Goal: Communication & Community: Share content

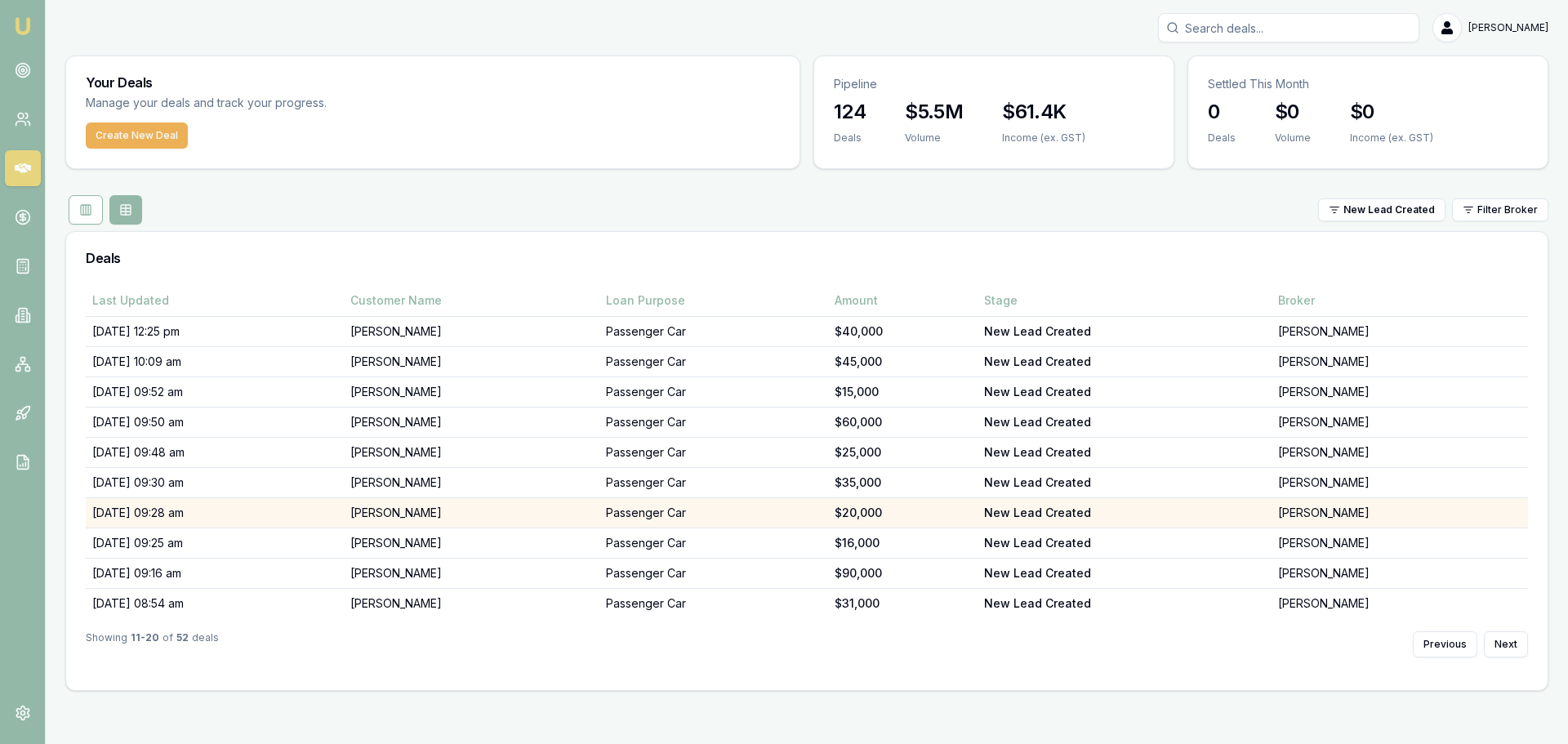
click at [395, 513] on td "James Morrison" at bounding box center [472, 513] width 257 height 30
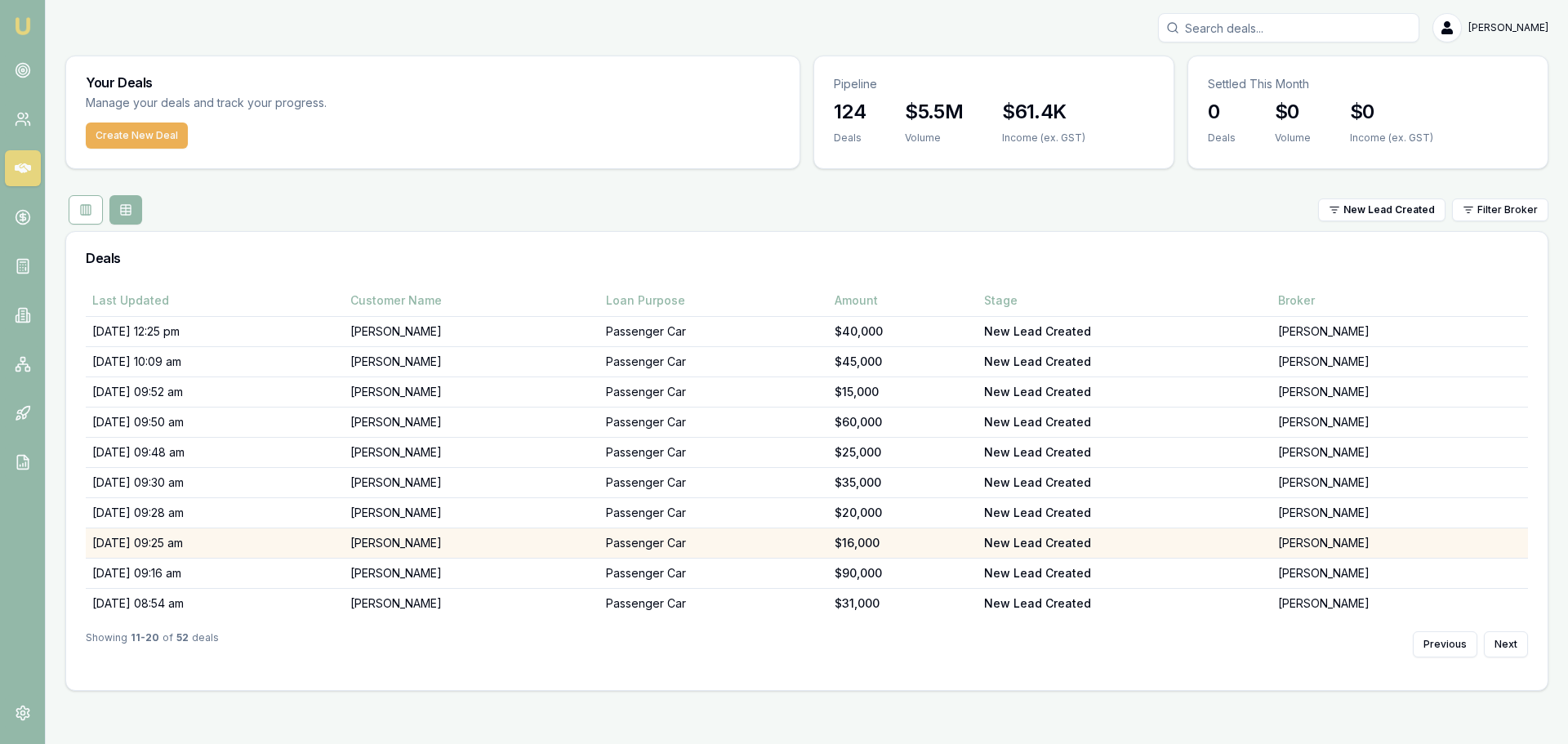
click at [458, 541] on td "Simranjeet Singh" at bounding box center [472, 543] width 257 height 30
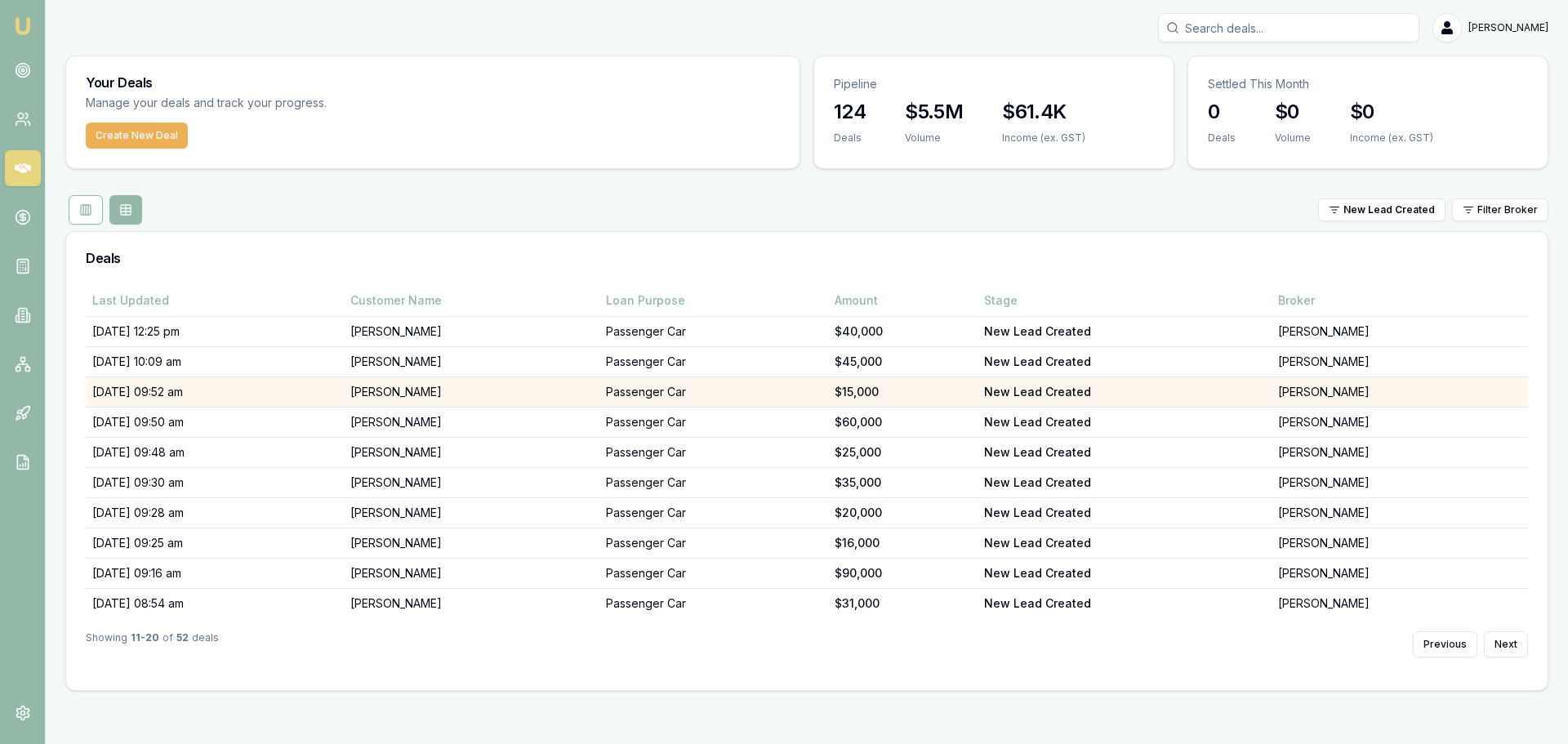
click at [452, 385] on td "GORAN URUKALO" at bounding box center [472, 392] width 257 height 30
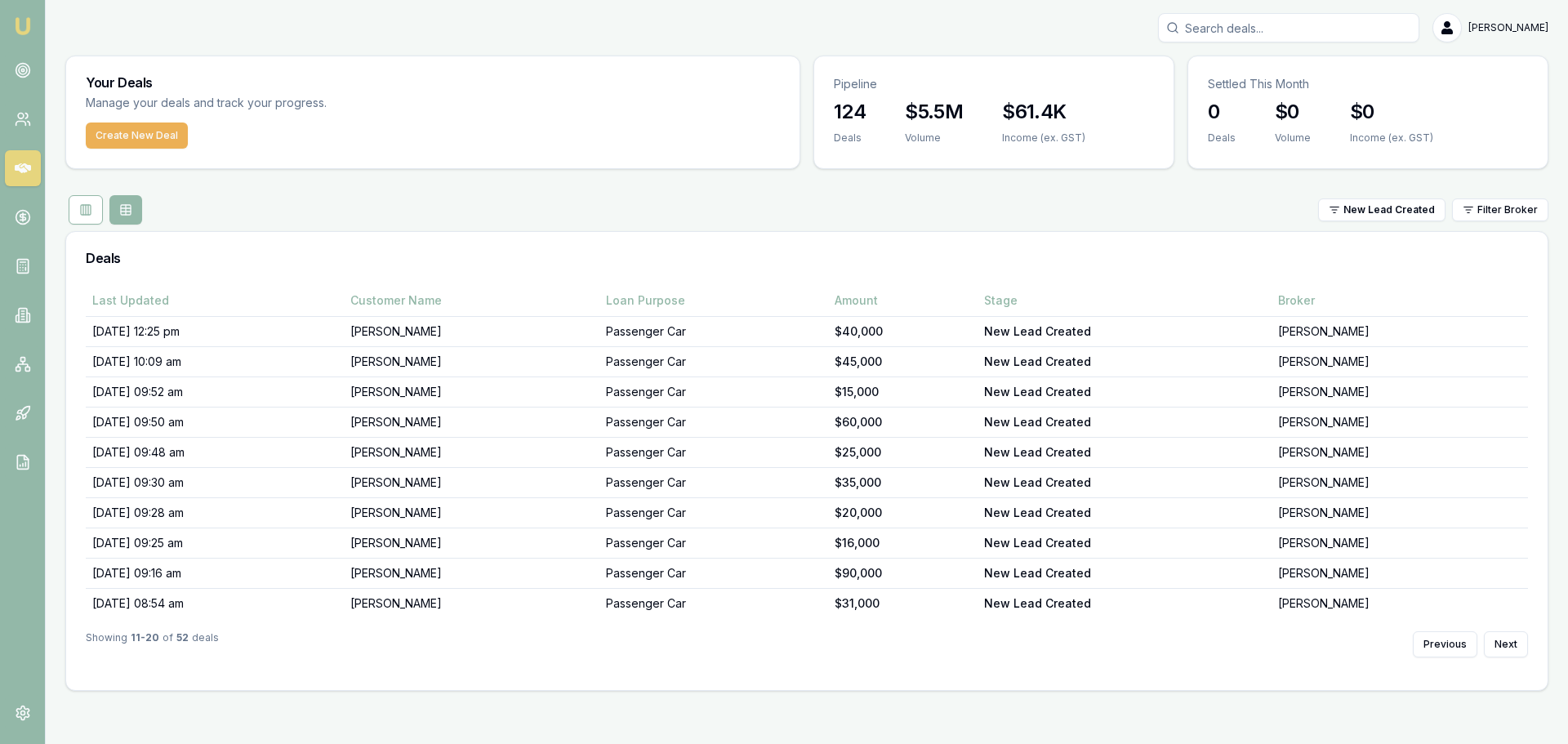
click at [1290, 31] on input "Search deals" at bounding box center [1289, 28] width 261 height 30
type input "0403879011"
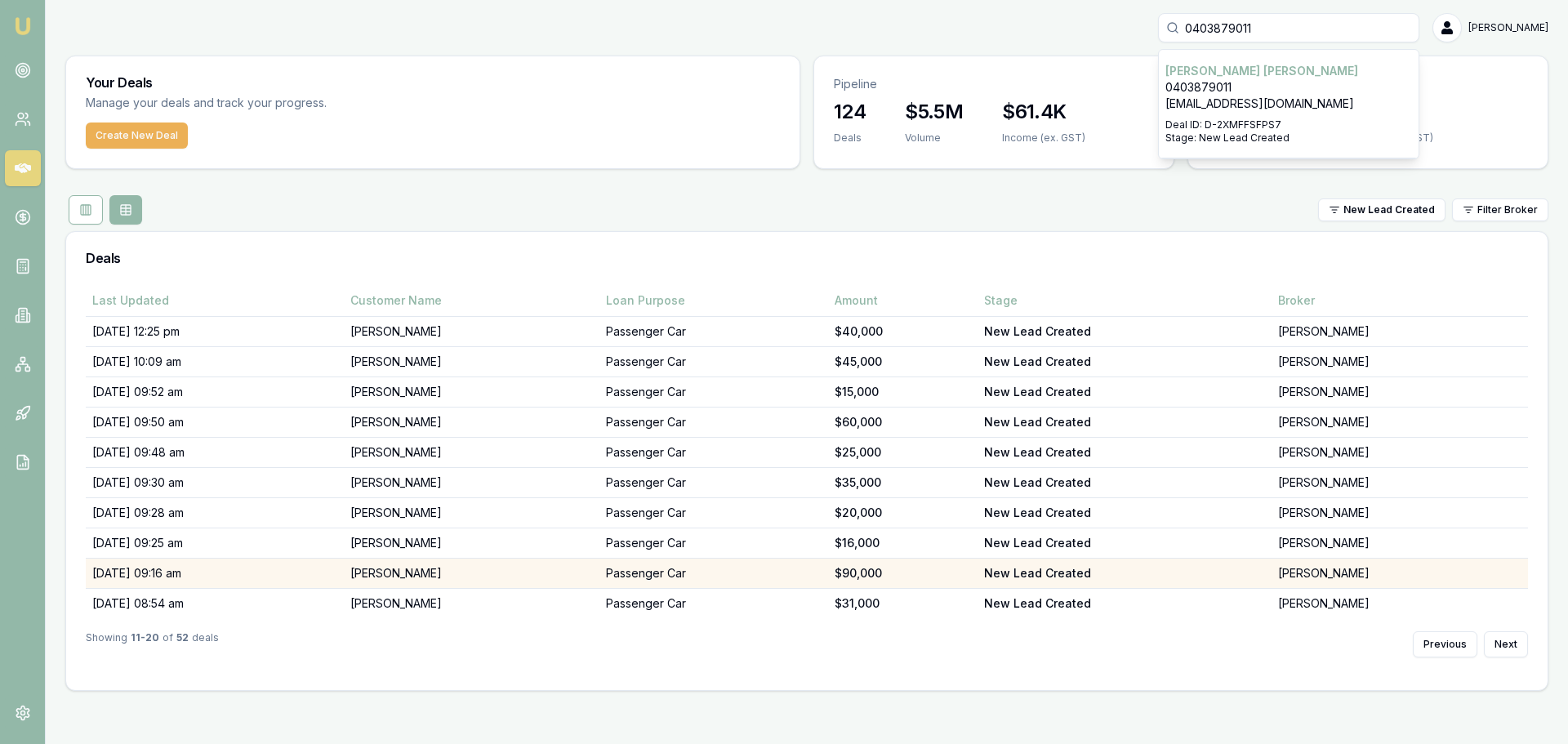
click at [460, 576] on td "Vincent Grace" at bounding box center [472, 573] width 257 height 30
click at [432, 566] on td "Vincent Grace" at bounding box center [472, 573] width 257 height 30
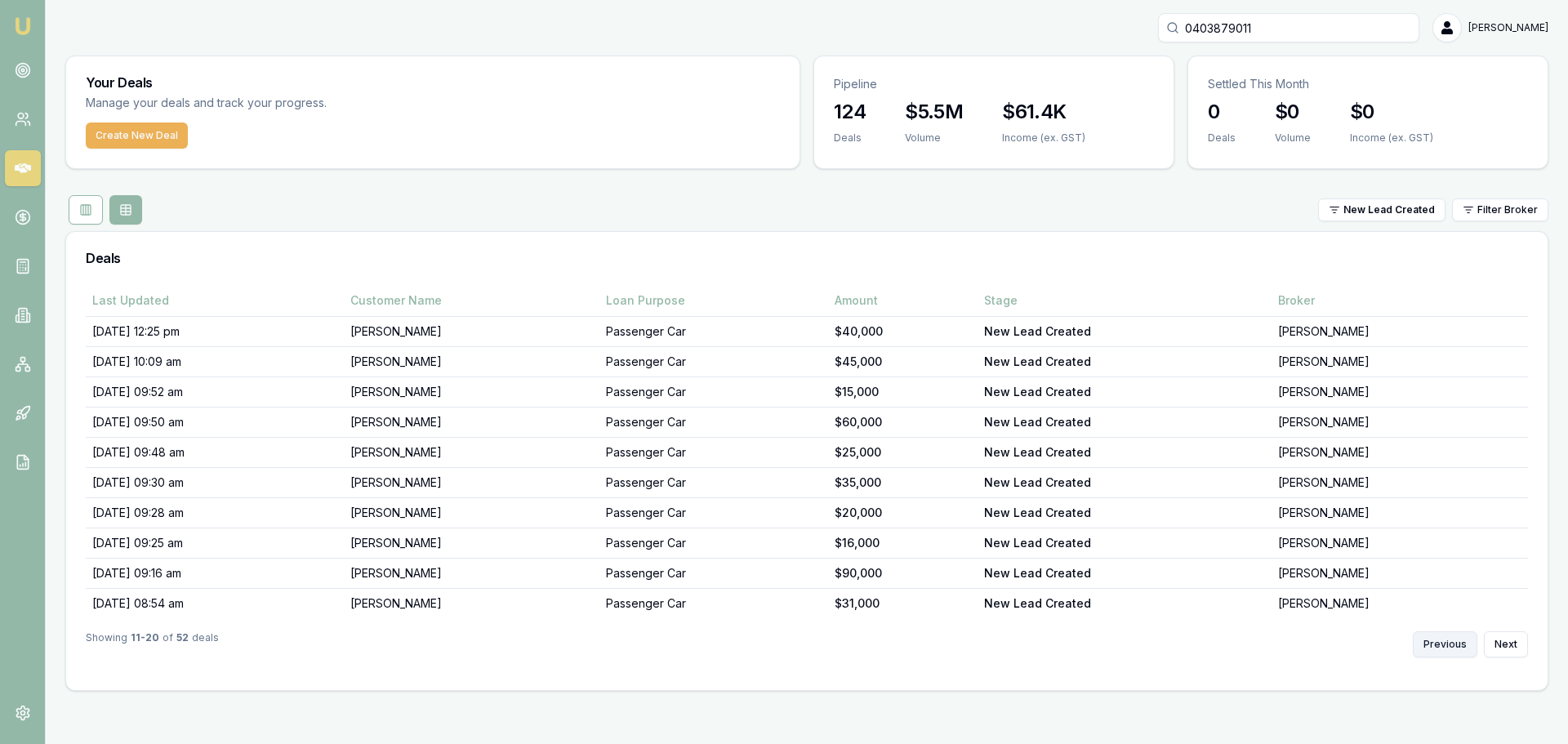
click at [1450, 649] on button "Previous" at bounding box center [1445, 644] width 64 height 26
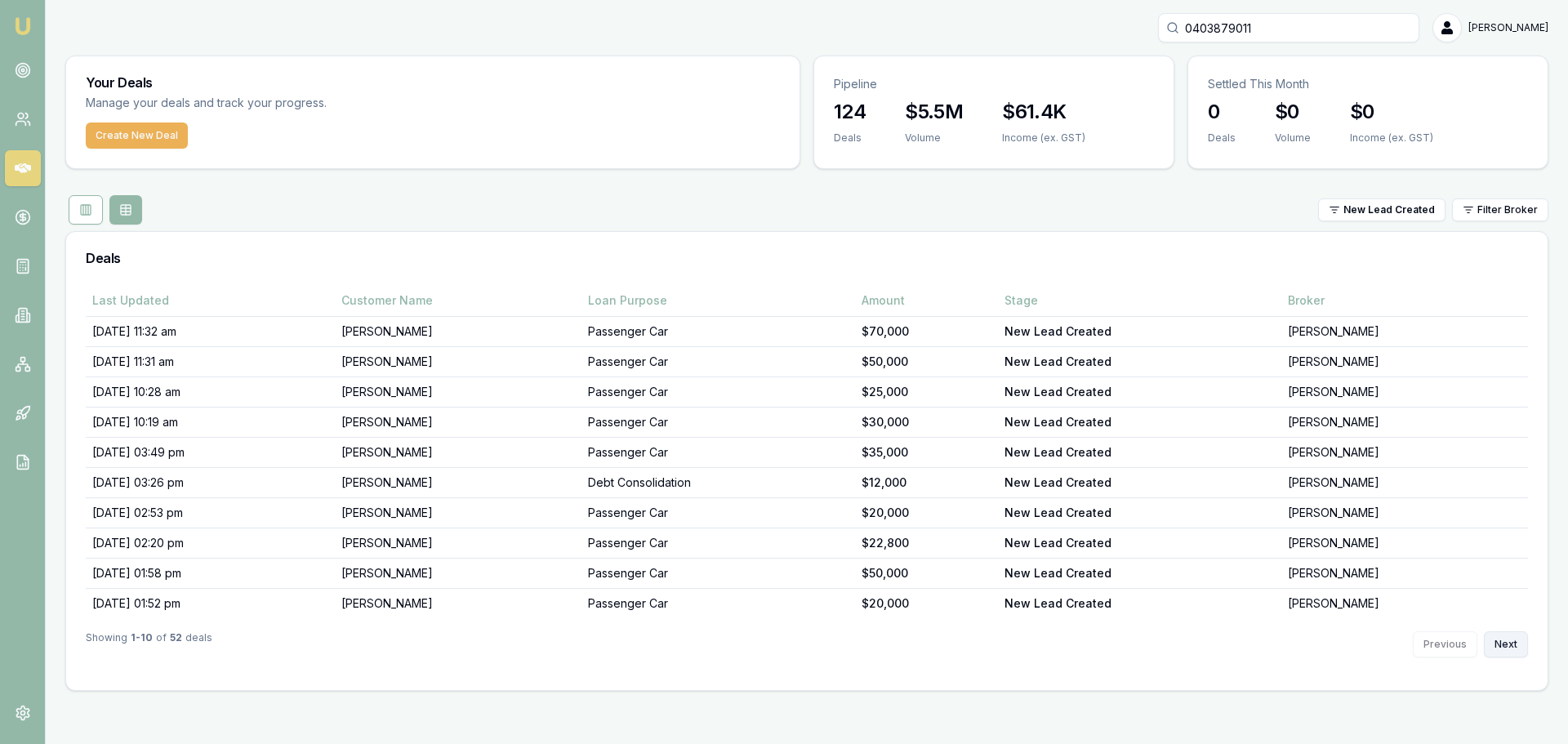
click at [1504, 644] on button "Next" at bounding box center [1505, 644] width 44 height 26
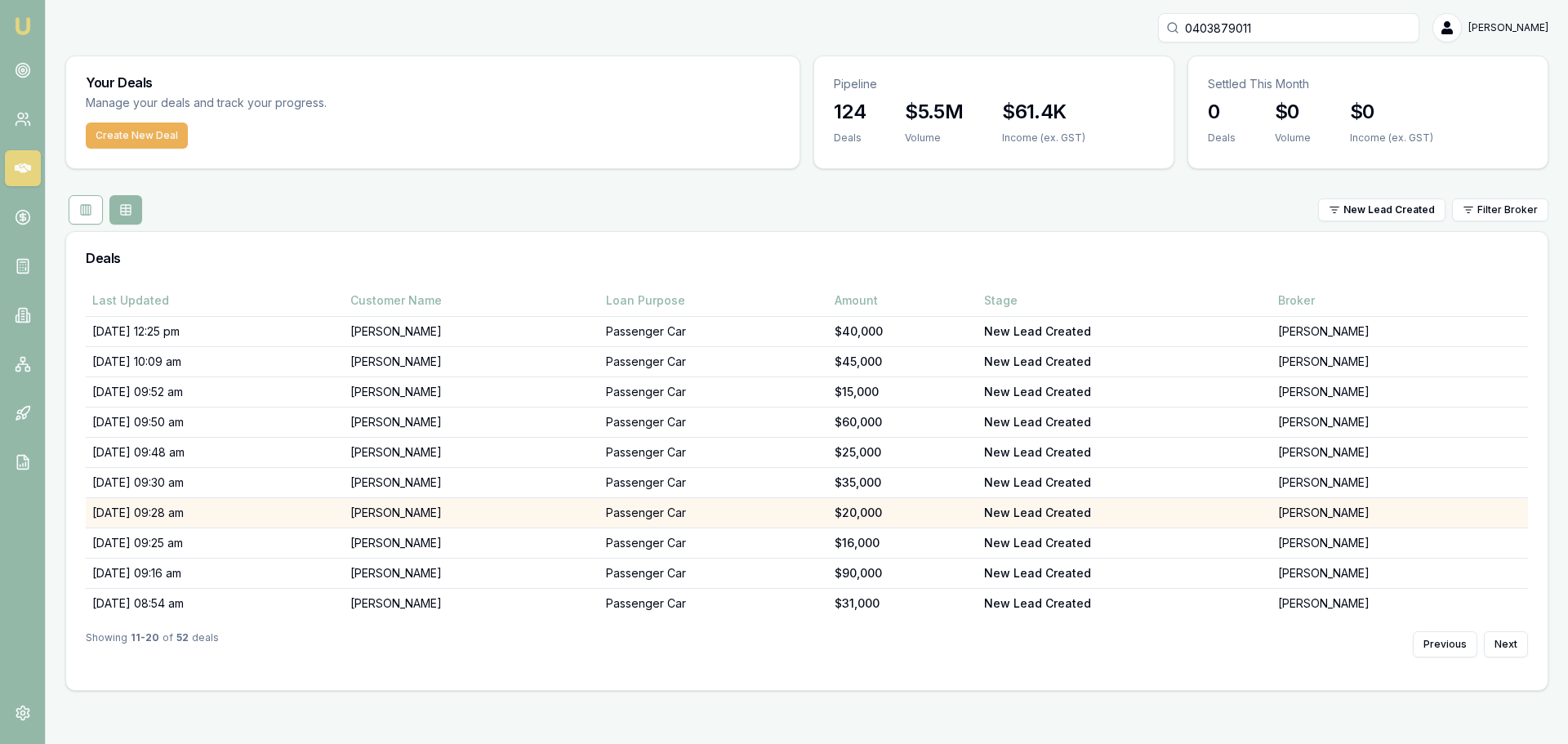
click at [446, 511] on td "James Morrison" at bounding box center [472, 513] width 257 height 30
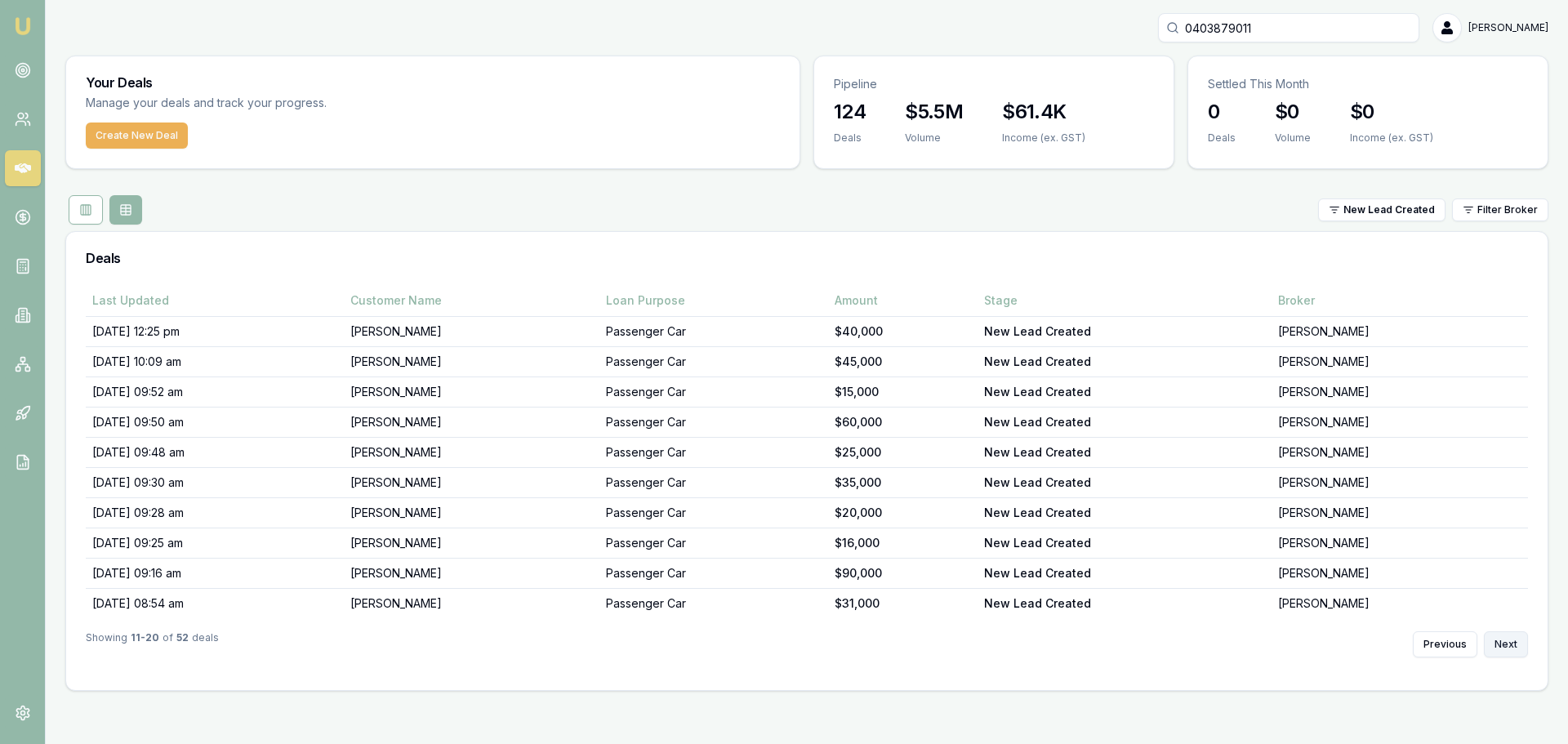
click at [1516, 641] on button "Next" at bounding box center [1505, 644] width 44 height 26
click at [516, 192] on div "Your Deals Manage your deals and track your progress. Create New Deal Pipeline …" at bounding box center [807, 373] width 1483 height 635
click at [1441, 643] on button "Previous" at bounding box center [1445, 644] width 64 height 26
click at [1461, 643] on button "Previous" at bounding box center [1445, 644] width 64 height 26
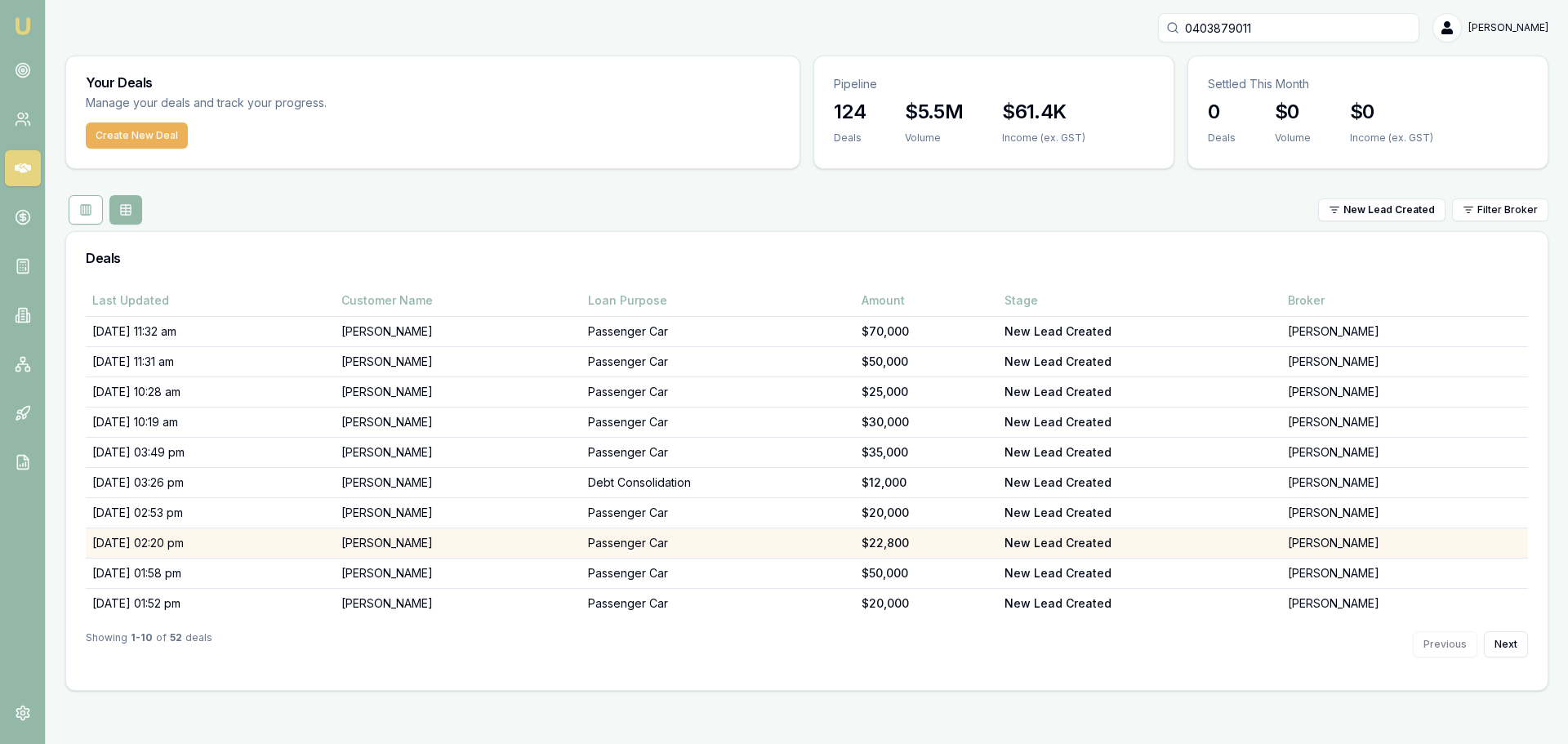
click at [485, 542] on td "chaitanya vangapally" at bounding box center [458, 543] width 246 height 30
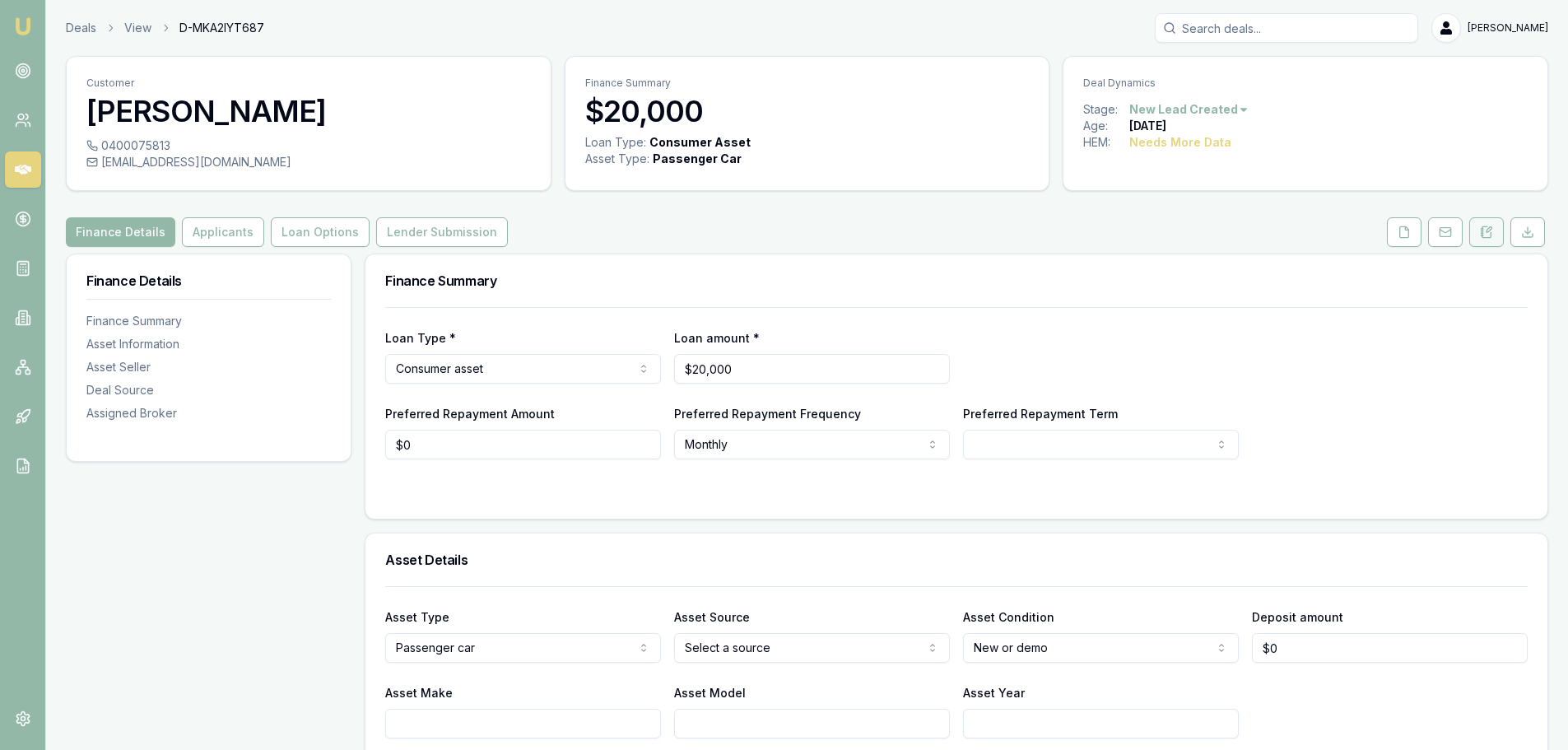
click at [1480, 227] on icon at bounding box center [1486, 232] width 13 height 13
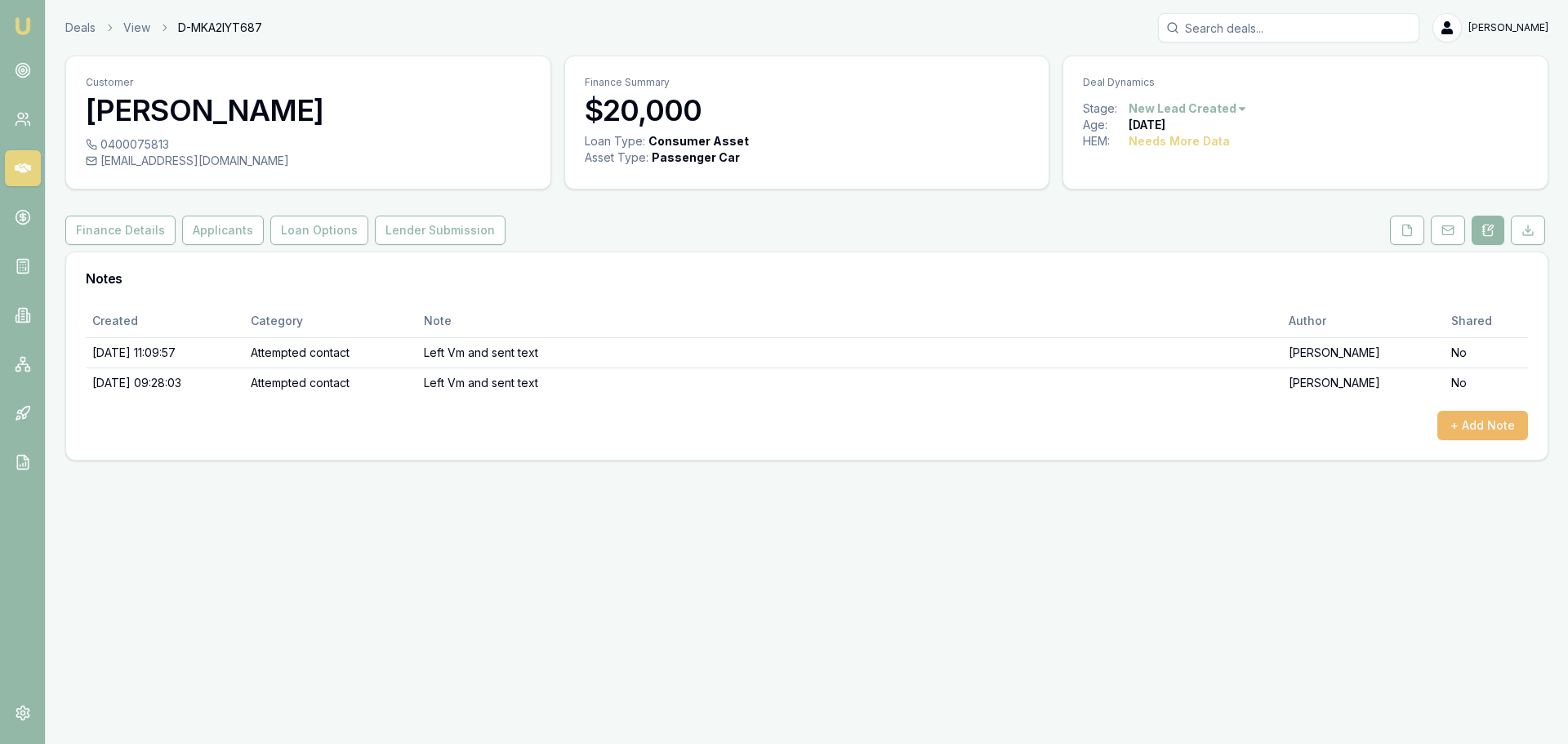
click at [1455, 419] on button "+ Add Note" at bounding box center [1483, 426] width 90 height 30
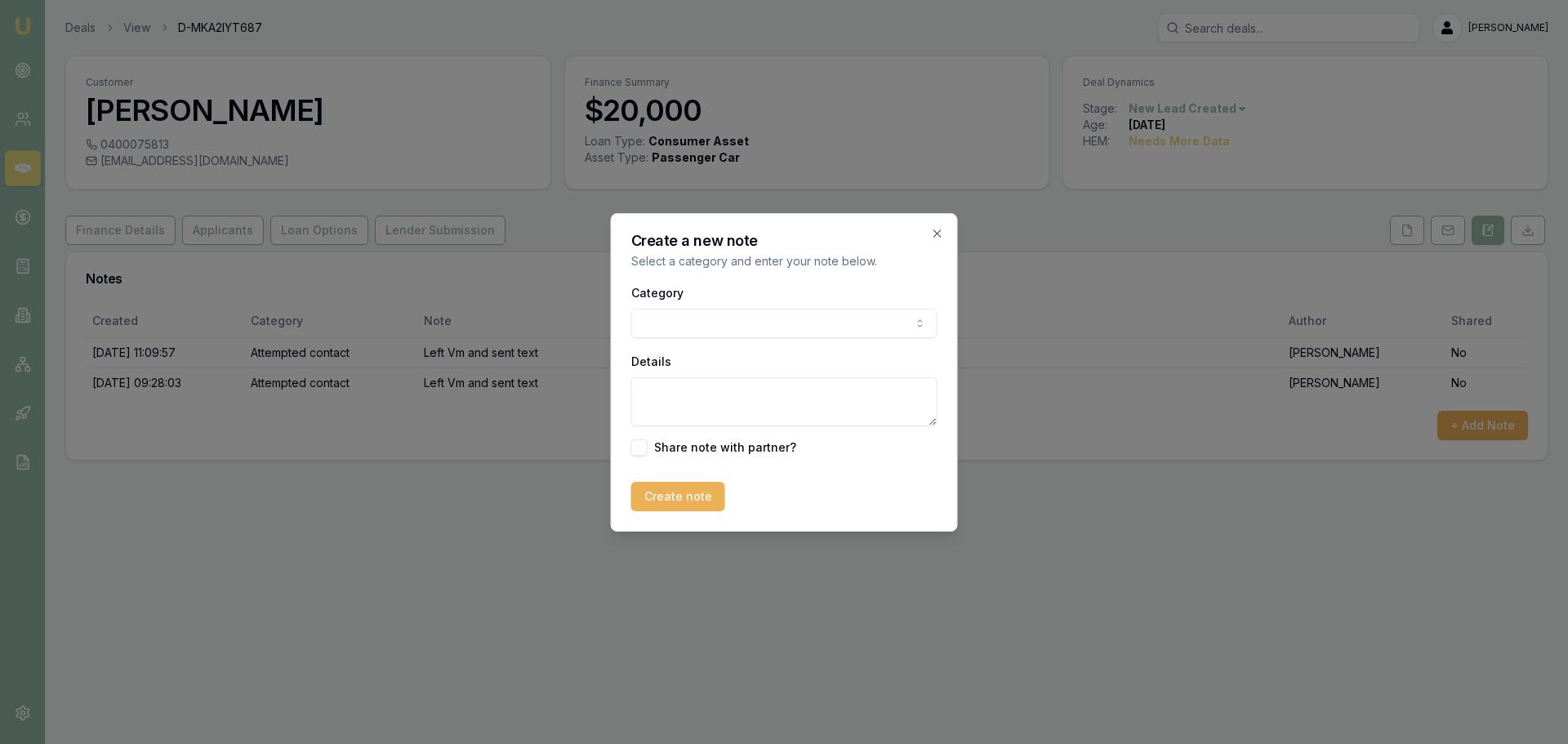
click at [772, 318] on body "Emu Broker Deals View D-MKA2IYT687 Erin Shield Toggle Menu Customer James Morri…" at bounding box center [784, 372] width 1568 height 744
click at [753, 405] on textarea "Details" at bounding box center [784, 402] width 306 height 49
type textarea "Client replied to text advising circumstances have changed and he's not longer …"
click at [705, 487] on button "Create note" at bounding box center [678, 497] width 94 height 30
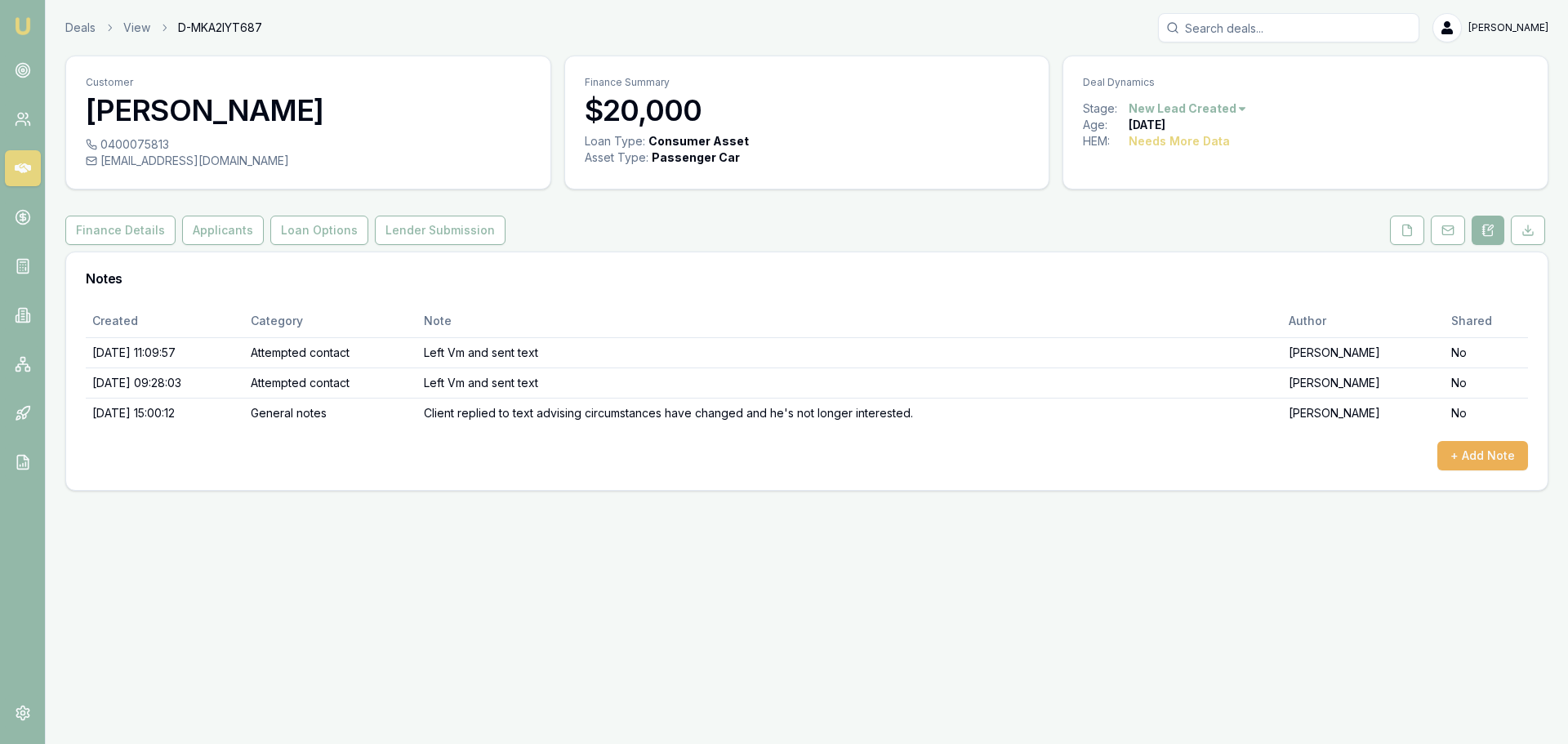
click at [1220, 109] on html "Emu Broker Deals View D-MKA2IYT687 Erin Shield Toggle Menu Customer James Morri…" at bounding box center [784, 372] width 1568 height 744
click at [1193, 242] on div "- Not Interested" at bounding box center [1184, 243] width 97 height 26
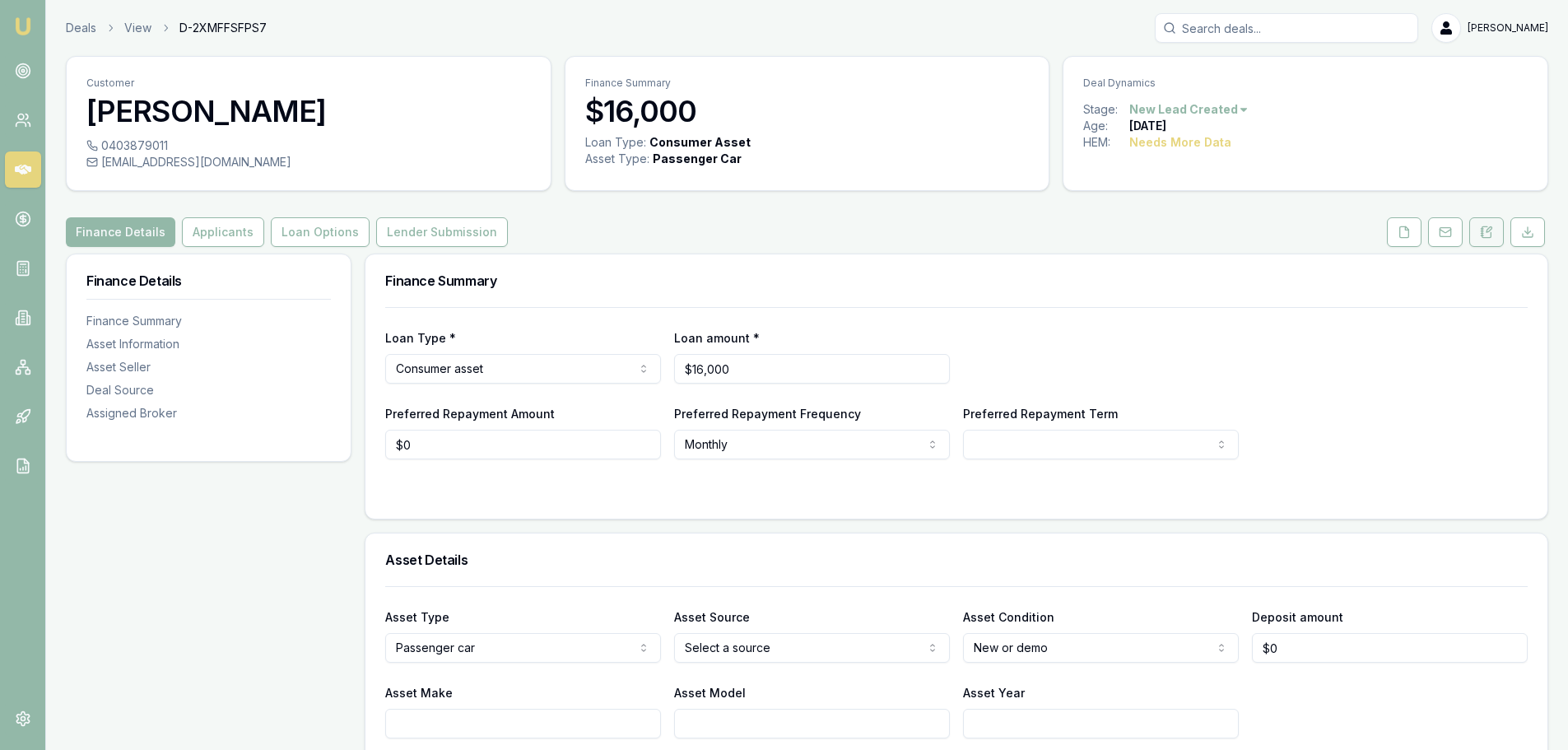
click at [1499, 230] on button at bounding box center [1486, 232] width 34 height 30
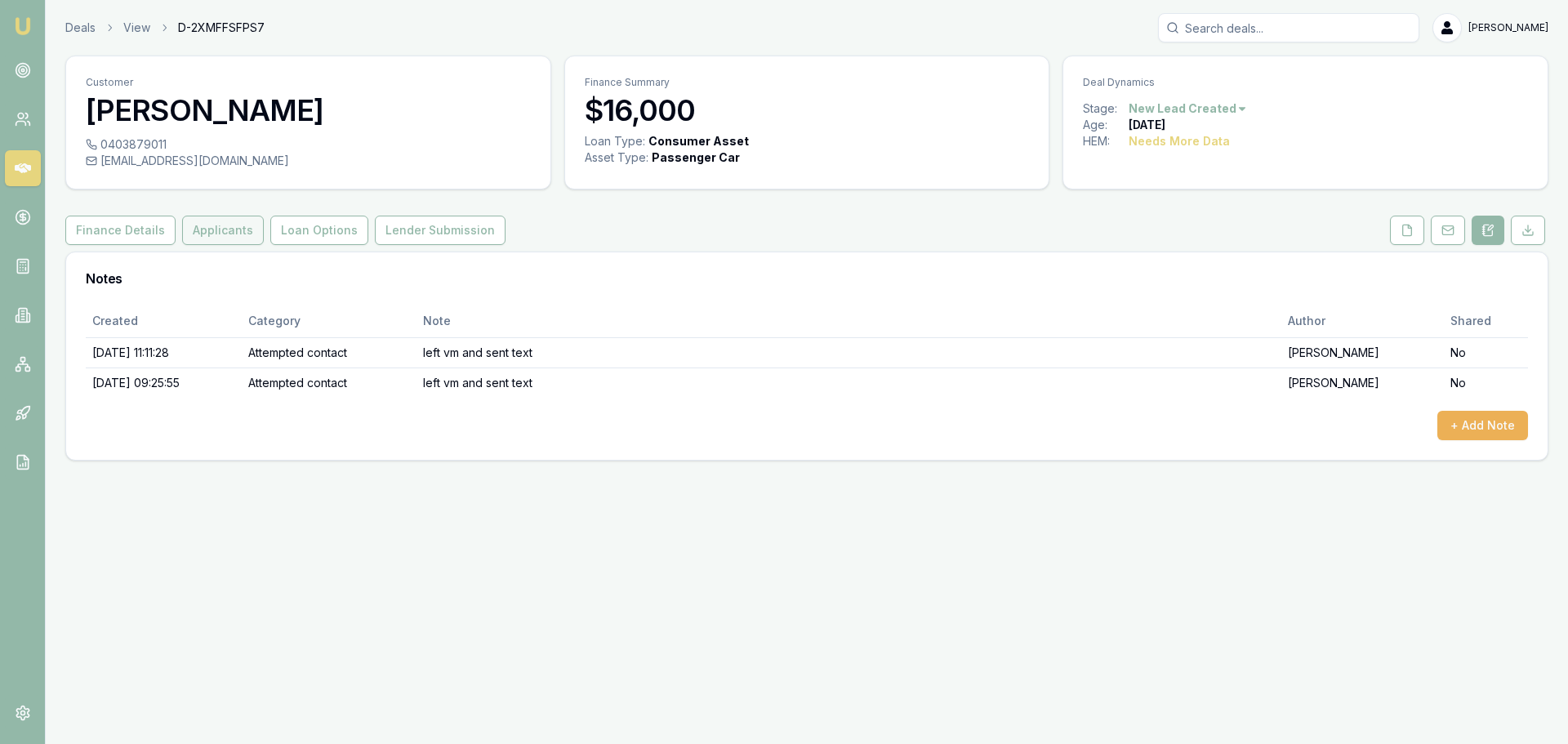
click at [225, 237] on button "Applicants" at bounding box center [223, 231] width 82 height 30
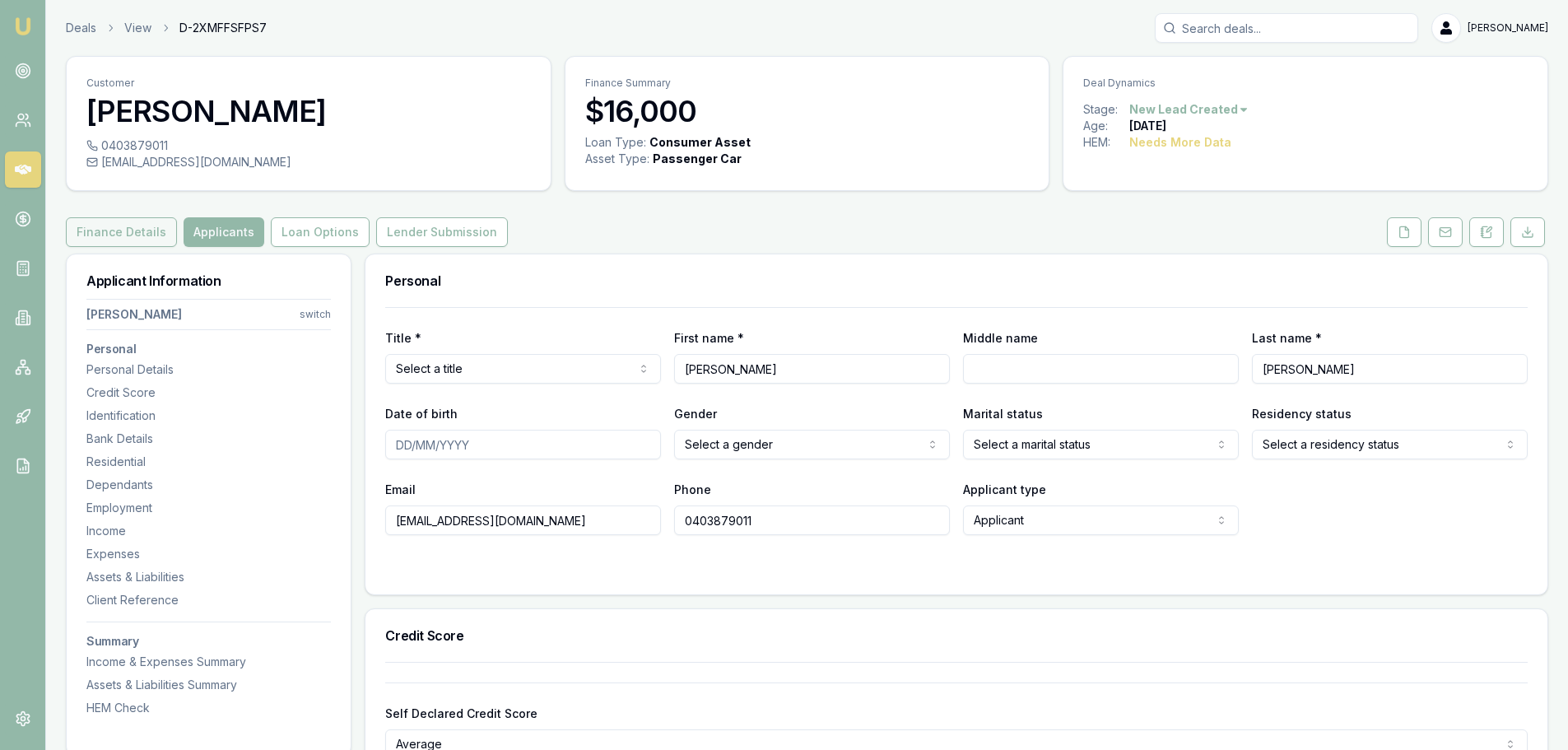
click at [133, 240] on button "Finance Details" at bounding box center [121, 232] width 111 height 30
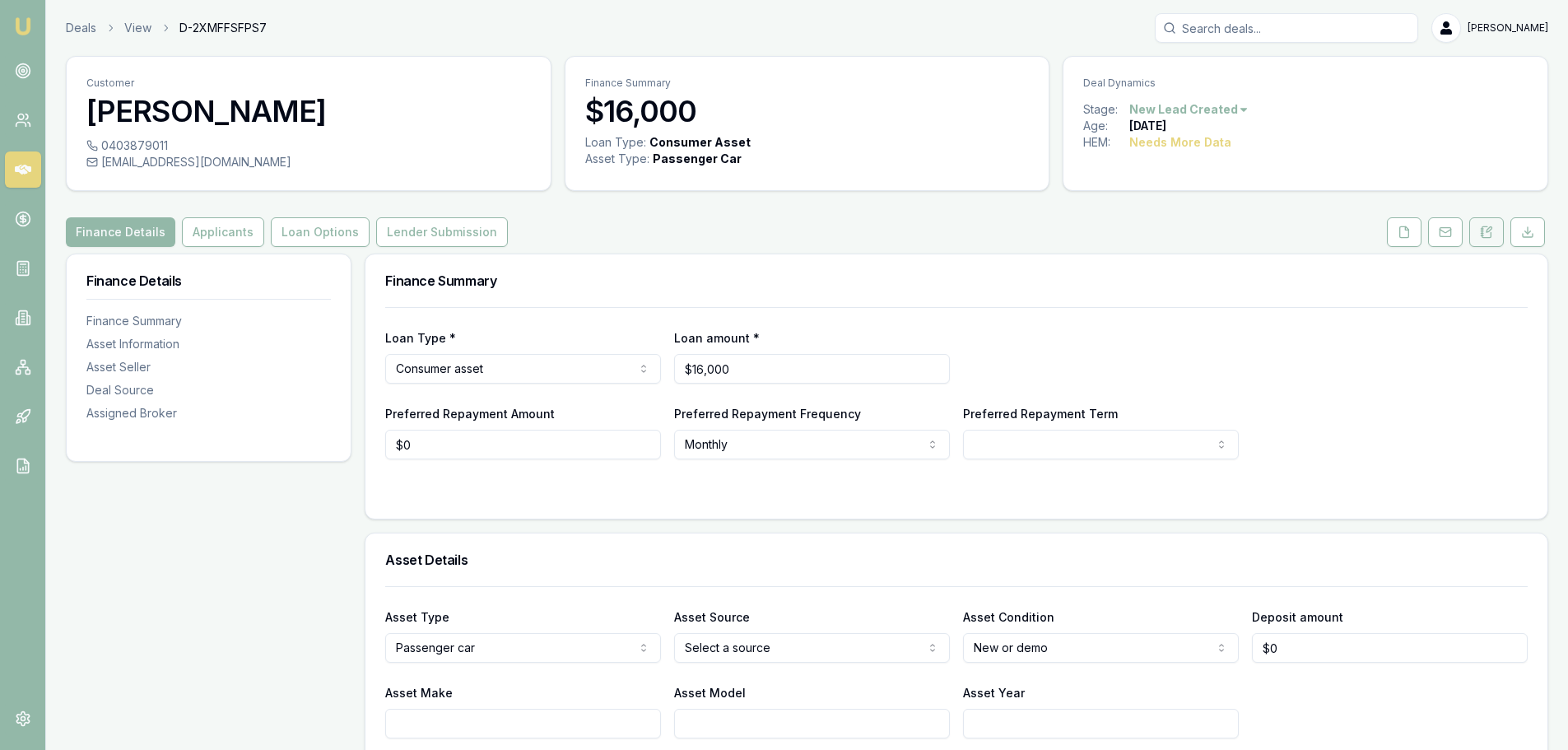
click at [1482, 235] on icon at bounding box center [1481, 235] width 3 height 0
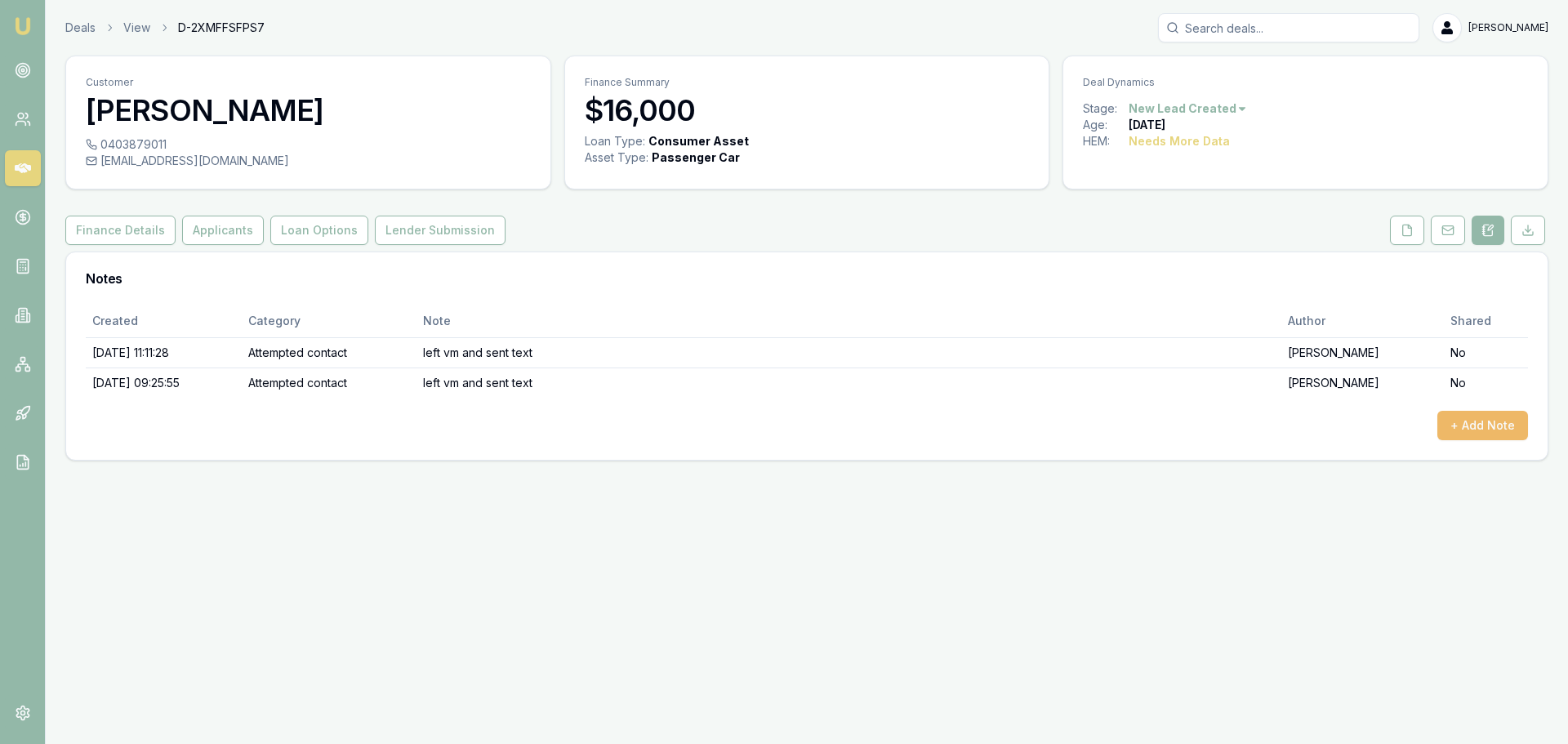
click at [1455, 423] on button "+ Add Note" at bounding box center [1483, 426] width 90 height 30
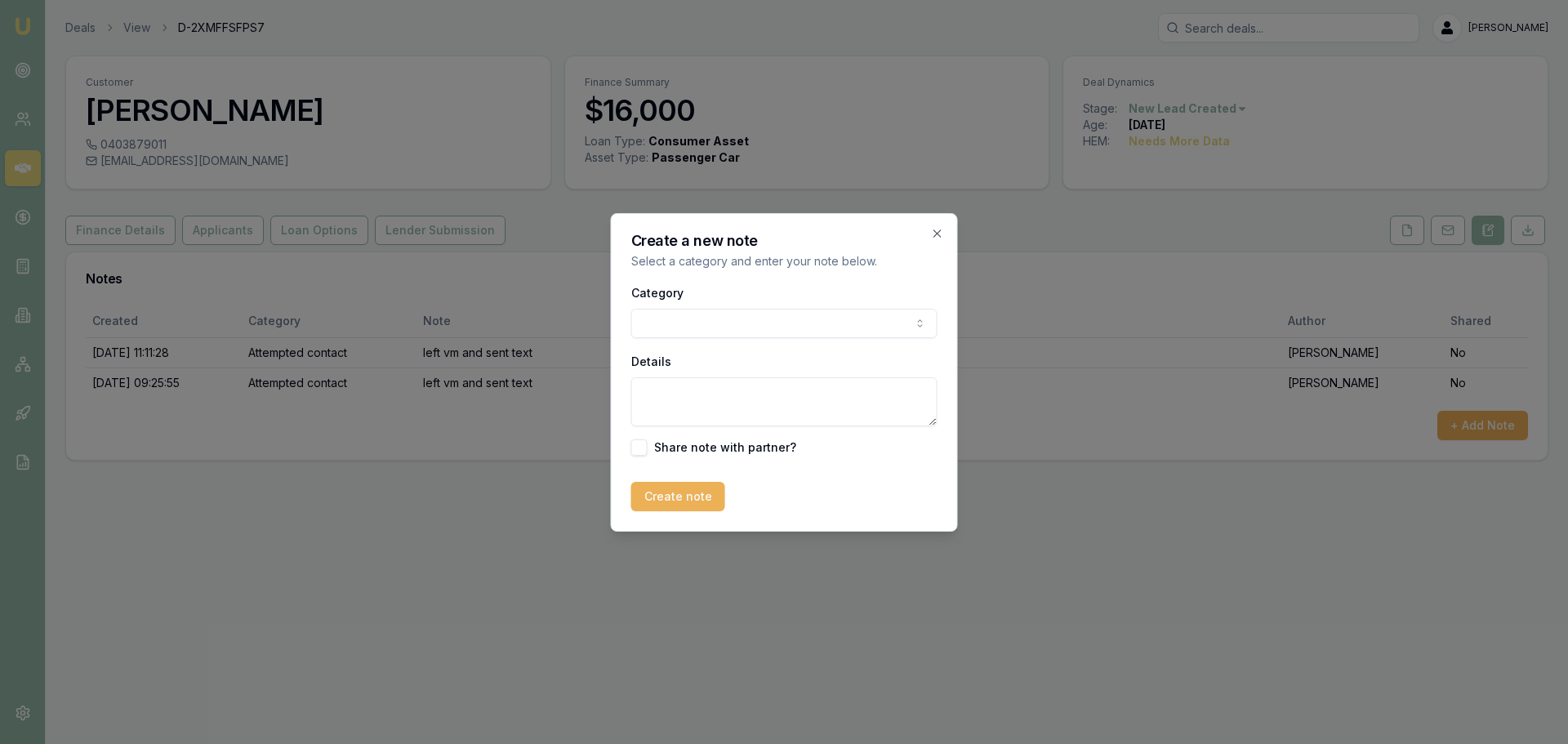
click at [707, 316] on body "Emu Broker Deals View D-2XMFFSFPS7 Erin Shield Toggle Menu Customer Simranjeet …" at bounding box center [784, 372] width 1568 height 744
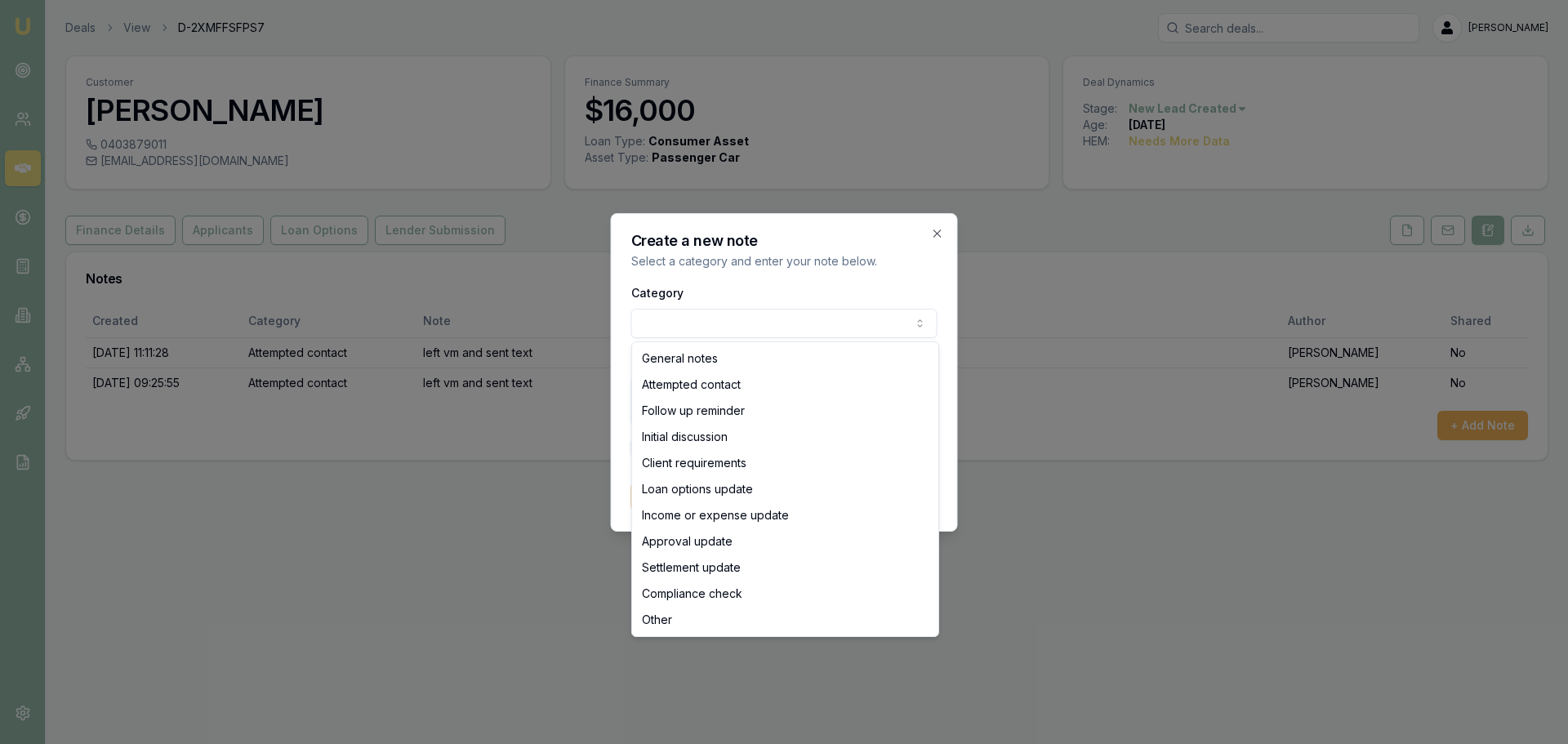
select select "ATTEMPTED_CONTACT"
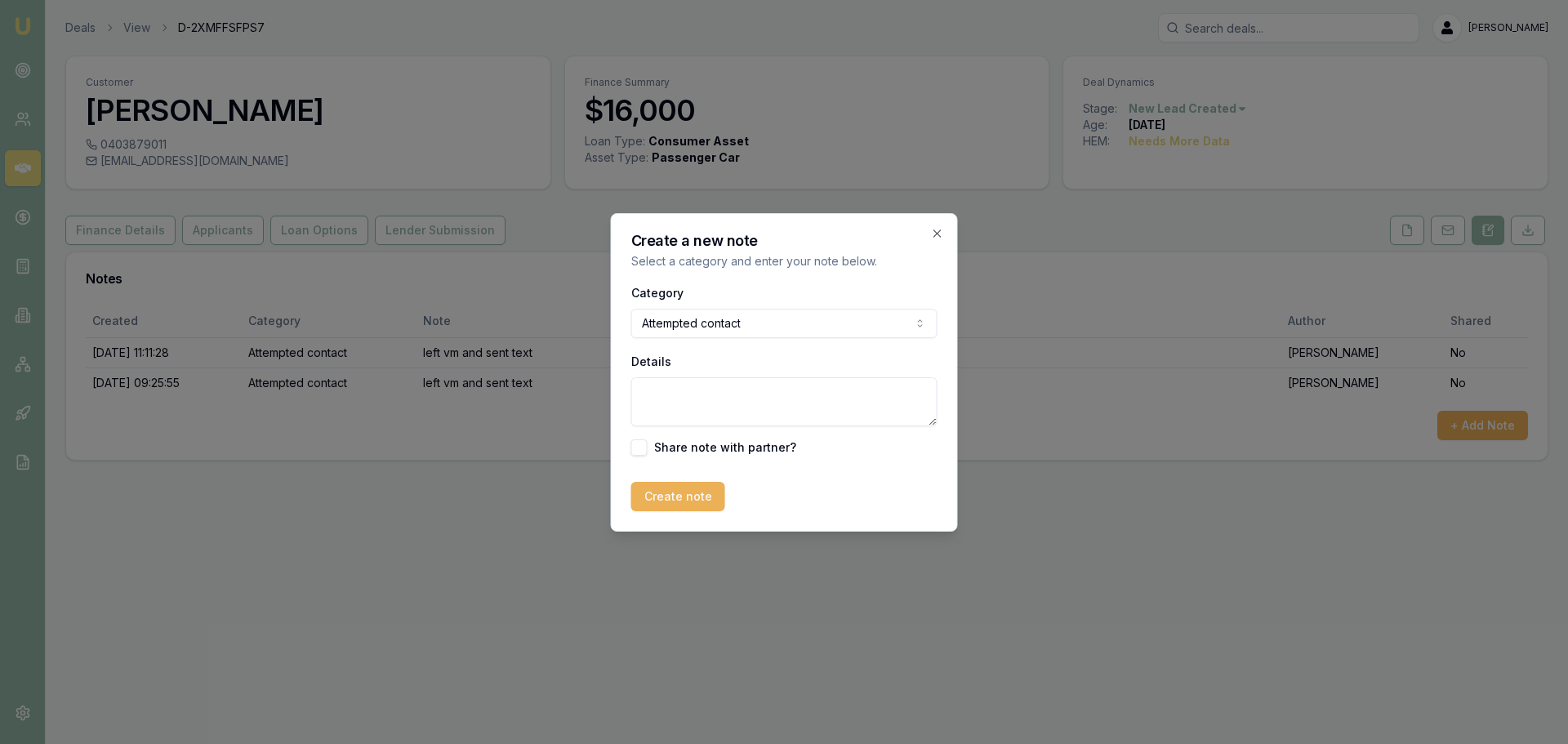
click at [688, 393] on textarea "Details" at bounding box center [784, 402] width 306 height 49
type textarea "left Vm and sent text"
drag, startPoint x: 701, startPoint y: 521, endPoint x: 703, endPoint y: 499, distance: 22.1
click at [701, 519] on div "Create a new note Select a category and enter your note below. Category Attempt…" at bounding box center [784, 372] width 347 height 318
click at [703, 499] on button "Create note" at bounding box center [678, 497] width 94 height 30
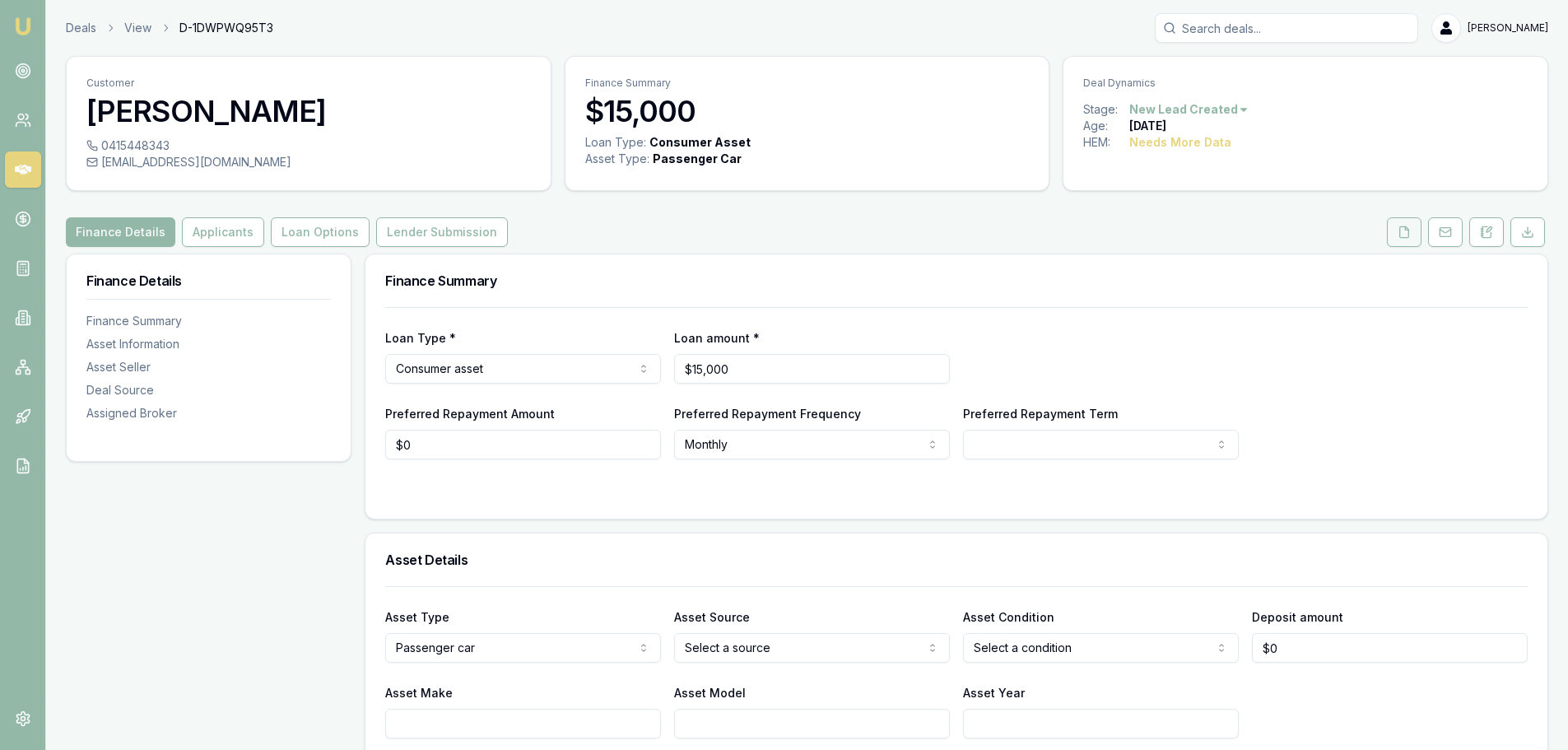
click at [1417, 239] on button at bounding box center [1403, 232] width 34 height 30
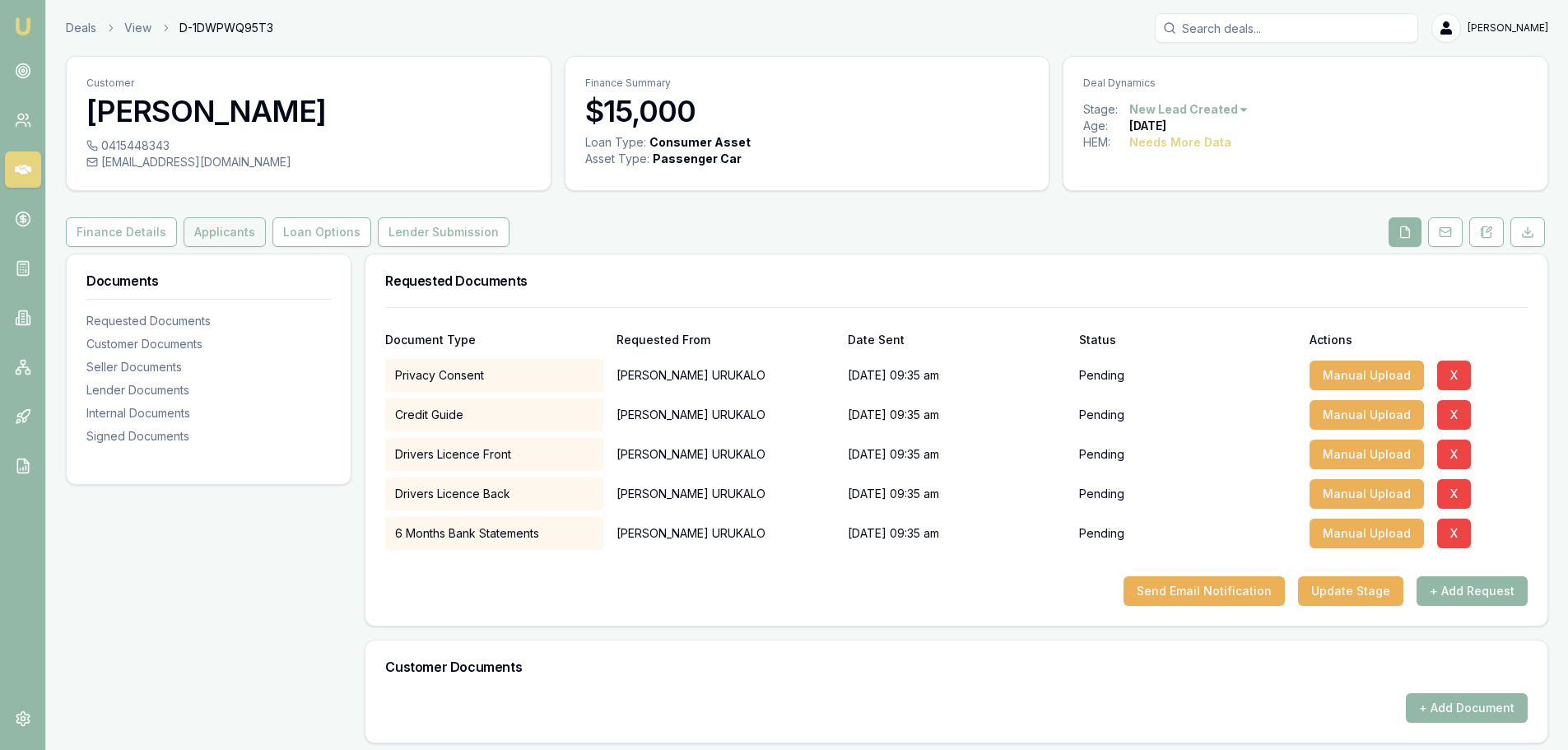
click at [189, 224] on button "Applicants" at bounding box center [225, 232] width 82 height 30
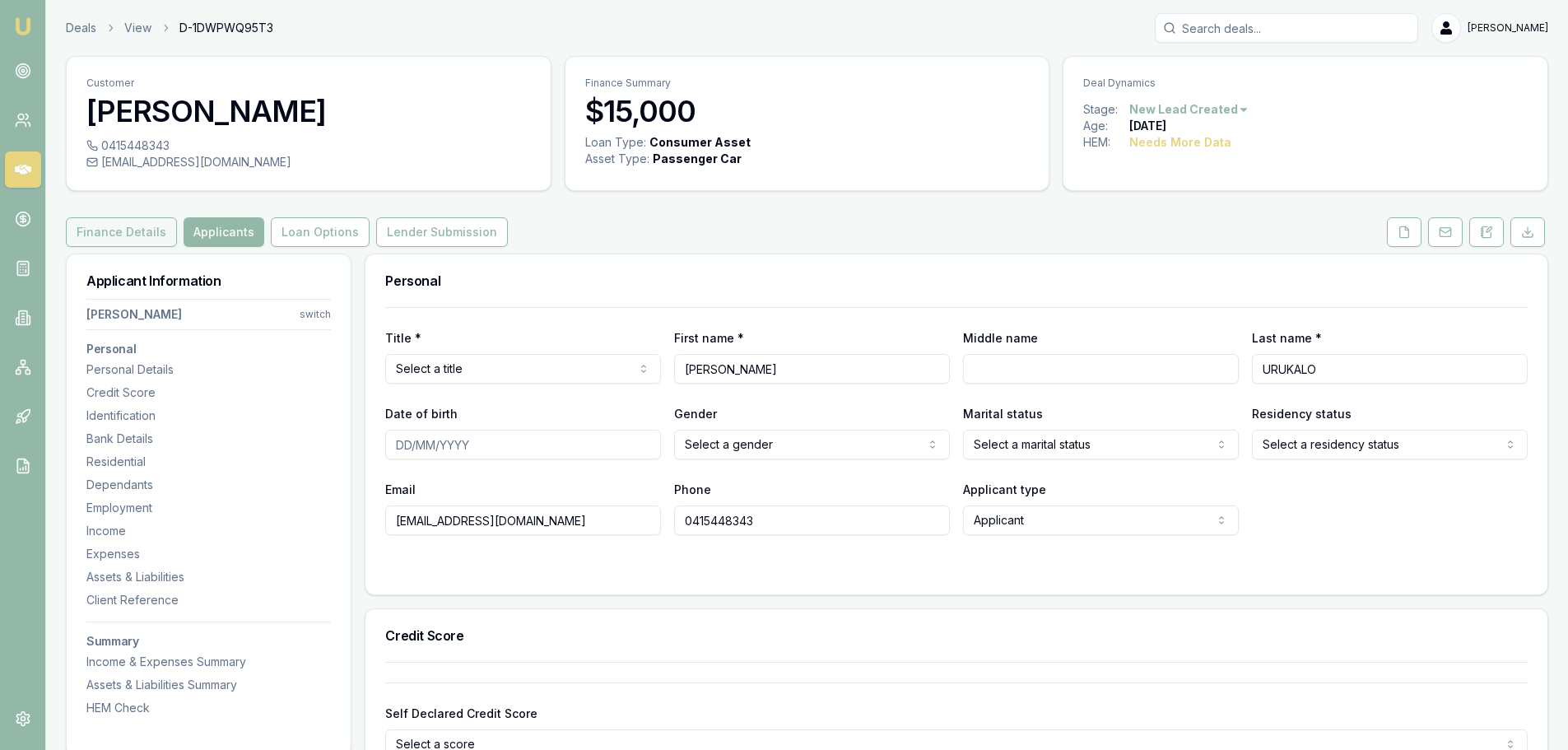
click at [104, 223] on button "Finance Details" at bounding box center [121, 232] width 111 height 30
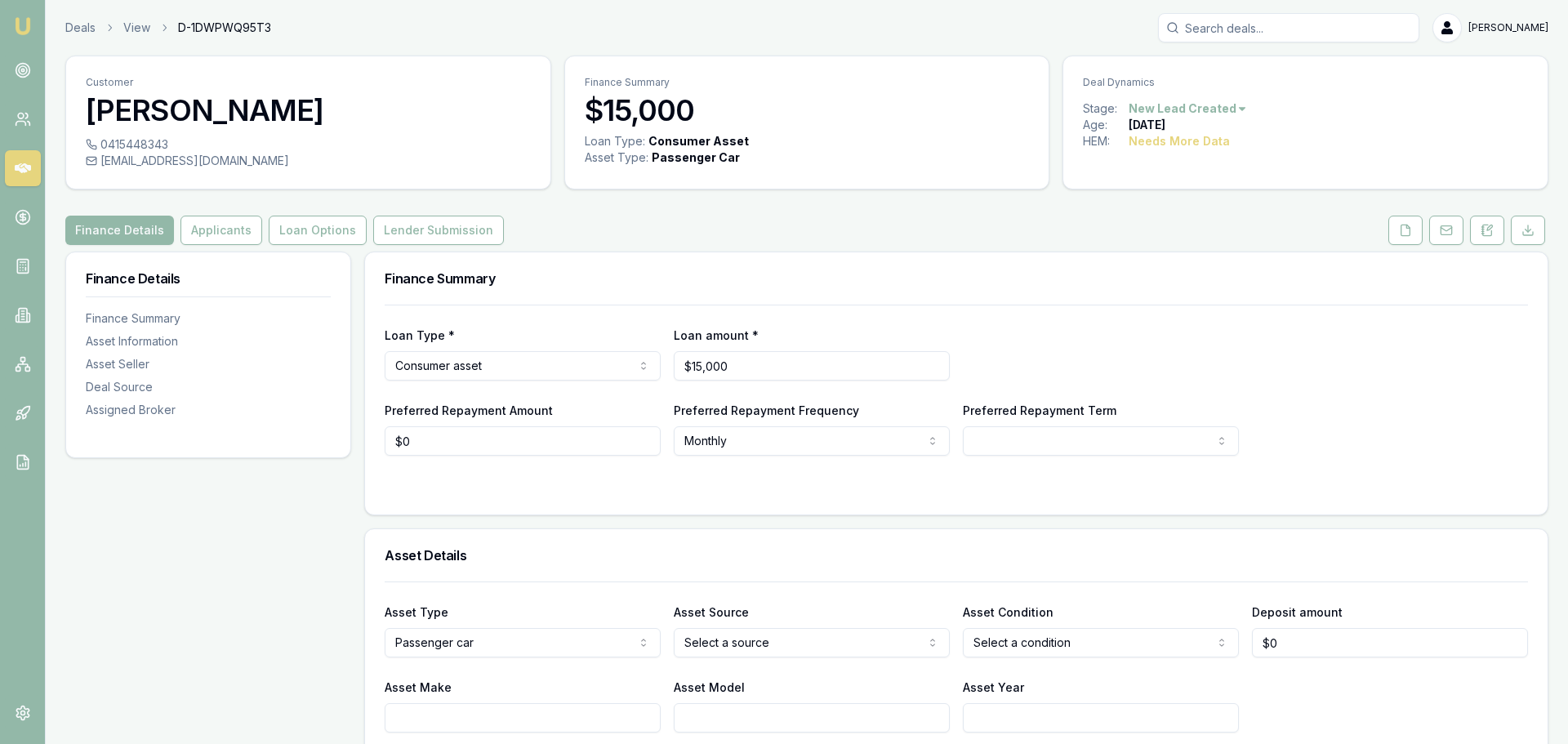
click at [582, 369] on html "Emu Broker Deals View D-1DWPWQ95T3 Erin Shield Toggle Menu Customer GORAN URUKA…" at bounding box center [784, 372] width 1568 height 744
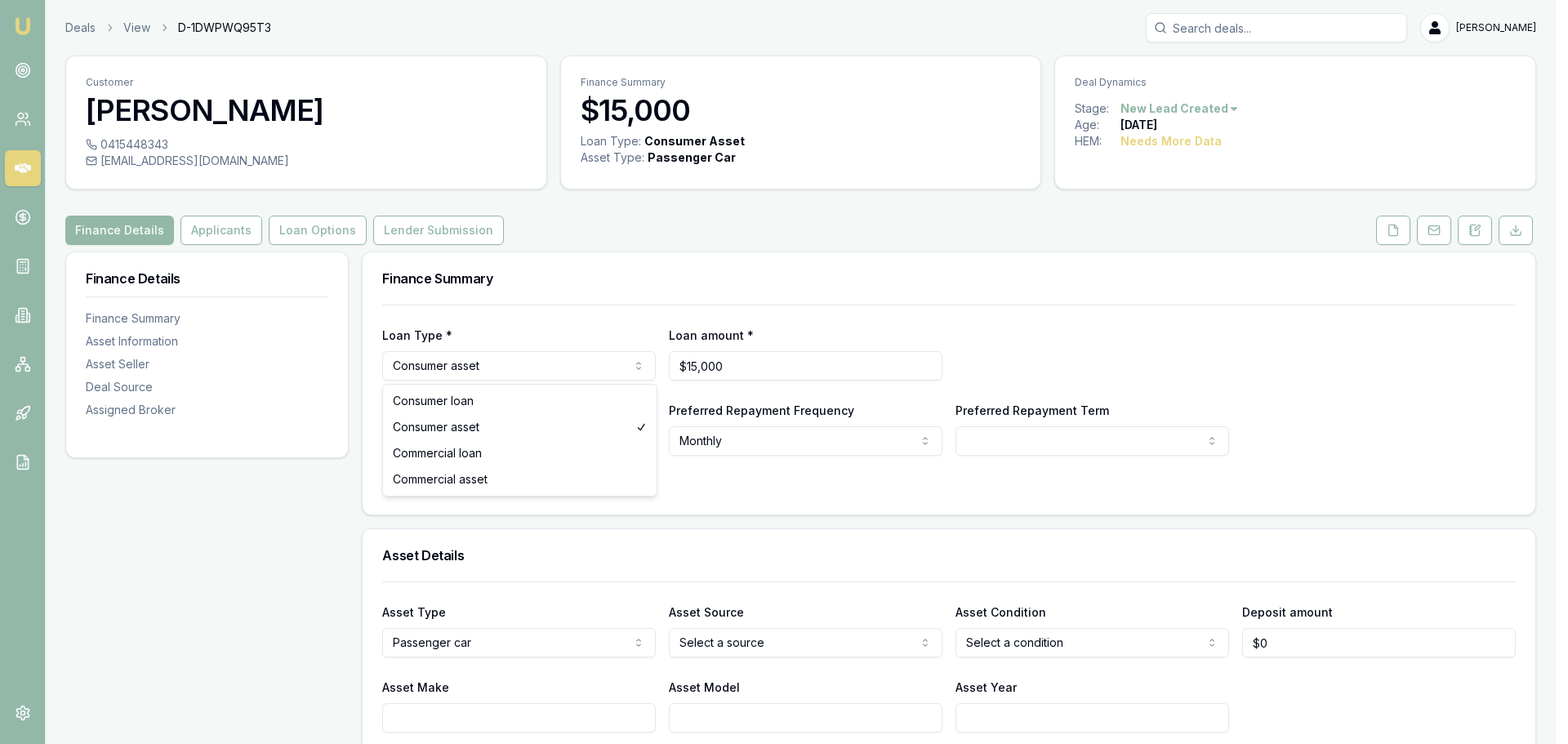
select select "COMMERCIAL_ASSET"
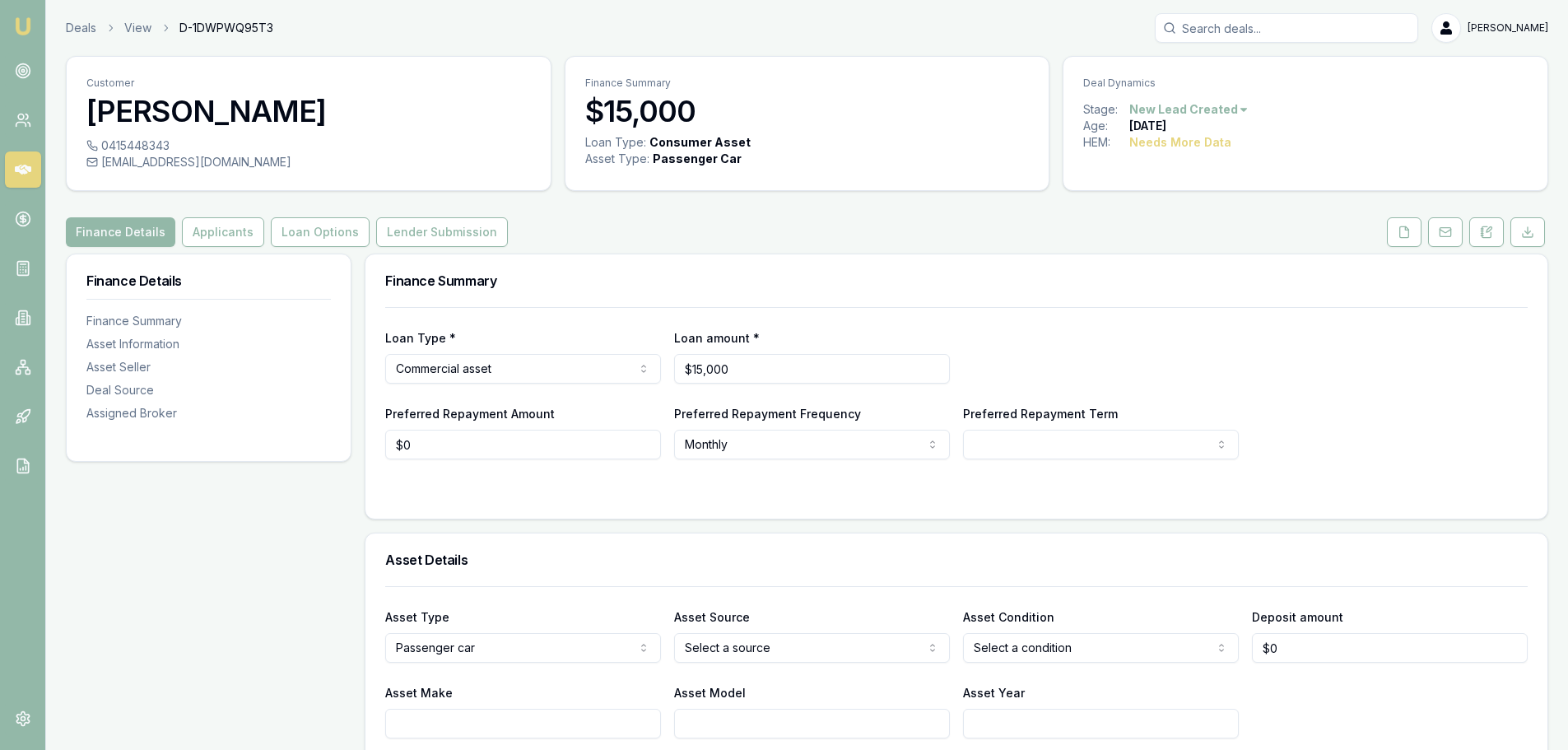
click at [462, 482] on form "Loan Type * Commercial asset Consumer loan Consumer asset Commercial loan Comme…" at bounding box center [956, 403] width 1143 height 192
select select "60"
click at [246, 231] on button "Applicants" at bounding box center [223, 232] width 82 height 30
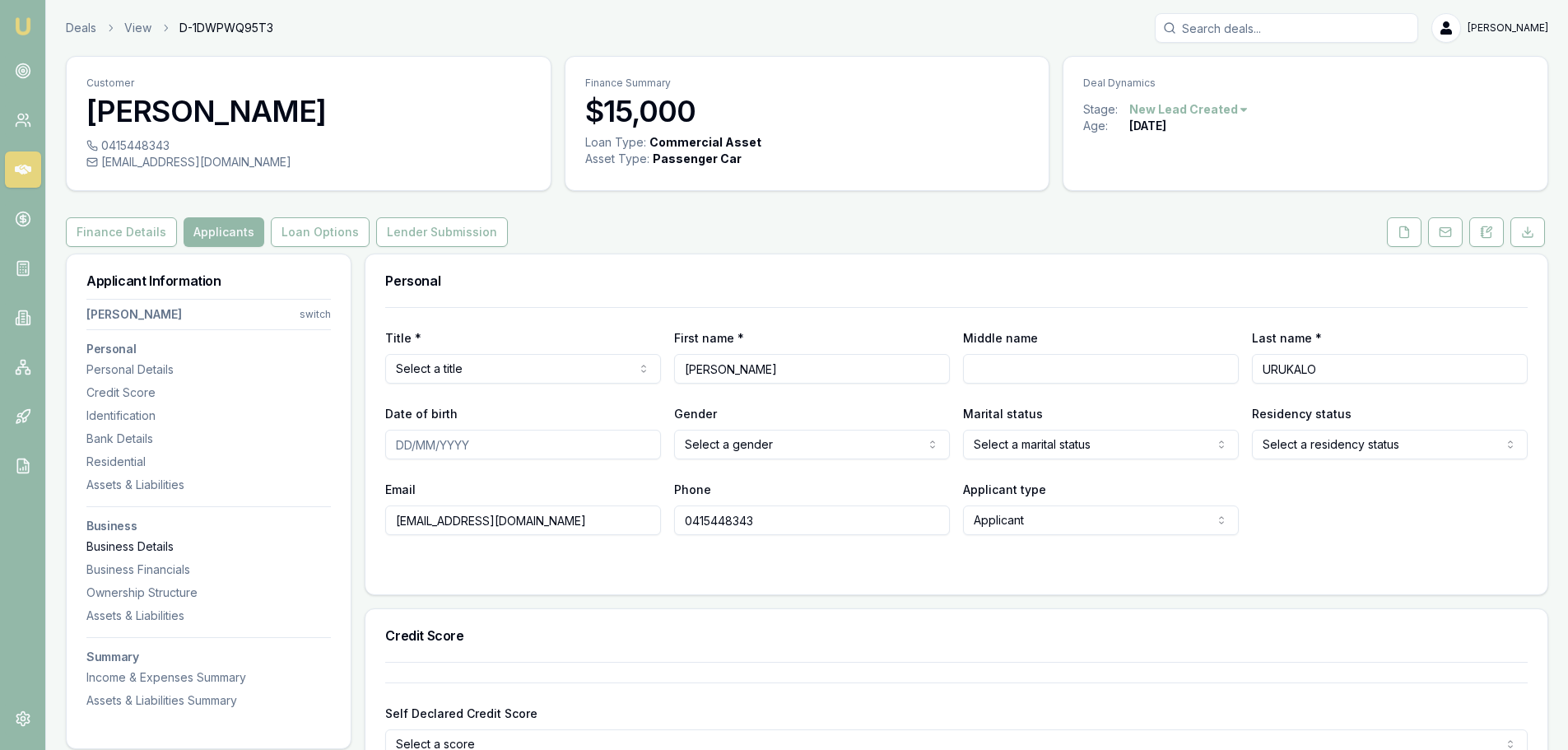
click at [175, 540] on div "Business Details" at bounding box center [209, 546] width 245 height 17
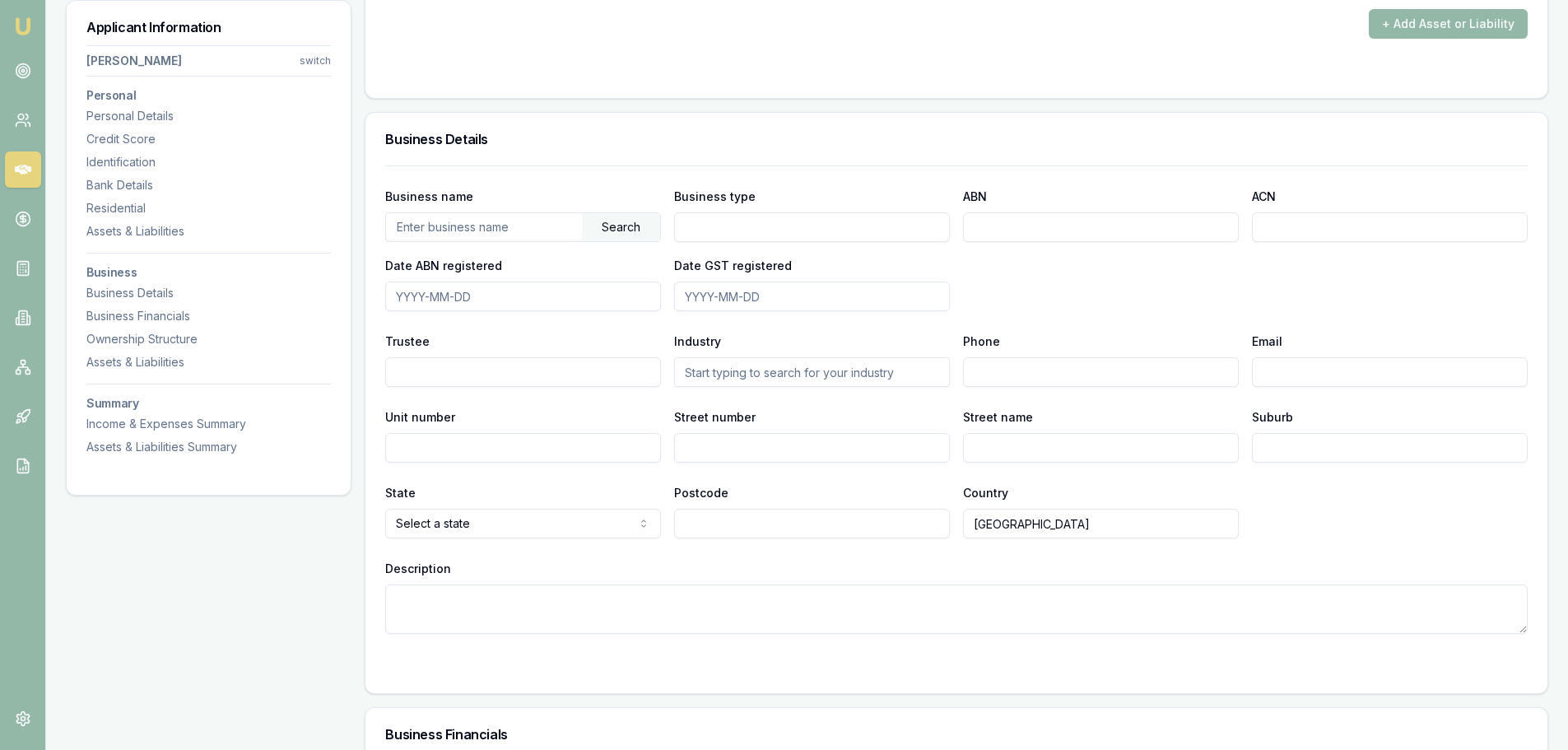
scroll to position [1987, 0]
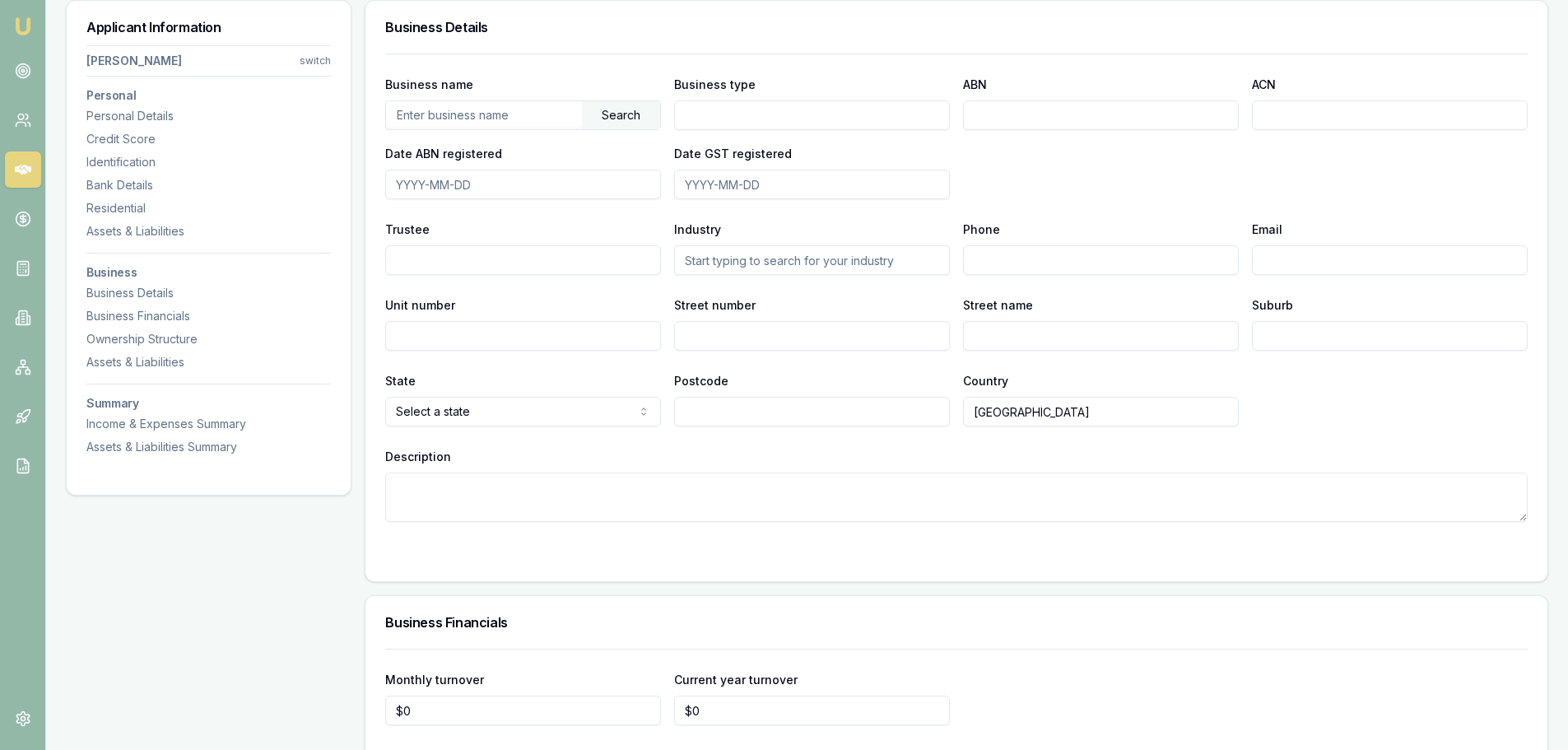
click at [568, 112] on input "text" at bounding box center [483, 114] width 196 height 26
paste input "ABSTRACT CONCRETING"
click at [609, 115] on div "Search" at bounding box center [621, 115] width 78 height 28
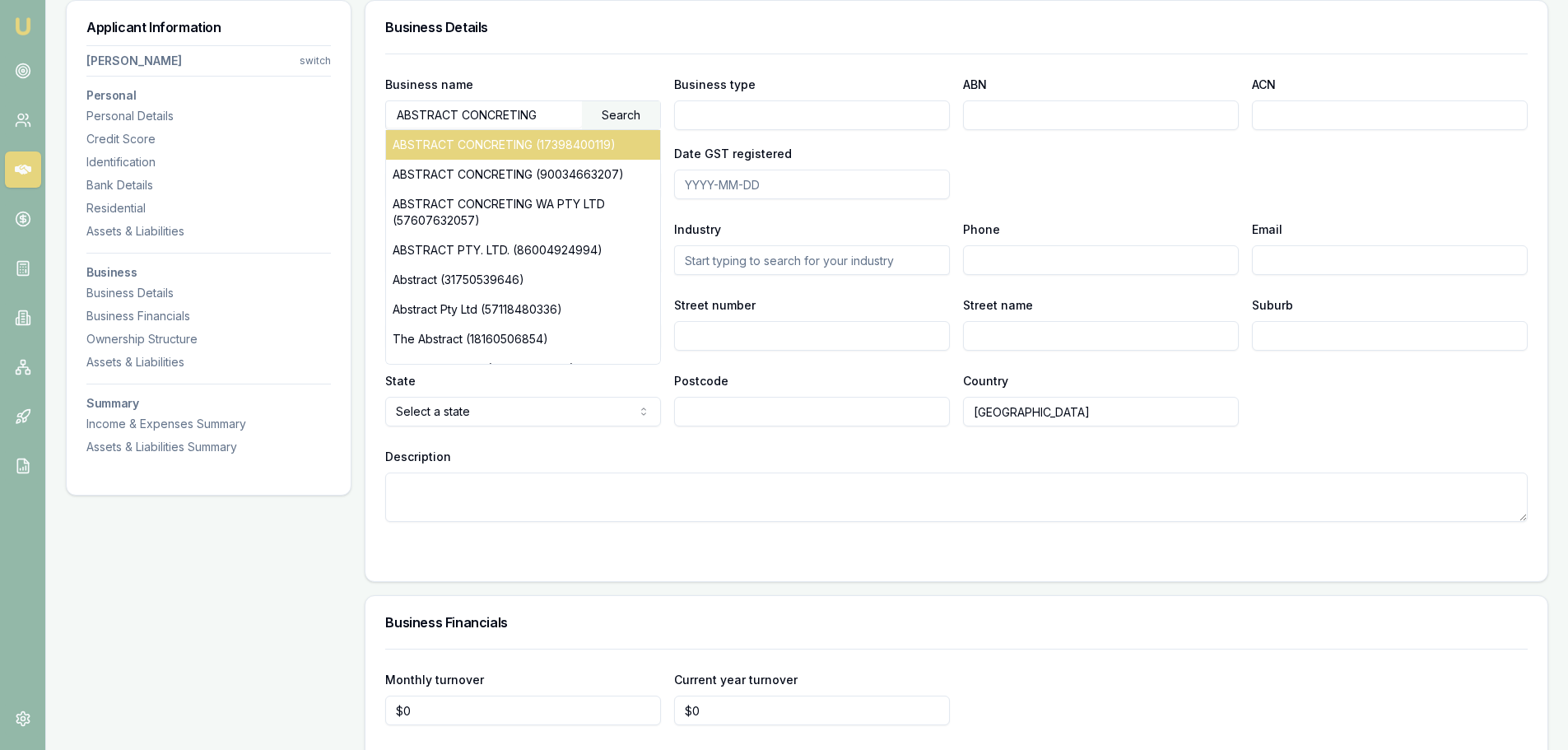
click at [587, 146] on div "ABSTRACT CONCRETING (17398400119)" at bounding box center [523, 145] width 274 height 30
type input "[PERSON_NAME]"
type input "Individual/Sole Trader"
type input "17398400119"
type input "2001-03-21"
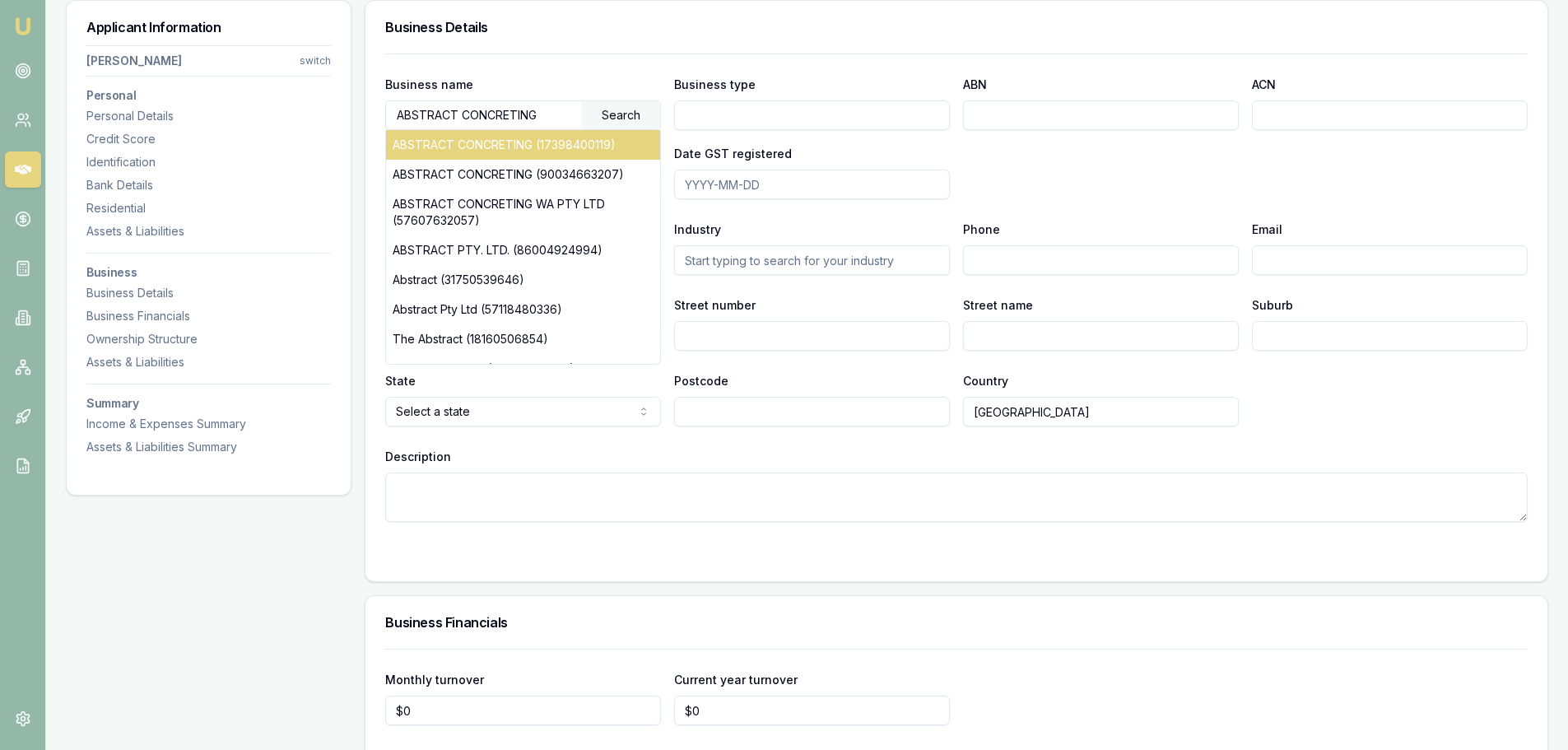
type input "2018-04-01"
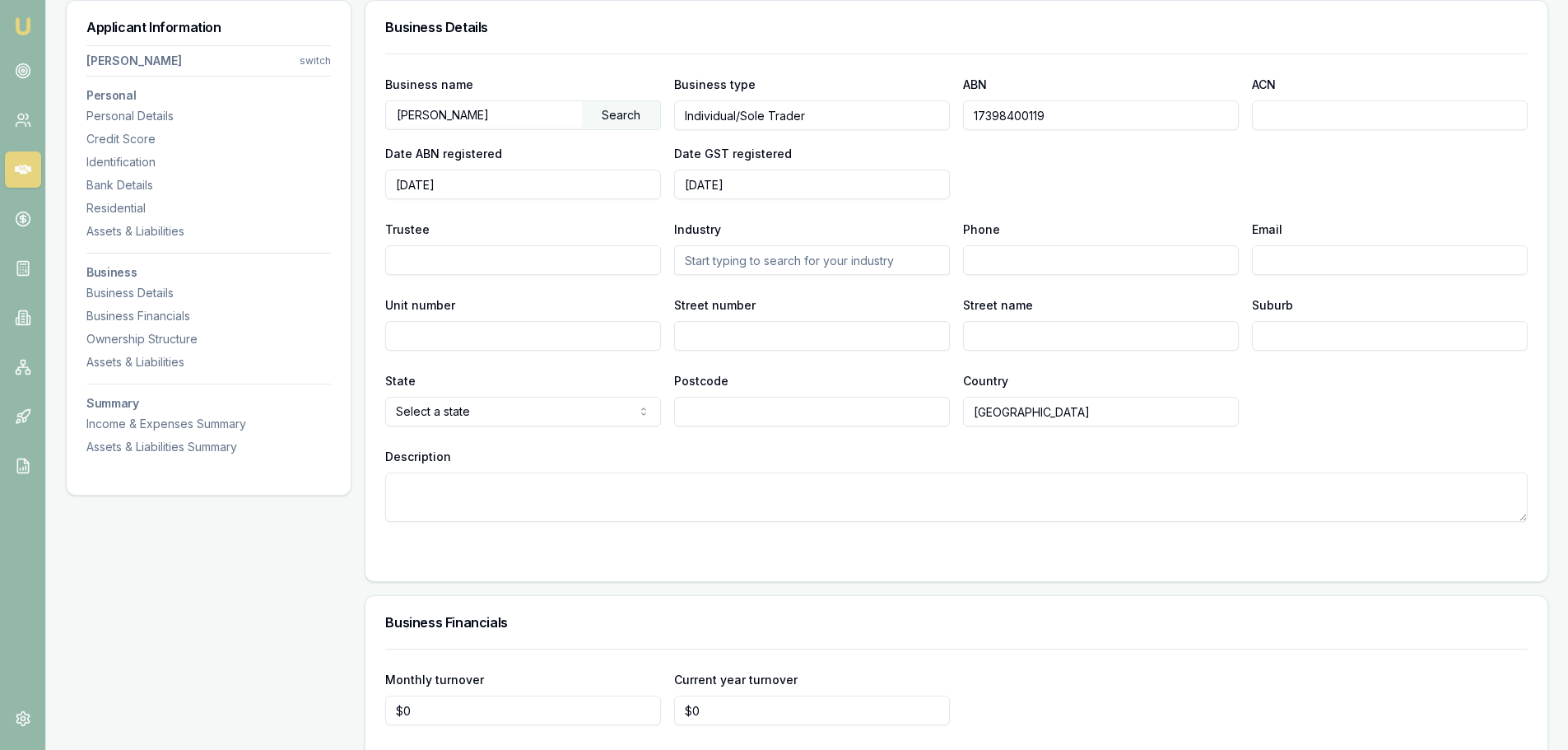
click at [1046, 211] on div "Business name URUKALO, GORAN Search Business type Individual/Sole Trader ABN 17…" at bounding box center [956, 288] width 1143 height 468
click at [890, 637] on div "Business Financials" at bounding box center [957, 622] width 1182 height 53
click at [203, 599] on div "Applicant Information GORAN URUKALO switch Personal Personal Details Credit Sco…" at bounding box center [209, 41] width 286 height 3550
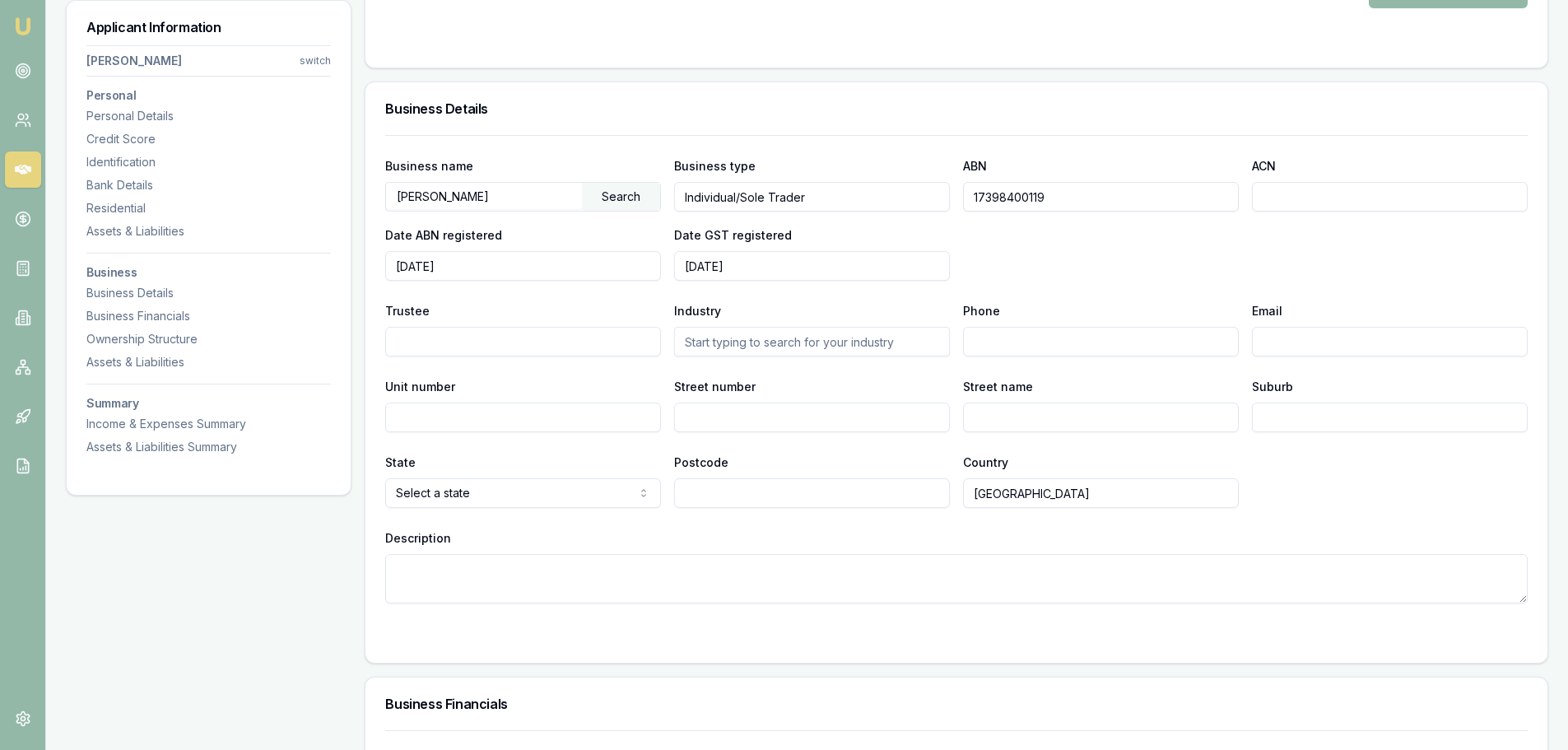
scroll to position [1904, 0]
click at [868, 348] on input "text" at bounding box center [812, 343] width 275 height 30
type input "c"
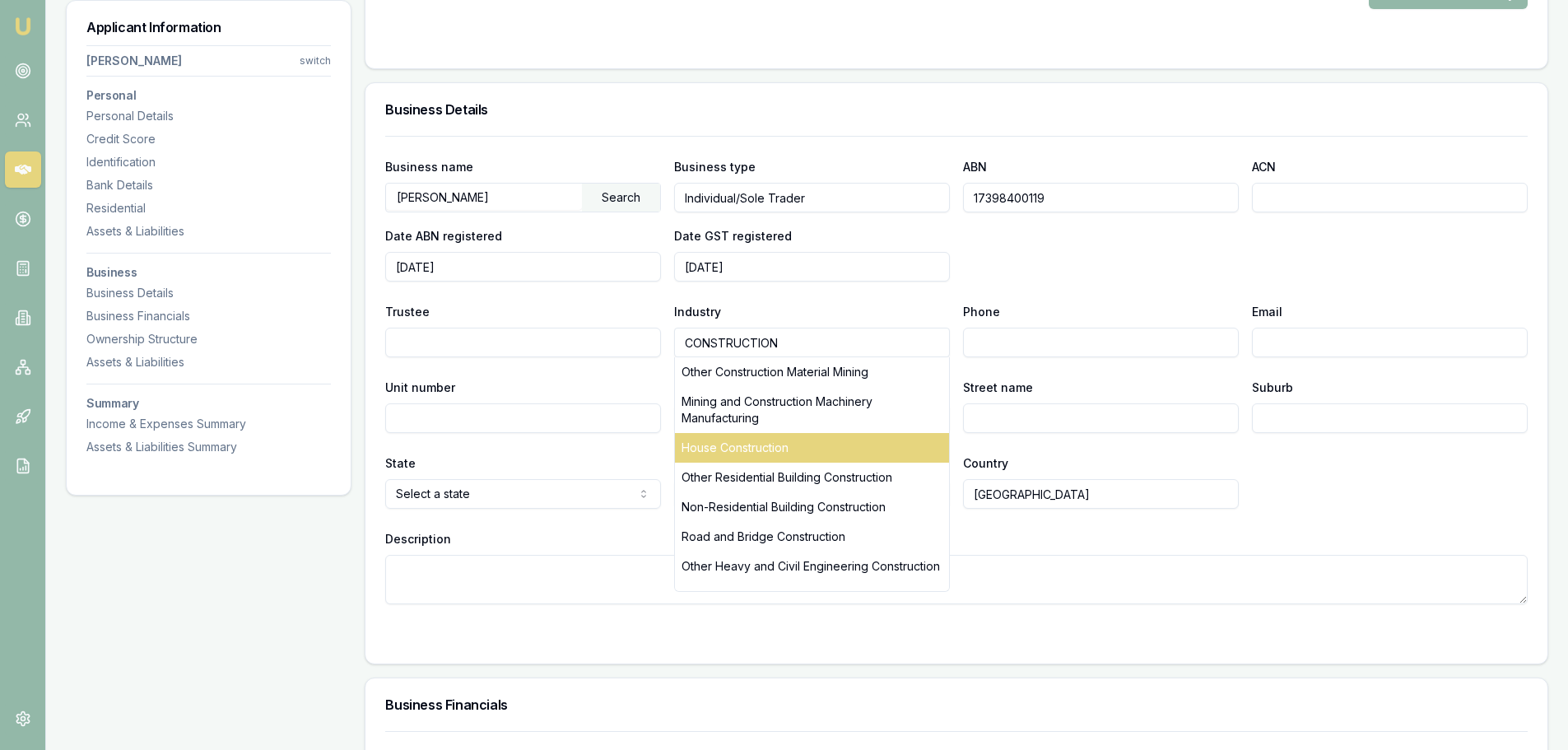
click at [866, 436] on div "House Construction" at bounding box center [812, 448] width 274 height 30
type input "House Construction"
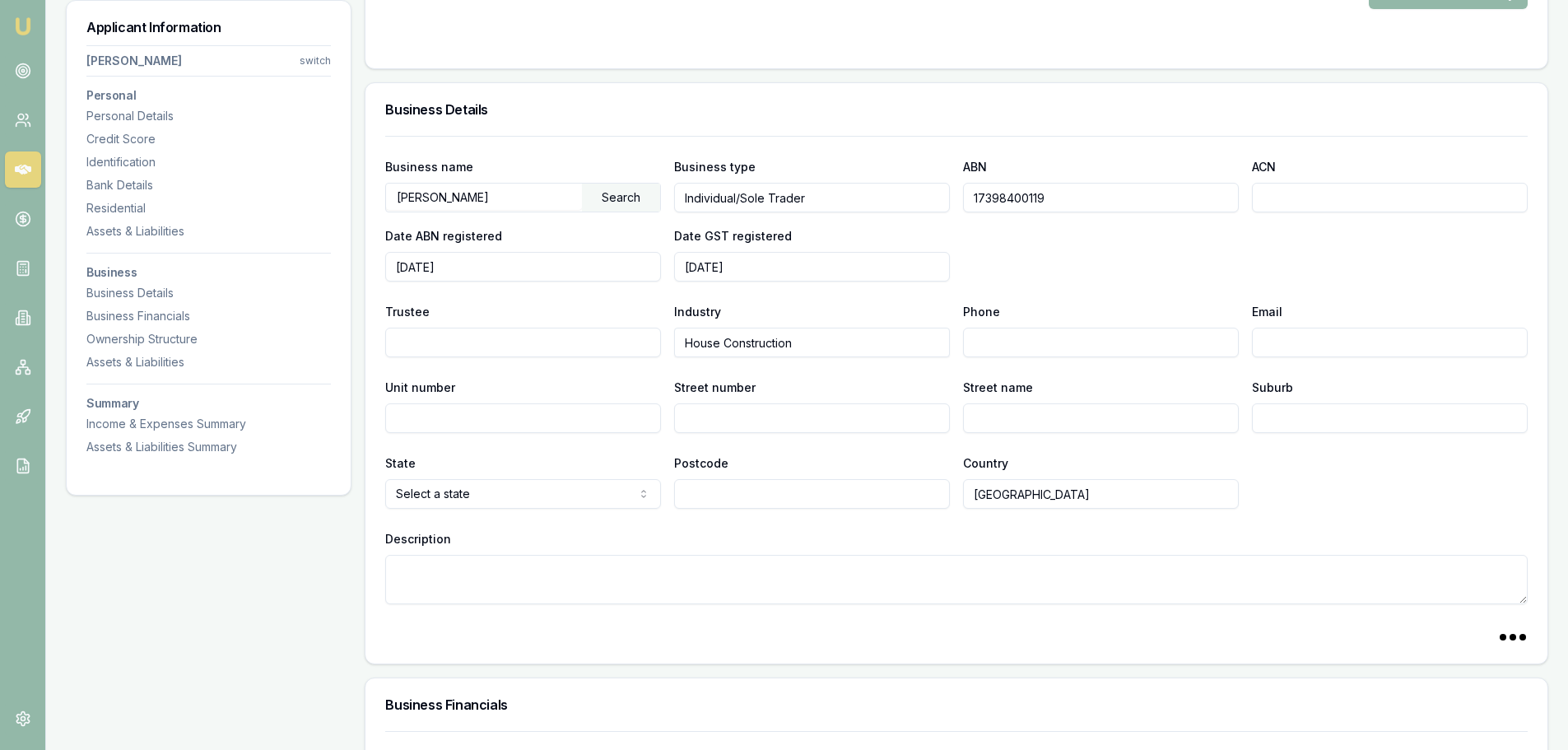
click at [1104, 289] on div "Business name URUKALO, GORAN Search Business type Individual/Sole Trader ABN 17…" at bounding box center [956, 370] width 1143 height 468
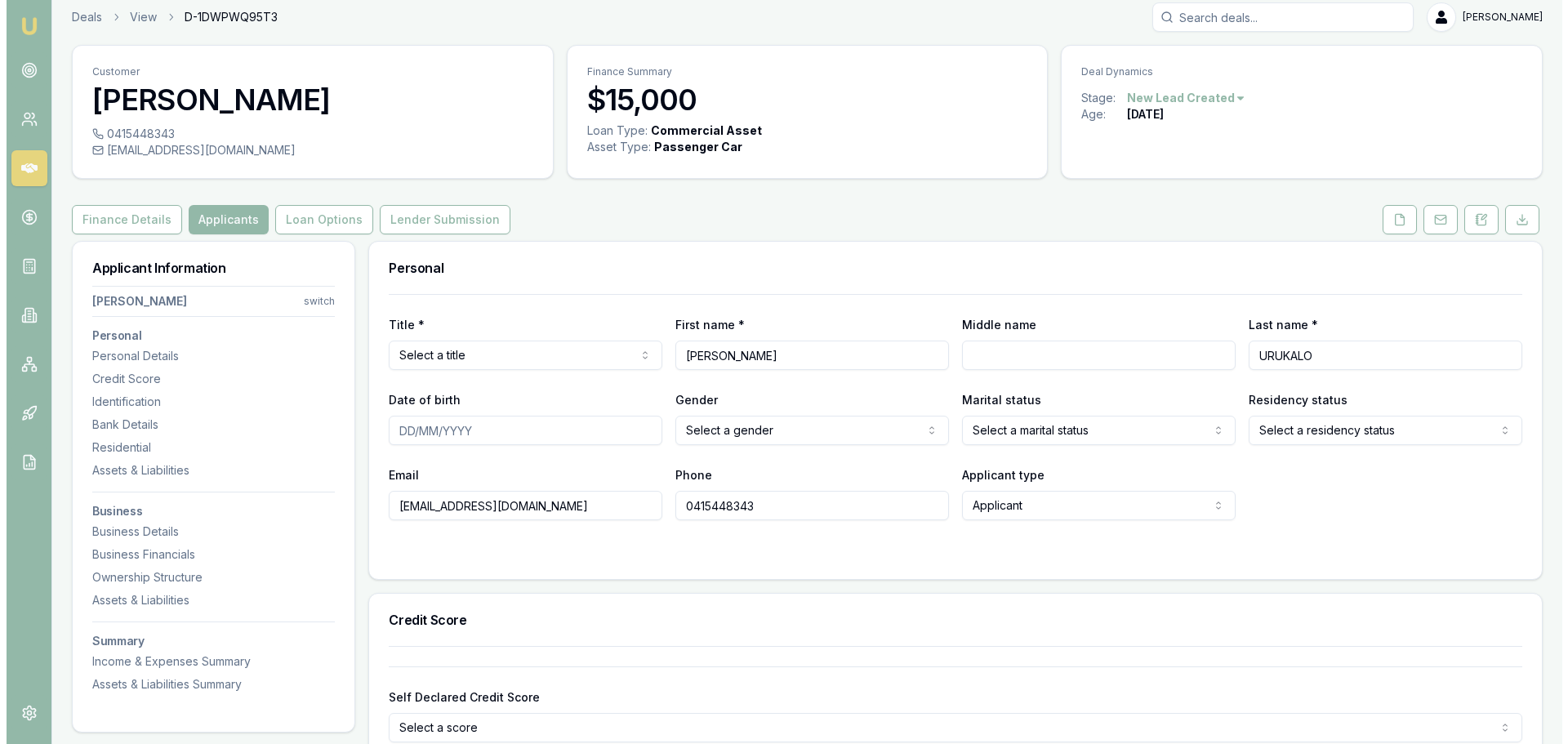
scroll to position [0, 0]
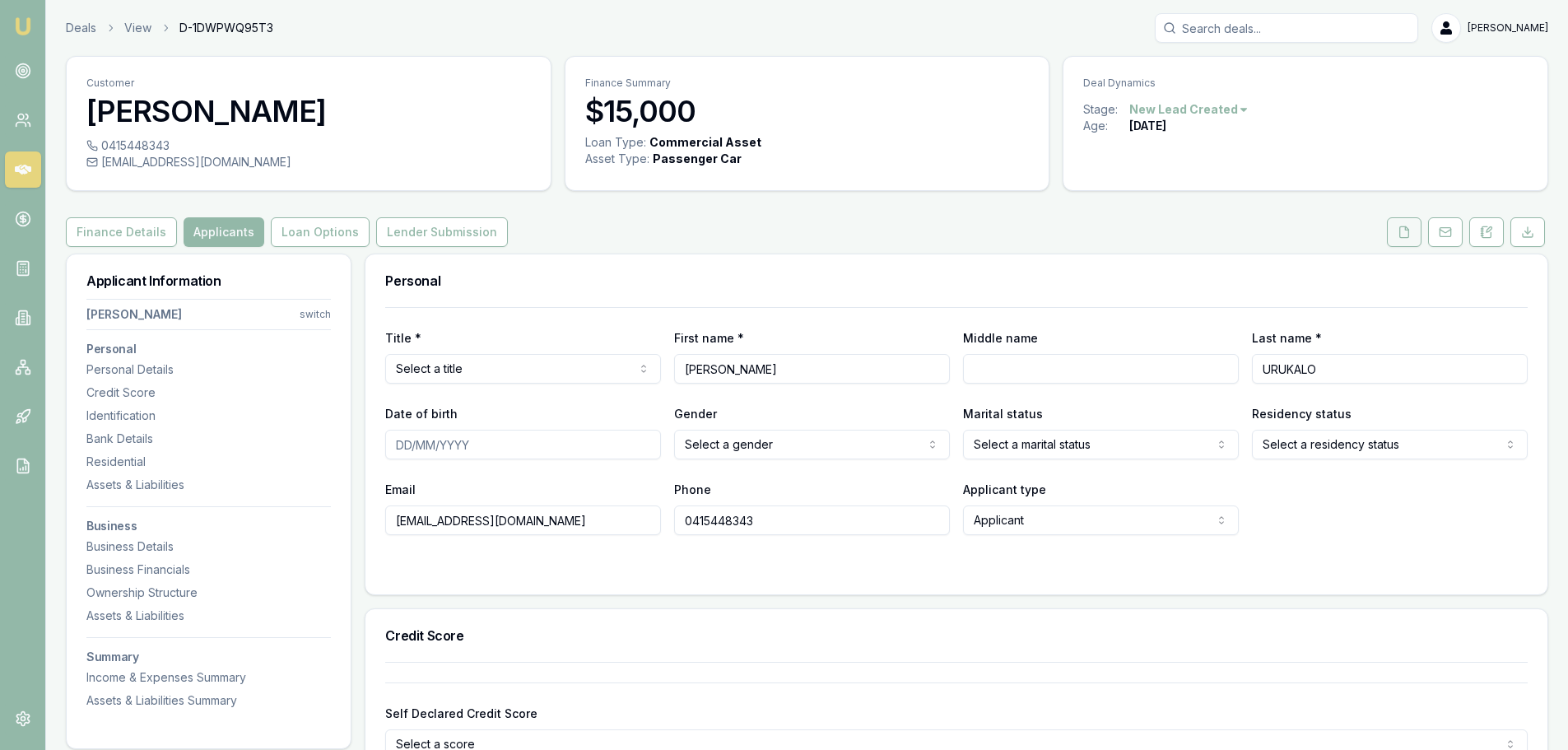
click at [1402, 237] on icon at bounding box center [1404, 232] width 9 height 11
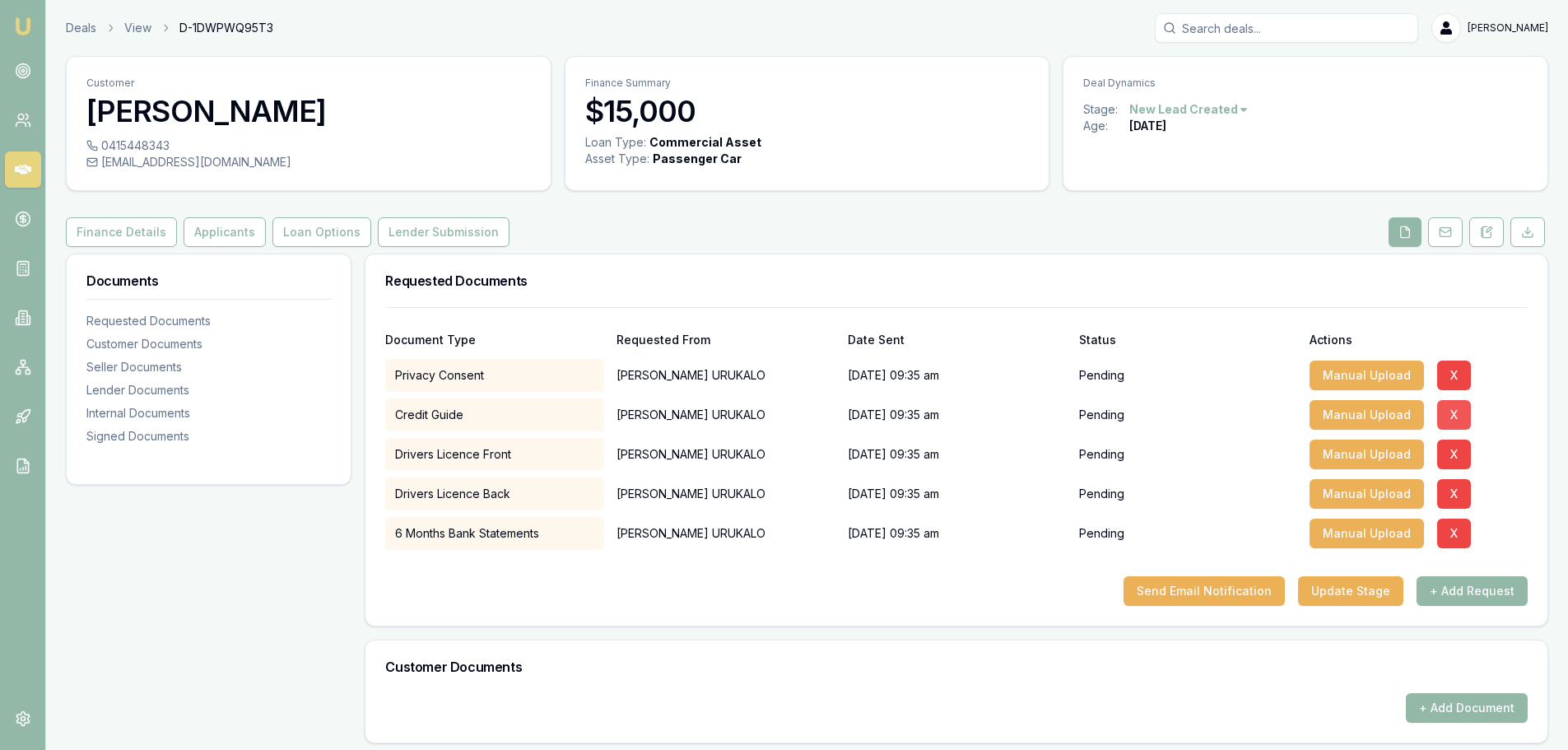
click at [1449, 418] on button "X" at bounding box center [1454, 415] width 33 height 30
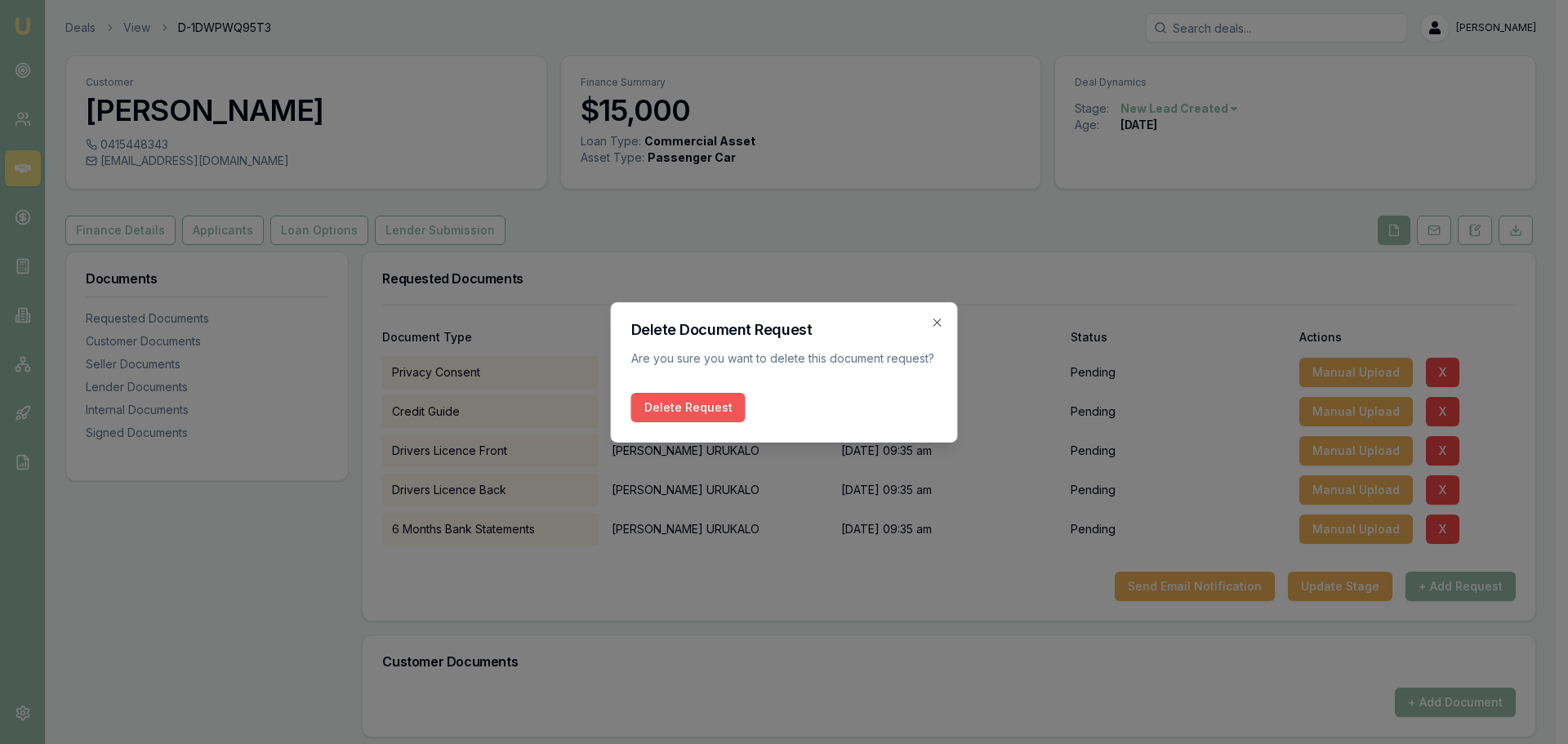
click at [715, 404] on button "Delete Request" at bounding box center [687, 407] width 114 height 30
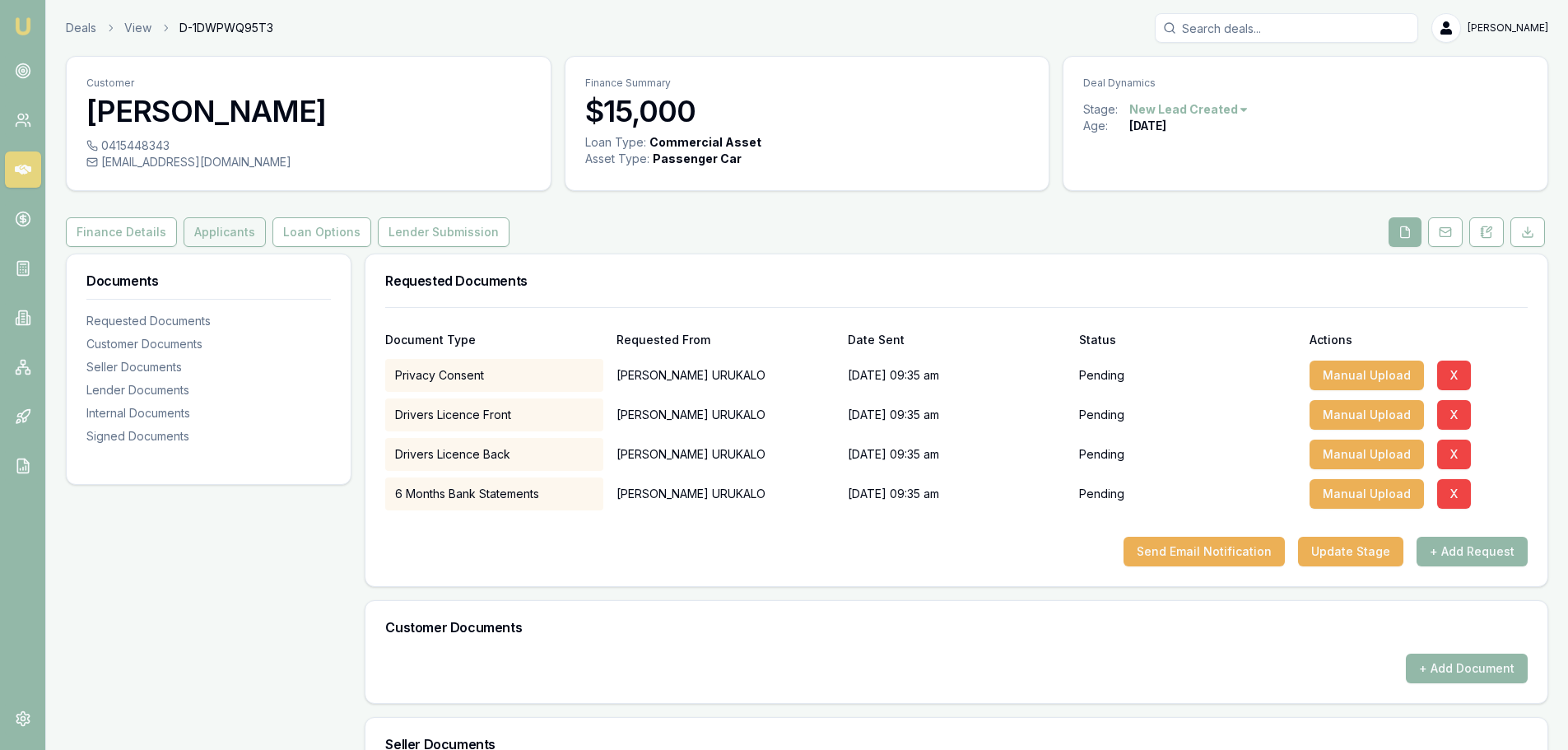
click at [202, 233] on button "Applicants" at bounding box center [225, 232] width 82 height 30
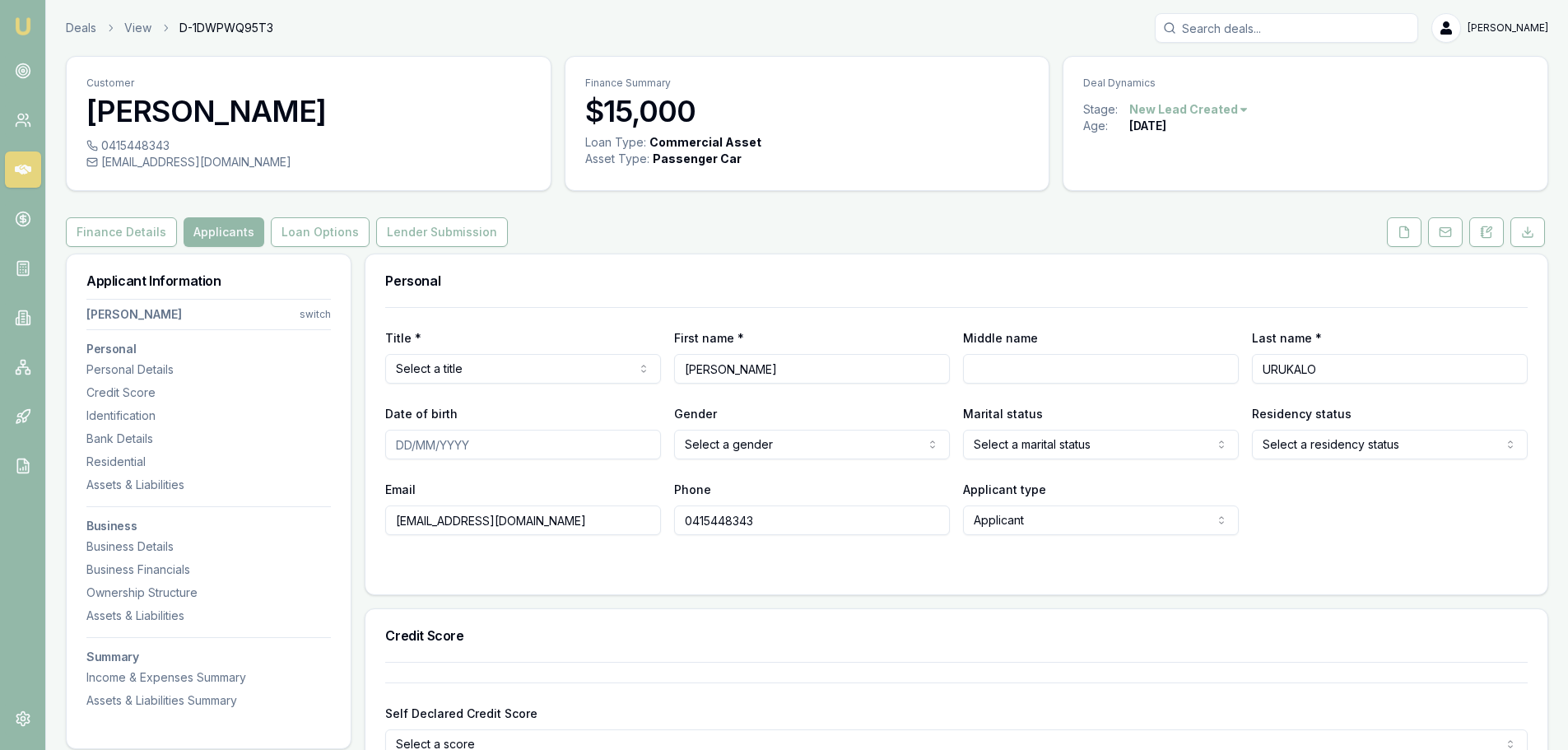
click at [428, 364] on html "Emu Broker Deals View D-1DWPWQ95T3 Erin Shield Toggle Menu Customer GORAN URUKA…" at bounding box center [784, 375] width 1568 height 750
click at [759, 280] on h3 "Personal" at bounding box center [956, 281] width 1143 height 13
click at [1224, 105] on html "Emu Broker Deals View D-1DWPWQ95T3 Erin Shield Toggle Menu Customer GORAN URUKA…" at bounding box center [784, 375] width 1568 height 750
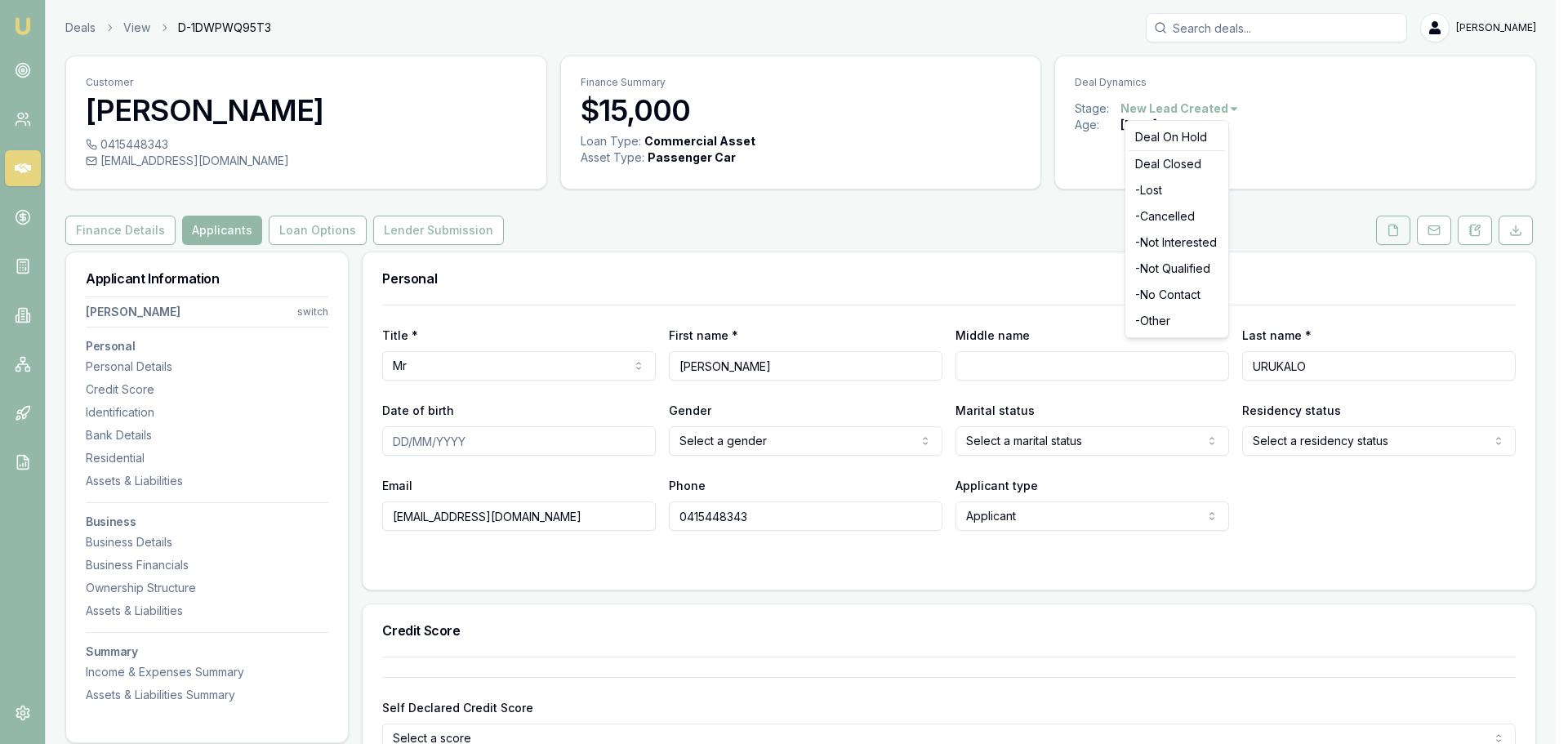
click at [1390, 227] on html "Emu Broker Deals View D-1DWPWQ95T3 Erin Shield Toggle Menu Customer GORAN URUKA…" at bounding box center [784, 372] width 1568 height 744
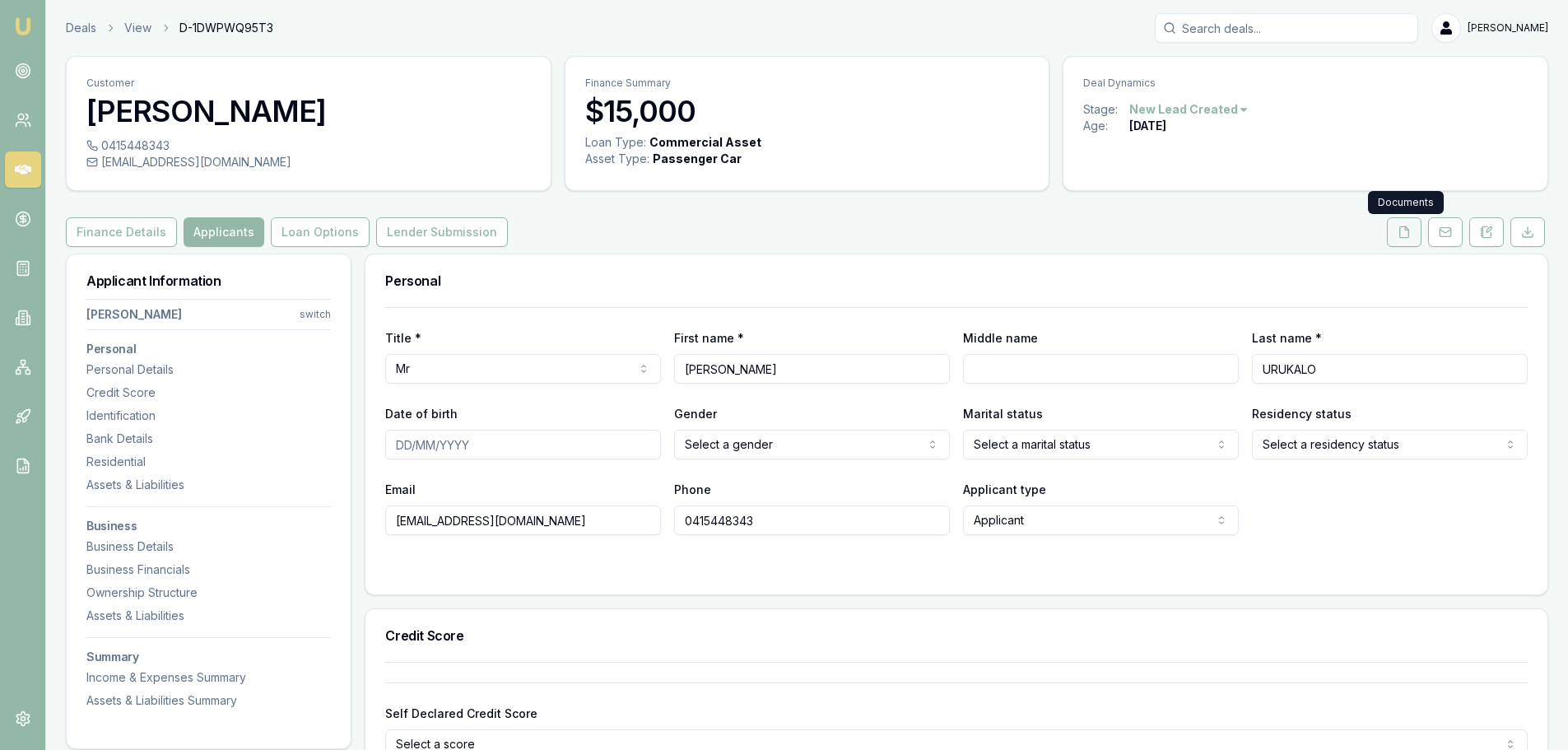
click at [1401, 229] on icon at bounding box center [1404, 232] width 13 height 13
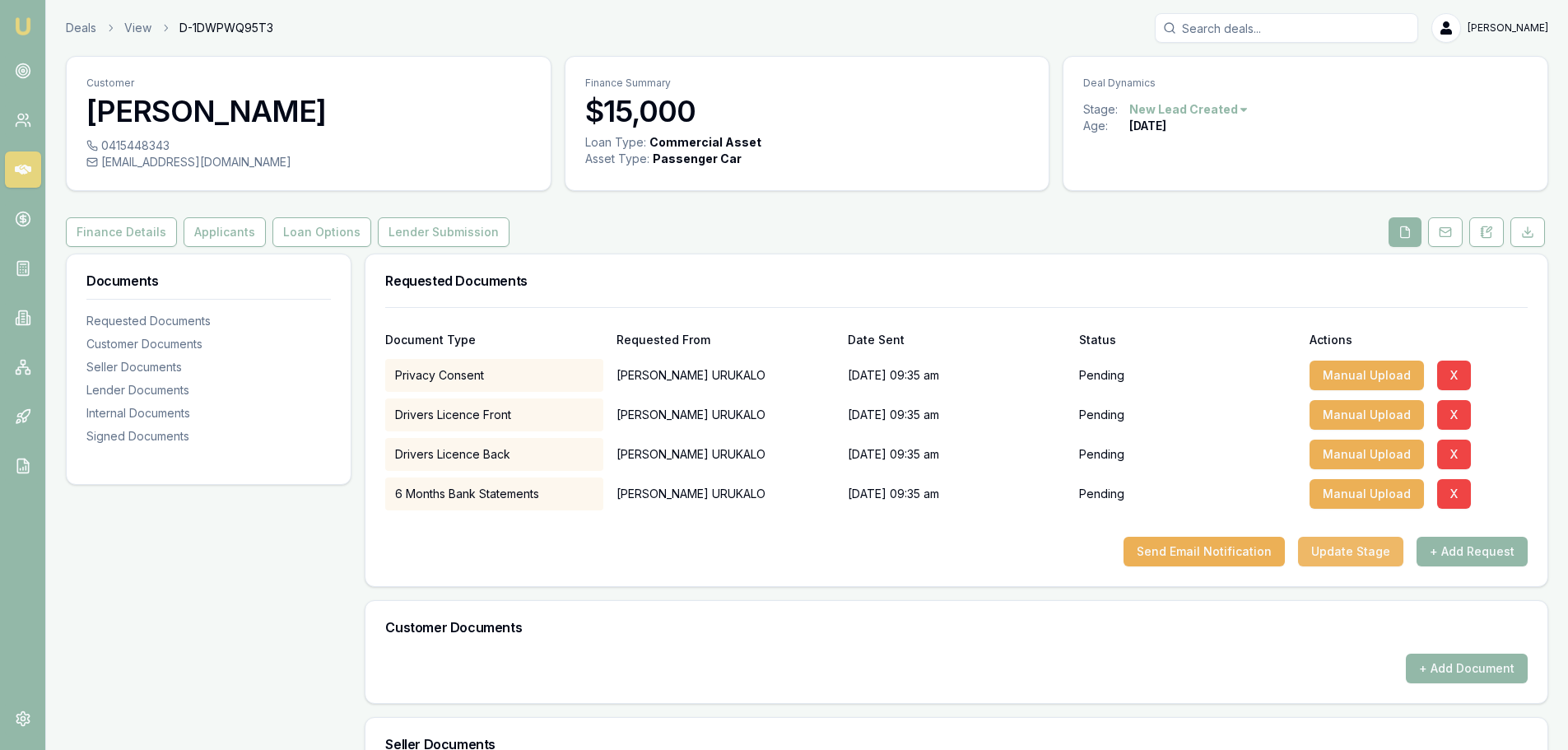
click at [1381, 557] on button "Update Stage" at bounding box center [1351, 552] width 105 height 30
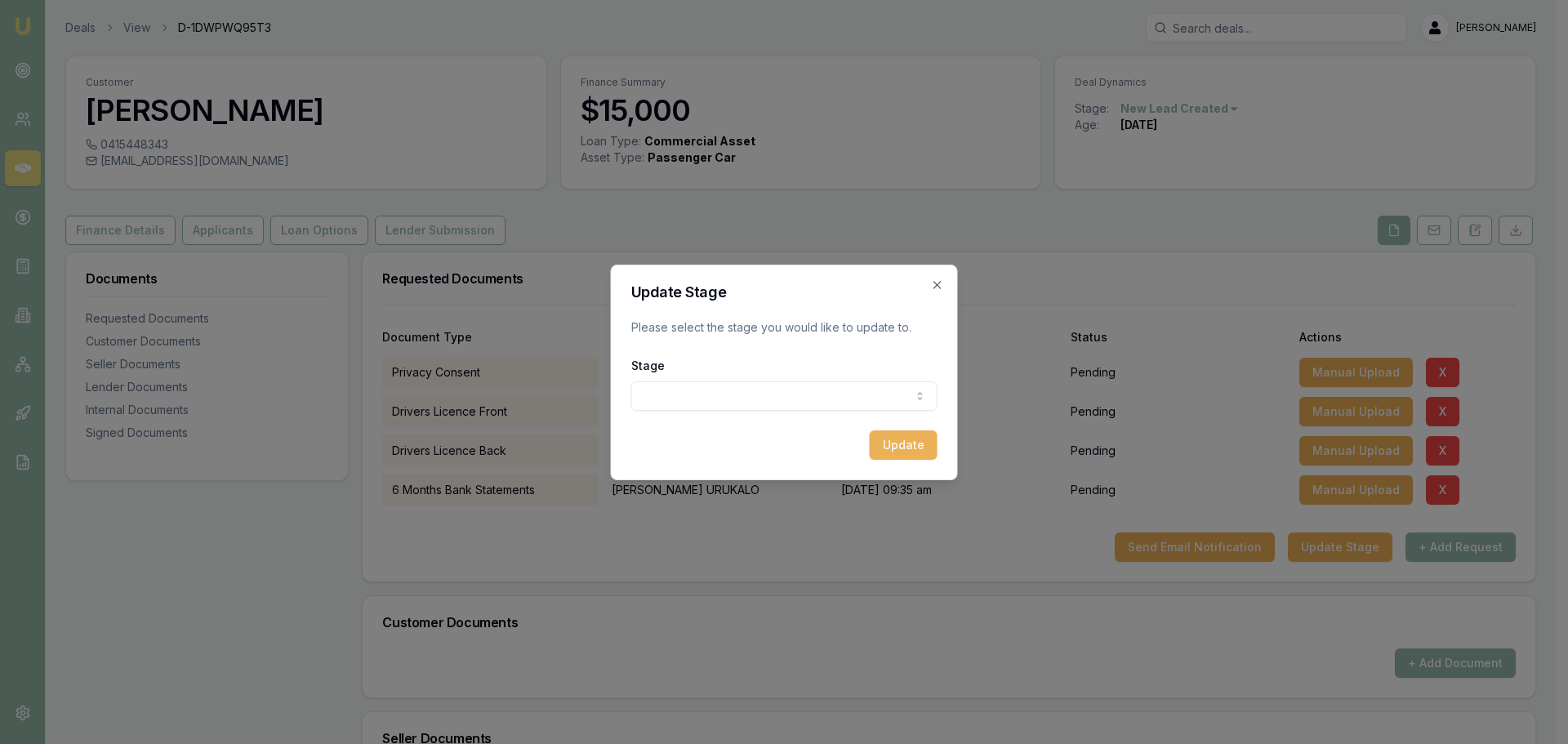
click at [879, 392] on body "Emu Broker Deals View D-1DWPWQ95T3 Erin Shield Toggle Menu Customer GORAN URUKA…" at bounding box center [778, 372] width 1556 height 744
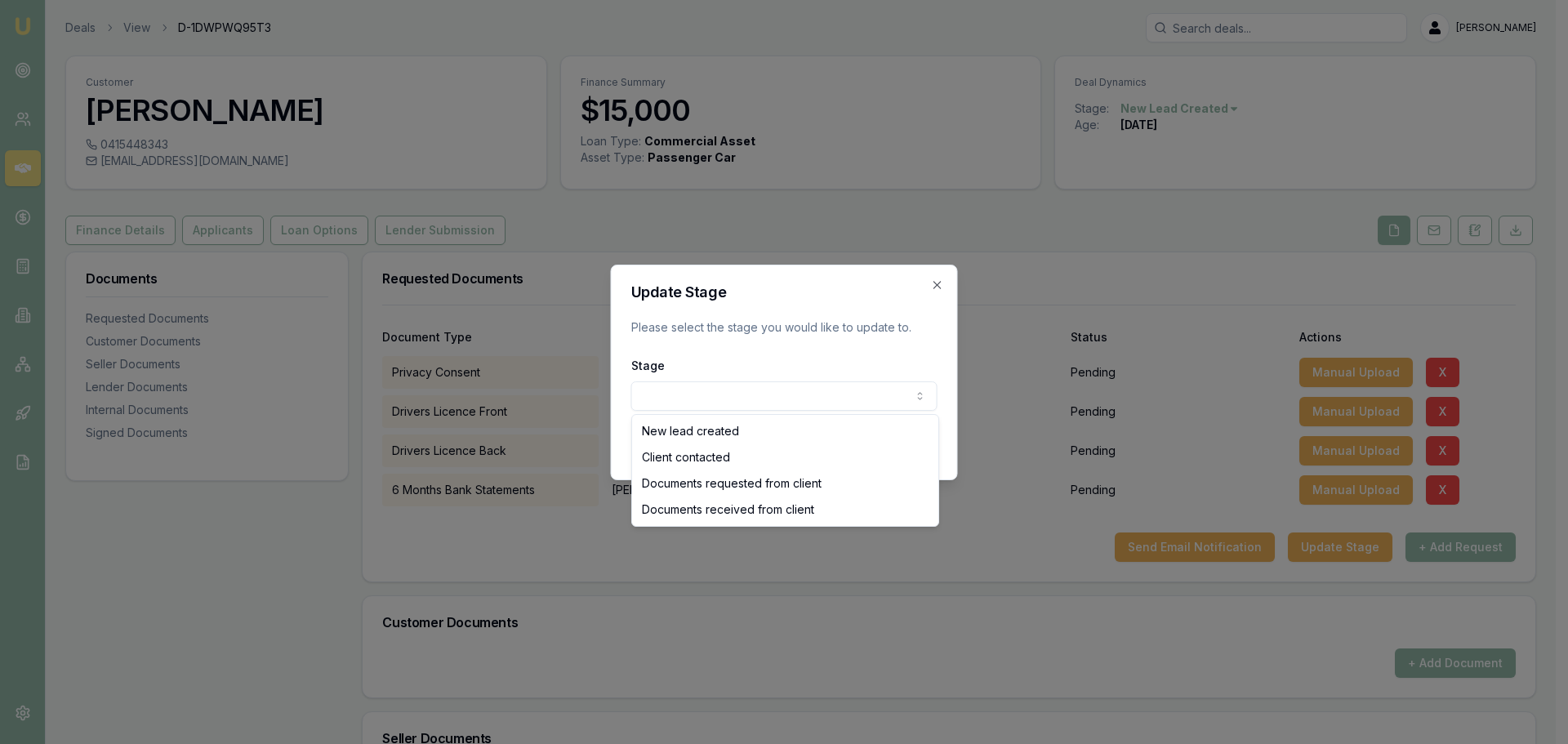
select select "DOCUMENTS_REQUESTED_FROM_CLIENT"
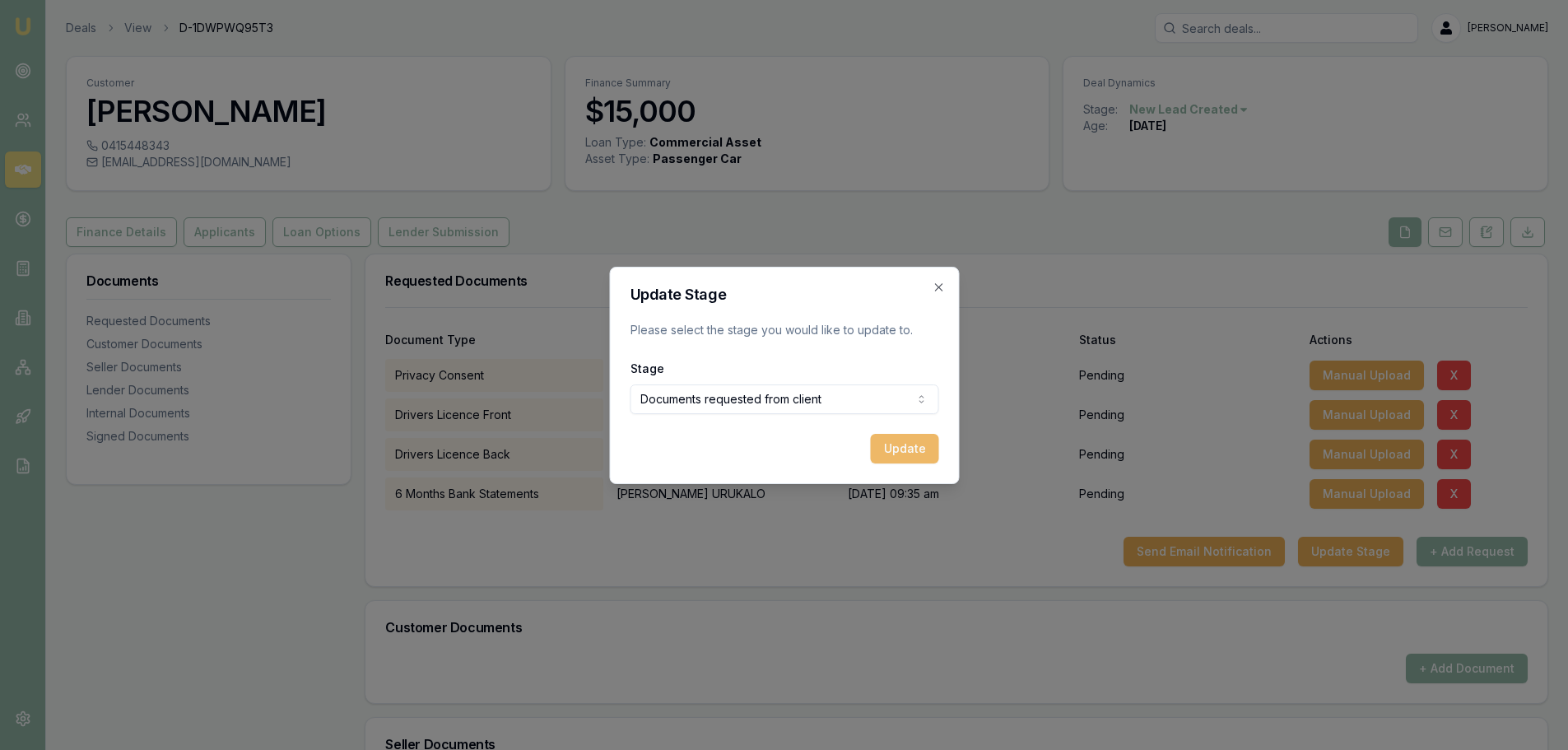
click at [916, 436] on button "Update" at bounding box center [904, 449] width 68 height 30
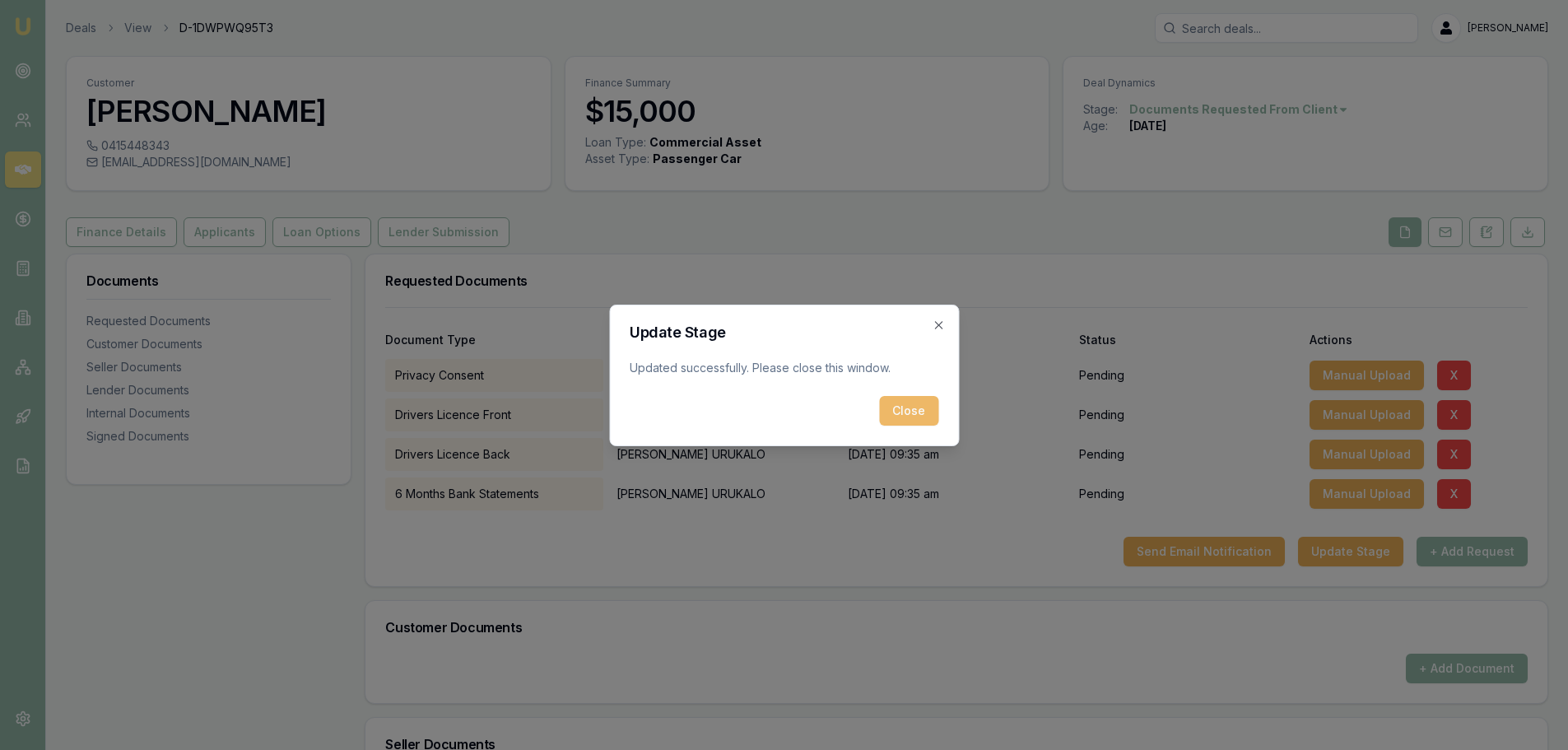
click at [933, 414] on button "Close" at bounding box center [909, 411] width 60 height 30
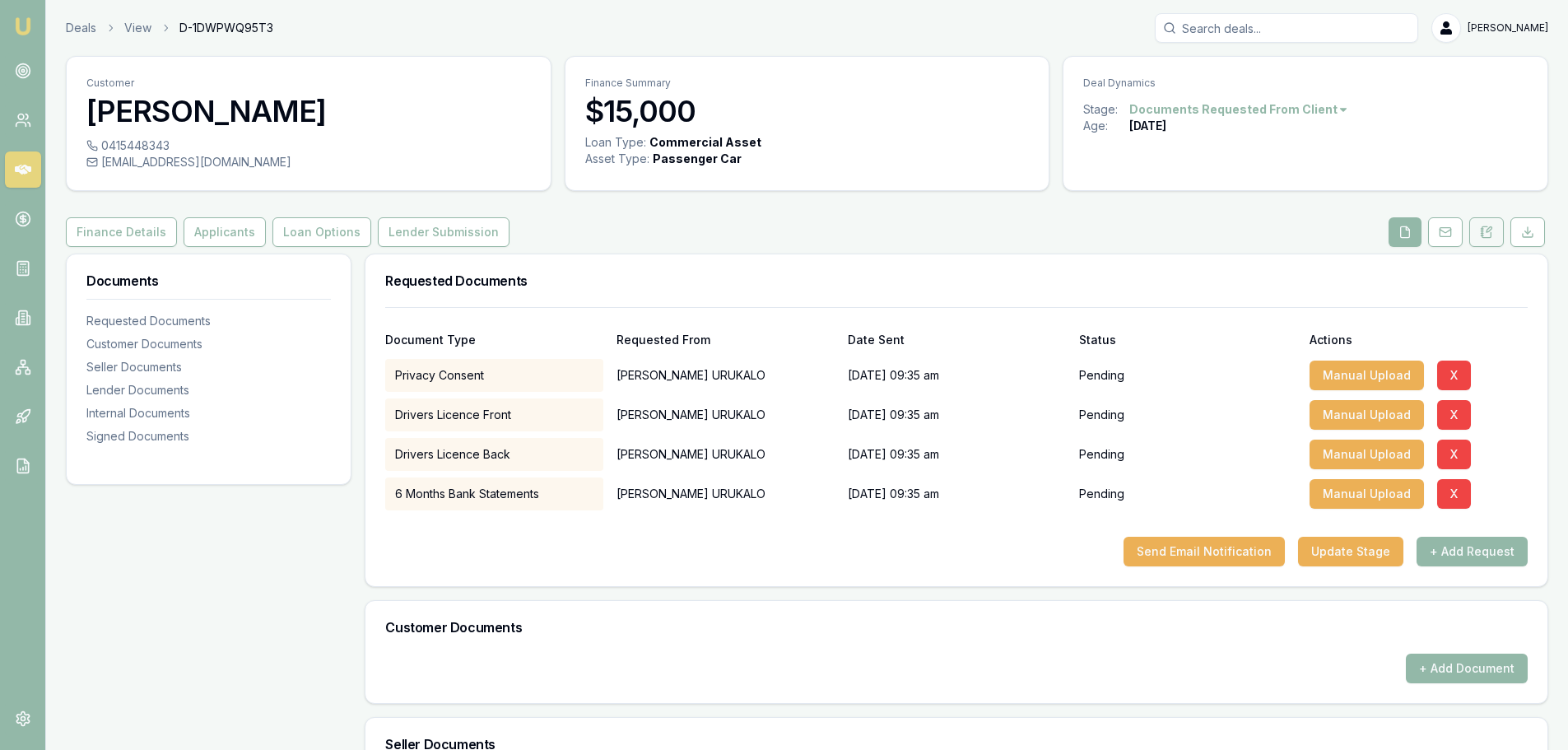
click at [1480, 234] on icon at bounding box center [1486, 232] width 13 height 13
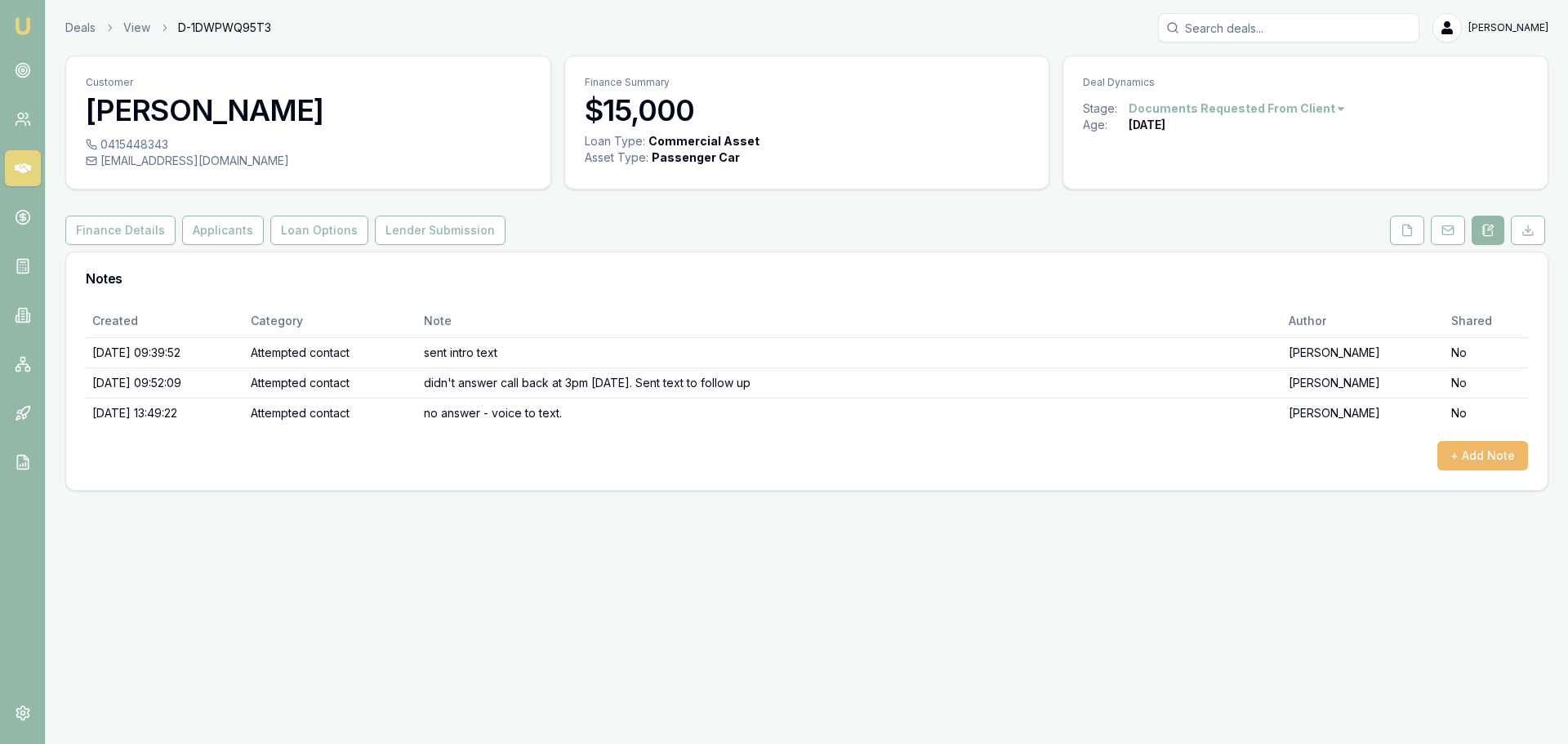
click at [1495, 452] on button "+ Add Note" at bounding box center [1483, 456] width 90 height 30
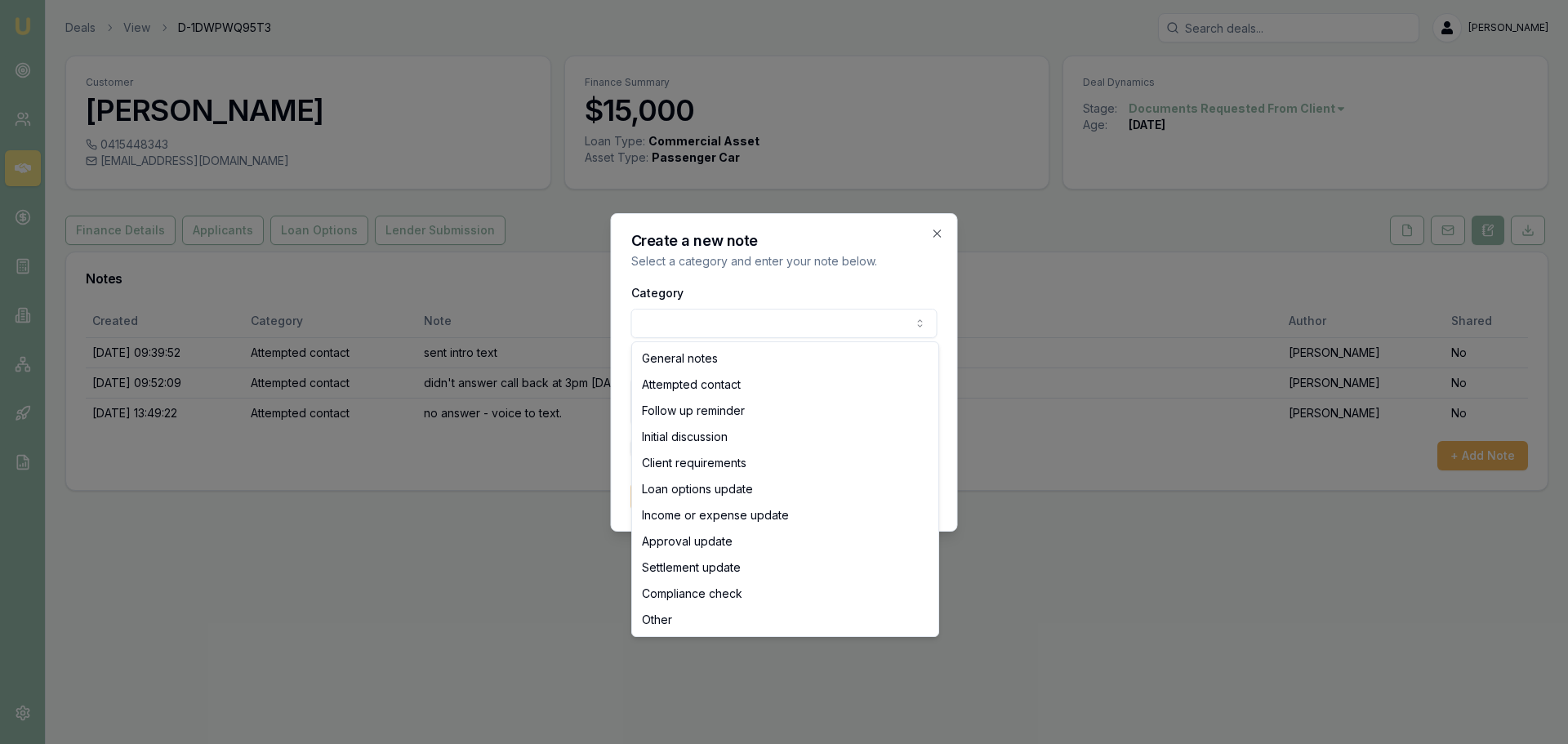
click at [804, 332] on body "Emu Broker Deals View D-1DWPWQ95T3 Erin Shield Toggle Menu Customer GORAN URUKA…" at bounding box center [784, 372] width 1568 height 744
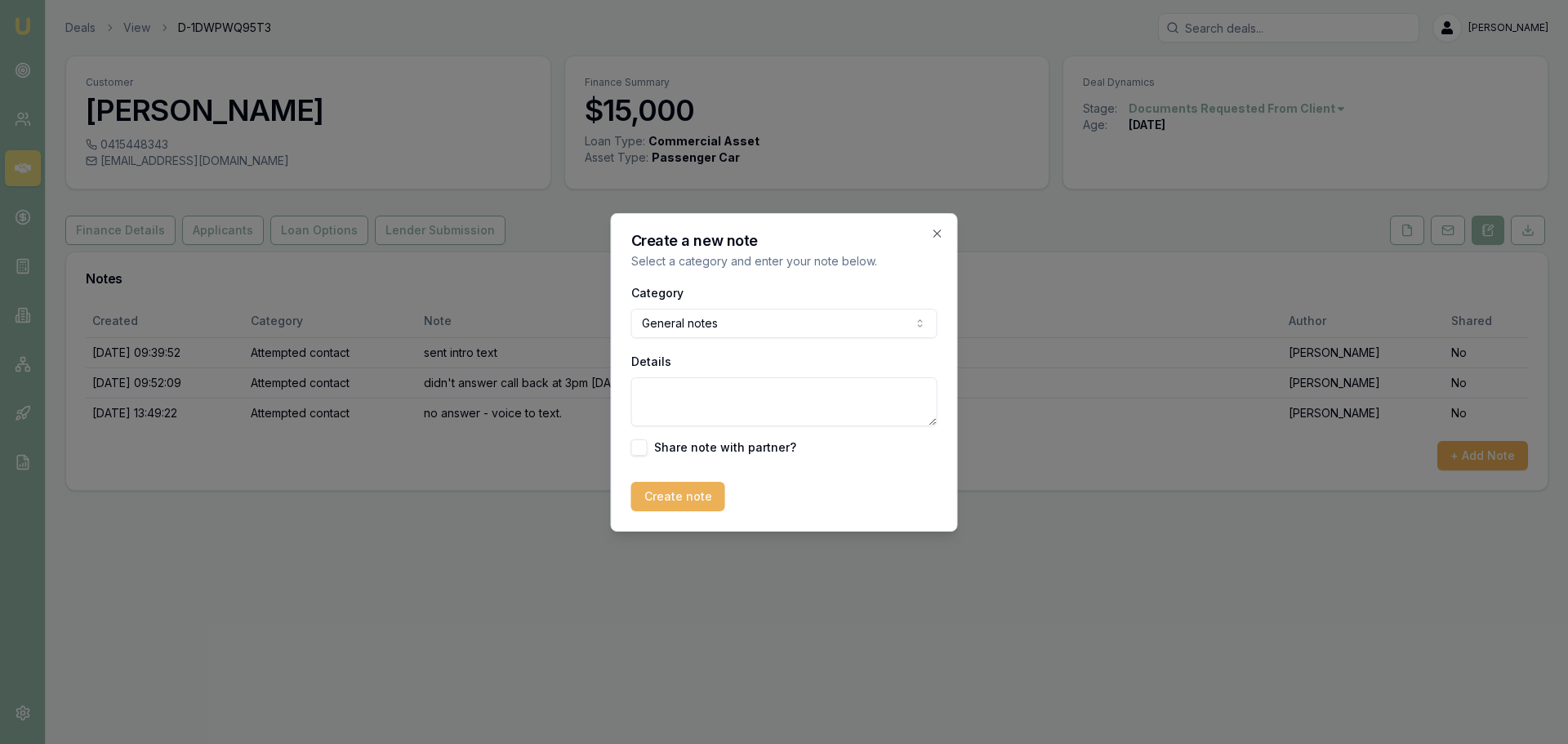
click at [749, 397] on textarea "Details" at bounding box center [784, 402] width 306 height 49
type textarea "S"
click at [753, 401] on textarea "Details" at bounding box center [784, 402] width 306 height 49
type textarea "Goran advised will give me a call tomorrow (tuesday) as he isn't in a good rece…"
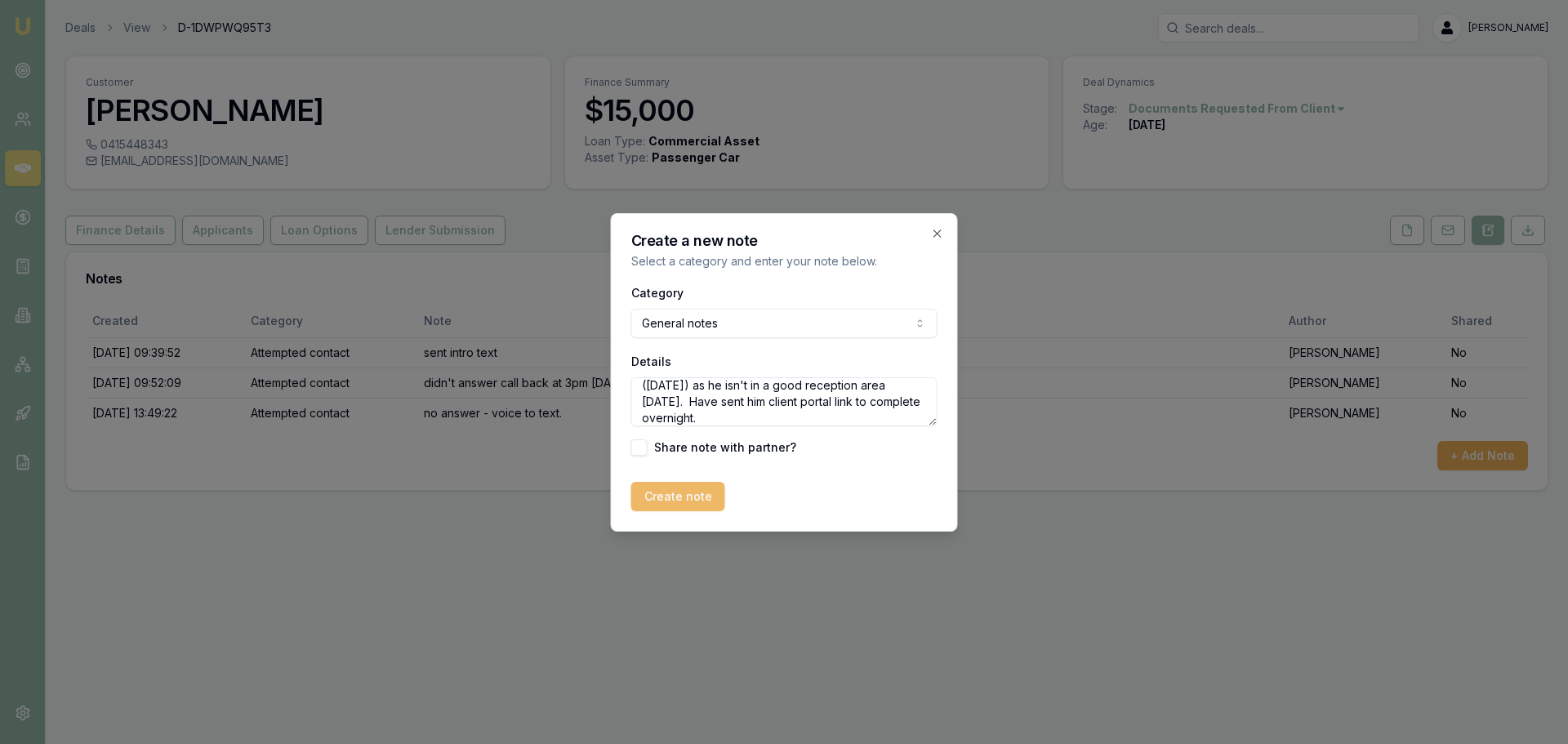
click at [660, 496] on button "Create note" at bounding box center [678, 497] width 94 height 30
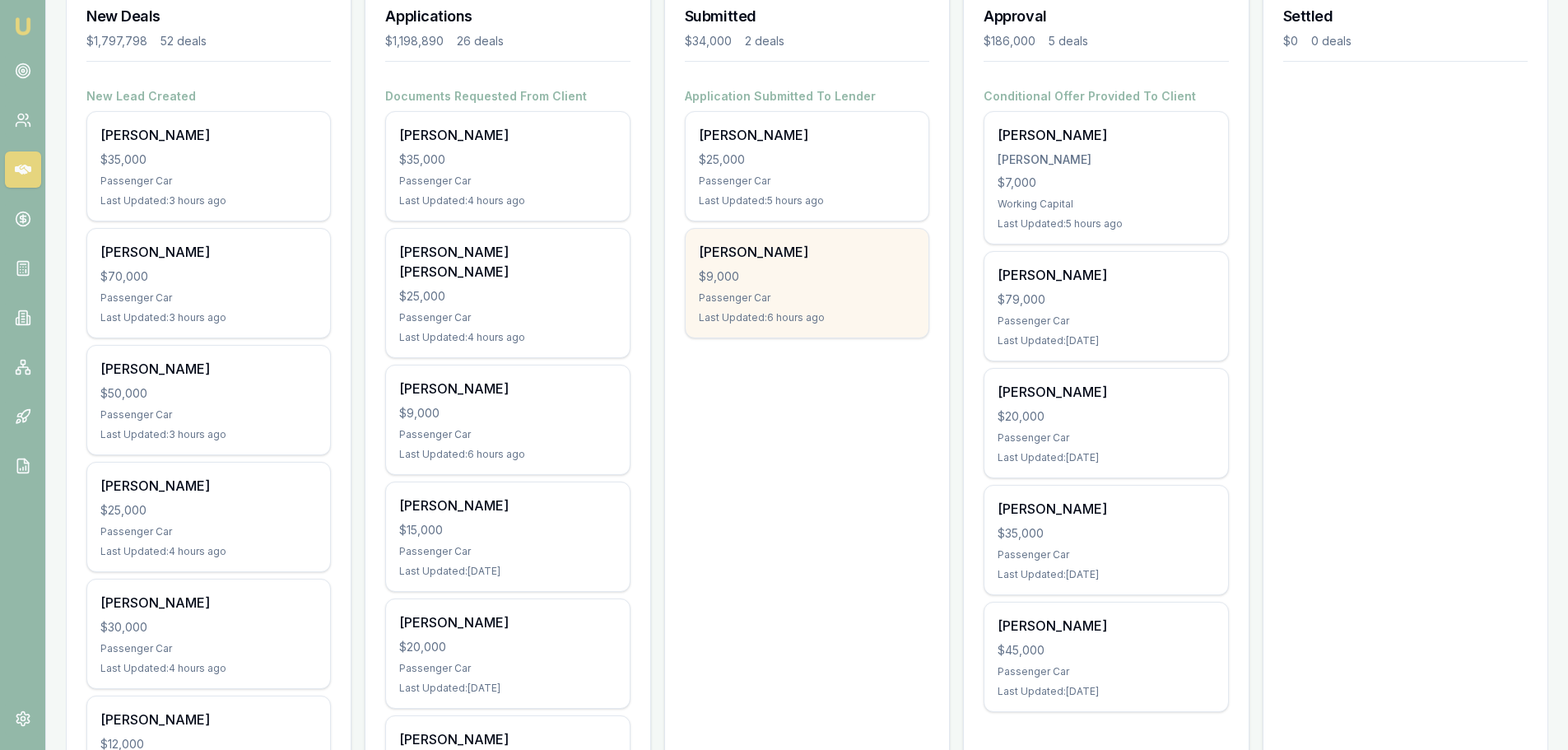
scroll to position [247, 0]
click at [817, 320] on div "Last Updated: 6 hours ago" at bounding box center [807, 319] width 217 height 13
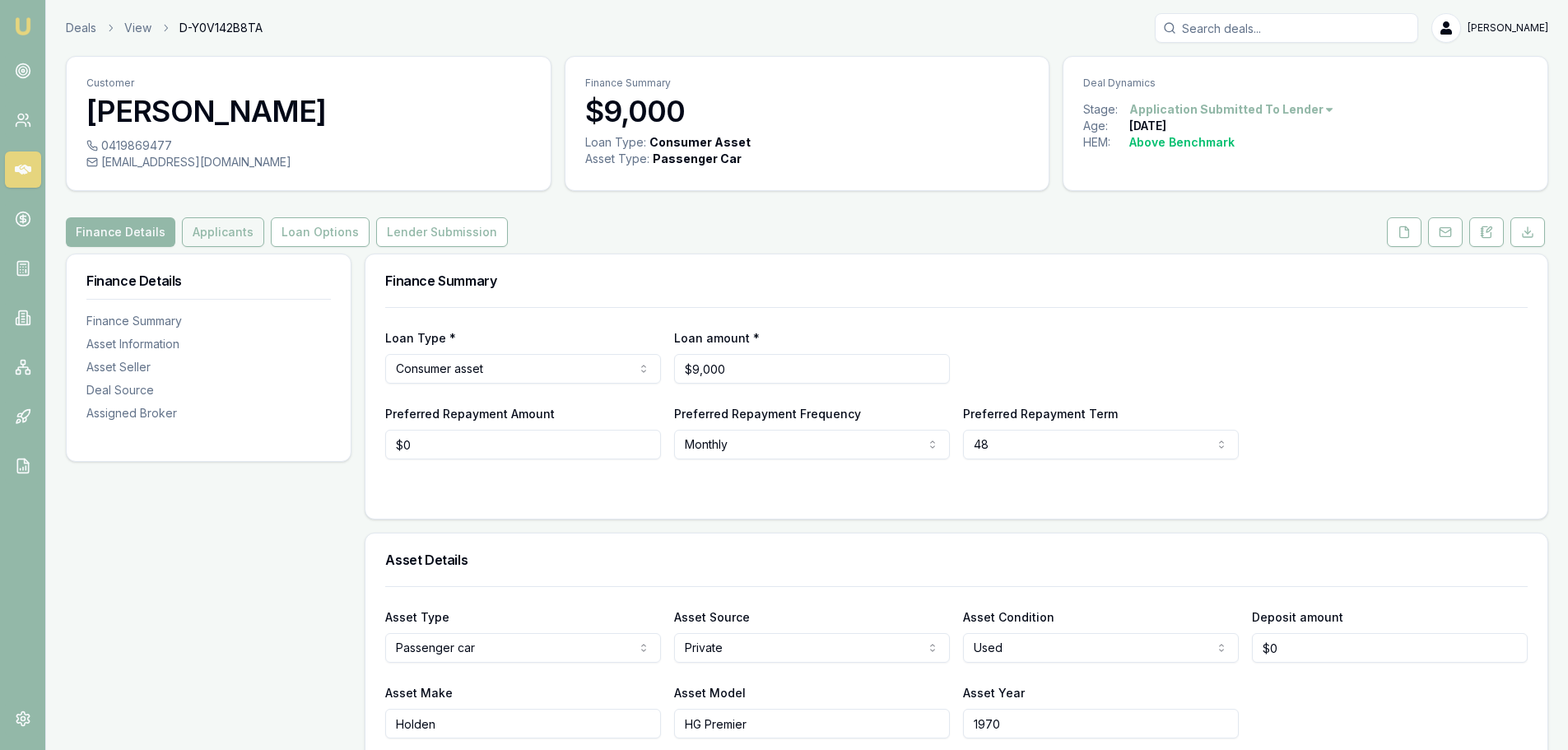
click at [217, 231] on button "Applicants" at bounding box center [223, 232] width 82 height 30
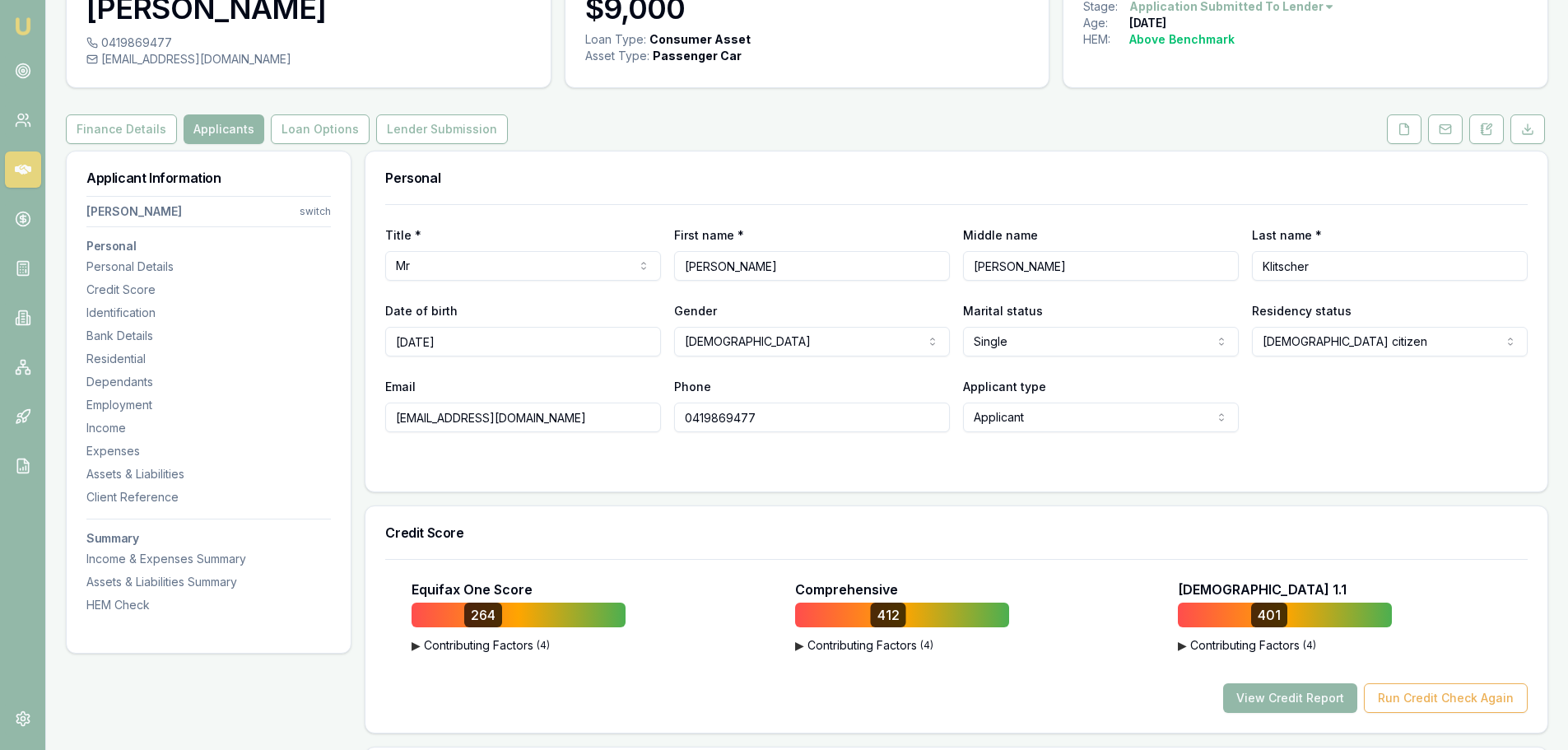
scroll to position [247, 0]
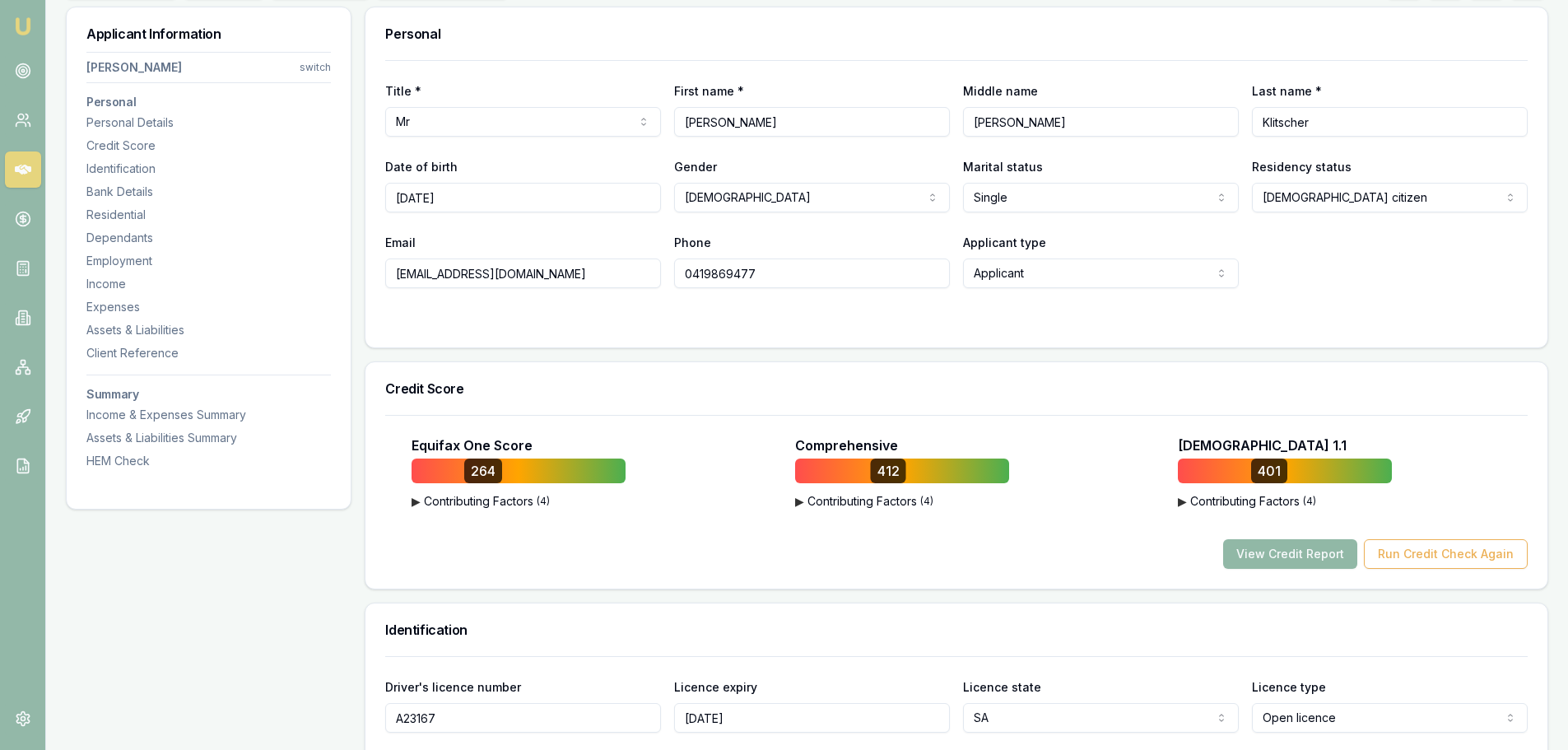
click at [1292, 552] on button "View Credit Report" at bounding box center [1290, 554] width 134 height 30
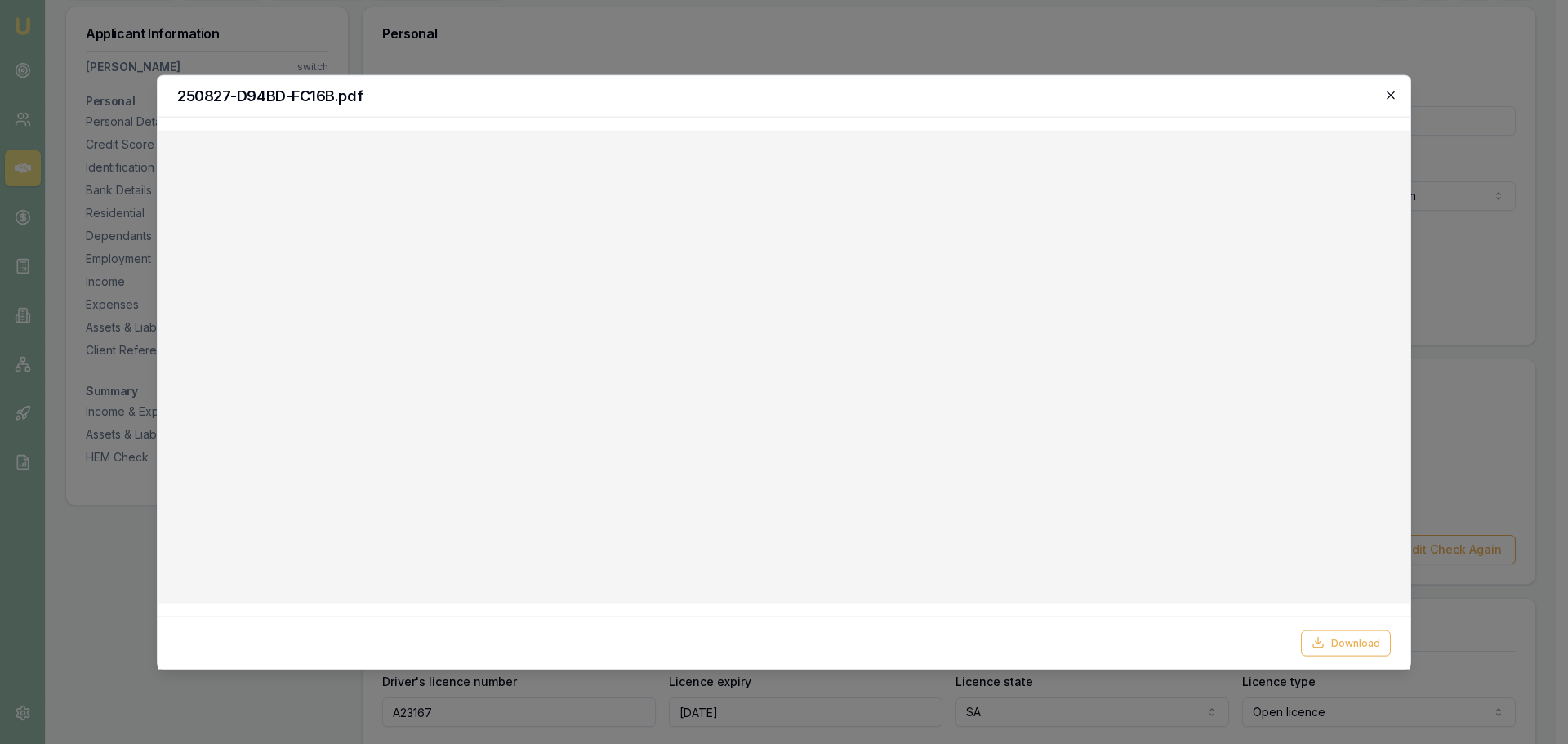
click at [1390, 90] on icon "button" at bounding box center [1390, 94] width 13 height 13
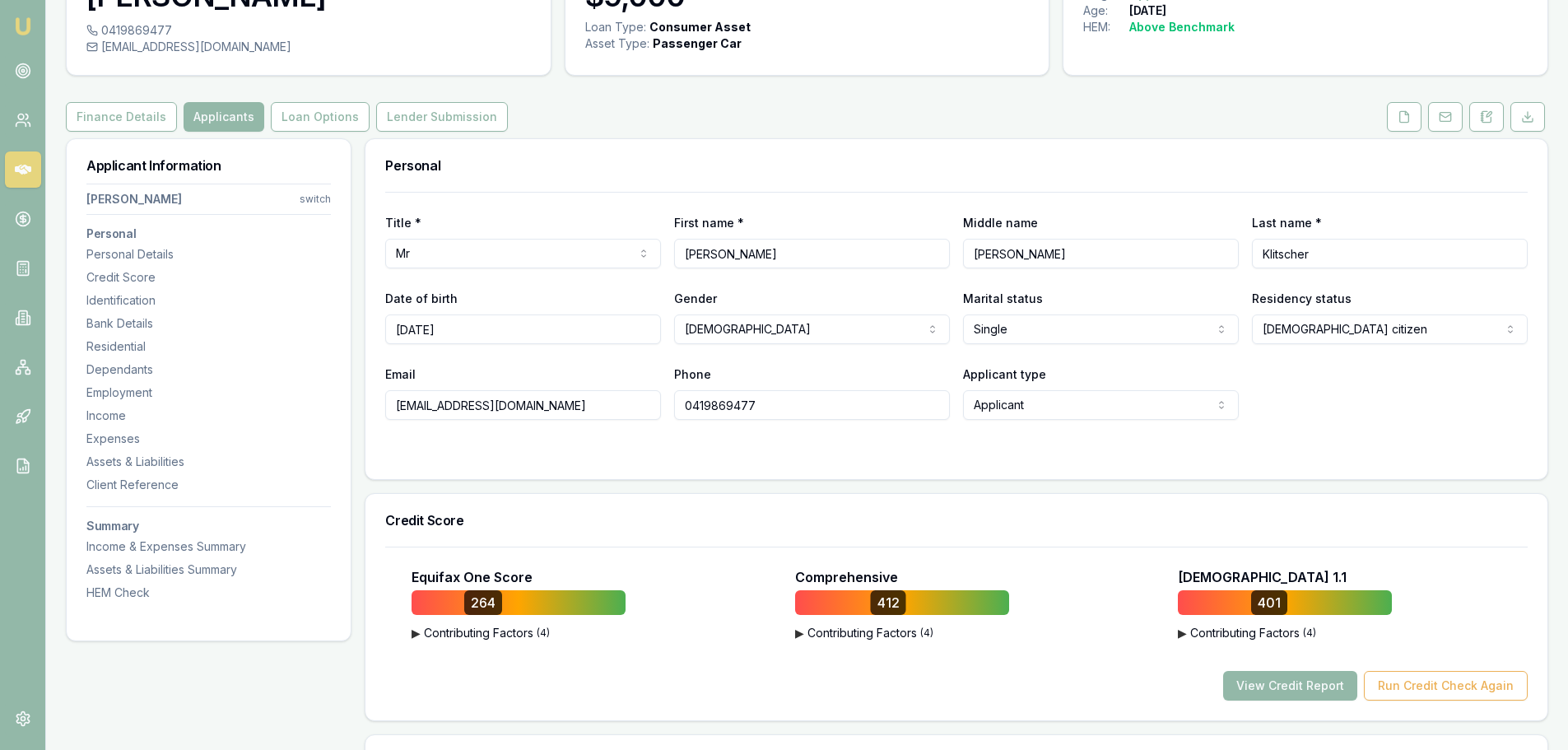
scroll to position [0, 0]
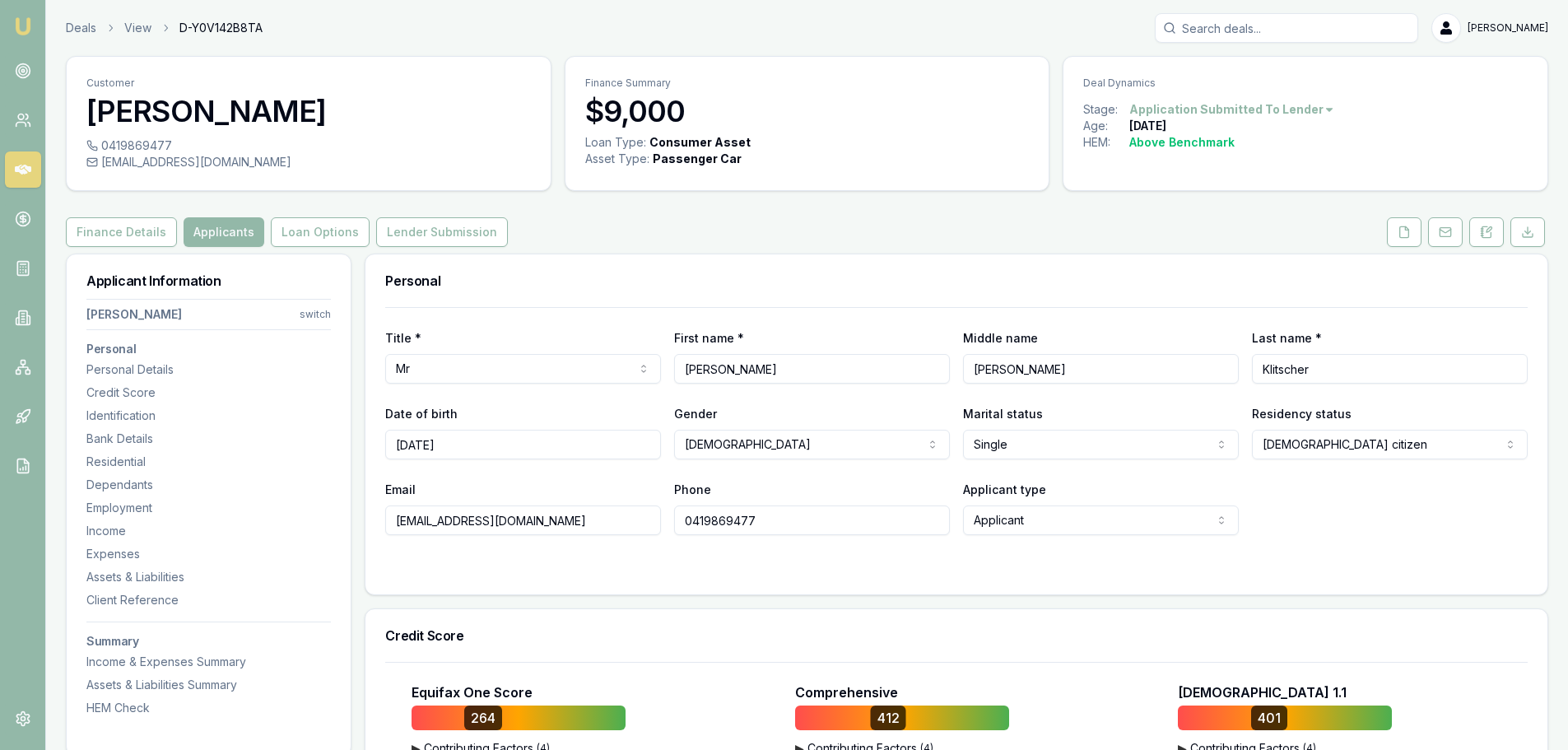
click at [1279, 31] on input "Search deals" at bounding box center [1286, 28] width 263 height 30
type input "0403879011"
click at [1238, 94] on p "0403879011" at bounding box center [1286, 88] width 248 height 17
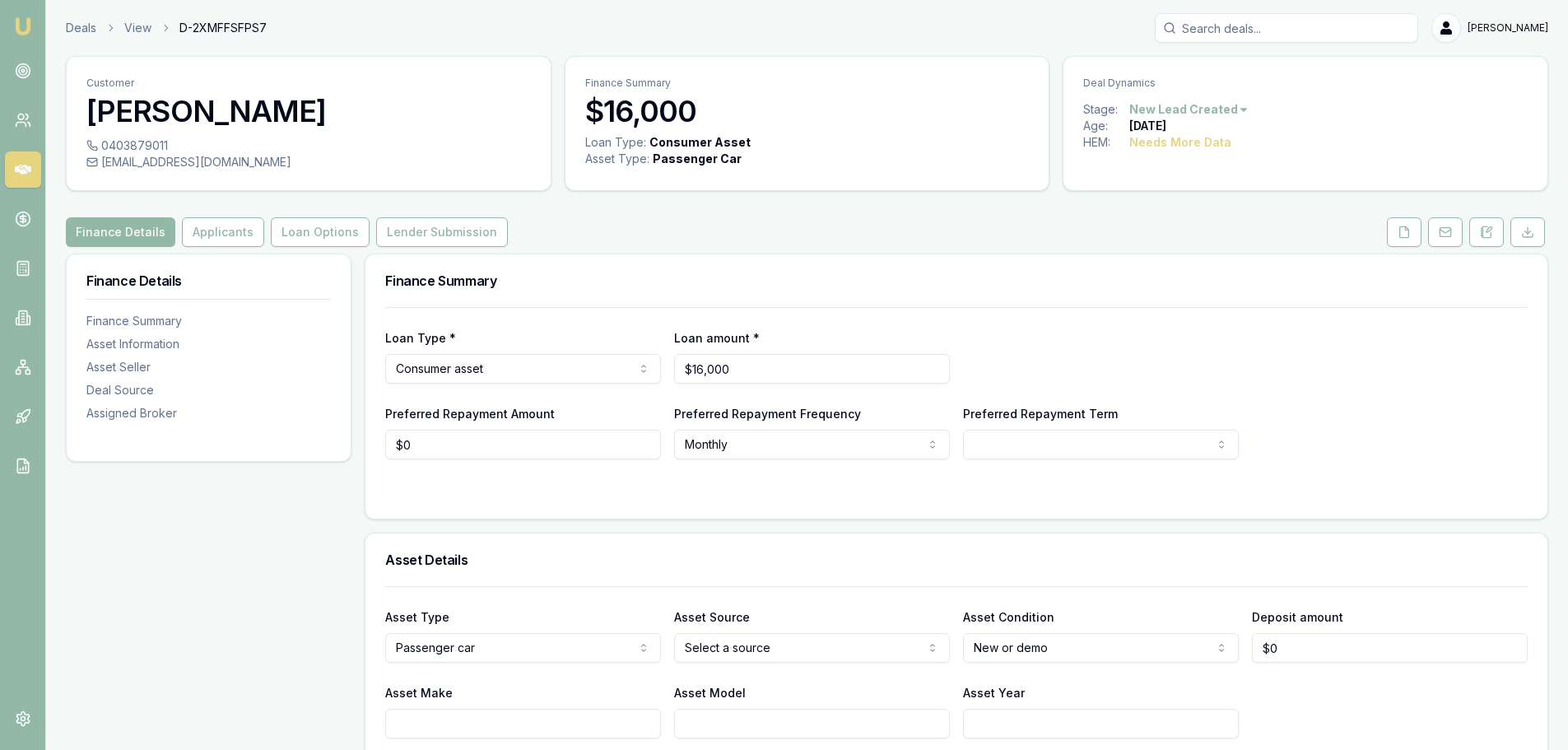
click at [614, 230] on div "Finance Details Applicants Loan Options Lender Submission" at bounding box center [807, 232] width 1482 height 30
click at [1479, 231] on button at bounding box center [1486, 232] width 34 height 30
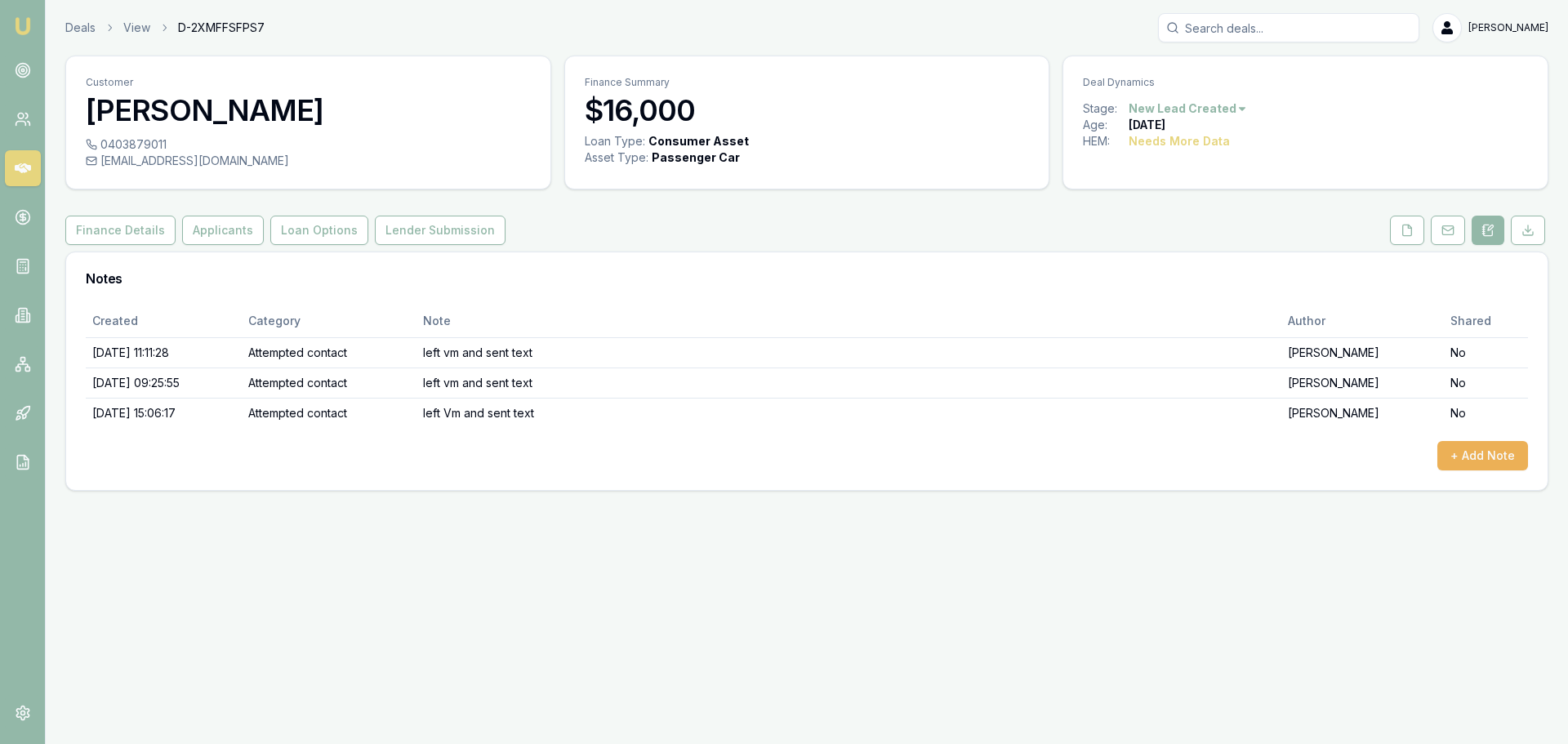
click at [978, 218] on div "Finance Details Applicants Loan Options Lender Submission" at bounding box center [807, 231] width 1483 height 30
click at [1411, 221] on button at bounding box center [1406, 231] width 34 height 30
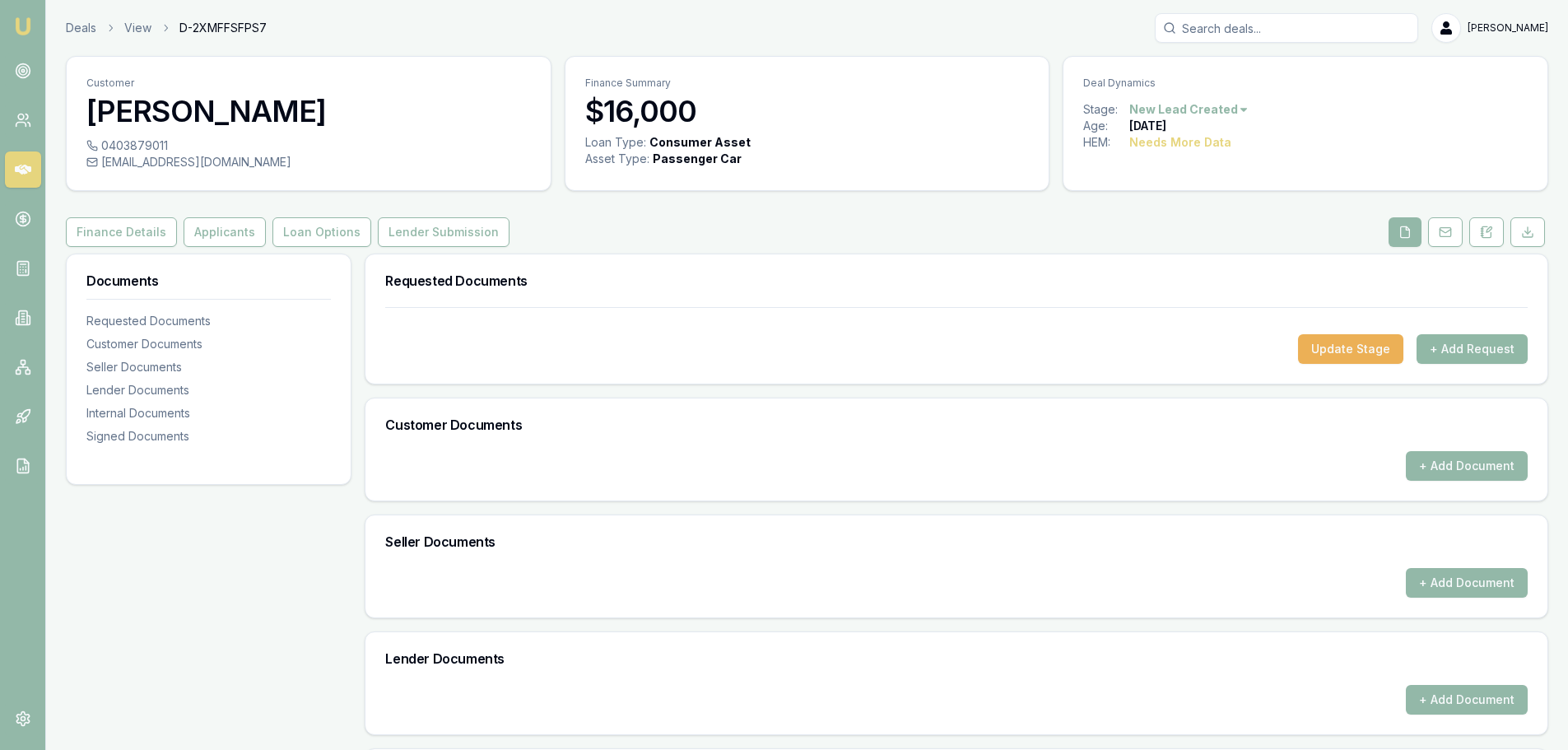
click at [1464, 348] on button "+ Add Request" at bounding box center [1472, 349] width 111 height 30
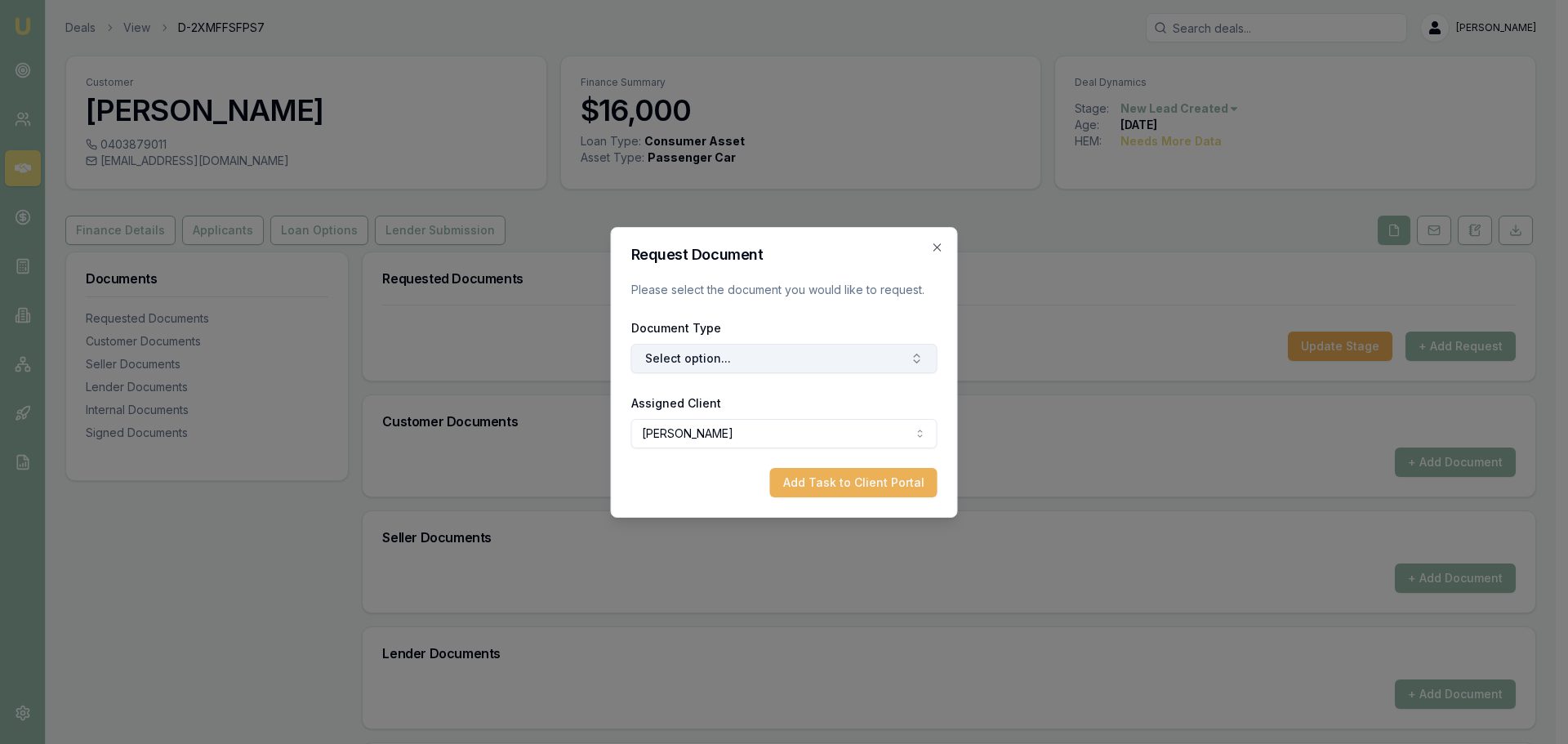
click at [769, 360] on button "Select option..." at bounding box center [784, 359] width 306 height 30
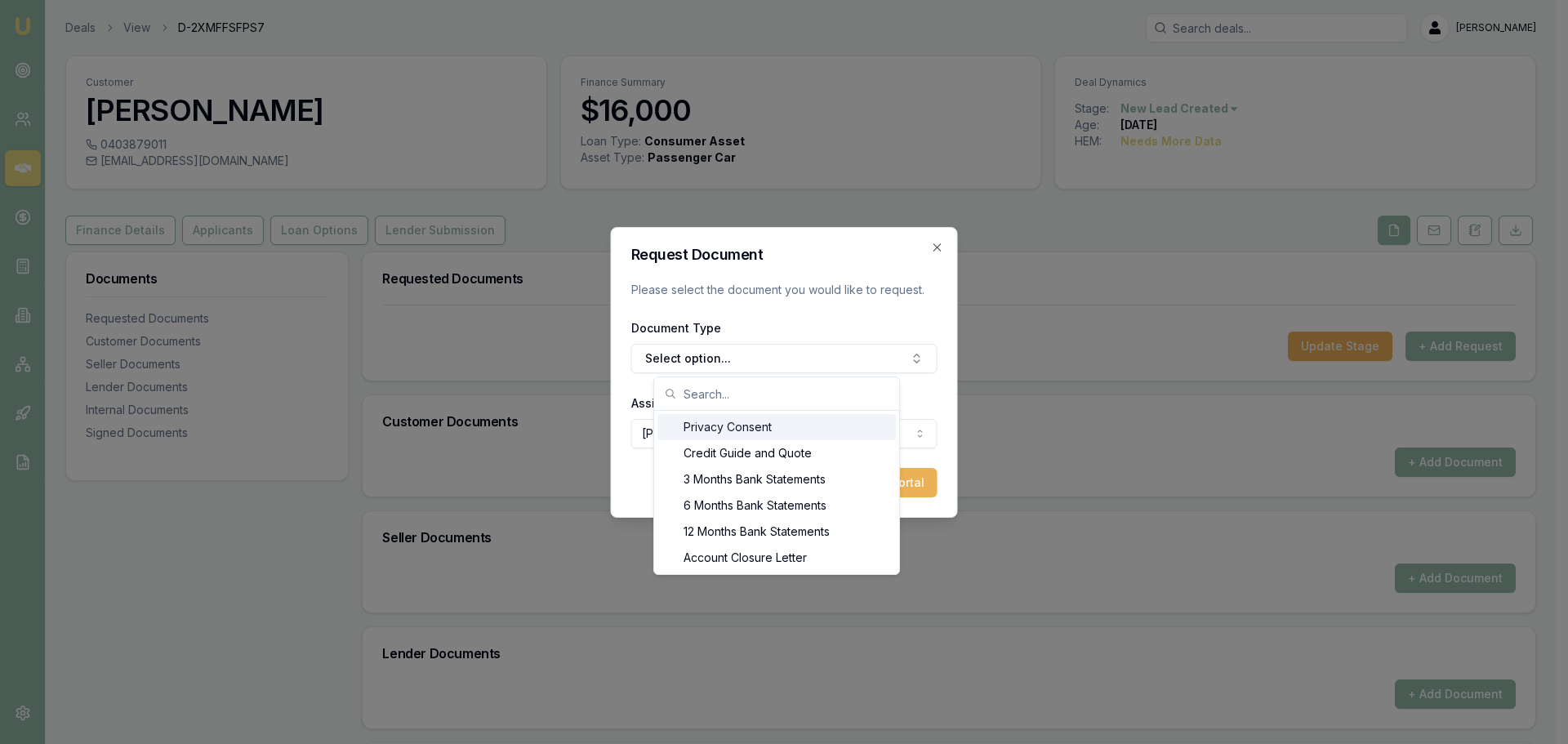
click at [772, 425] on div "Privacy Consent" at bounding box center [777, 427] width 238 height 26
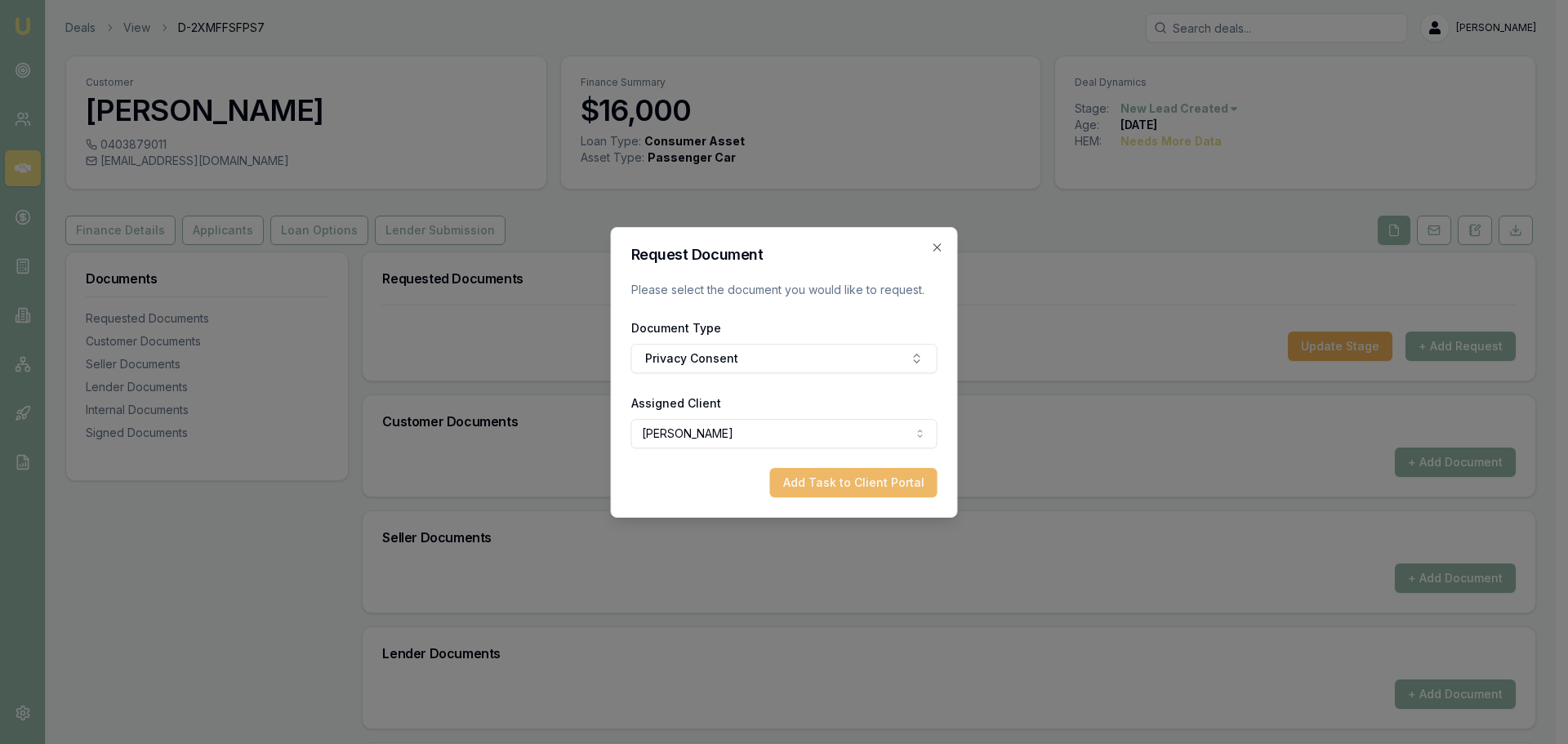
click at [854, 477] on button "Add Task to Client Portal" at bounding box center [854, 483] width 167 height 30
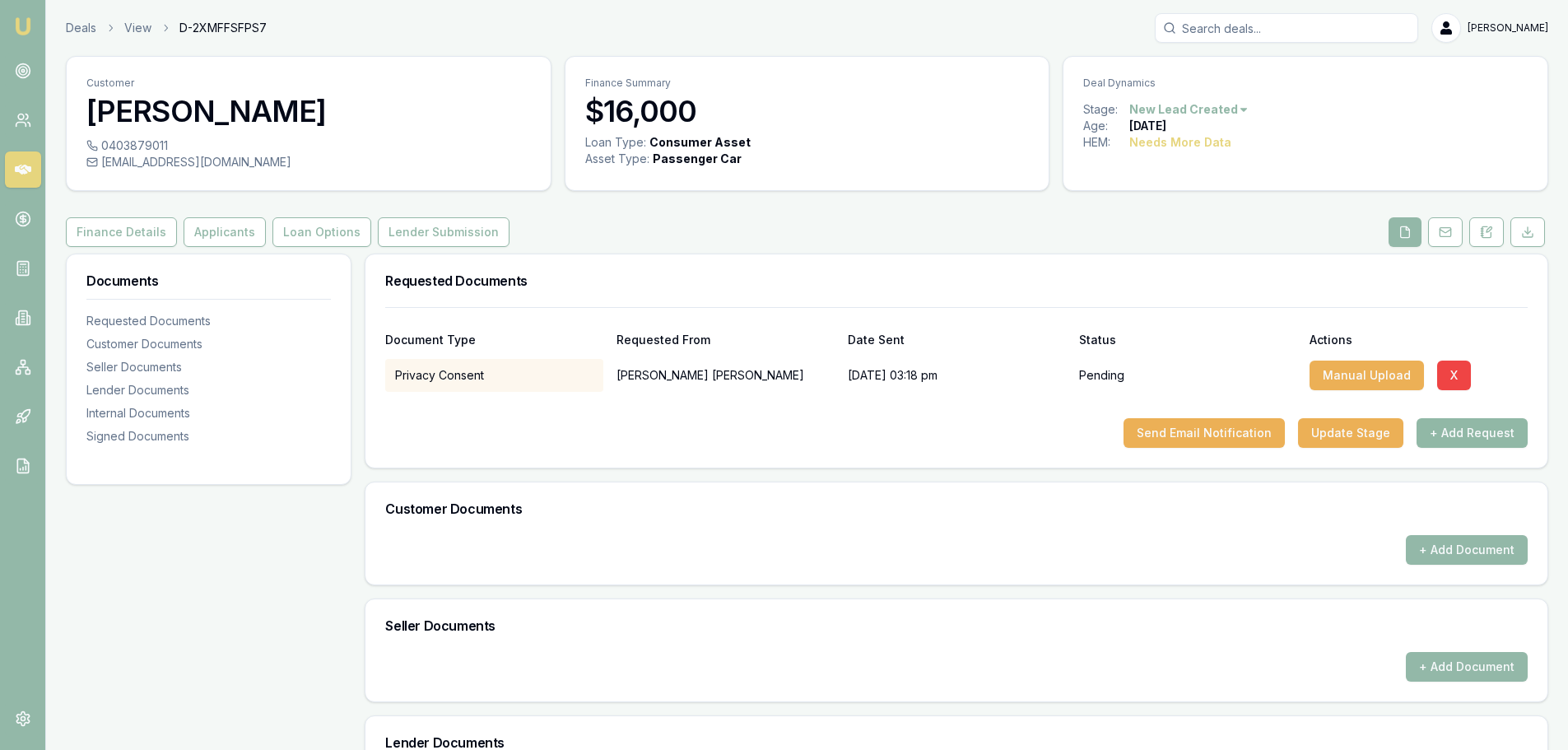
click at [1443, 437] on button "+ Add Request" at bounding box center [1472, 433] width 111 height 30
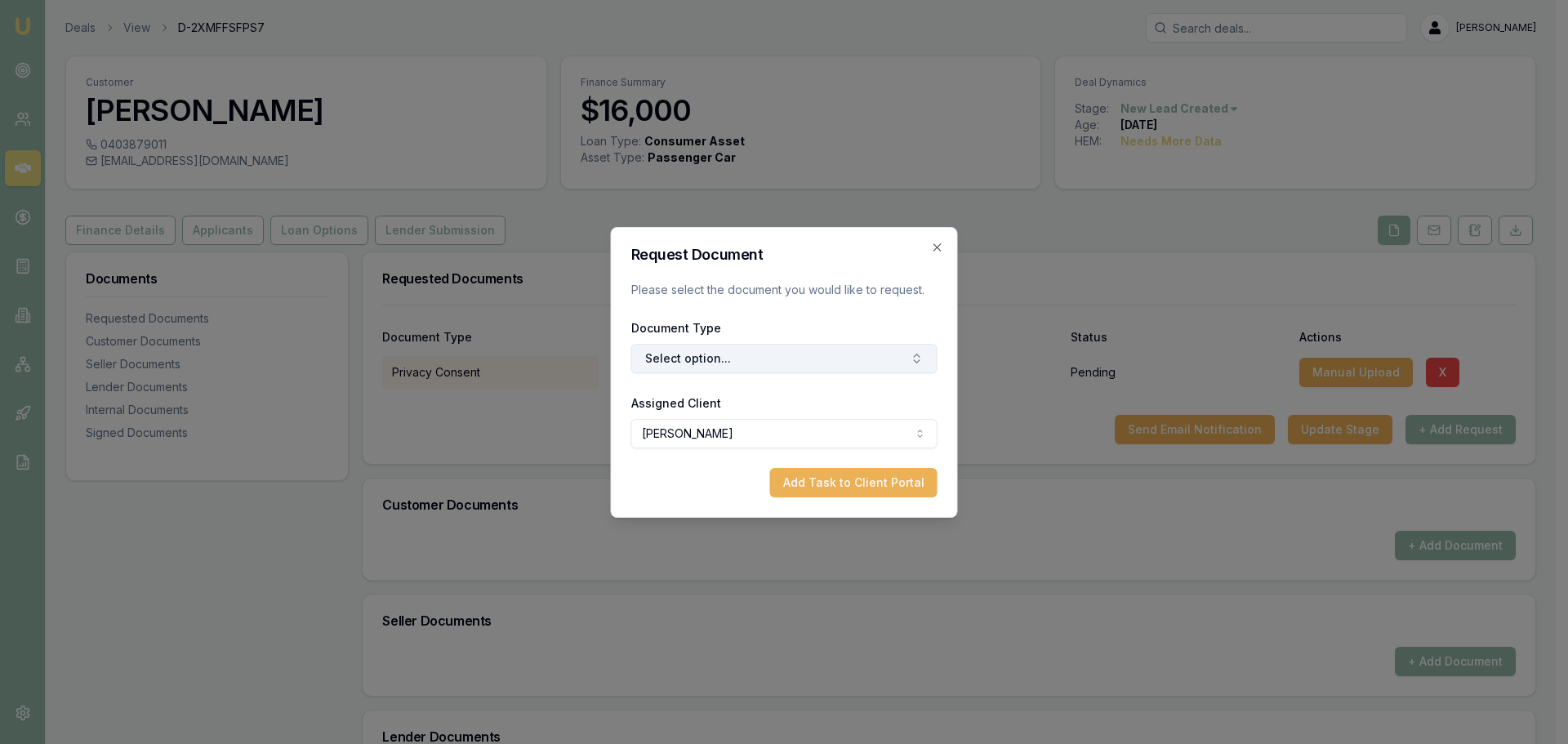
click at [762, 349] on button "Select option..." at bounding box center [784, 359] width 306 height 30
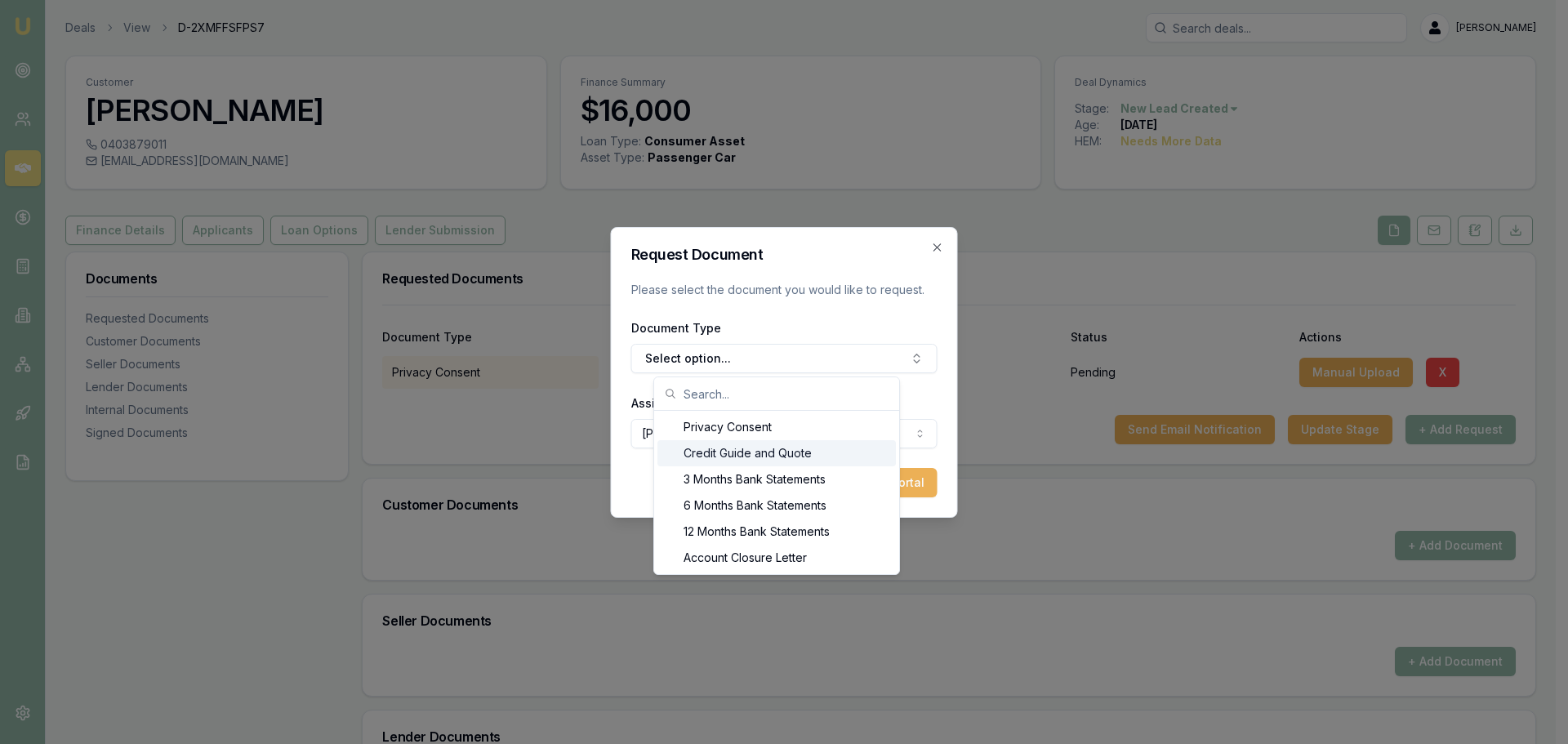
click at [726, 455] on div "Credit Guide and Quote" at bounding box center [777, 453] width 238 height 26
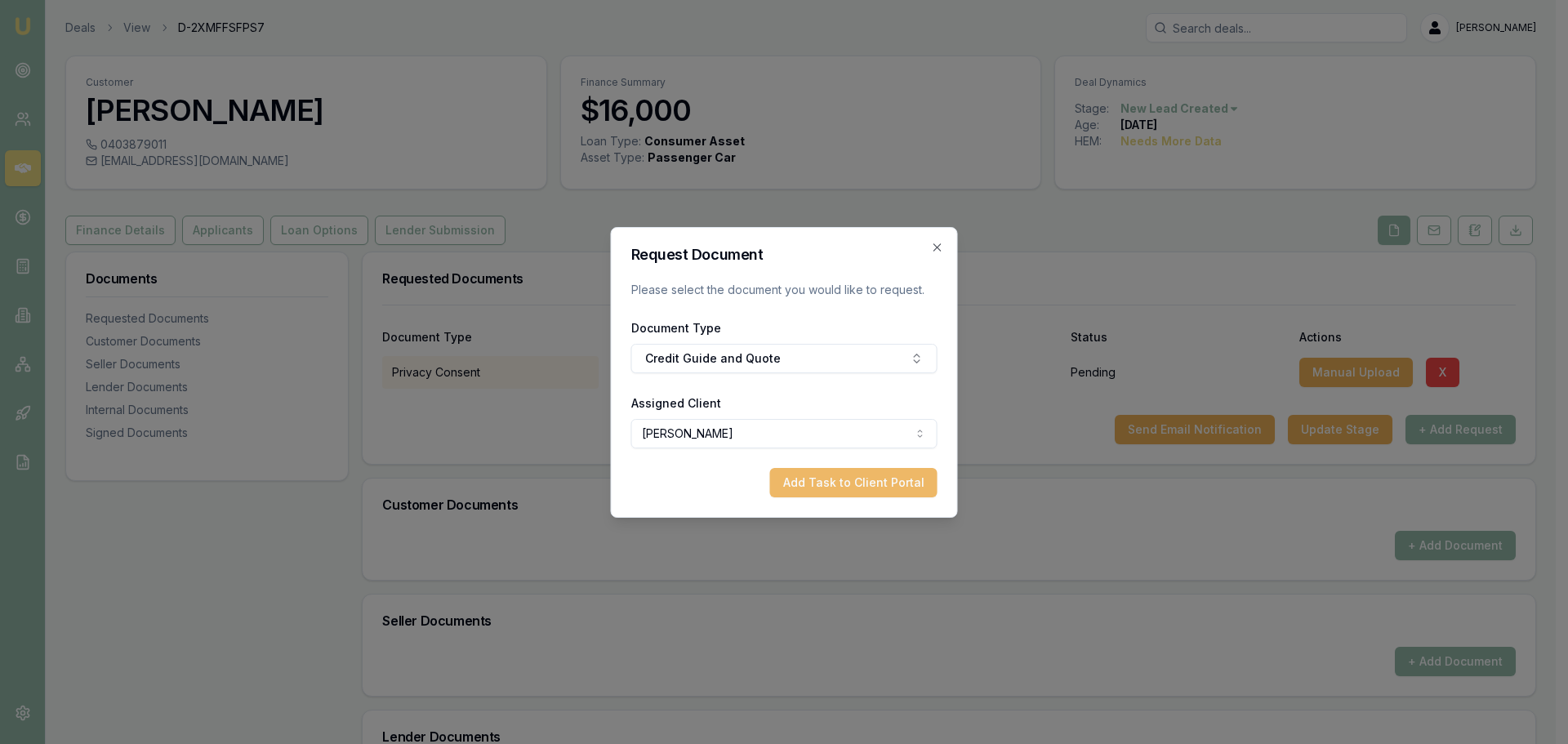
click at [840, 486] on button "Add Task to Client Portal" at bounding box center [854, 483] width 167 height 30
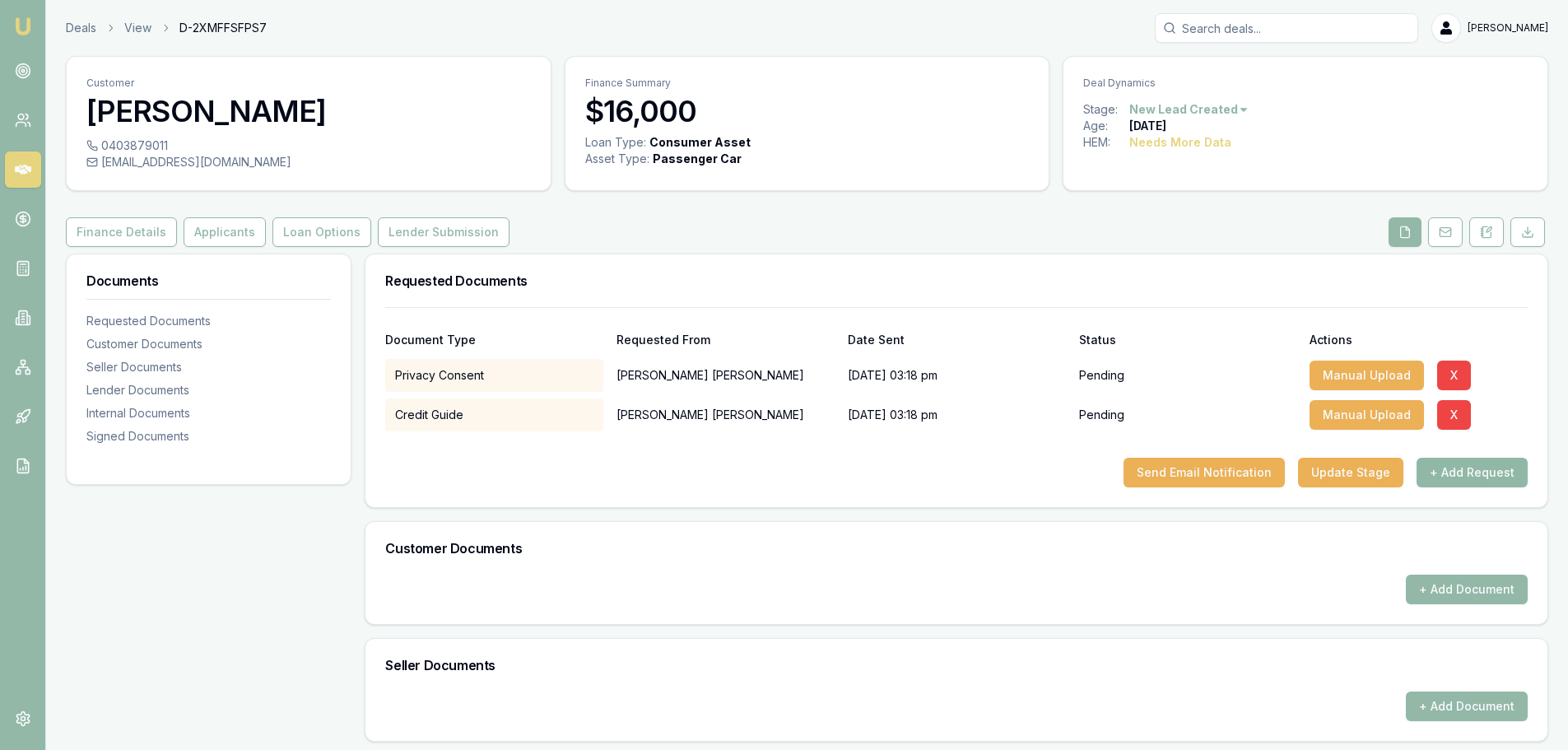
click at [1443, 474] on button "+ Add Request" at bounding box center [1472, 473] width 111 height 30
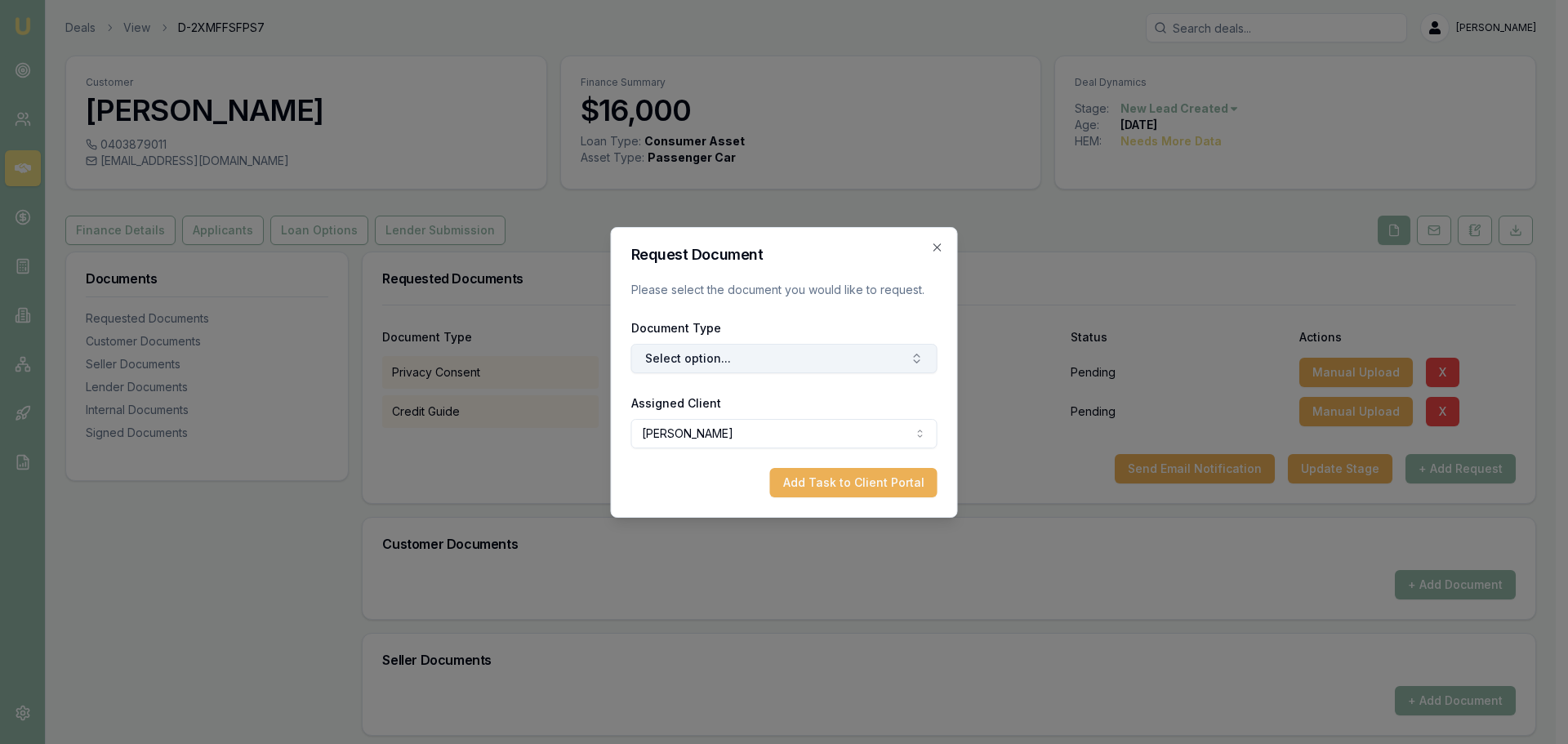
click at [767, 347] on button "Select option..." at bounding box center [784, 359] width 306 height 30
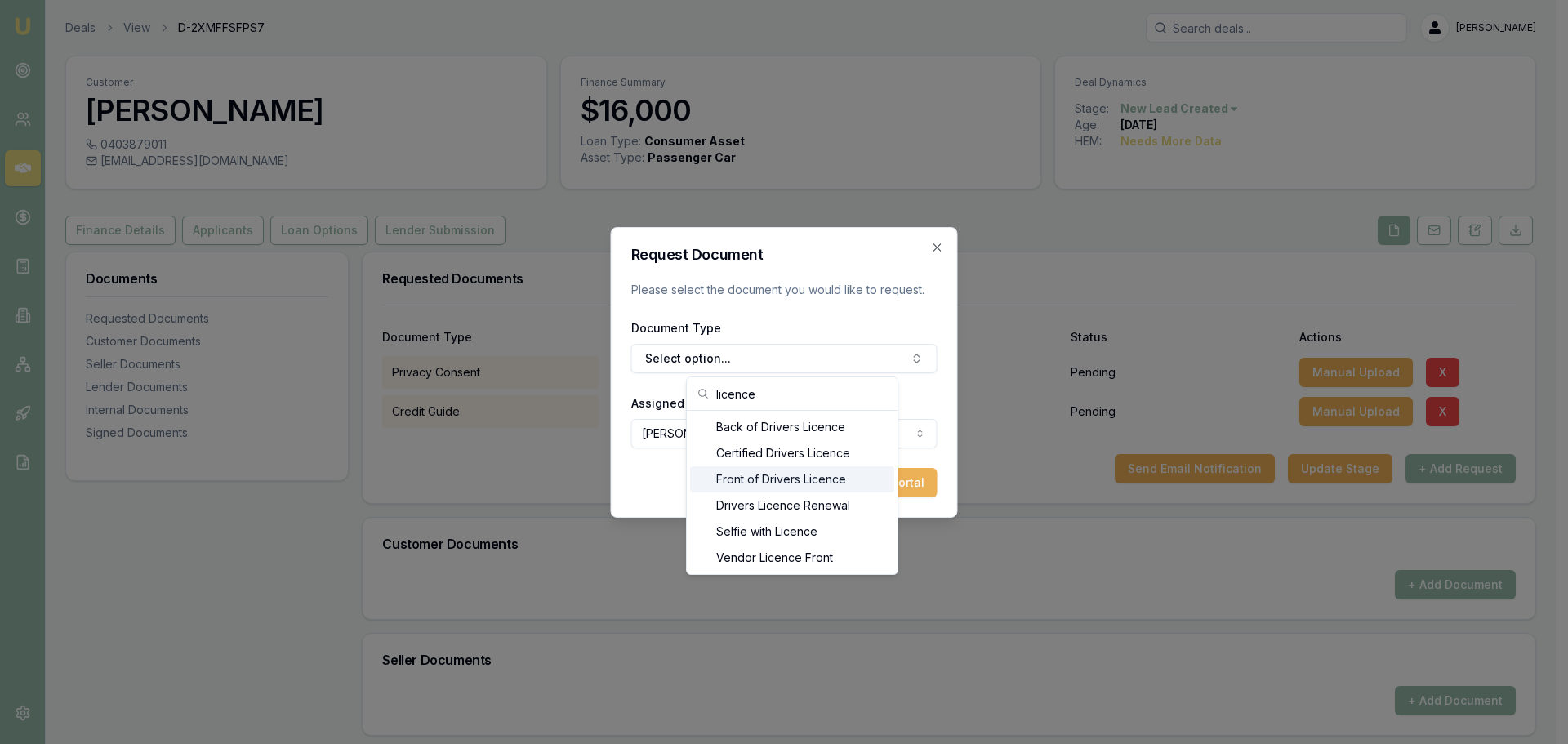
type input "licence"
click at [780, 484] on div "Front of Drivers Licence" at bounding box center [792, 479] width 204 height 26
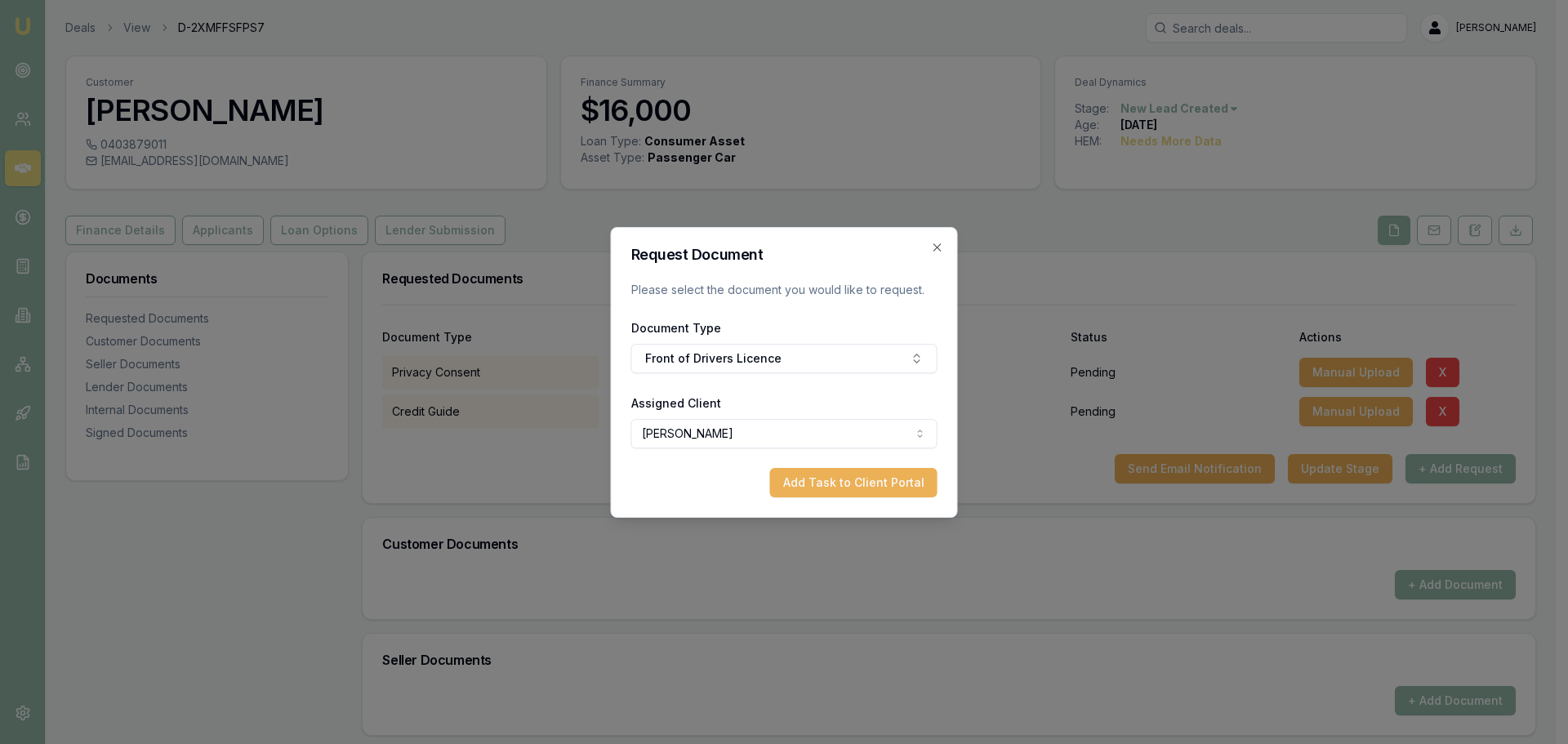
click at [836, 500] on div "Request Document Please select the document you would like to request. Document…" at bounding box center [784, 372] width 347 height 291
click at [842, 484] on button "Add Task to Client Portal" at bounding box center [854, 483] width 167 height 30
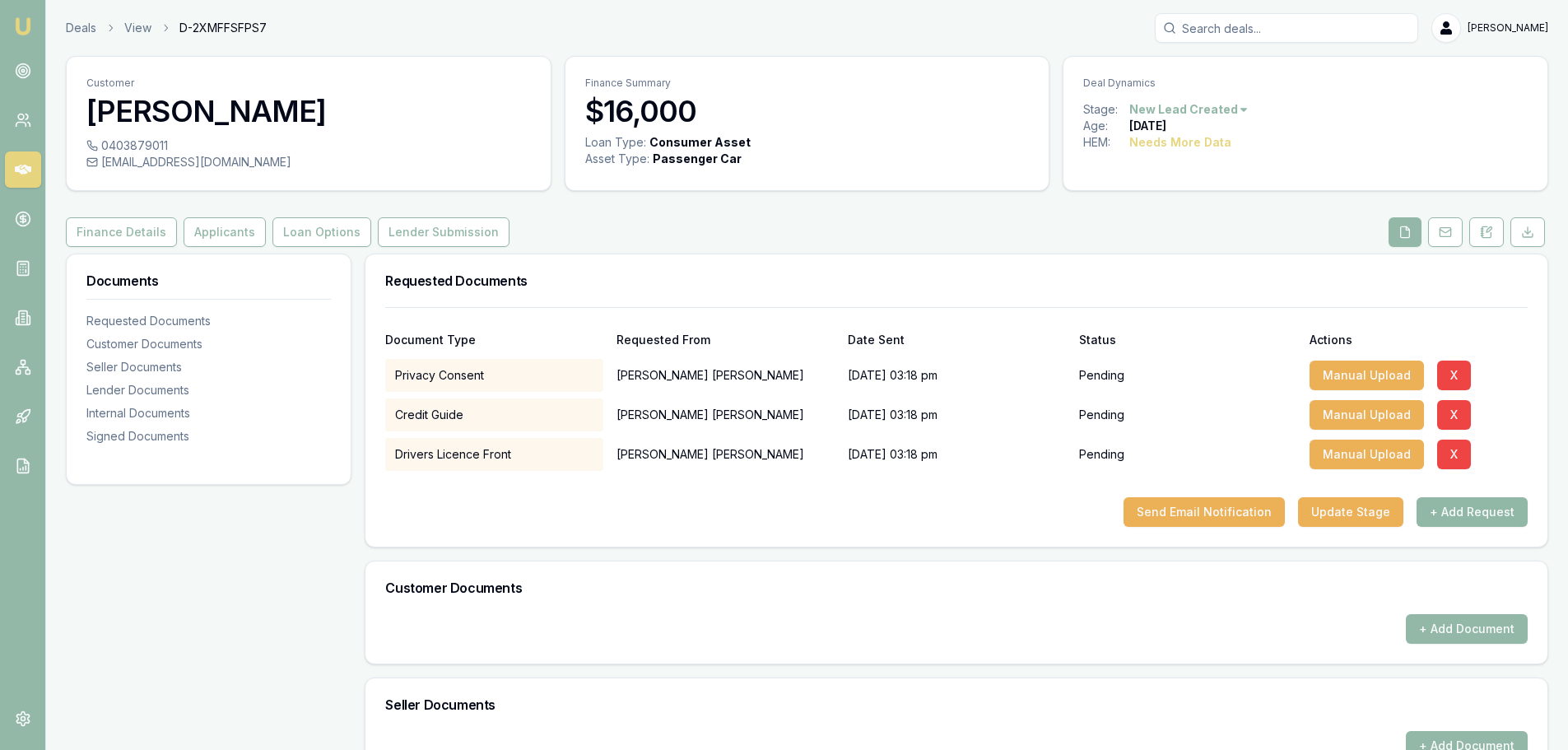
click at [1489, 509] on button "+ Add Request" at bounding box center [1472, 512] width 111 height 30
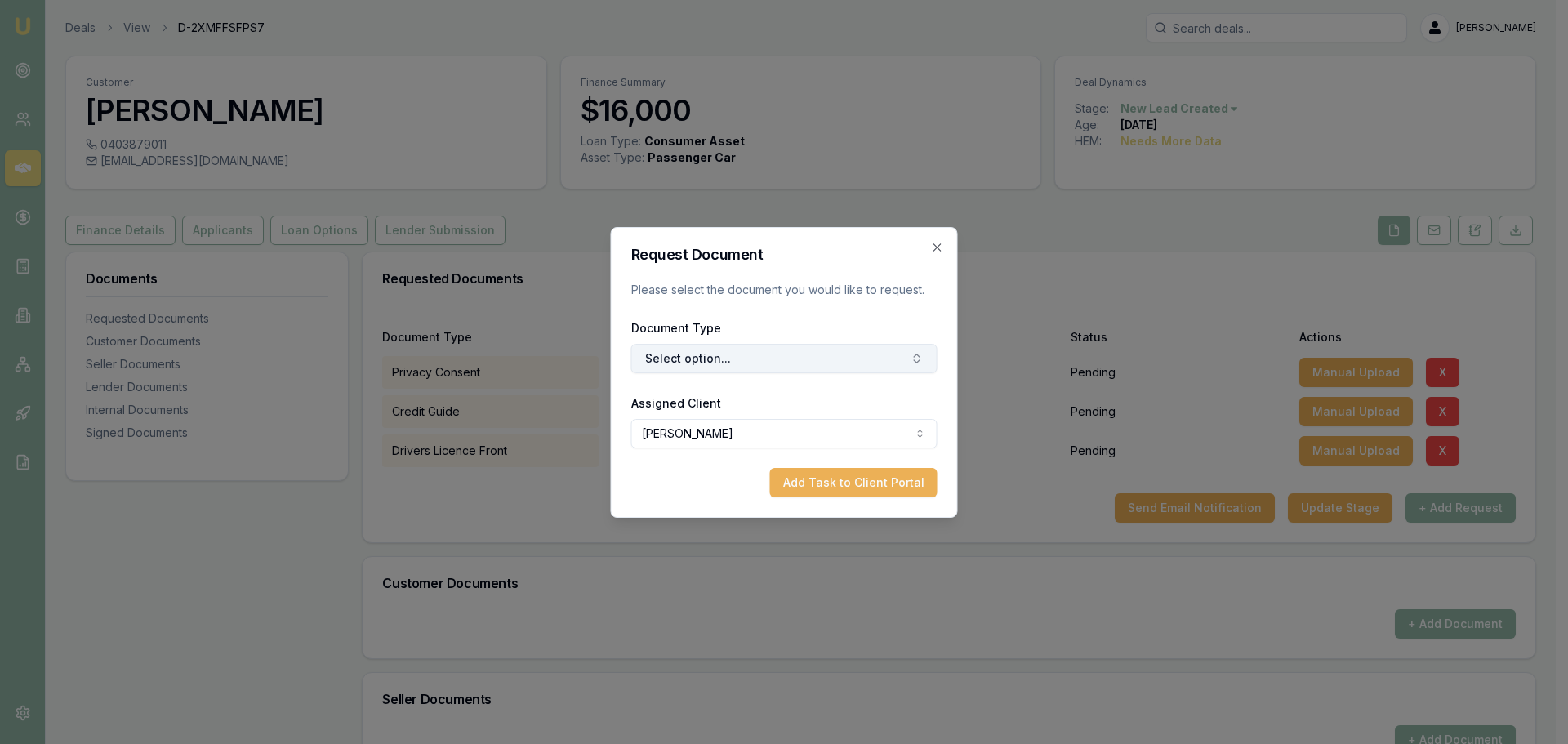
click at [742, 352] on button "Select option..." at bounding box center [784, 359] width 306 height 30
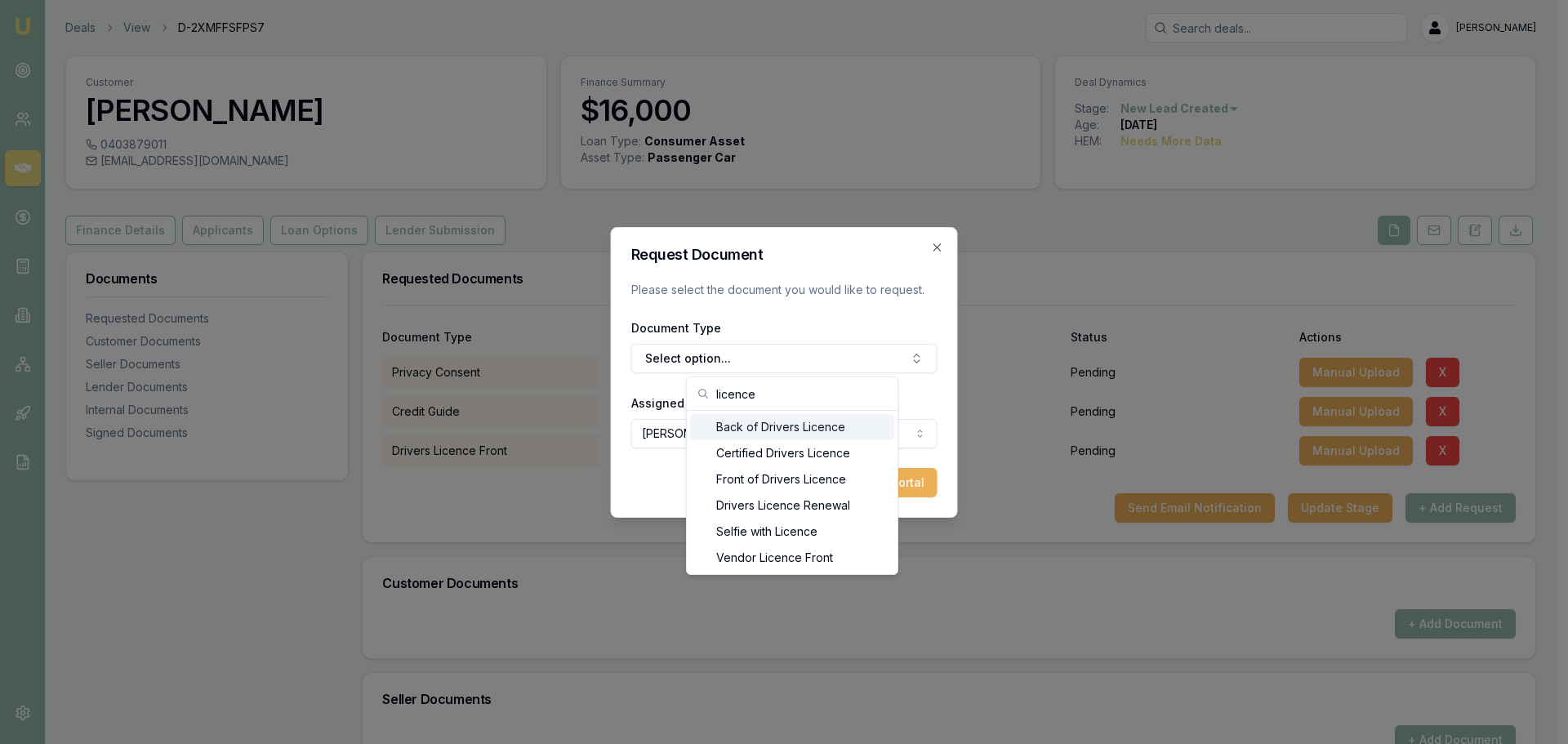
type input "licence"
click at [775, 439] on div "Back of Drivers Licence" at bounding box center [792, 427] width 204 height 26
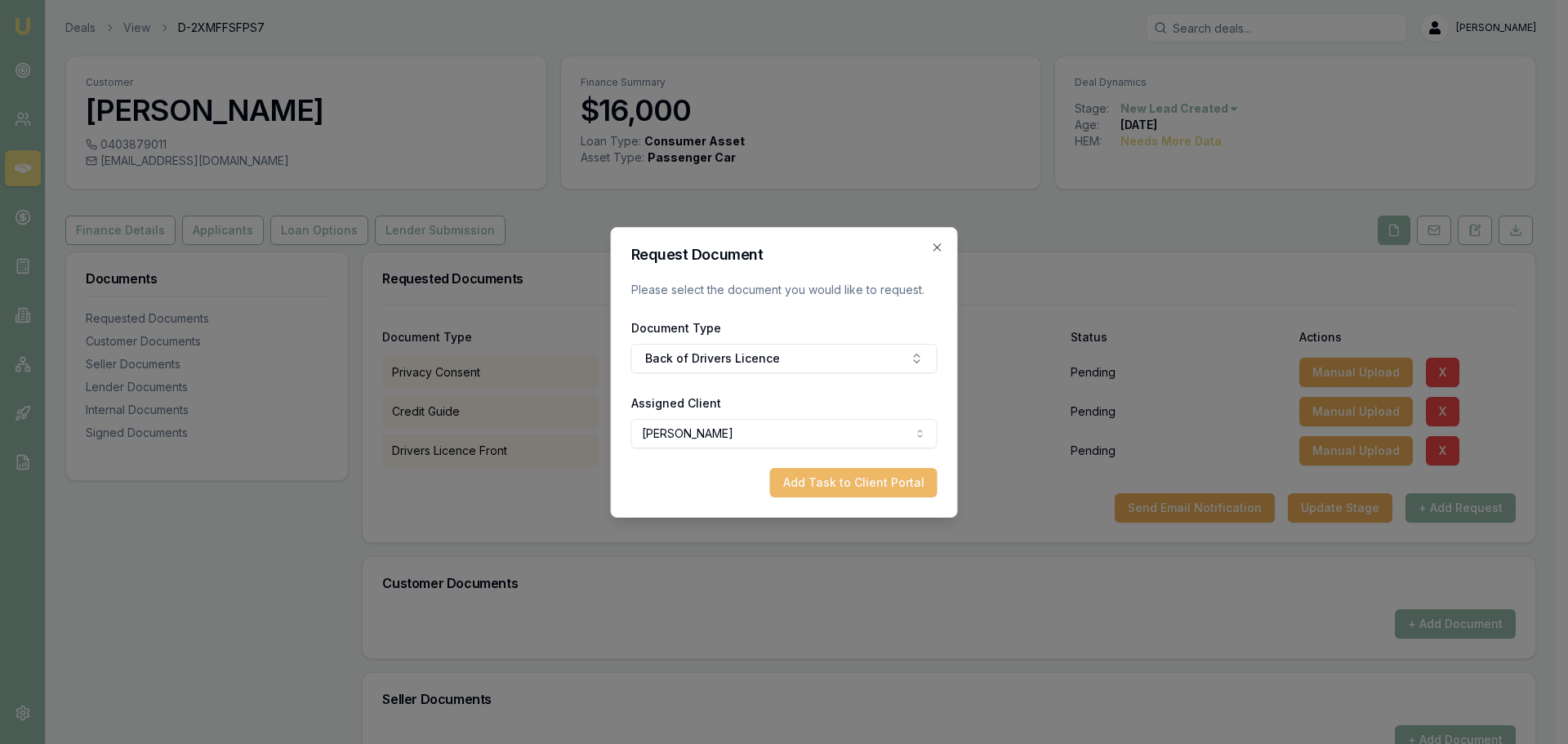
click at [839, 472] on button "Add Task to Client Portal" at bounding box center [854, 483] width 167 height 30
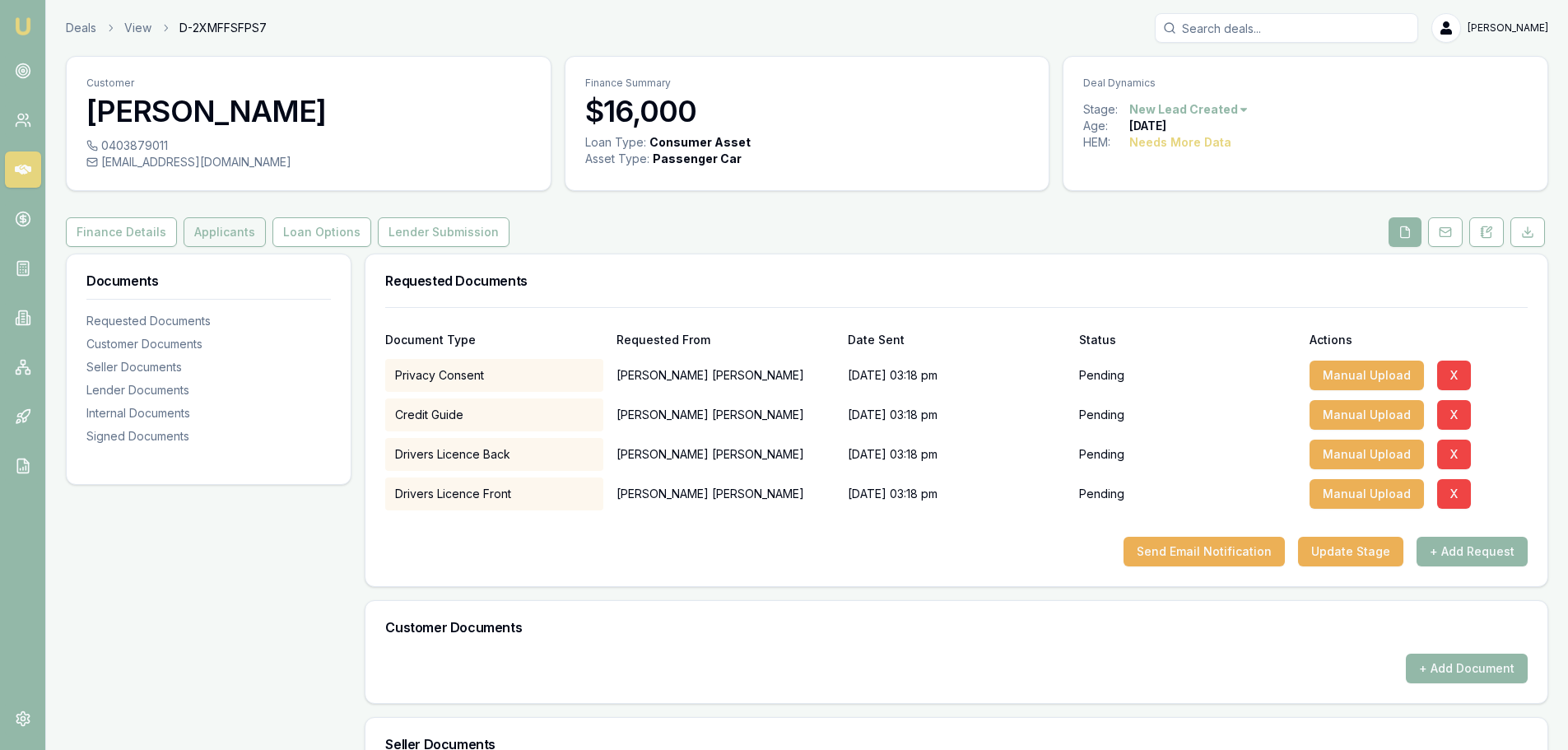
click at [211, 232] on button "Applicants" at bounding box center [225, 232] width 82 height 30
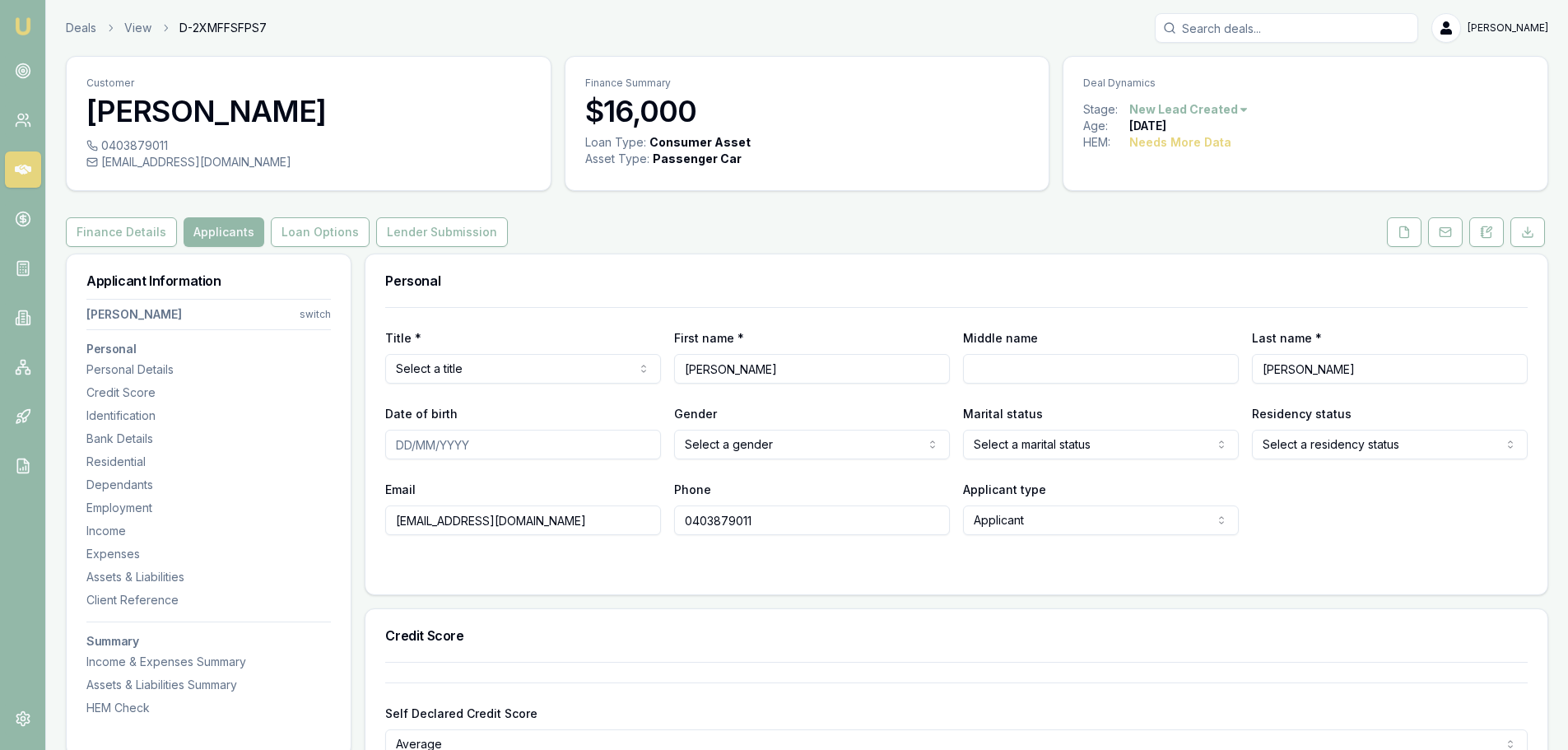
drag, startPoint x: 1412, startPoint y: 225, endPoint x: 1402, endPoint y: 225, distance: 10.0
click at [1412, 225] on button at bounding box center [1403, 232] width 34 height 30
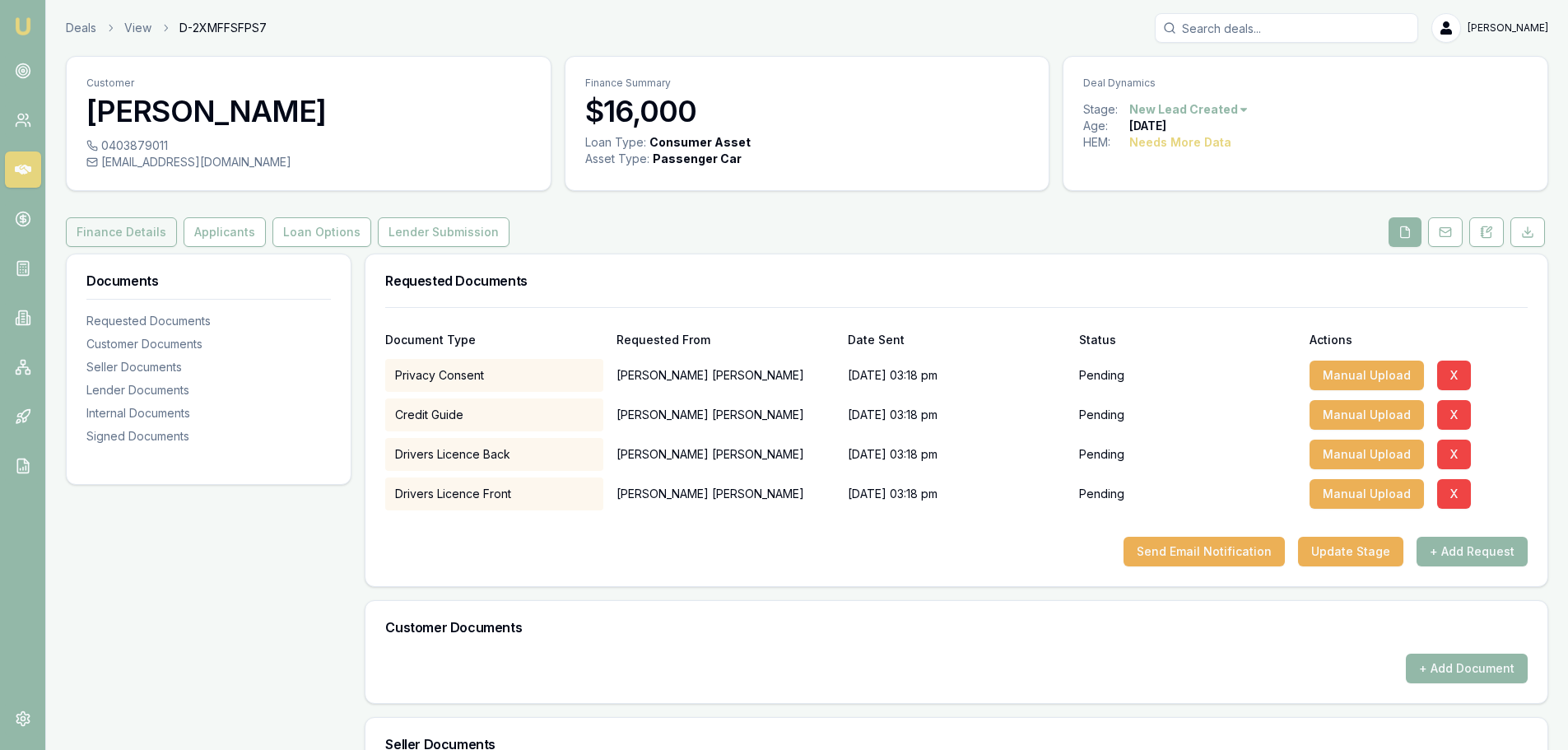
click at [112, 234] on button "Finance Details" at bounding box center [121, 232] width 111 height 30
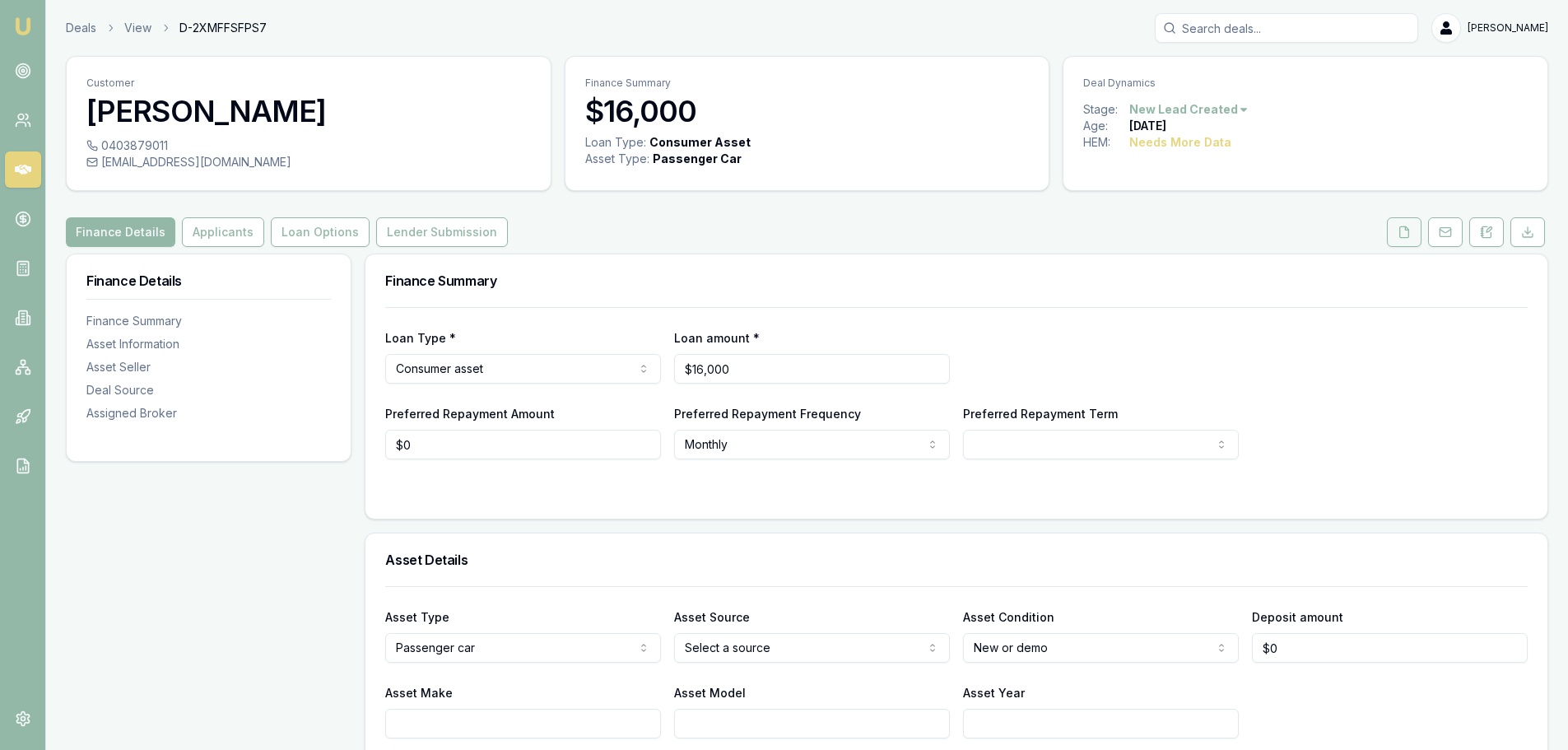
click at [1408, 230] on polyline at bounding box center [1407, 228] width 4 height 4
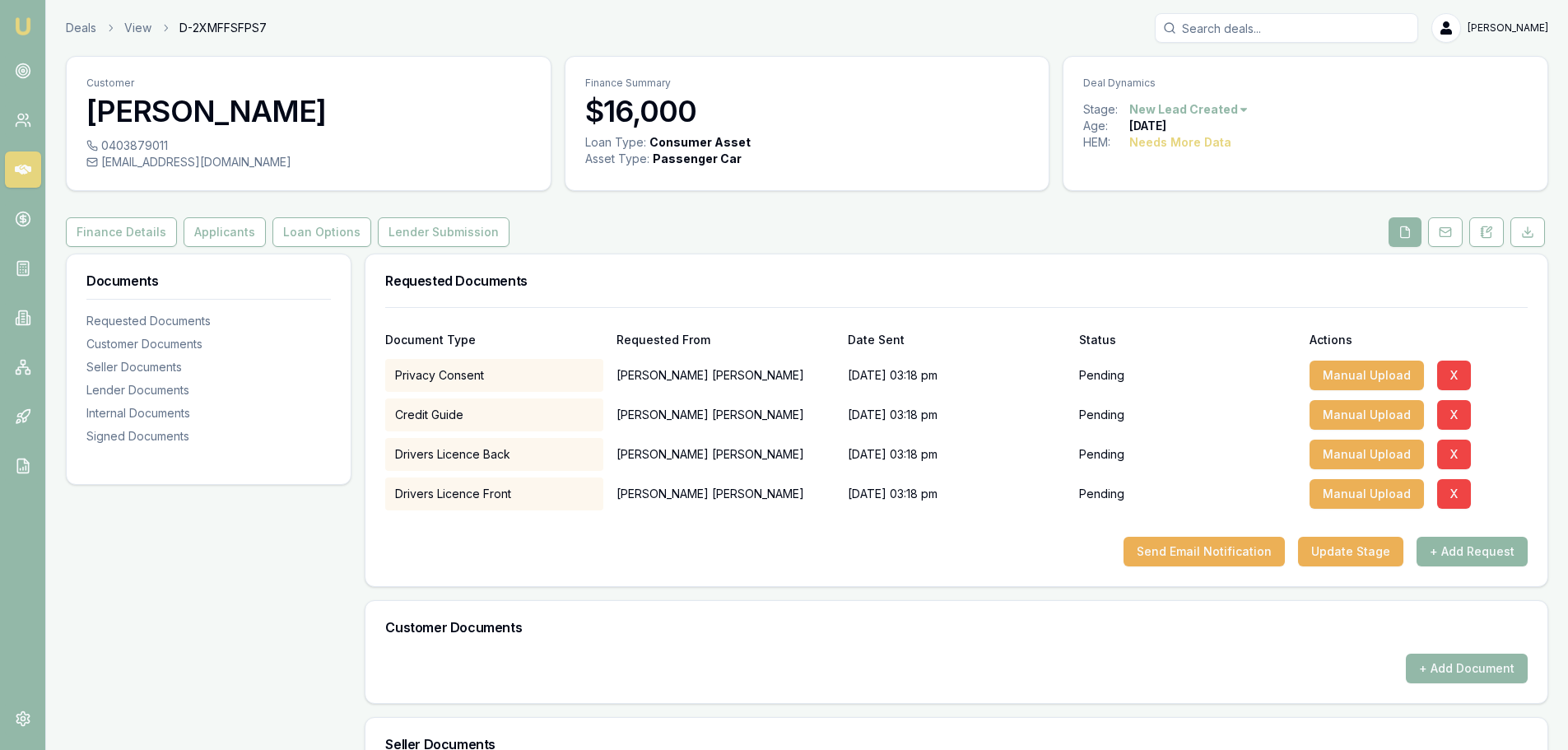
click at [1447, 549] on button "+ Add Request" at bounding box center [1472, 552] width 111 height 30
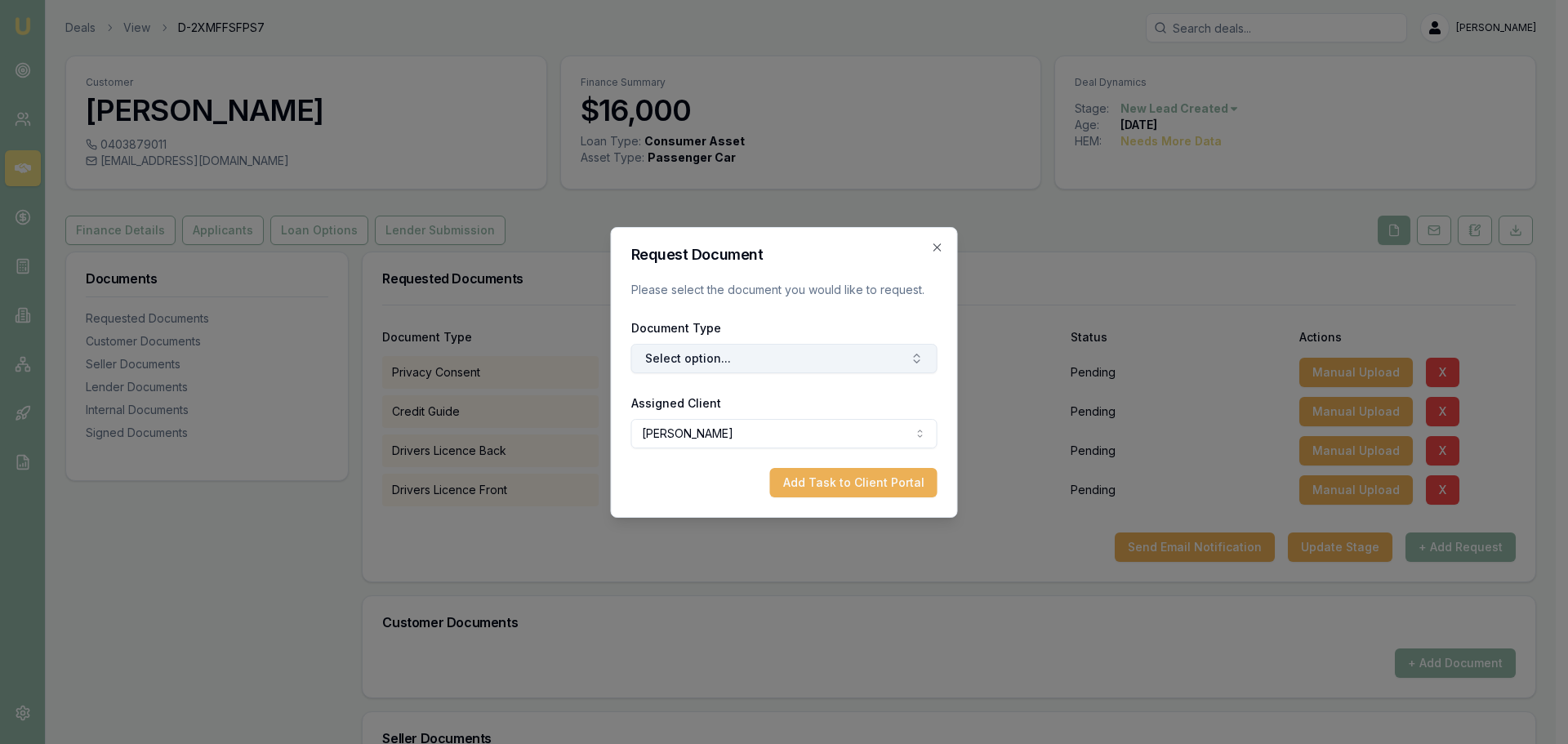
click at [815, 356] on button "Select option..." at bounding box center [784, 359] width 306 height 30
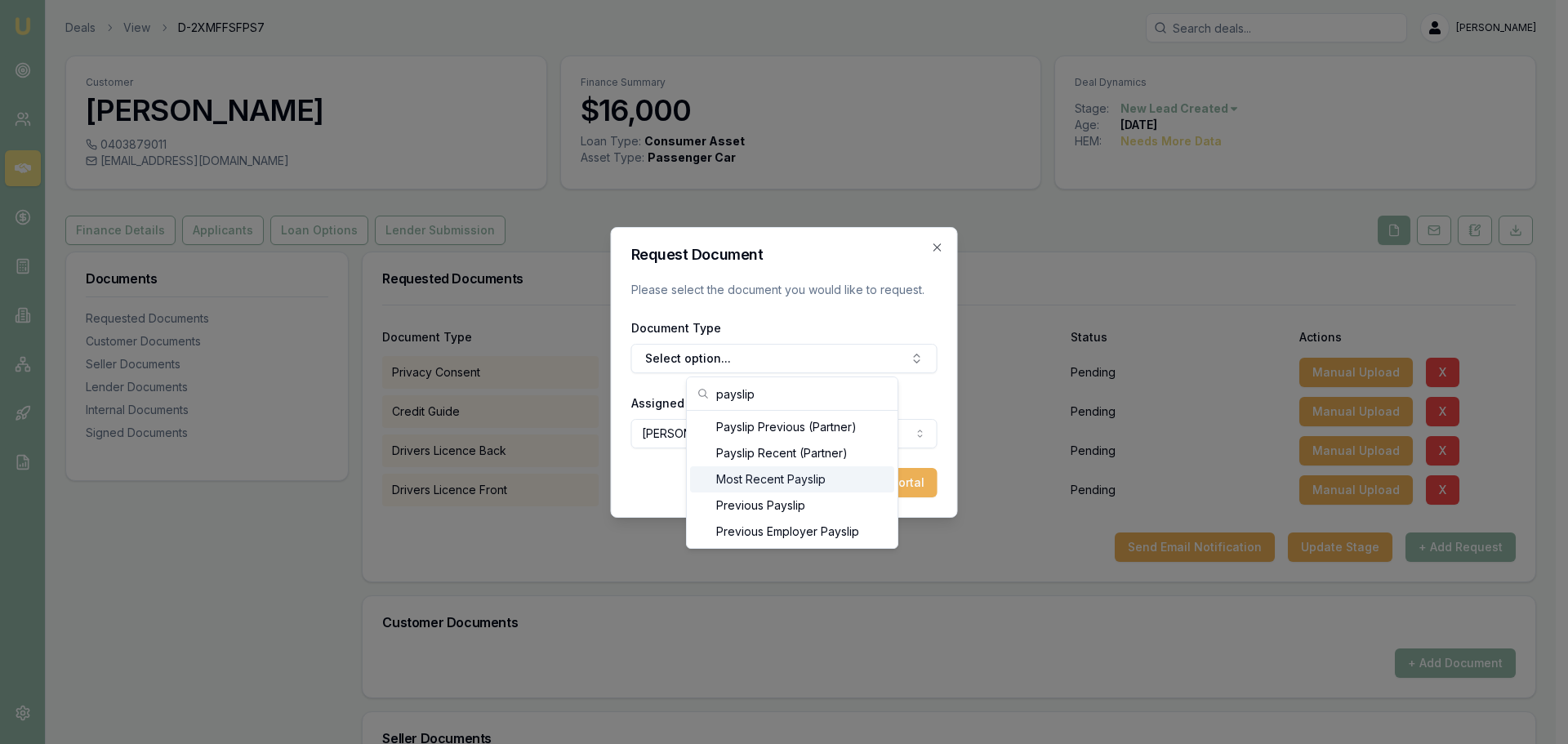
type input "payslip"
click at [803, 491] on div "Most Recent Payslip" at bounding box center [792, 479] width 204 height 26
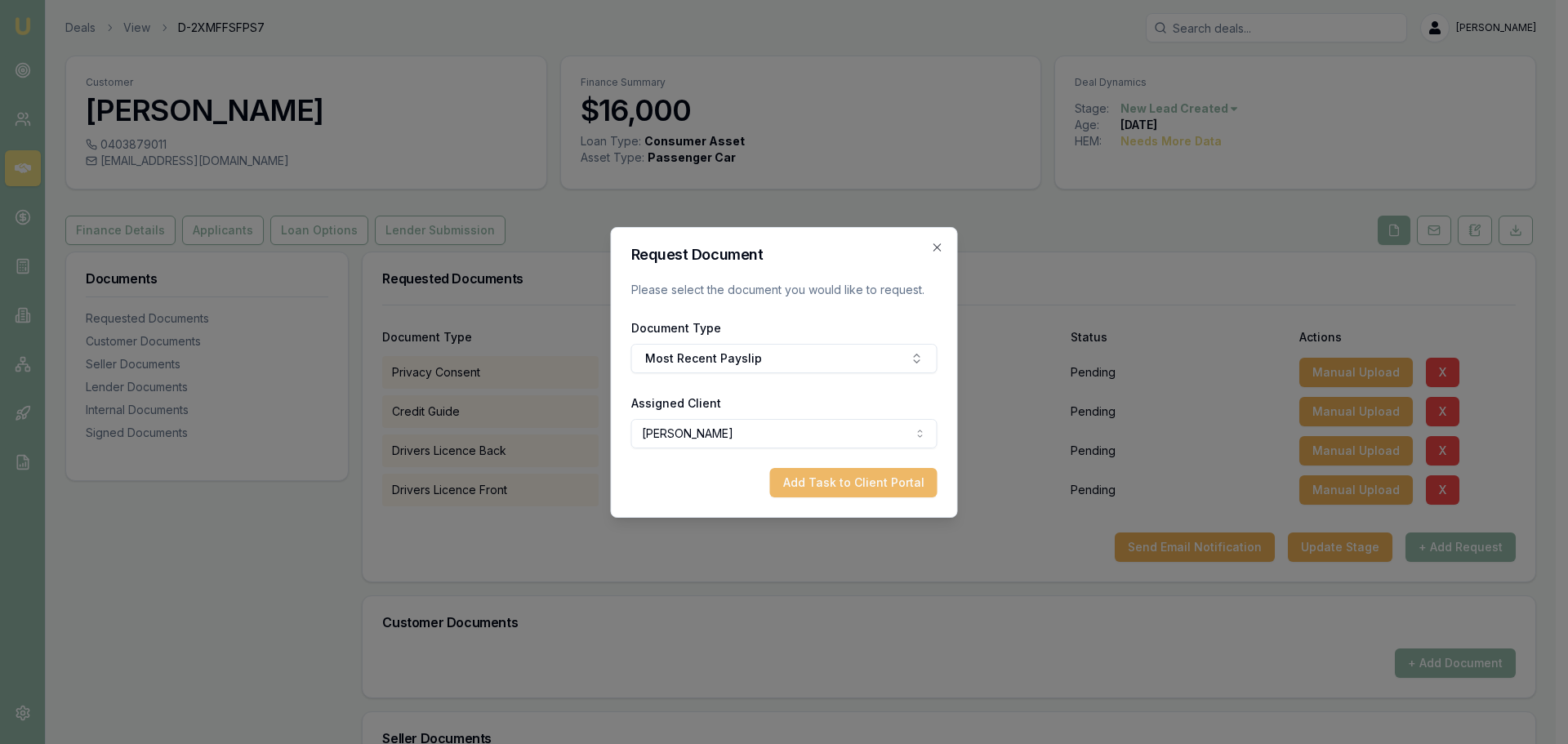
click at [893, 486] on button "Add Task to Client Portal" at bounding box center [854, 483] width 167 height 30
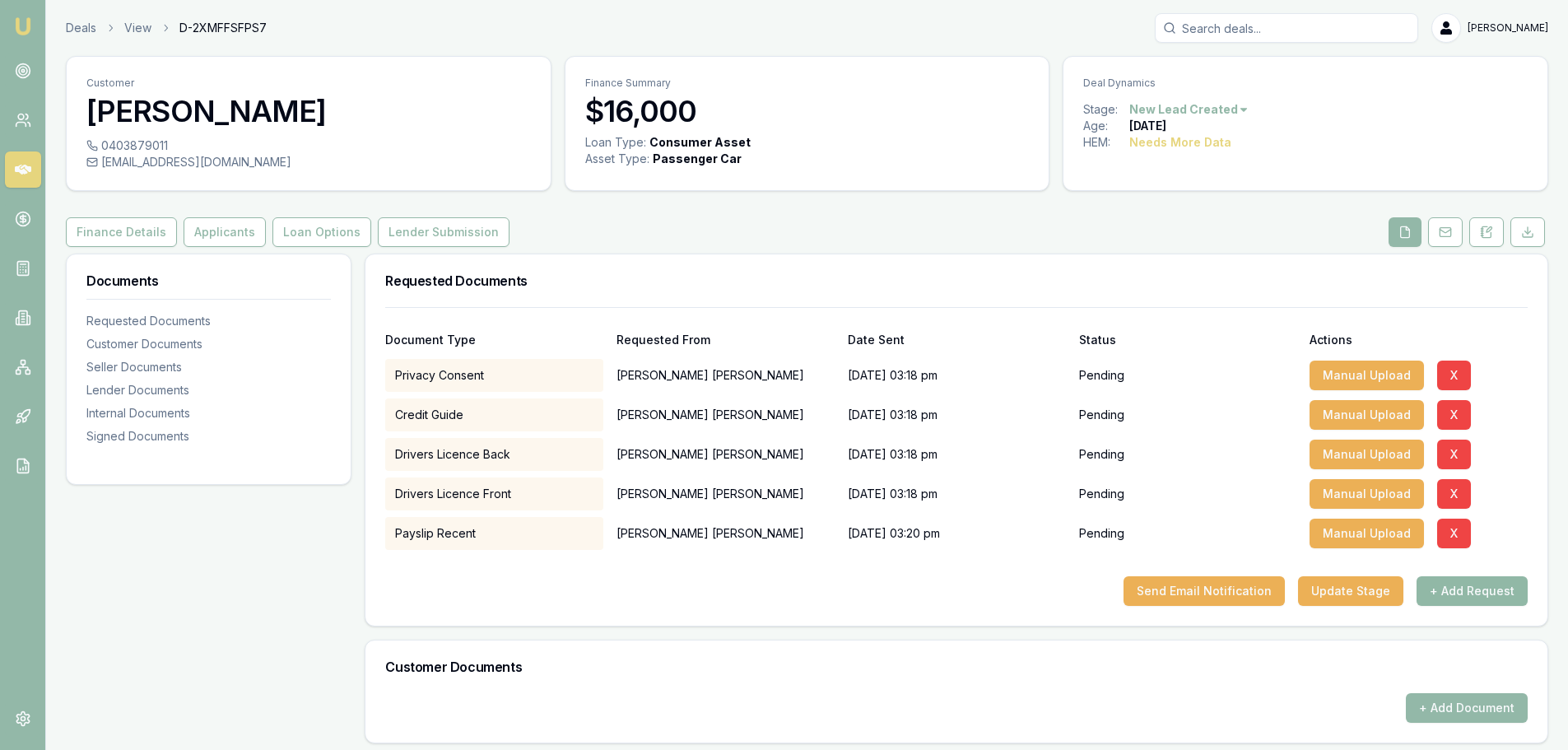
click at [1436, 593] on button "+ Add Request" at bounding box center [1472, 591] width 111 height 30
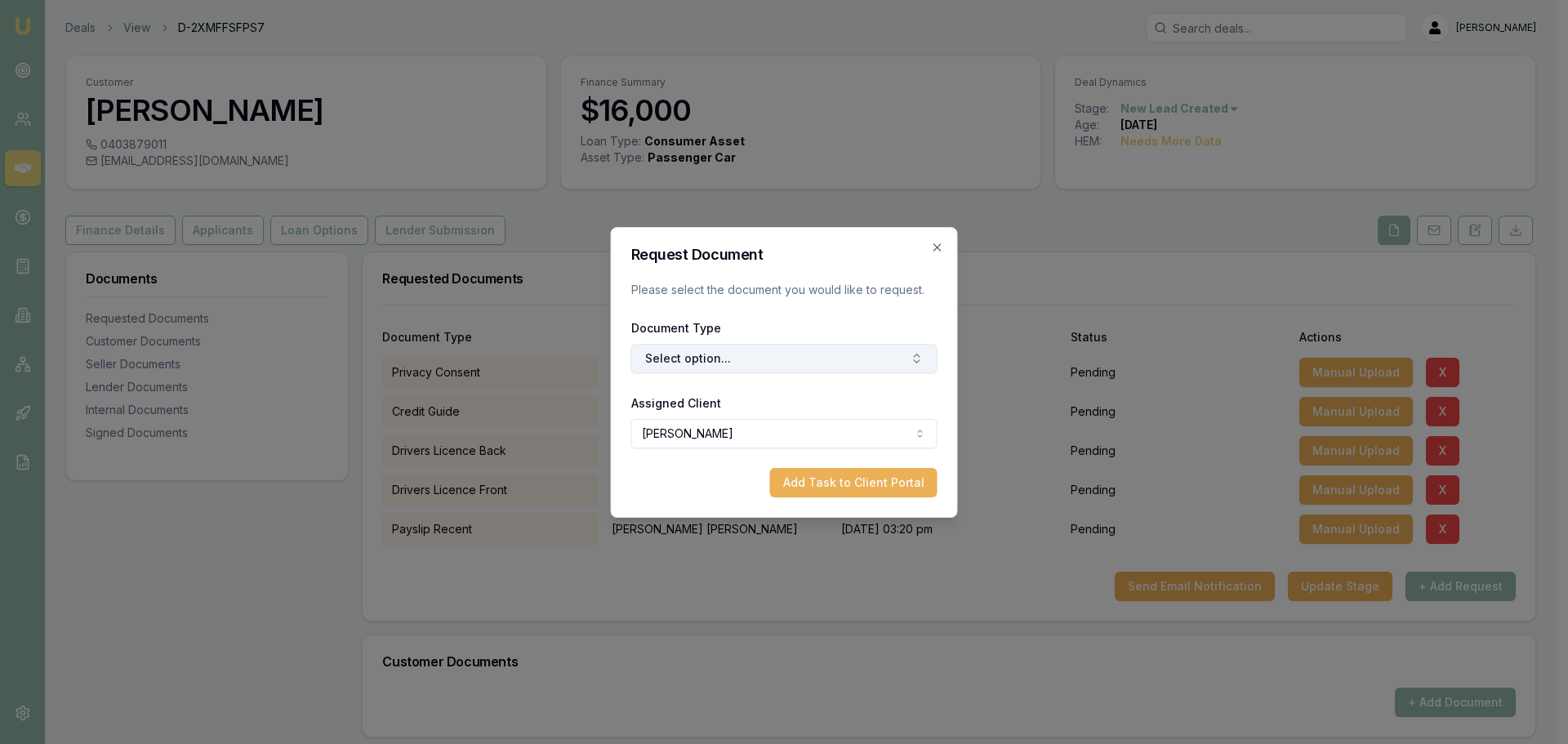
click at [722, 359] on button "Select option..." at bounding box center [784, 359] width 306 height 30
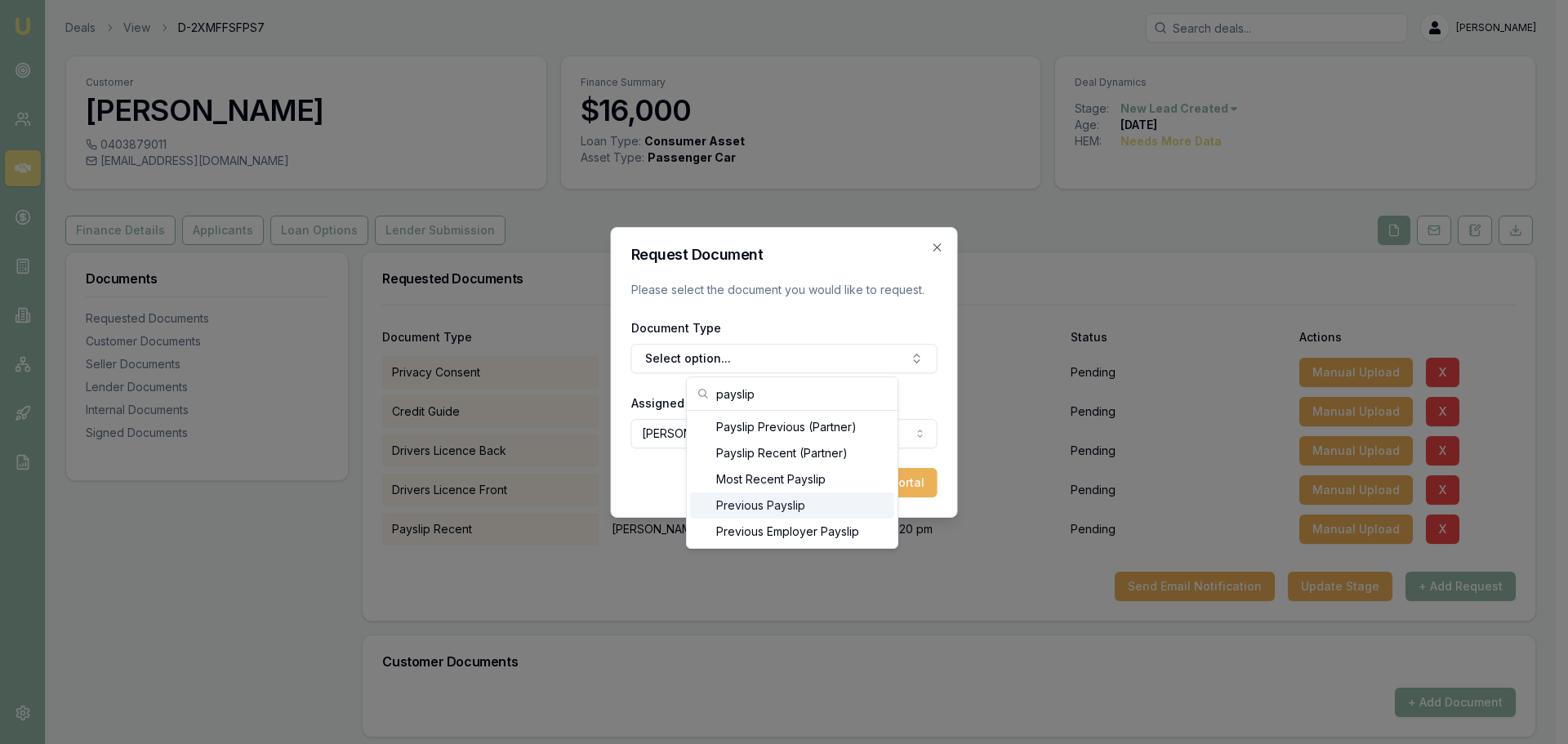
type input "payslip"
click at [777, 511] on div "Previous Payslip" at bounding box center [792, 506] width 204 height 26
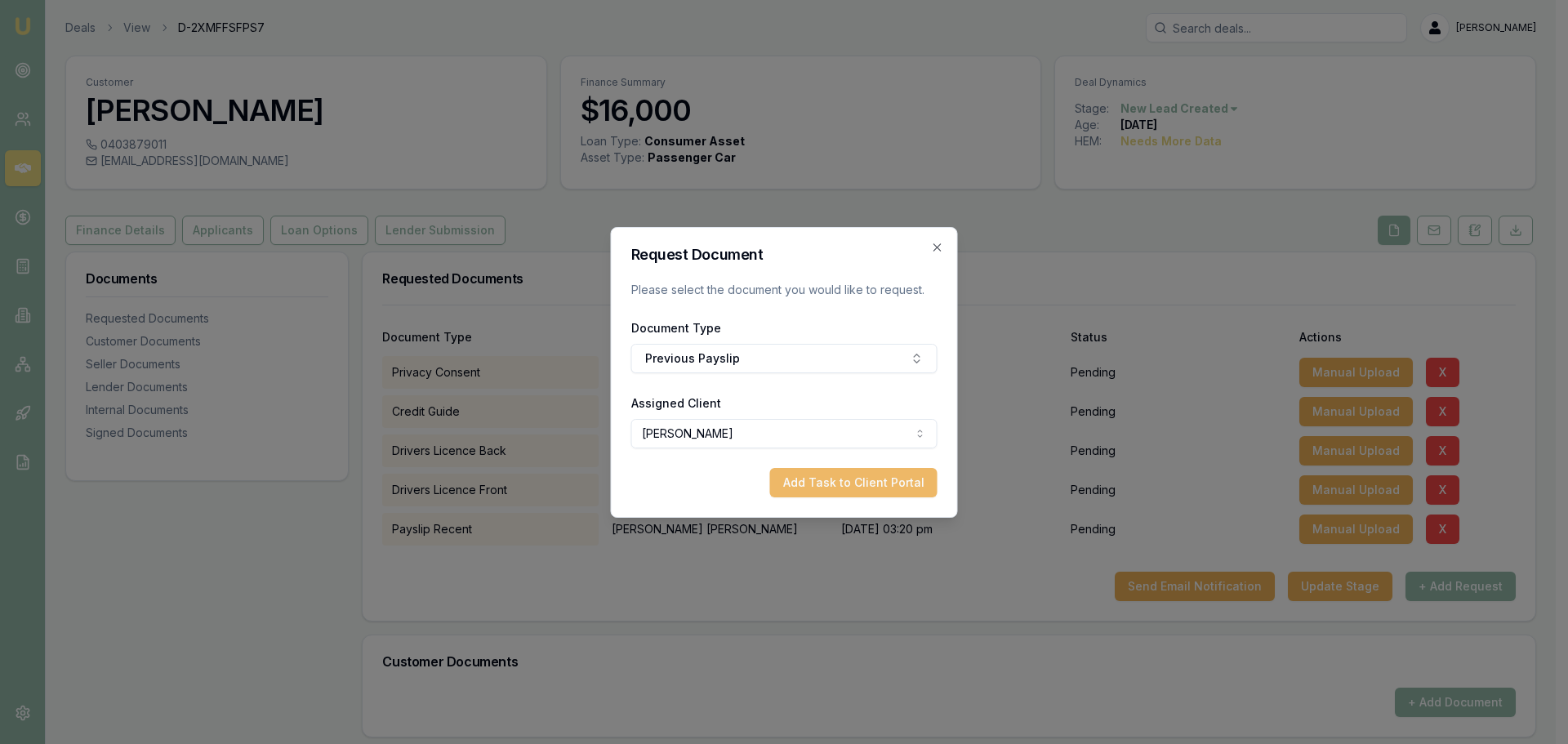
click at [815, 481] on button "Add Task to Client Portal" at bounding box center [854, 483] width 167 height 30
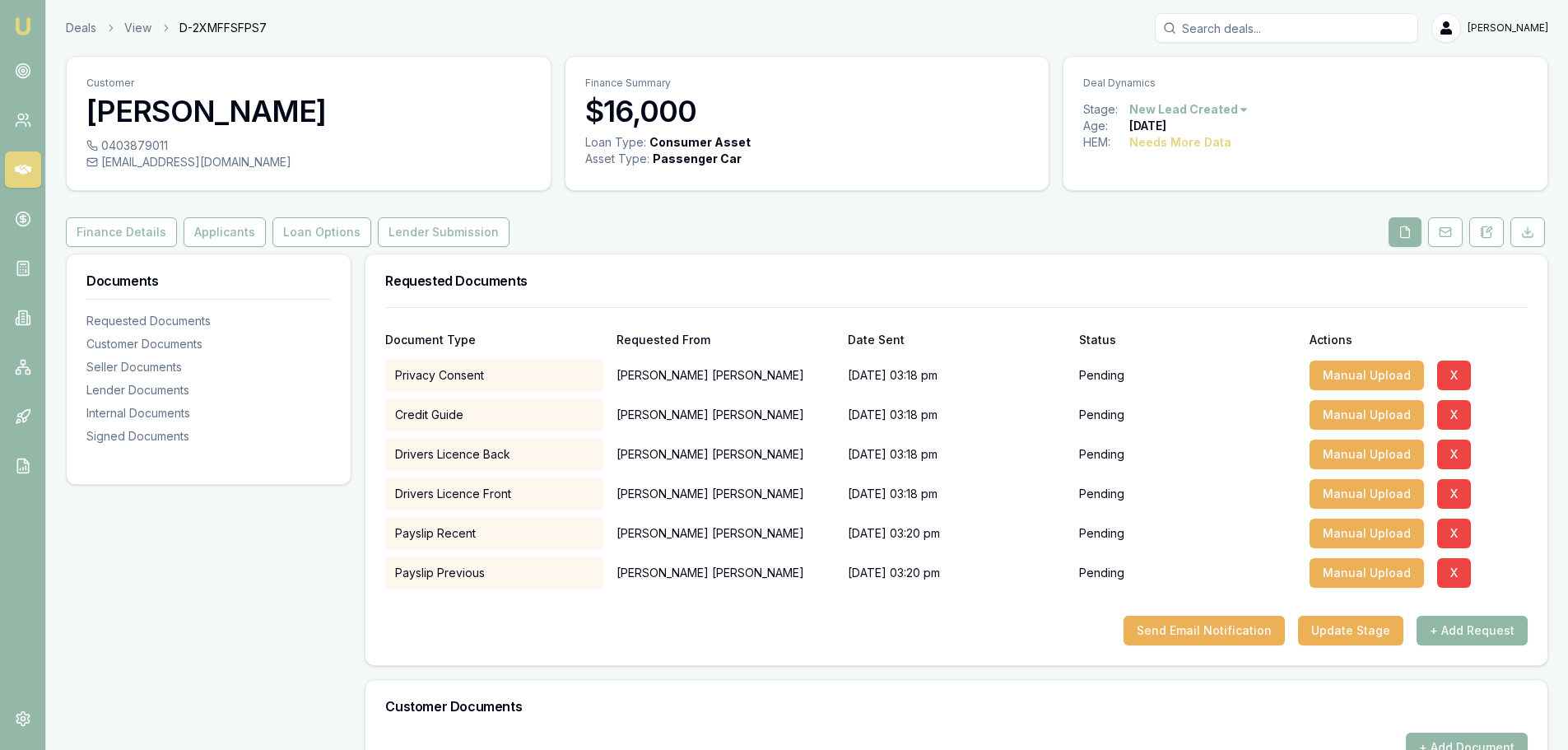
click at [1455, 632] on button "+ Add Request" at bounding box center [1472, 631] width 111 height 30
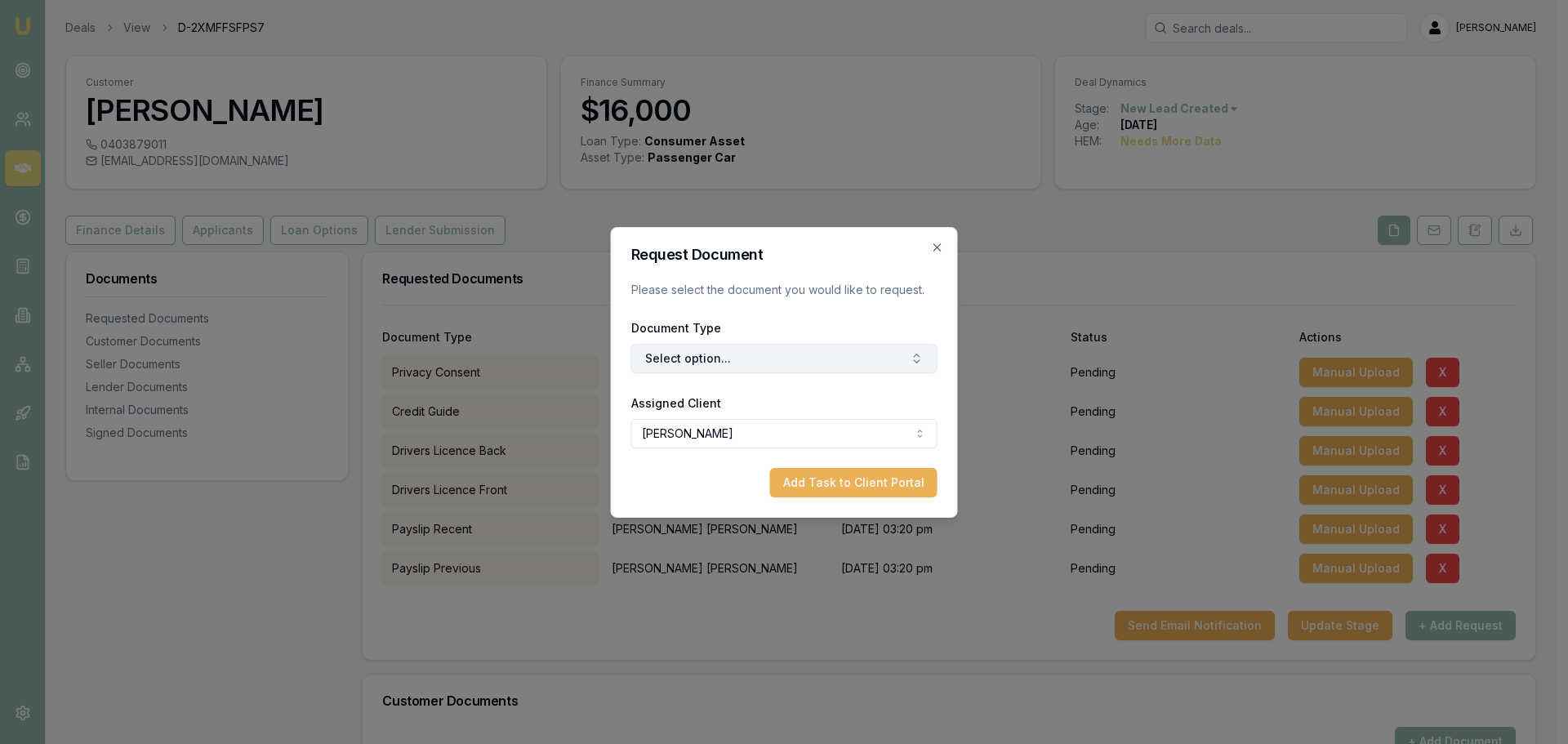
click at [686, 361] on button "Select option..." at bounding box center [784, 359] width 306 height 30
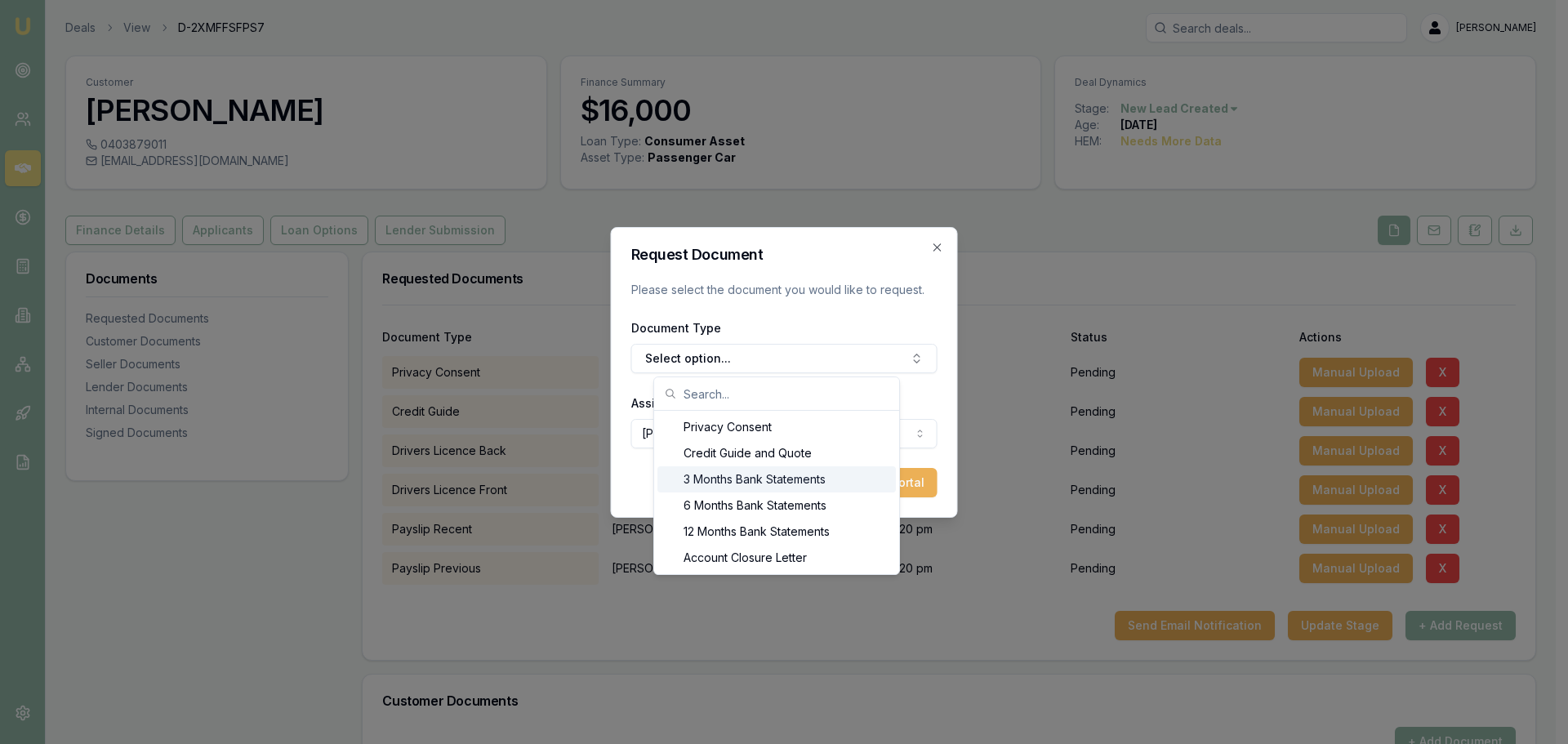
click at [721, 478] on div "3 Months Bank Statements" at bounding box center [777, 479] width 238 height 26
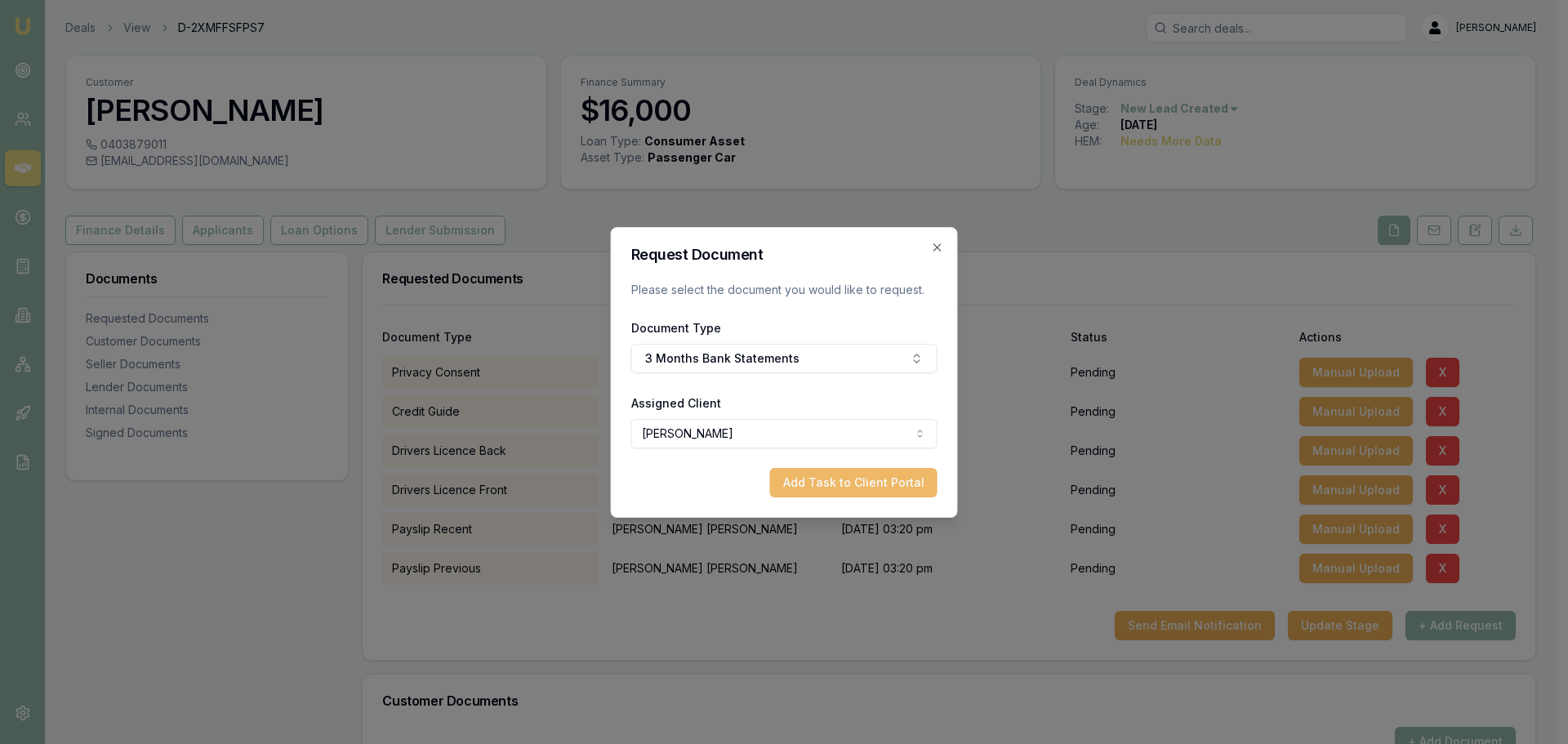
click at [839, 473] on button "Add Task to Client Portal" at bounding box center [854, 483] width 167 height 30
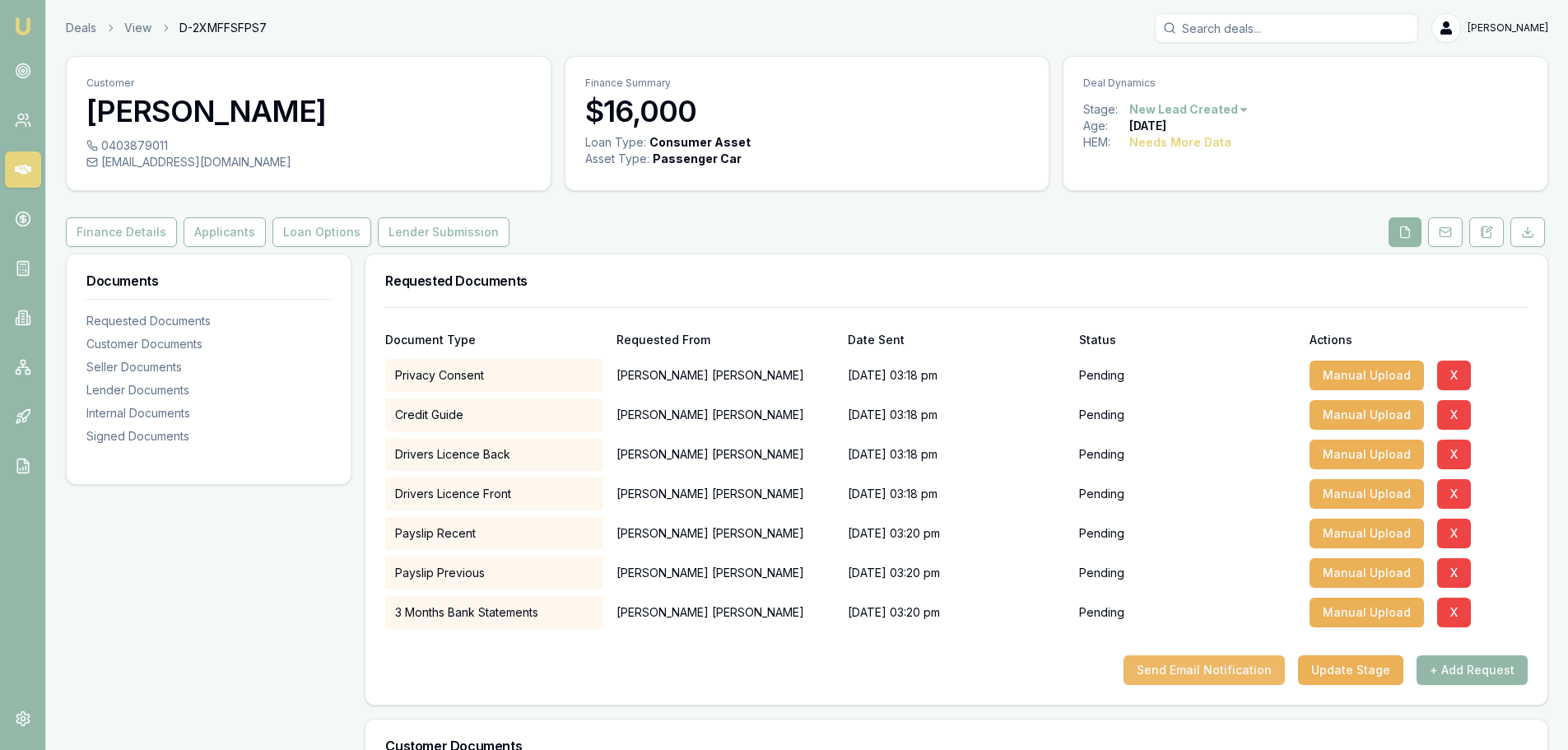
click at [1212, 668] on button "Send Email Notification" at bounding box center [1204, 670] width 161 height 30
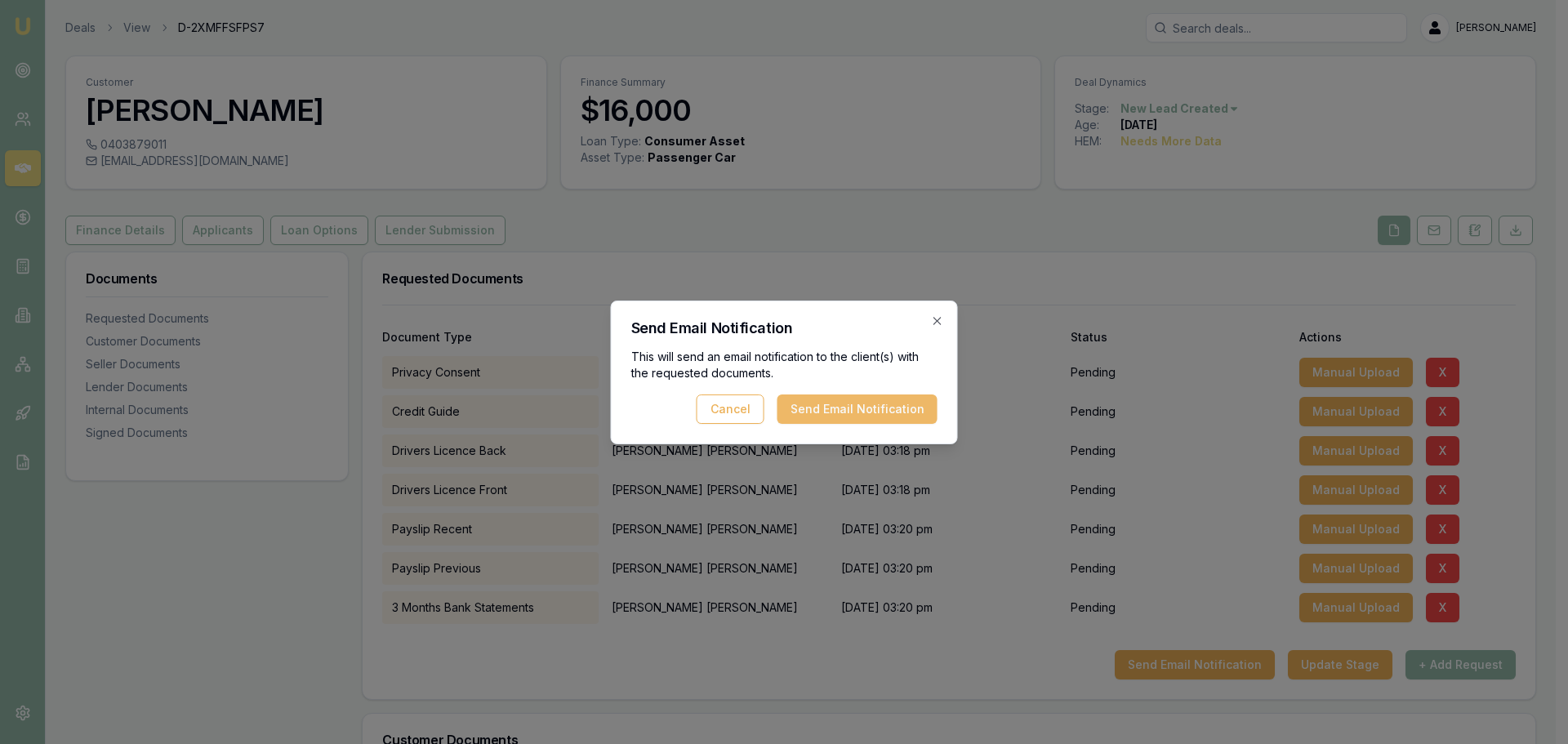
click at [878, 408] on button "Send Email Notification" at bounding box center [857, 409] width 160 height 30
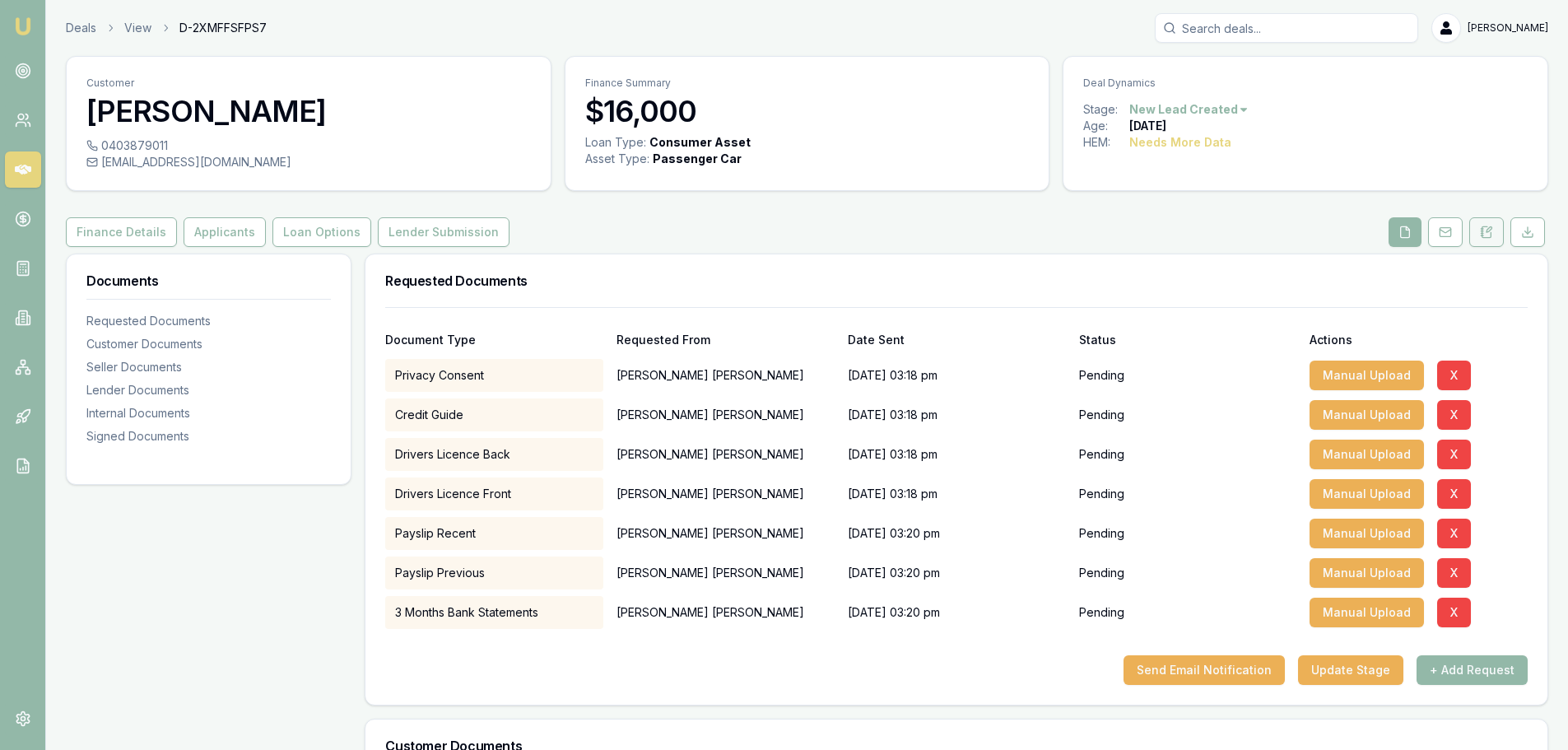
click at [1498, 233] on button at bounding box center [1486, 232] width 34 height 30
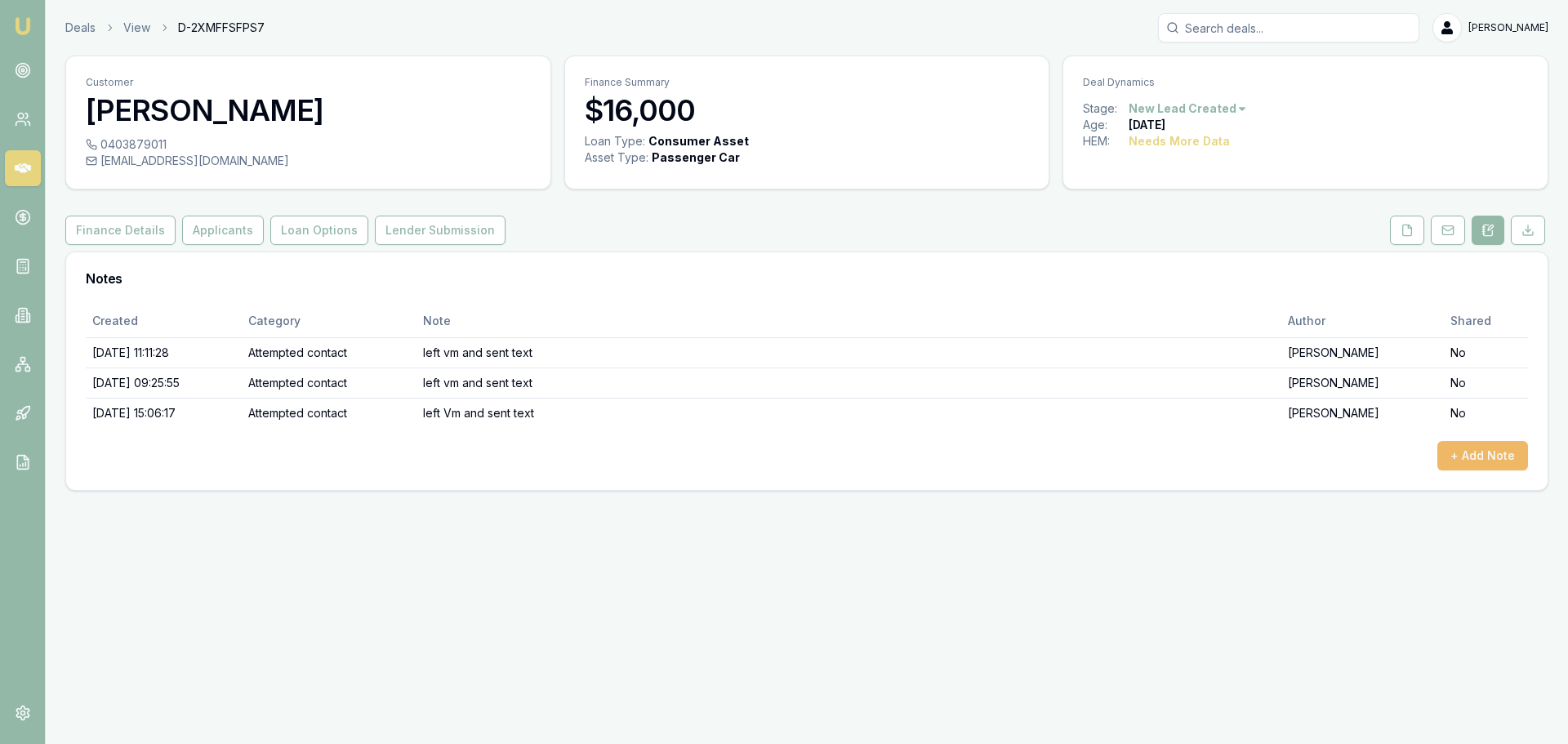
click at [1479, 459] on button "+ Add Note" at bounding box center [1483, 456] width 90 height 30
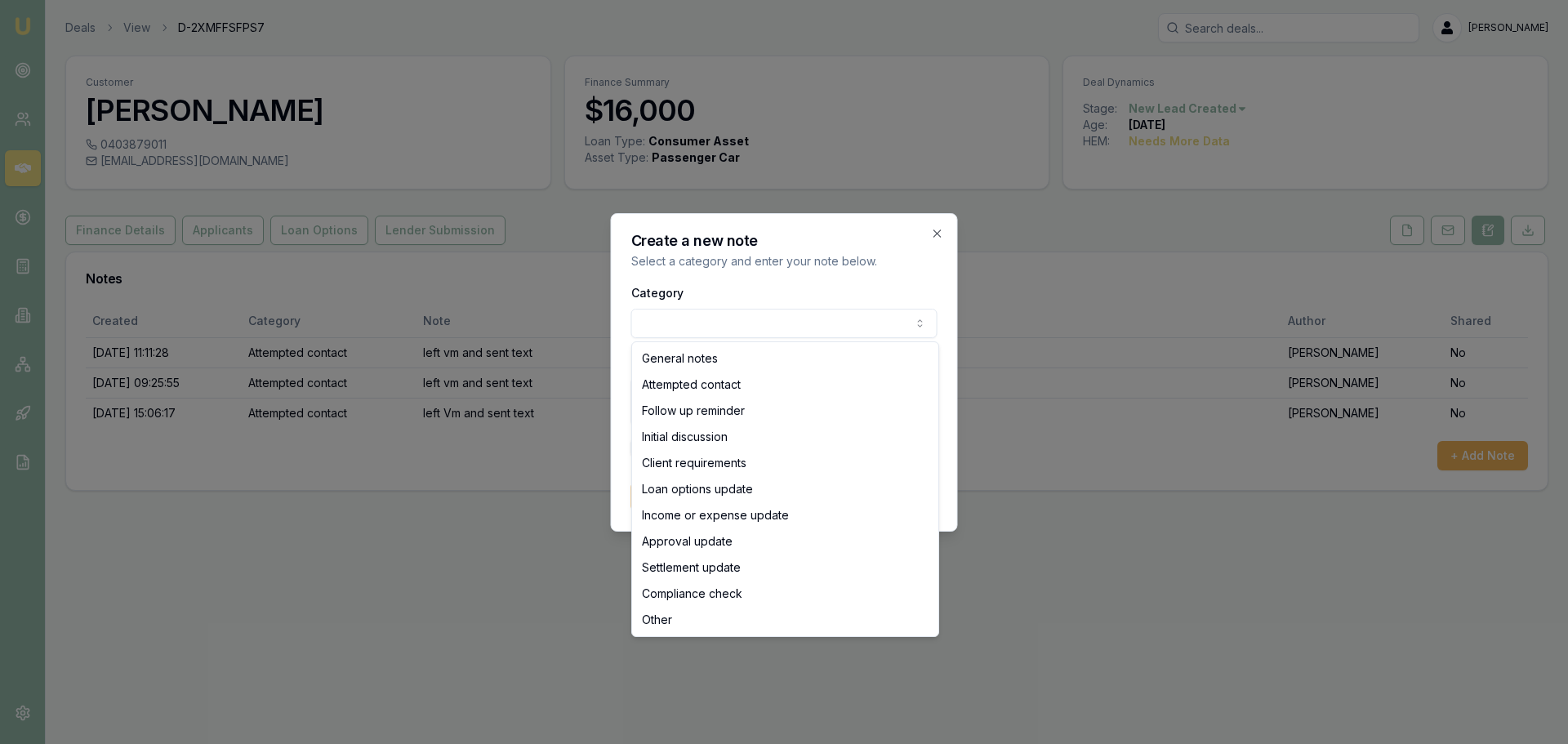
click at [699, 323] on body "Emu Broker Deals View D-2XMFFSFPS7 Erin Shield Toggle Menu Customer Simranjeet …" at bounding box center [784, 372] width 1568 height 744
click at [684, 326] on body "Emu Broker Deals View D-2XMFFSFPS7 Erin Shield Toggle Menu Customer Simranjeet …" at bounding box center [784, 372] width 1568 height 744
select select "GENERAL_NOTES"
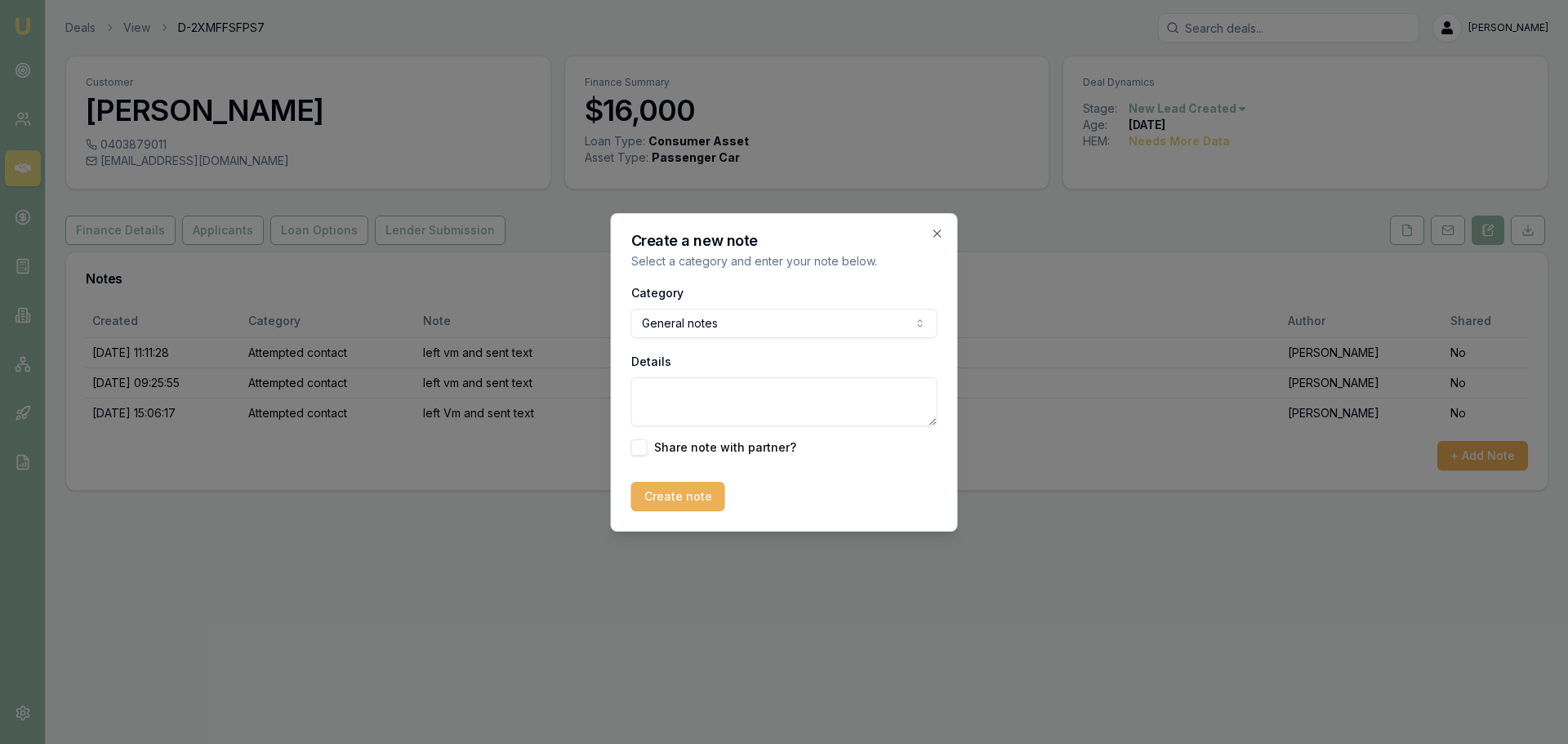
click at [713, 393] on textarea "Details" at bounding box center [784, 402] width 306 height 49
type textarea "s"
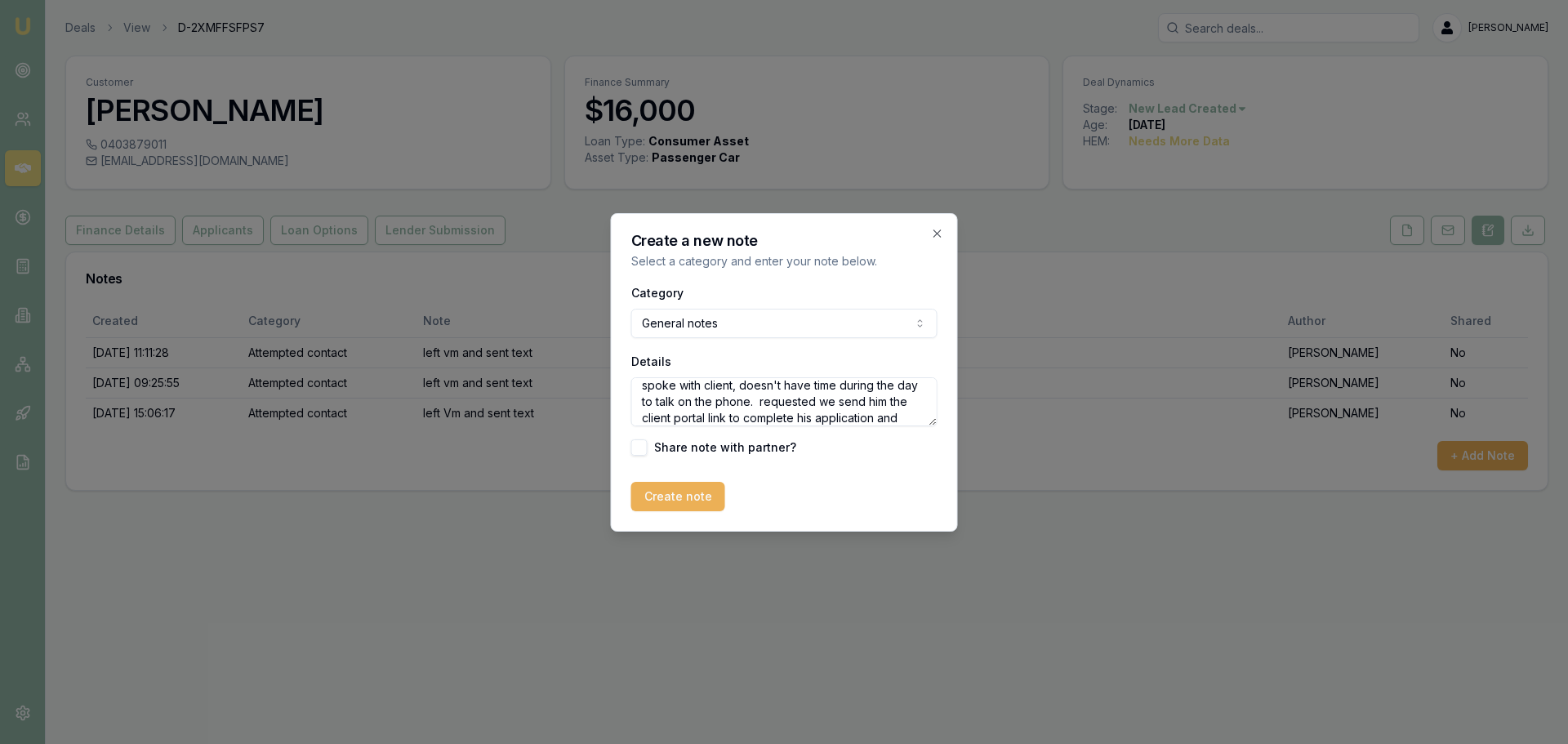
scroll to position [23, 0]
type textarea "spoke with client, doesn't have time during the day to talk on the phone. reque…"
click at [675, 499] on button "Create note" at bounding box center [678, 497] width 94 height 30
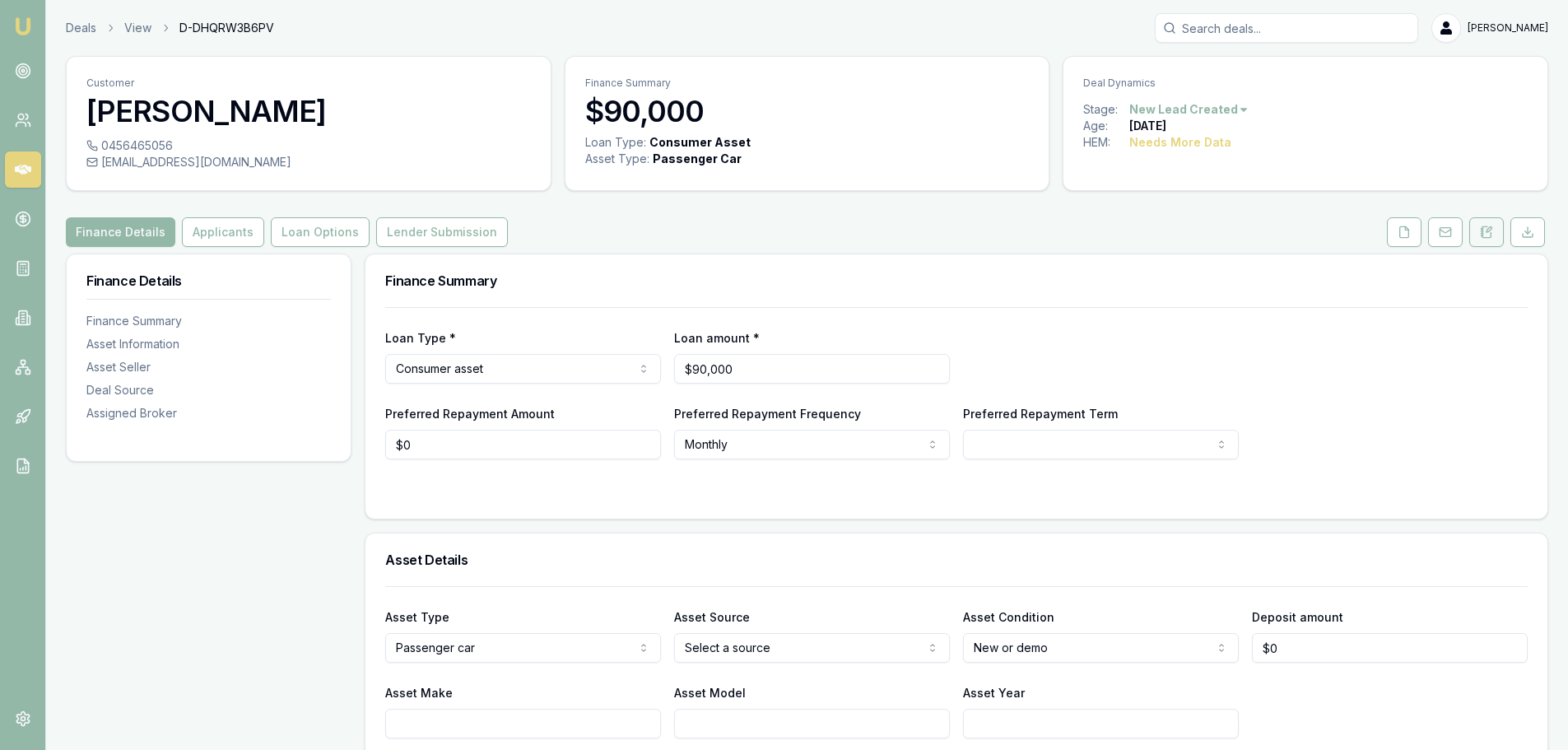
click at [1494, 230] on button at bounding box center [1486, 232] width 34 height 30
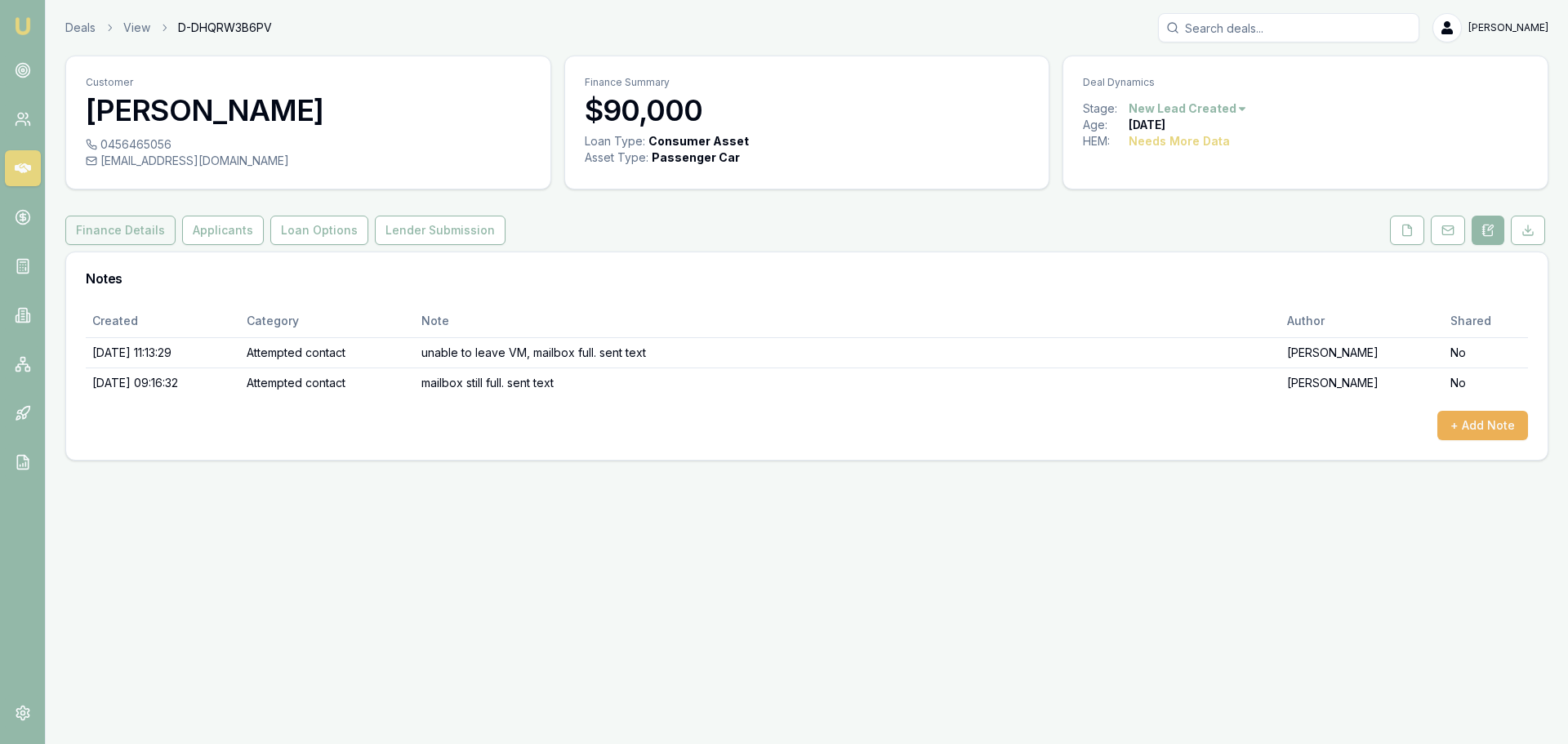
click at [126, 228] on button "Finance Details" at bounding box center [120, 231] width 111 height 30
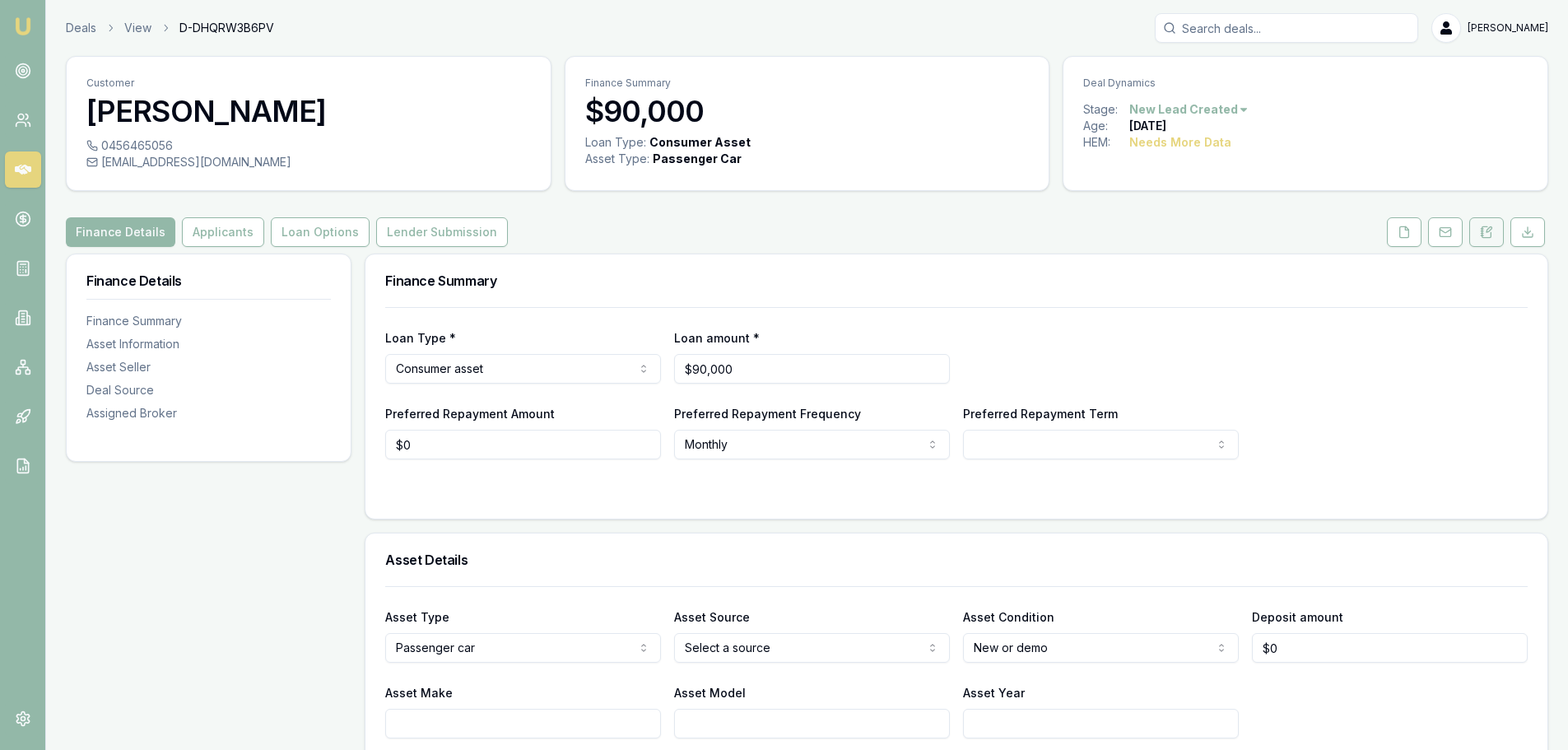
click at [1492, 239] on button at bounding box center [1486, 232] width 34 height 30
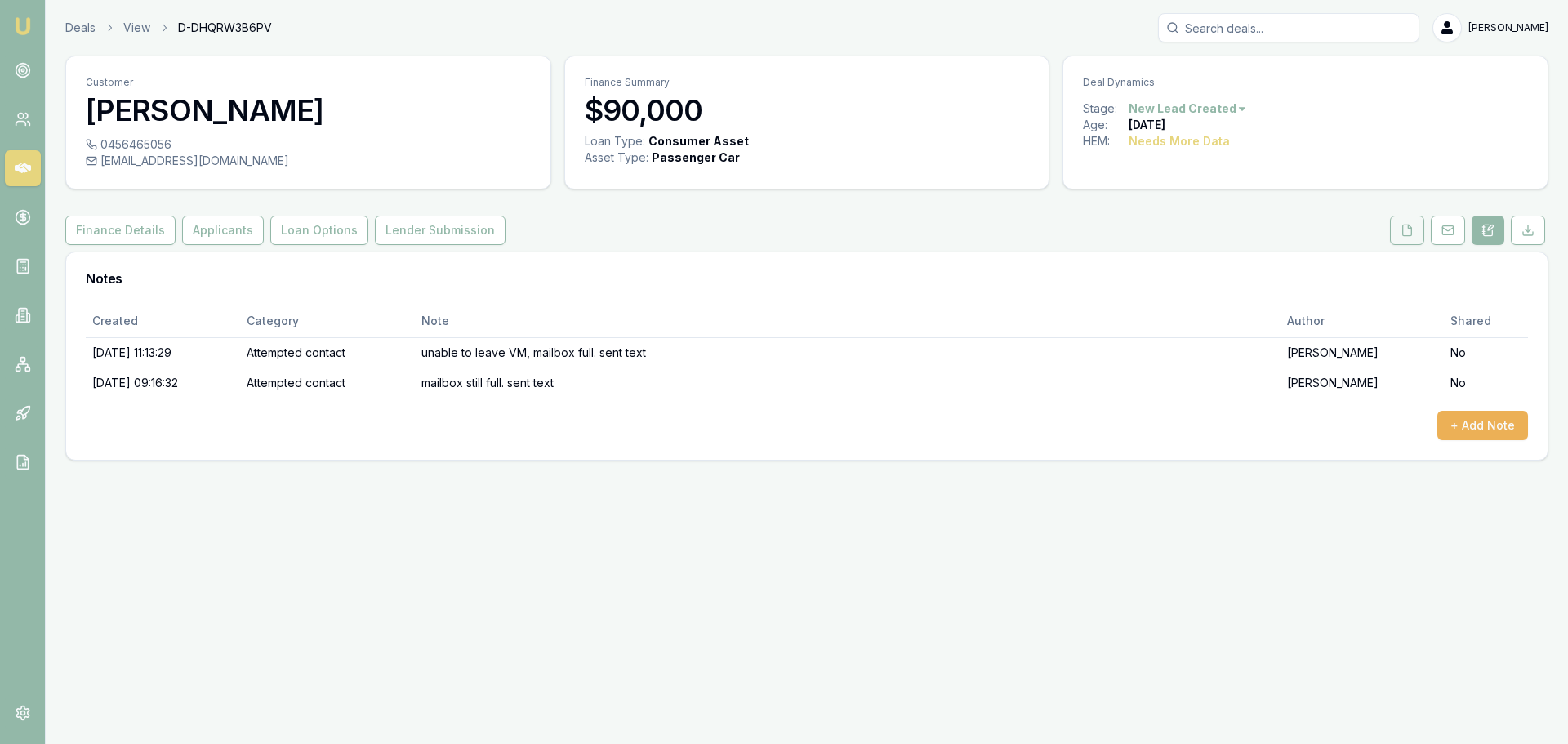
click at [1410, 227] on icon at bounding box center [1407, 230] width 13 height 13
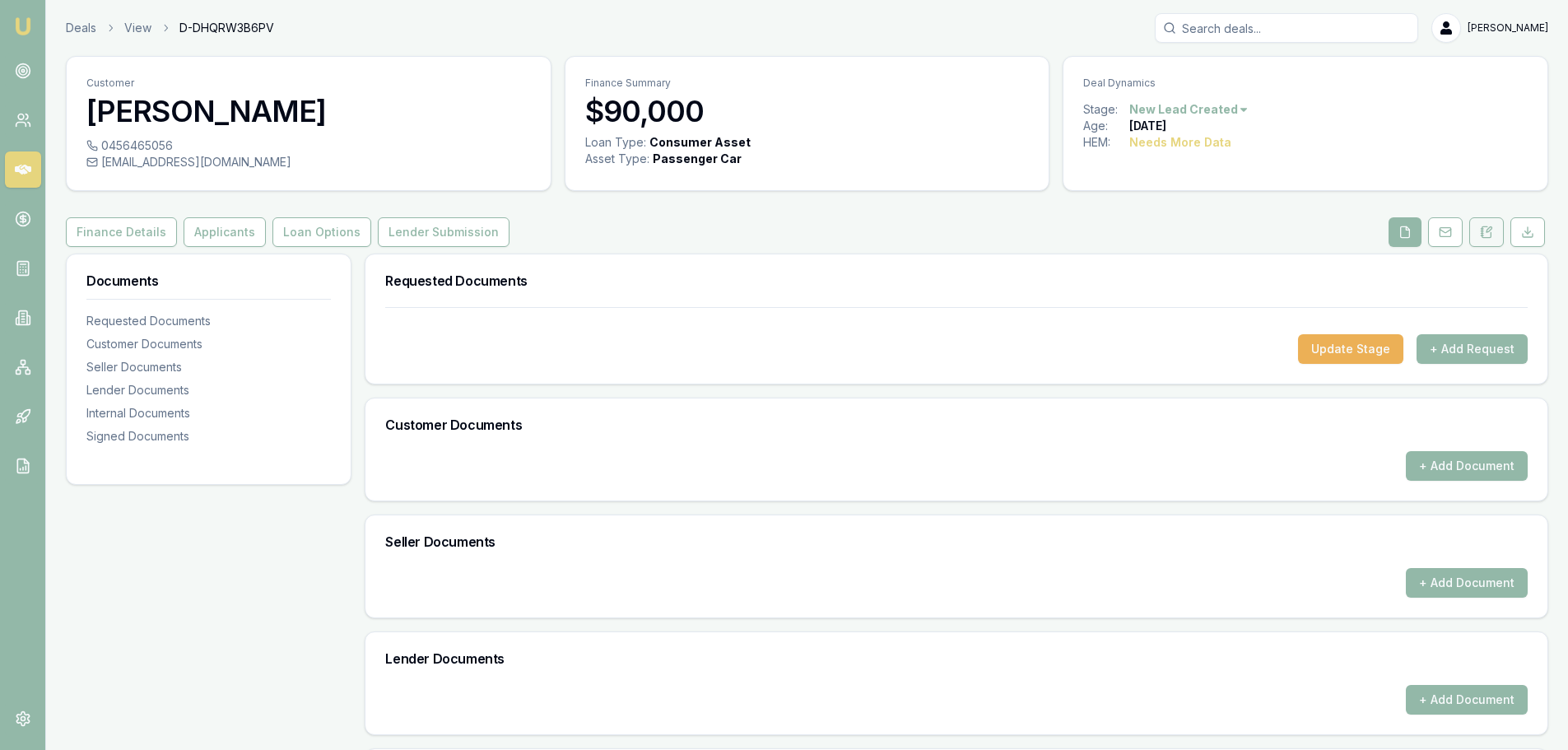
click at [1486, 232] on icon at bounding box center [1489, 230] width 5 height 5
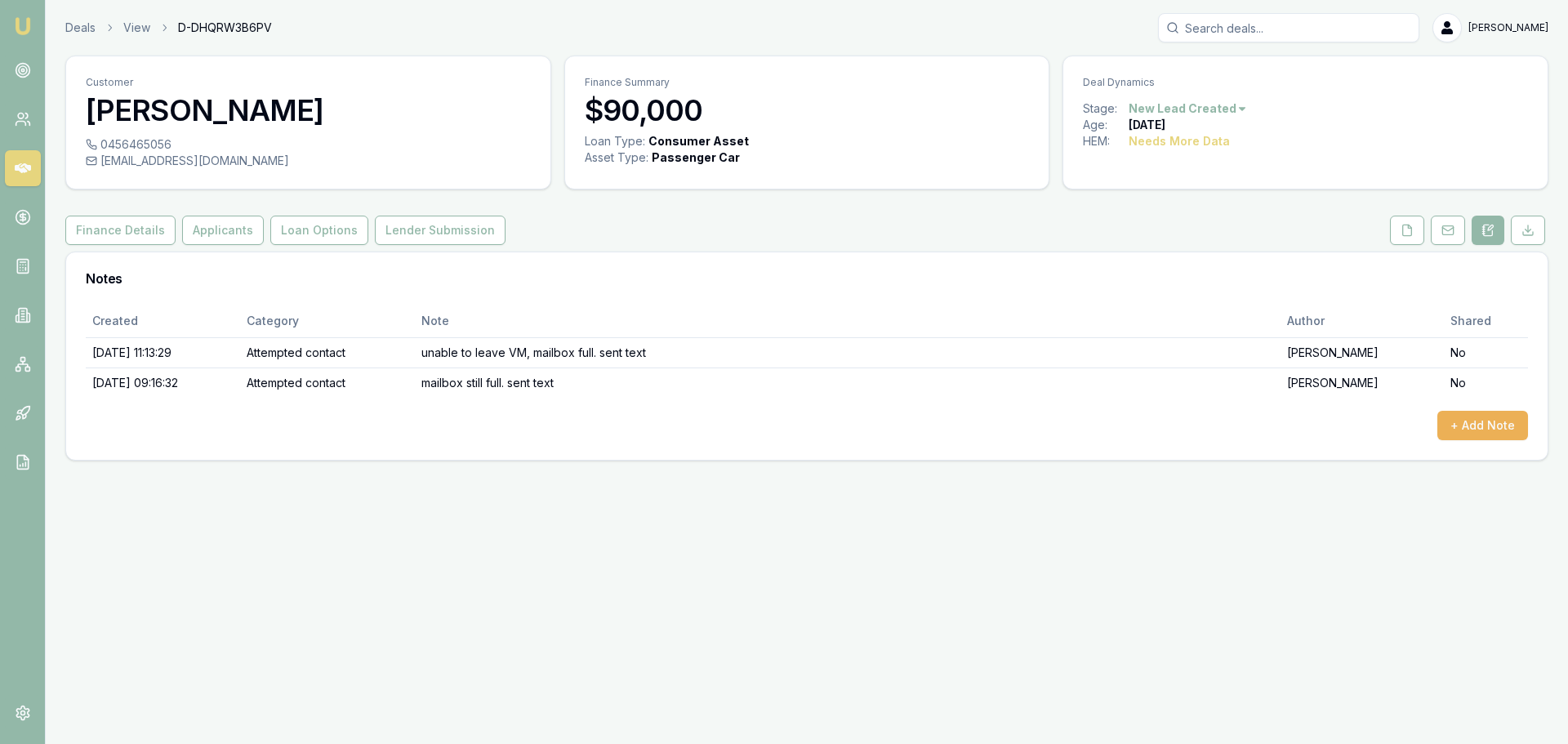
click at [1146, 231] on div "Finance Details Applicants Loan Options Lender Submission" at bounding box center [807, 231] width 1483 height 30
click at [1475, 426] on button "+ Add Note" at bounding box center [1483, 426] width 90 height 30
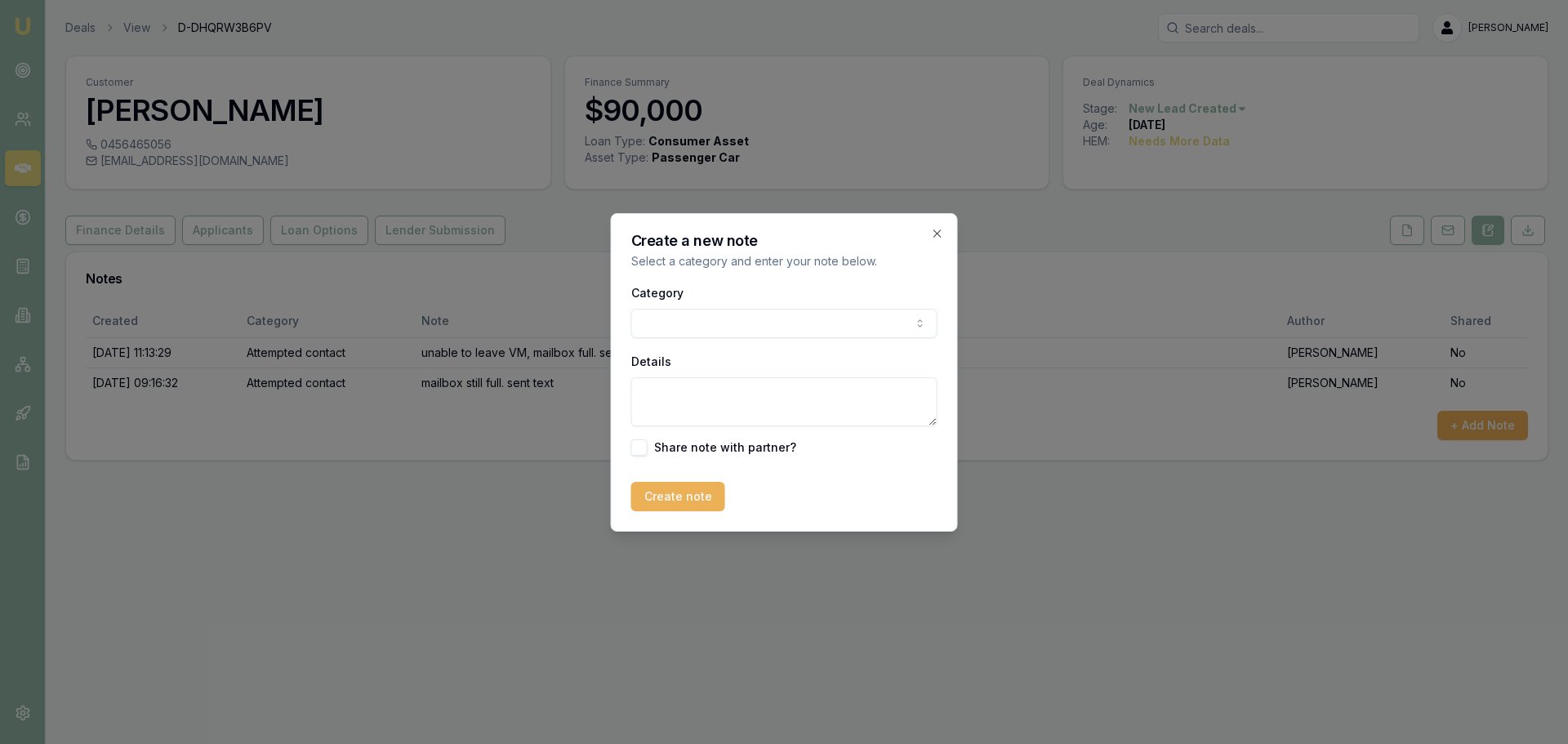
click at [843, 326] on body "Emu Broker Deals View D-DHQRW3B6PV Erin Shield Toggle Menu Customer Vincent Gra…" at bounding box center [784, 372] width 1568 height 744
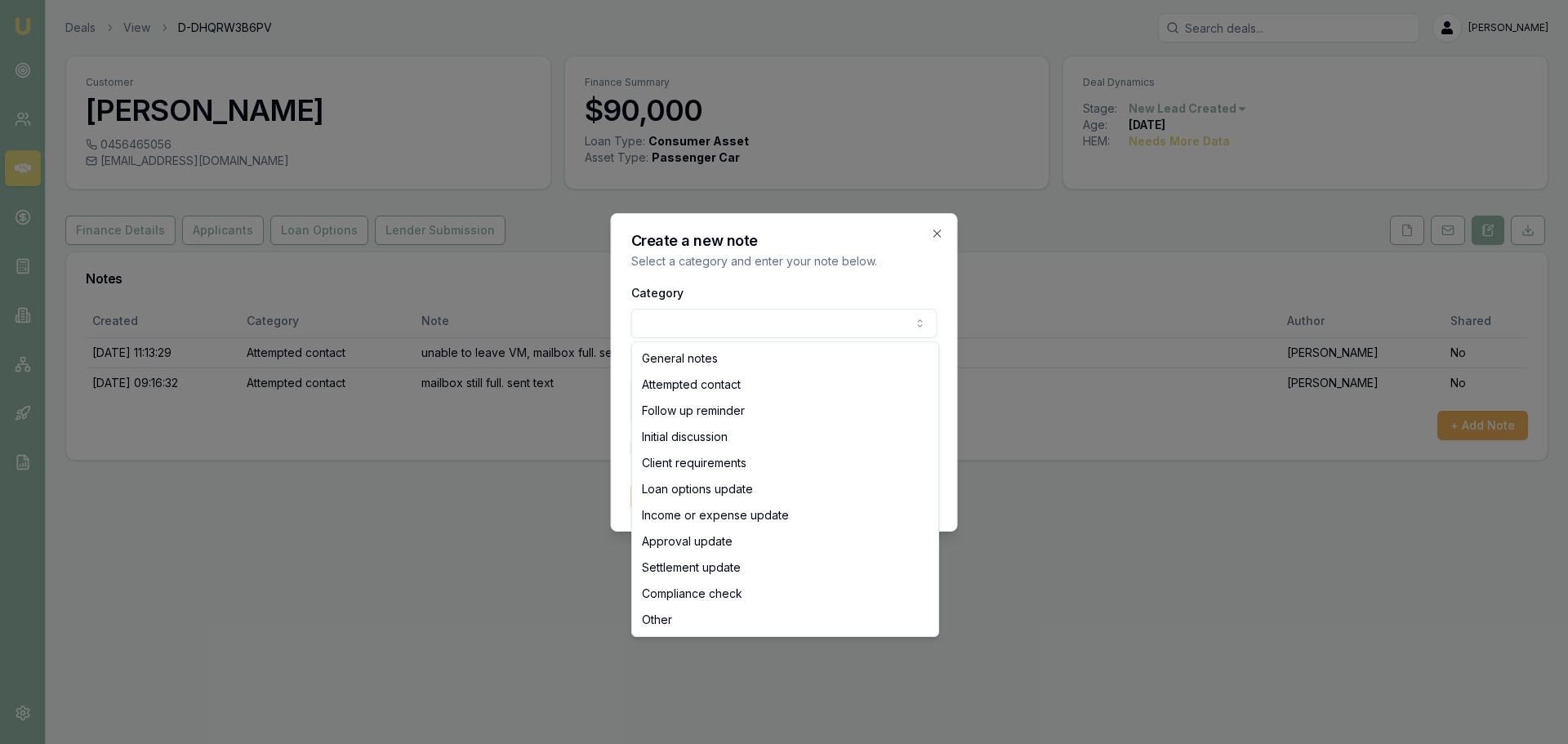
select select "ATTEMPTED_CONTACT"
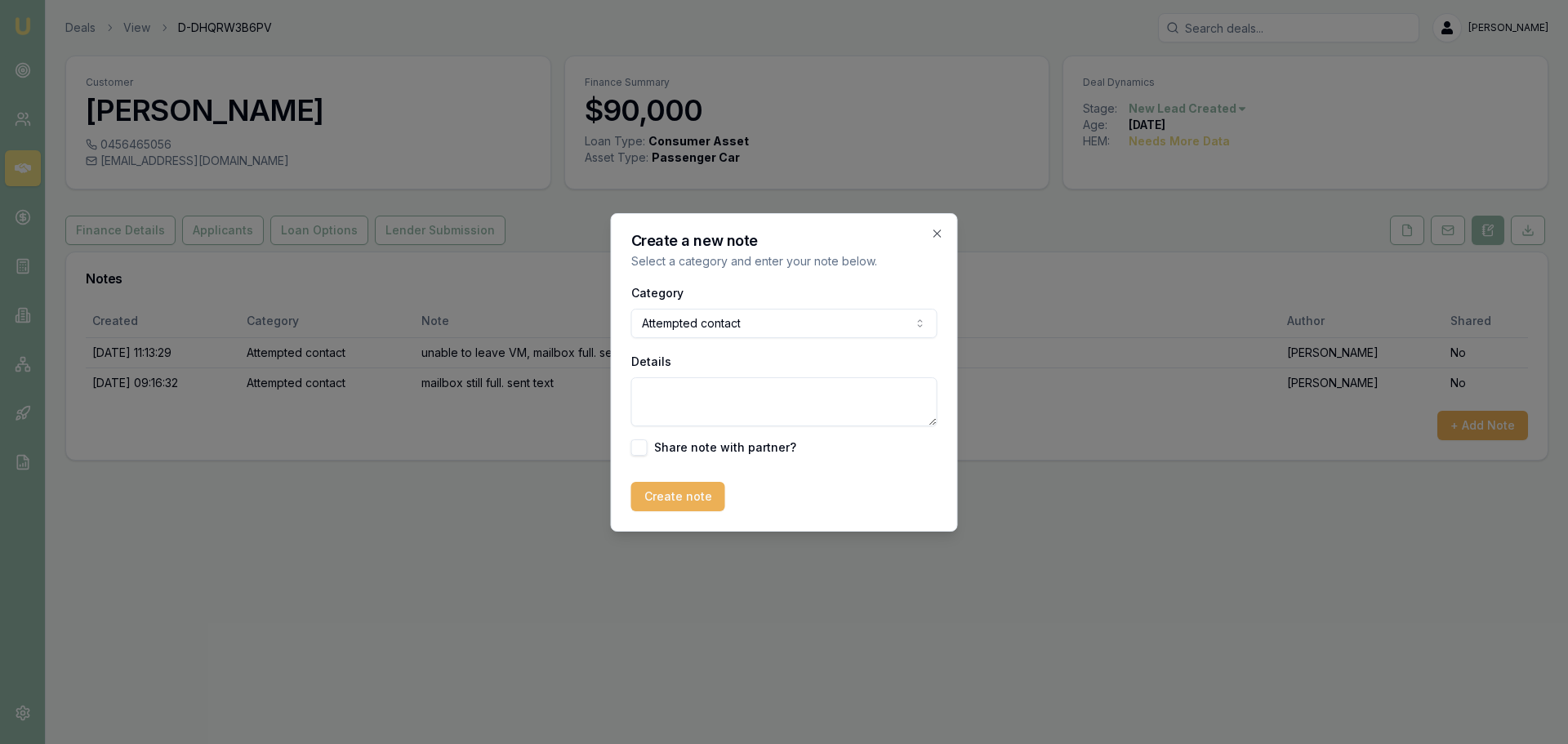
click at [815, 405] on textarea "Details" at bounding box center [784, 402] width 306 height 49
type textarea "mailbox still full, sent another text"
click at [673, 516] on div "Create a new note Select a category and enter your note below. Category Attempt…" at bounding box center [784, 372] width 347 height 318
click at [672, 497] on button "Create note" at bounding box center [678, 497] width 94 height 30
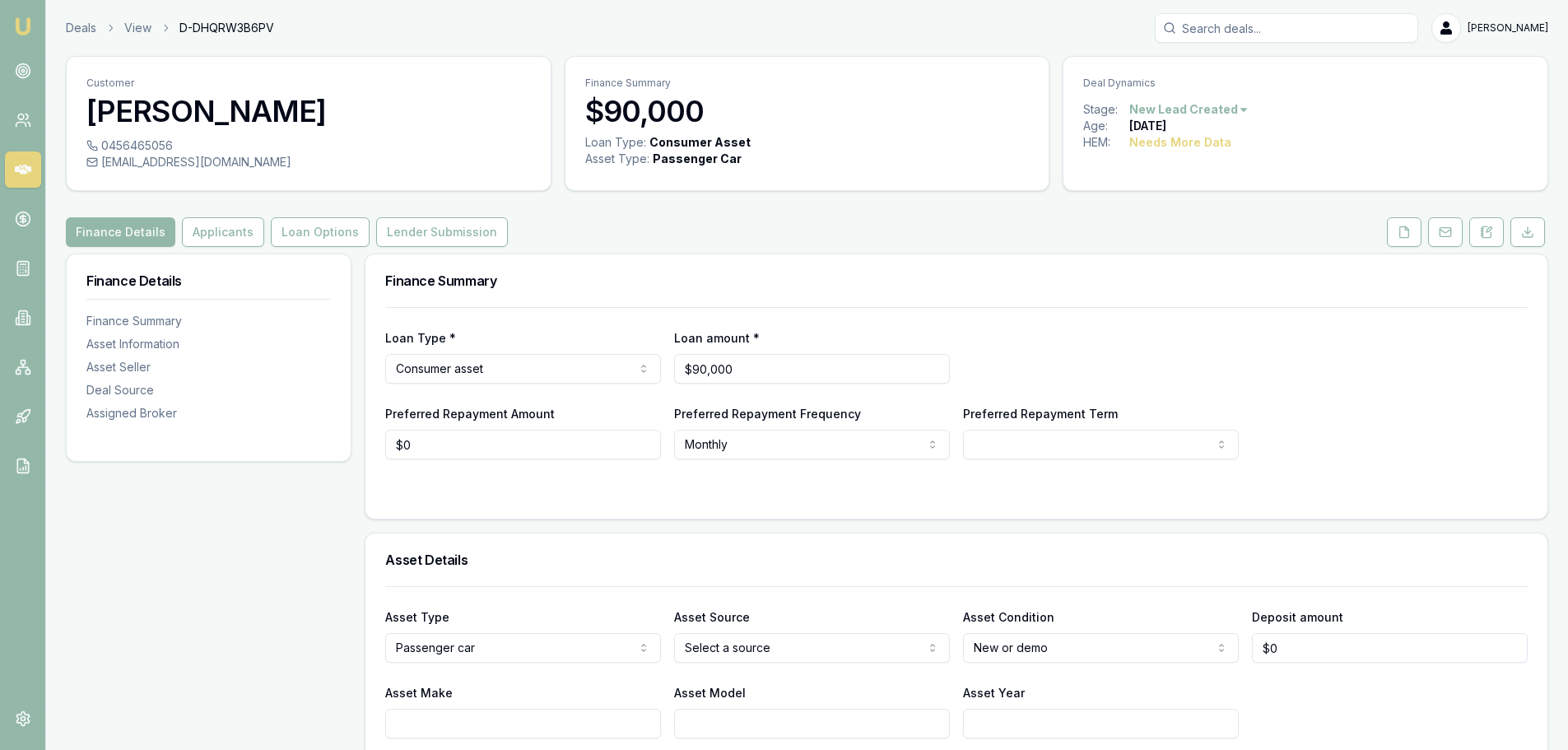
click at [18, 170] on icon at bounding box center [23, 169] width 17 height 10
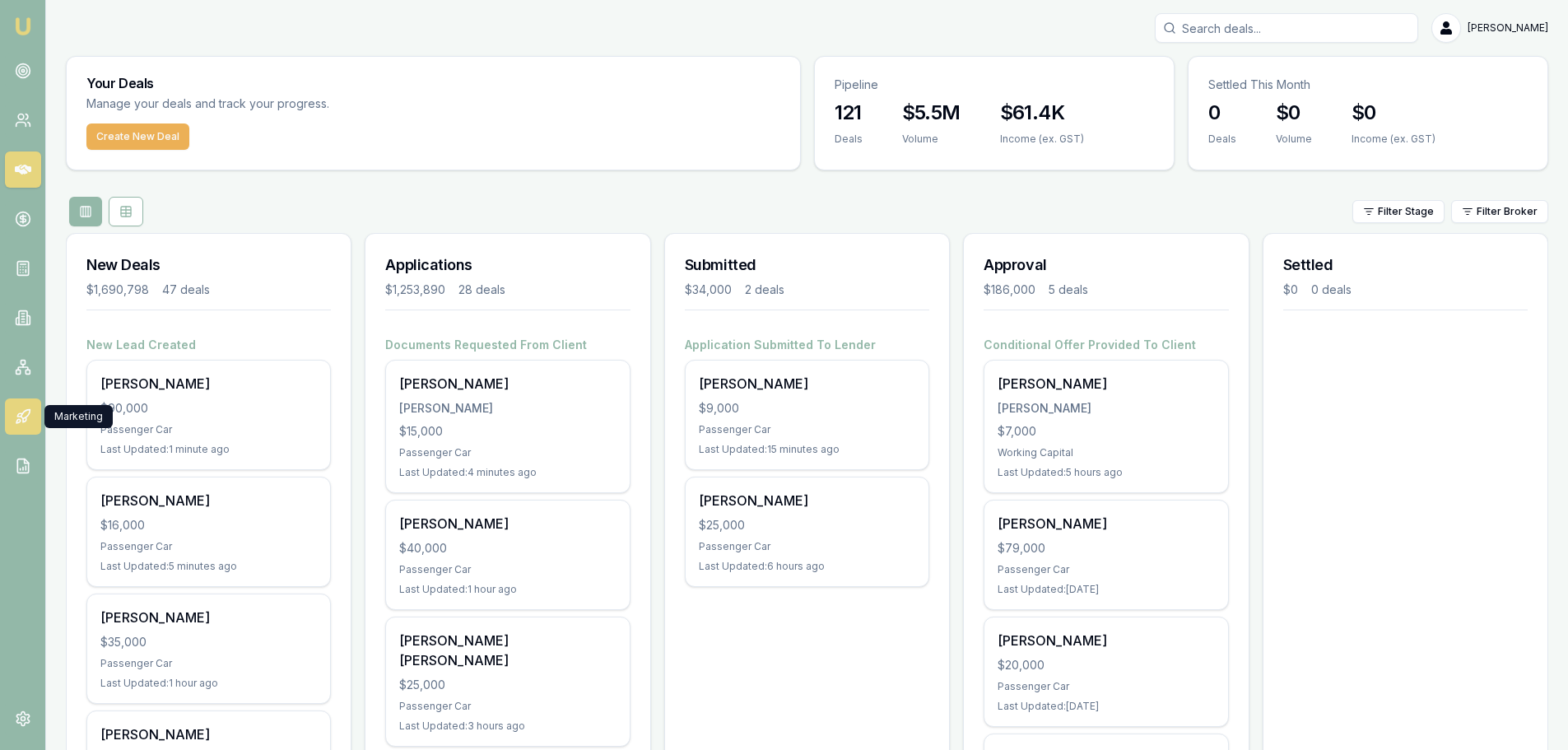
click at [29, 411] on icon at bounding box center [25, 414] width 9 height 9
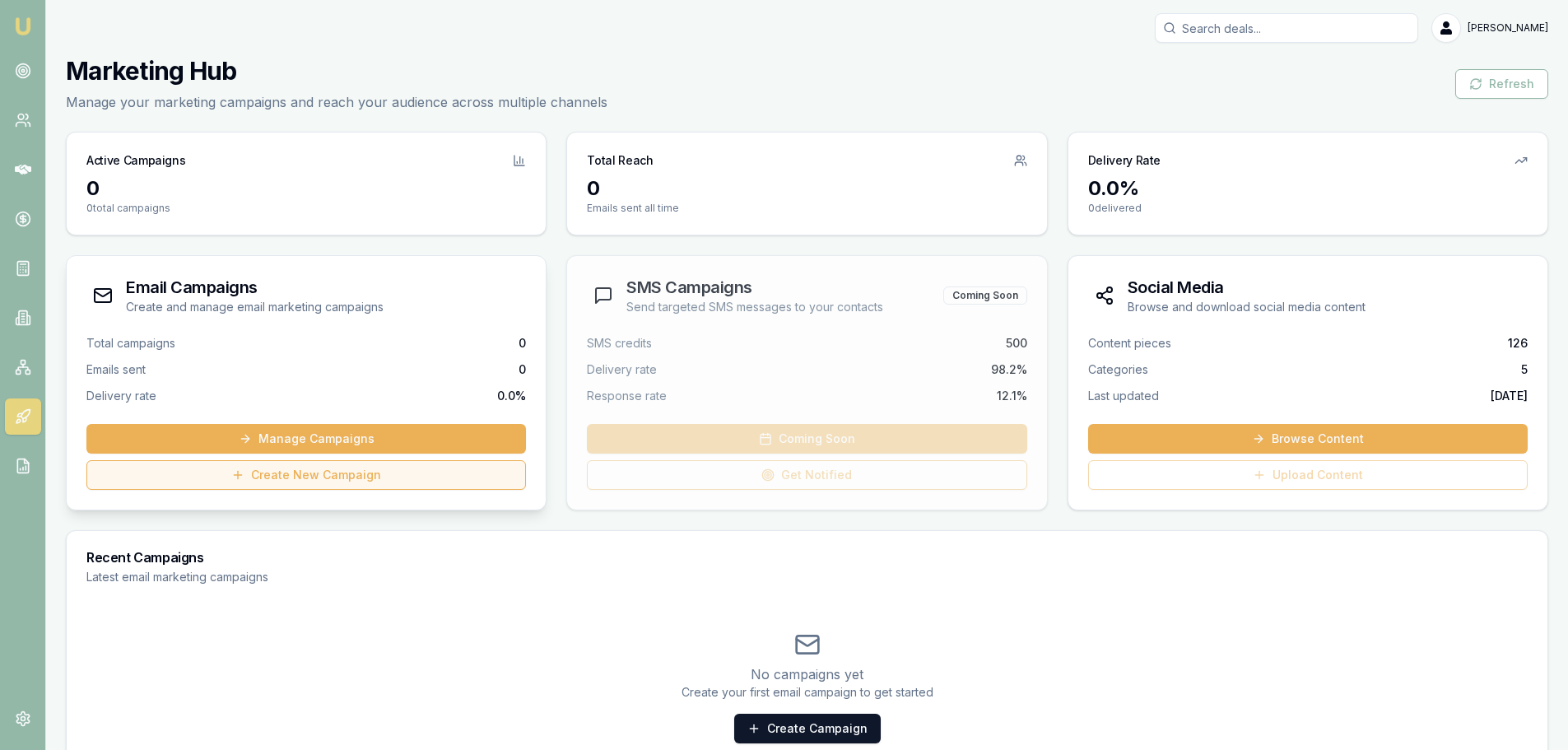
click at [432, 482] on link "Create New Campaign" at bounding box center [306, 475] width 439 height 30
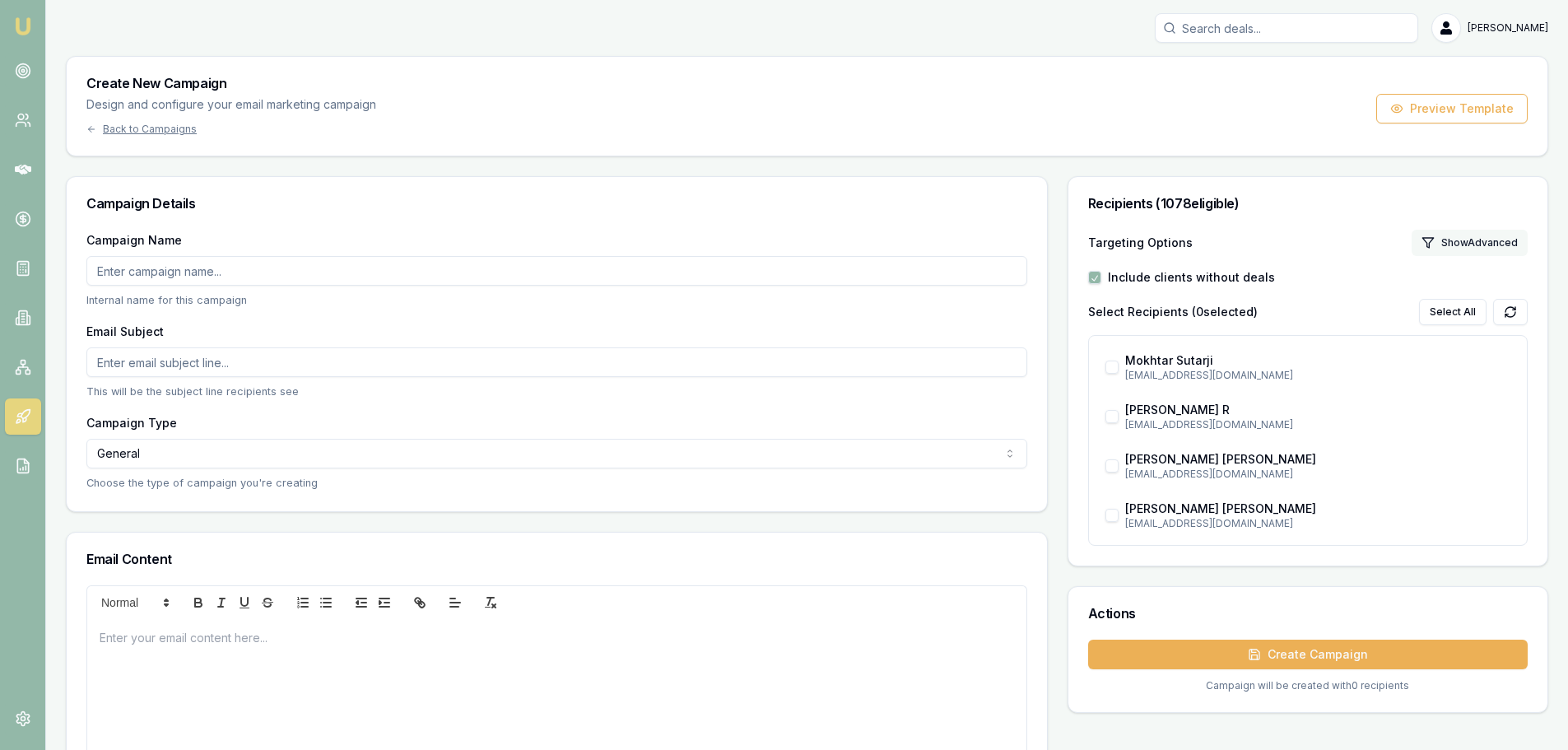
click at [1447, 237] on button "Show Advanced" at bounding box center [1470, 243] width 116 height 26
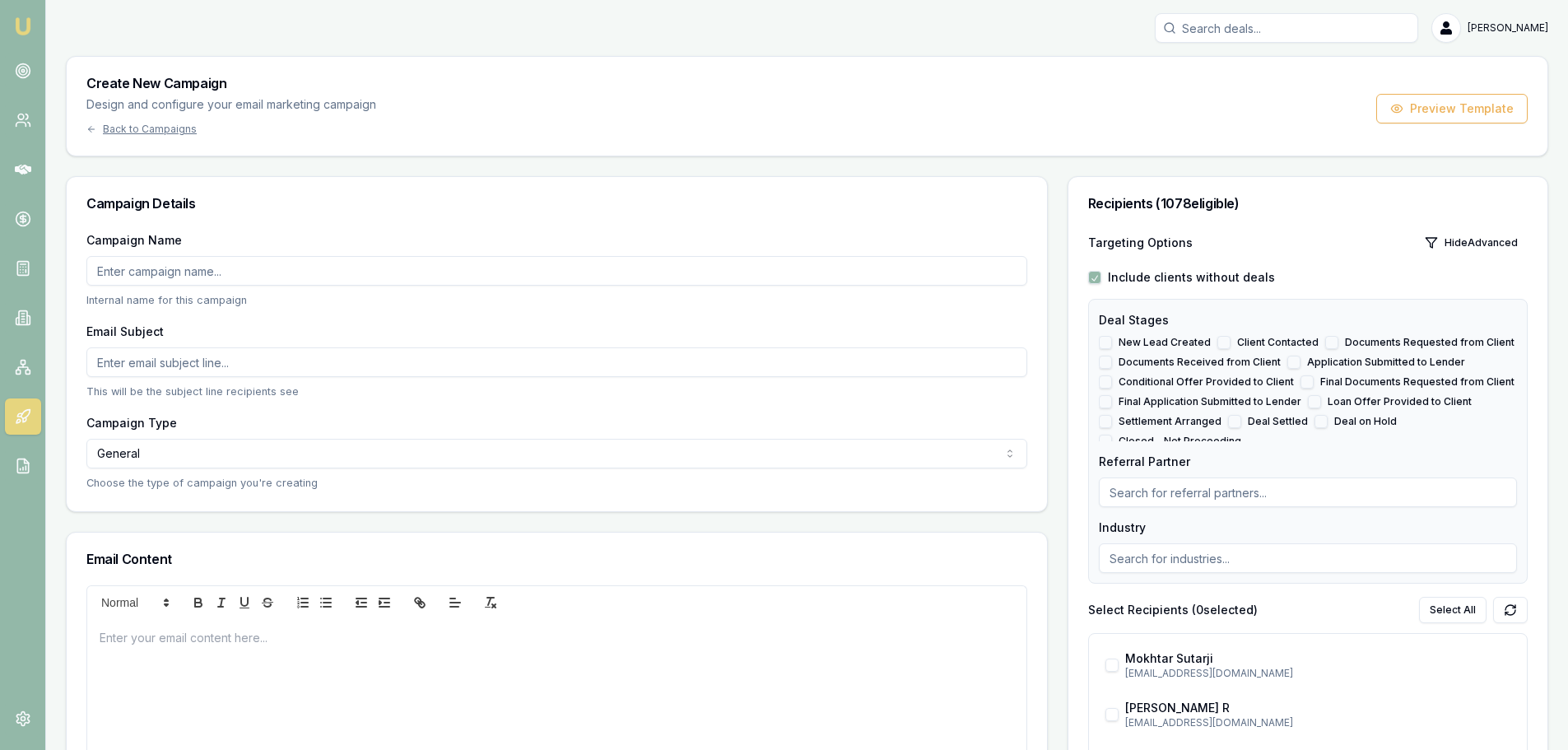
click at [1193, 342] on label "New Lead Created" at bounding box center [1164, 342] width 92 height 13
click at [1112, 342] on button "New Lead Created" at bounding box center [1105, 342] width 13 height 13
checkbox input "true"
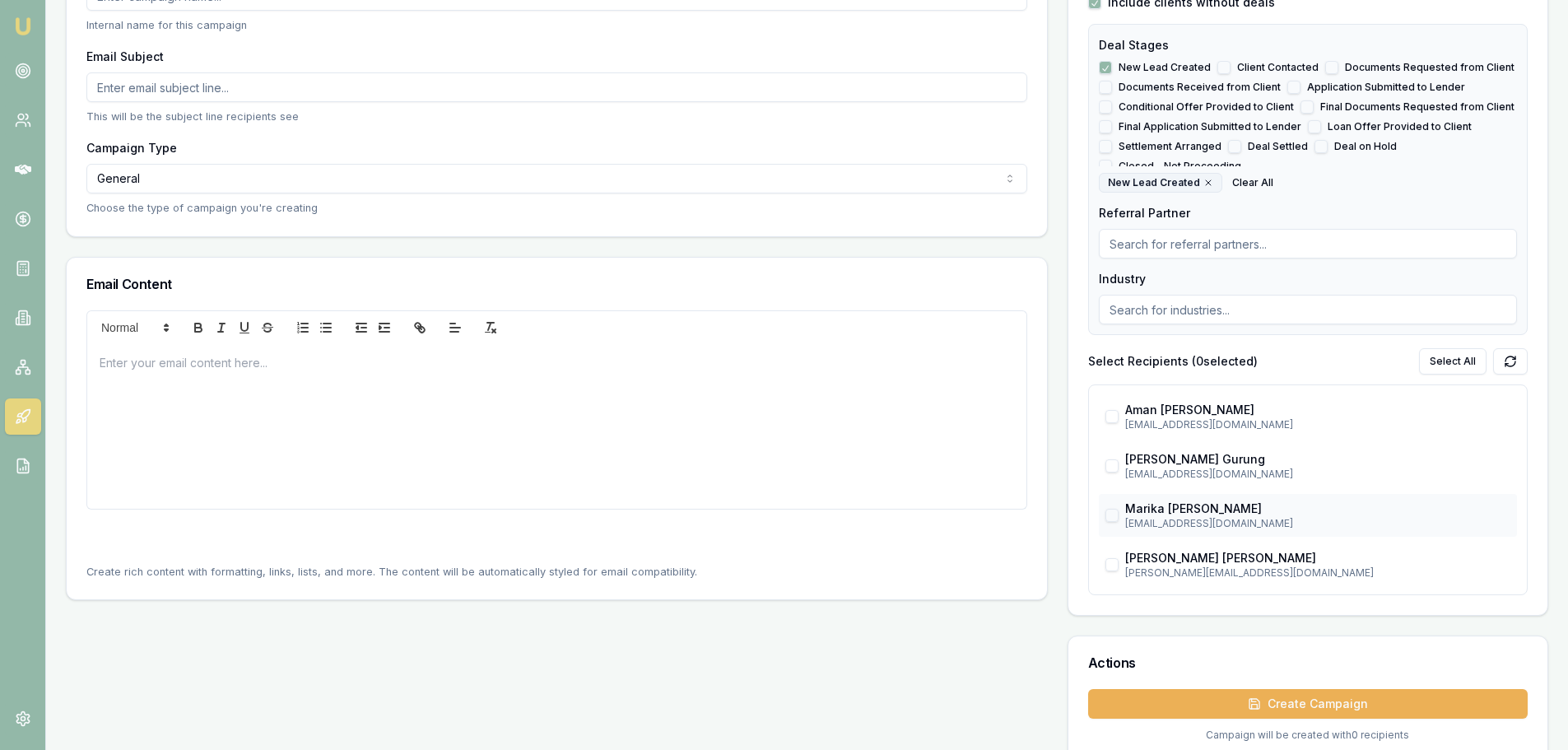
scroll to position [329, 0]
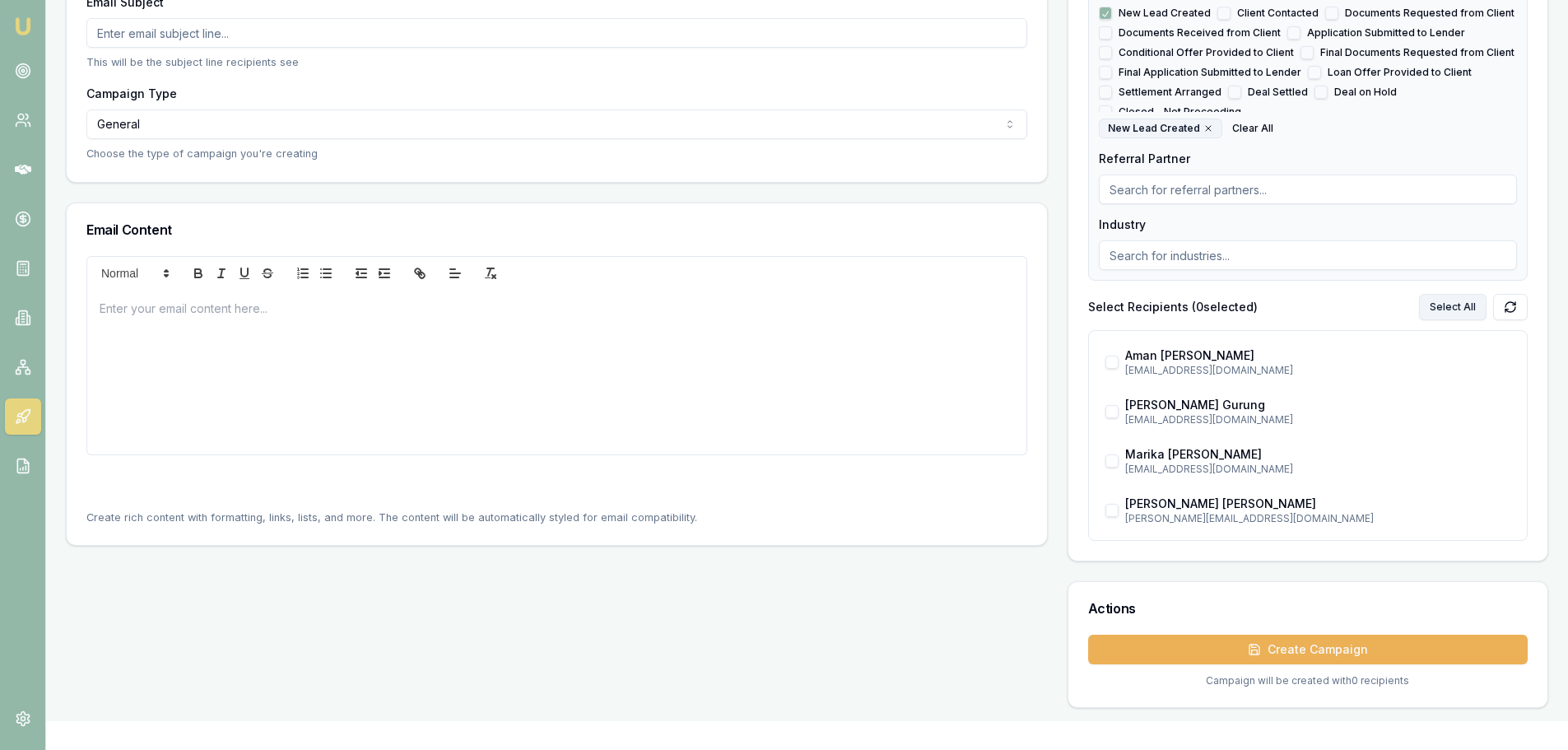
click at [1443, 302] on button "Select All" at bounding box center [1452, 307] width 68 height 26
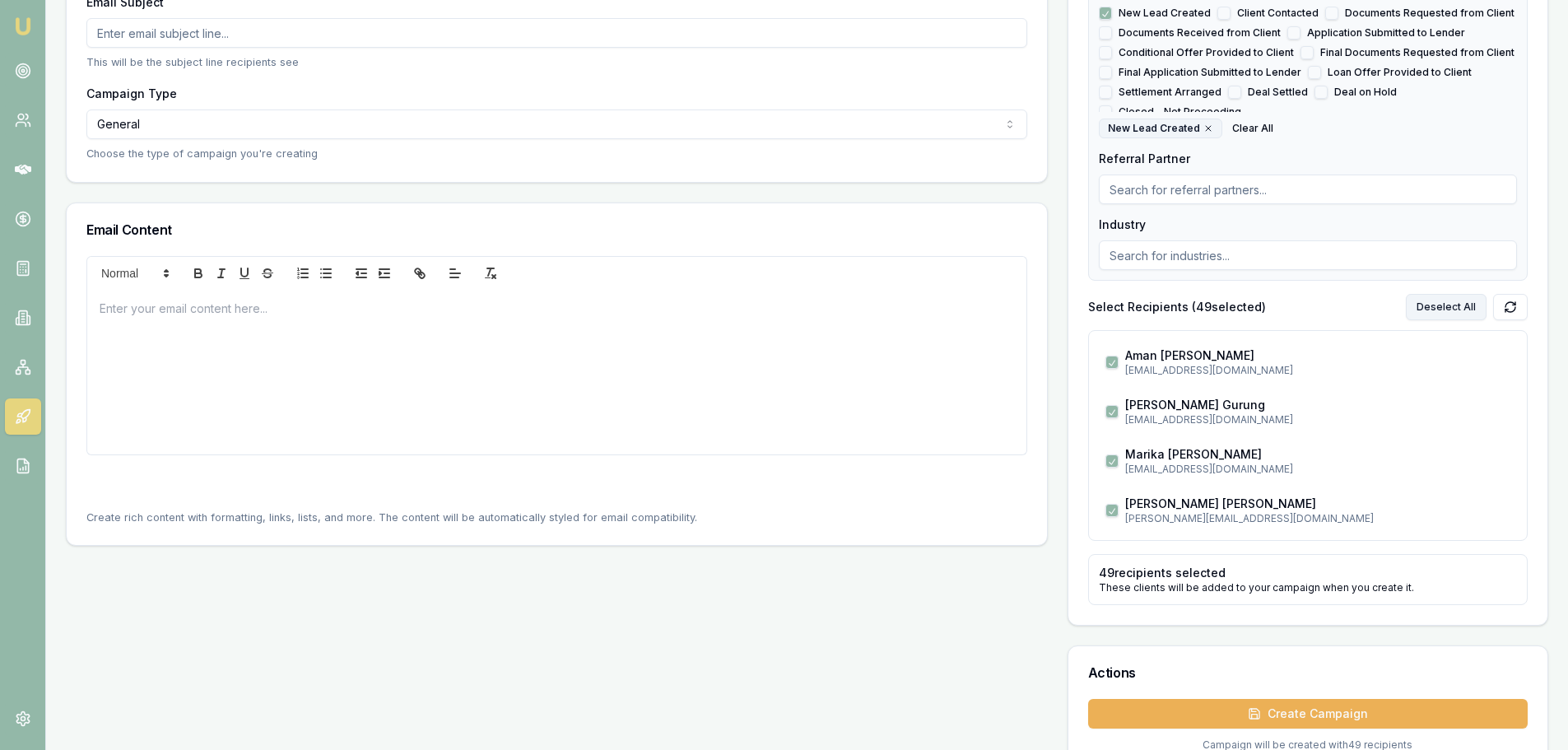
checkbox input "true"
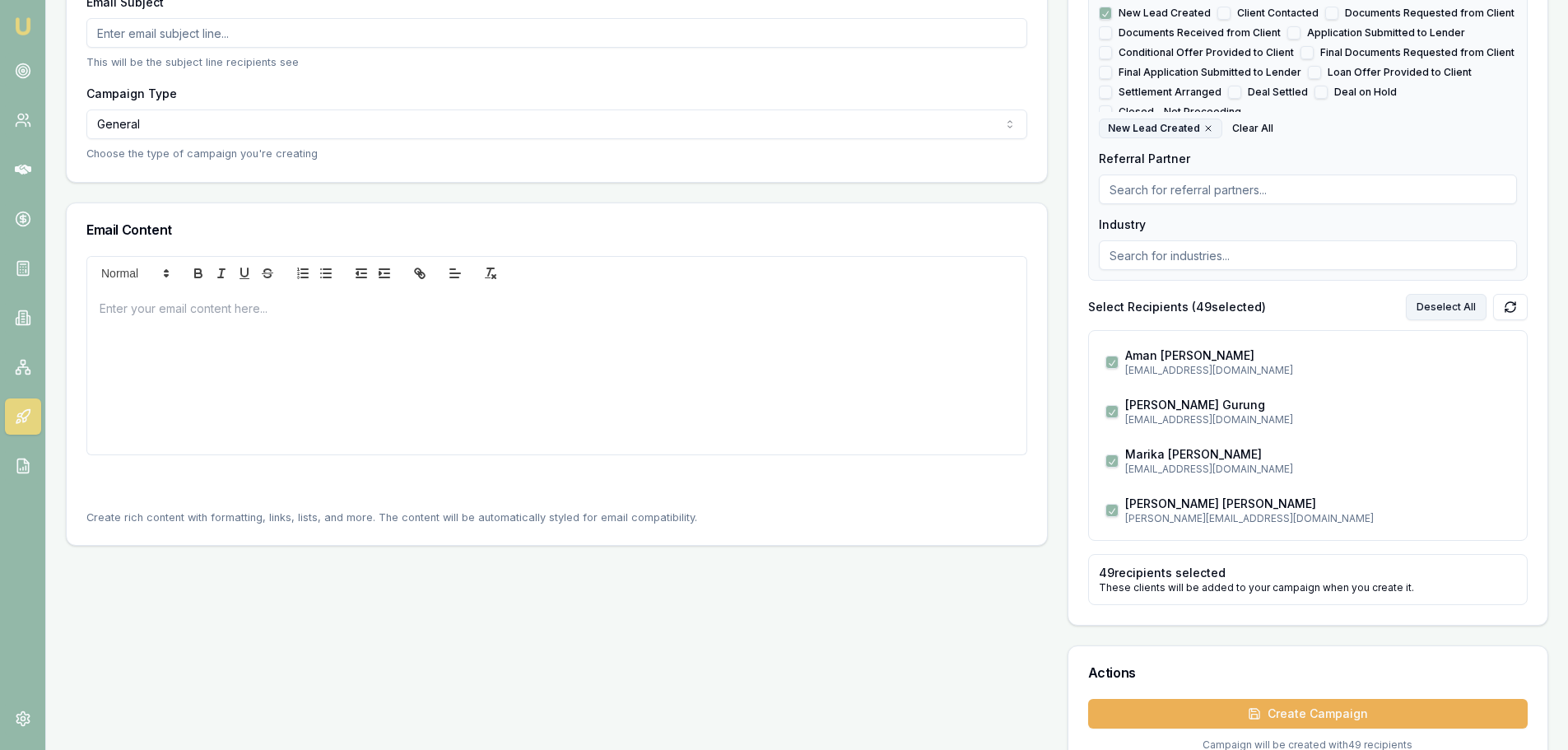
checkbox input "true"
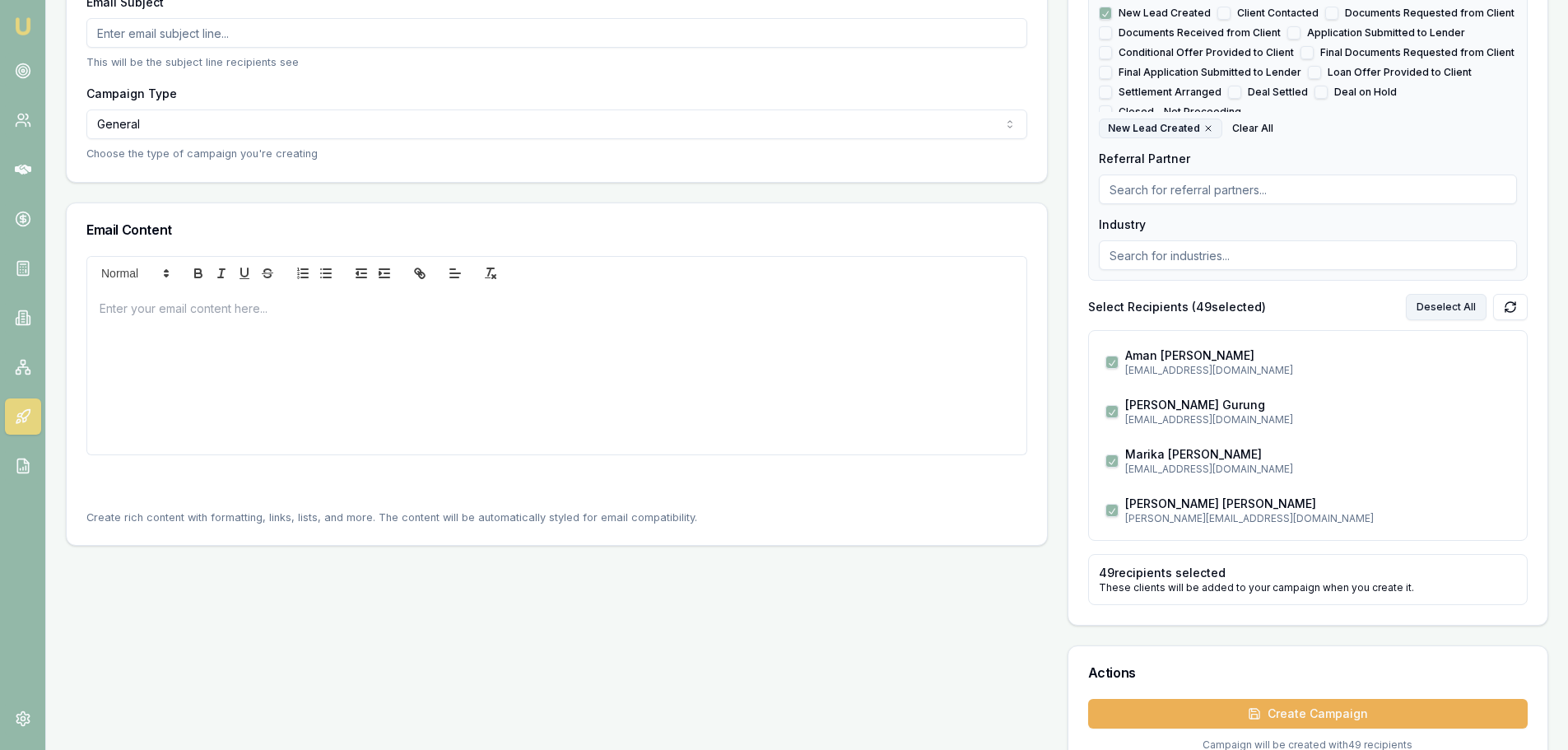
checkbox input "true"
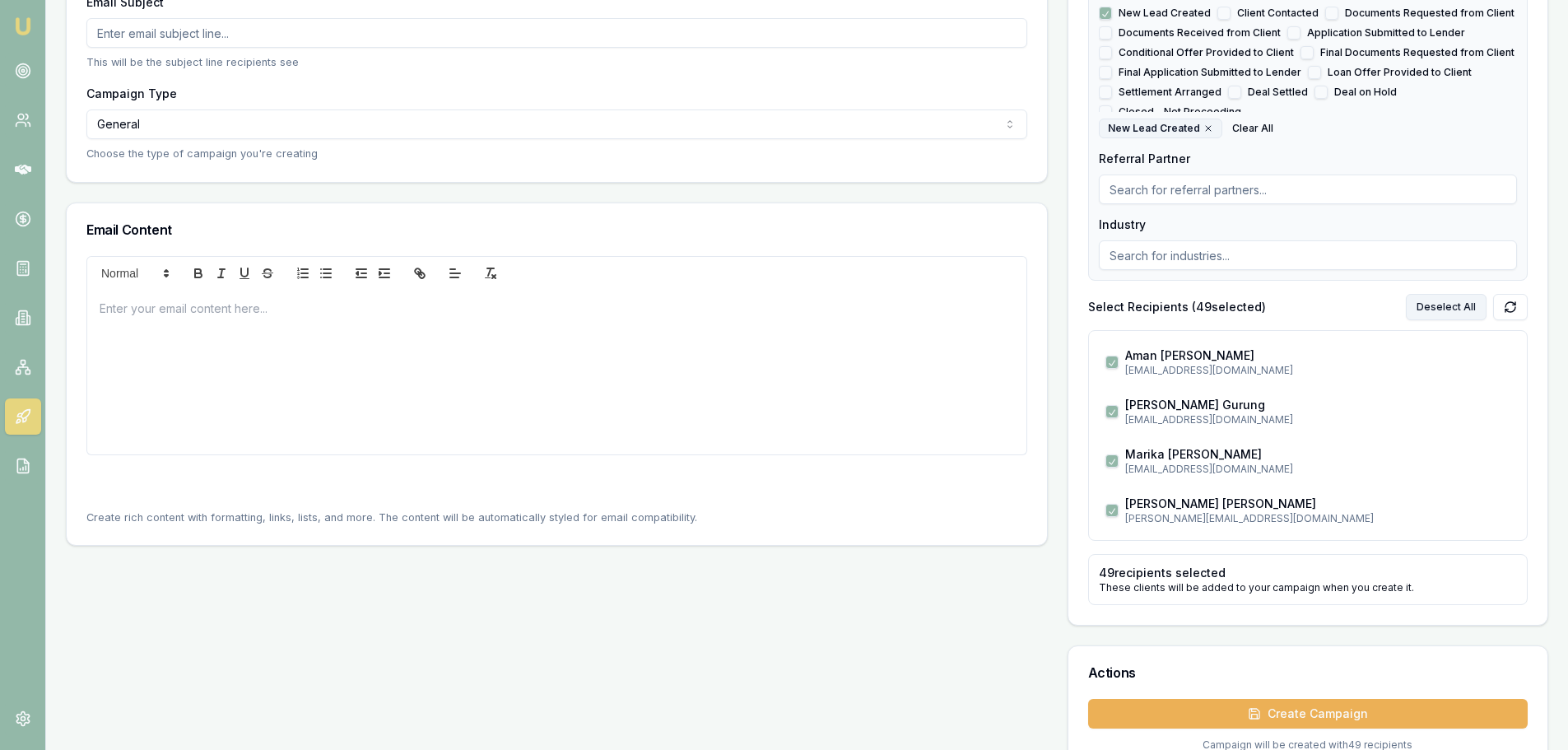
checkbox input "true"
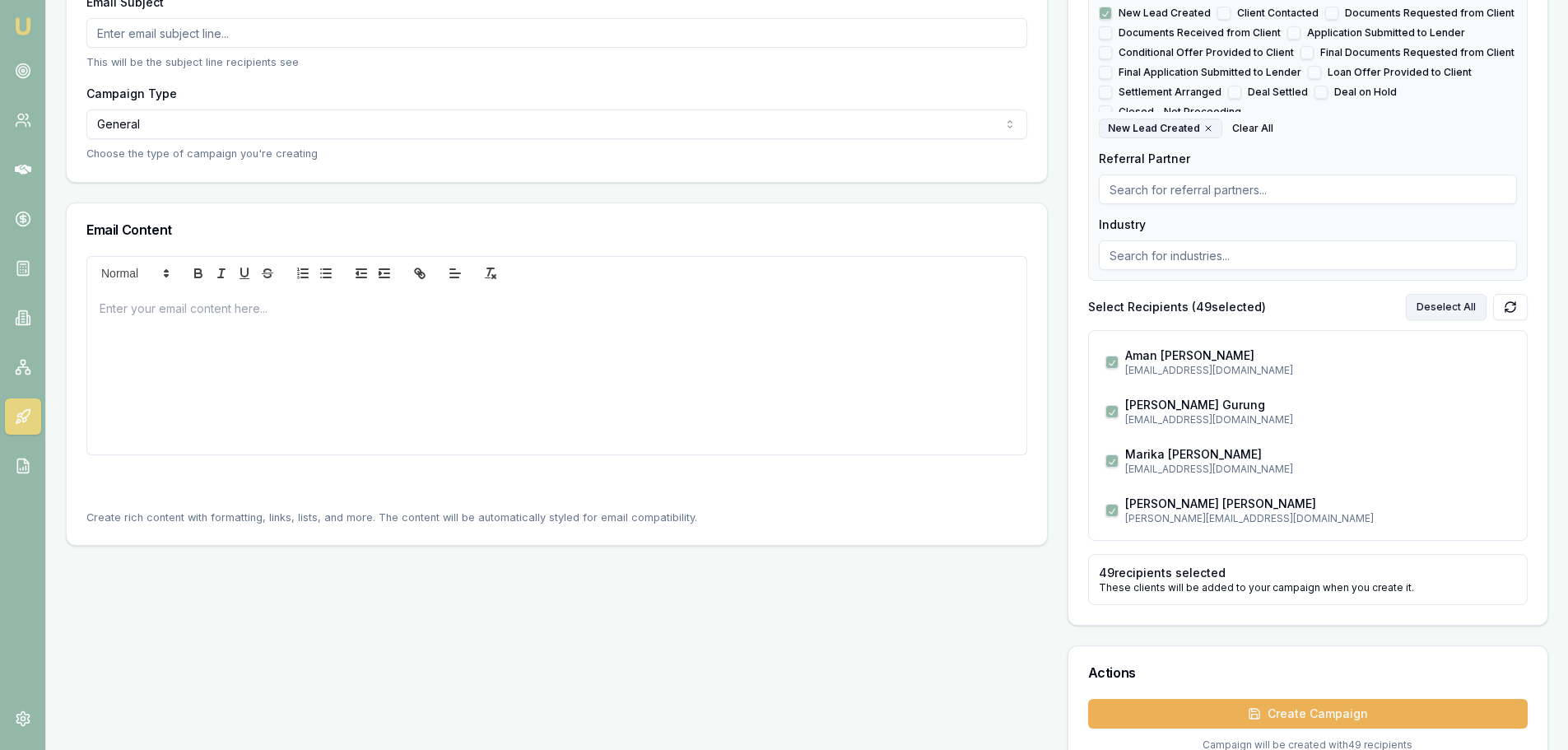
checkbox input "true"
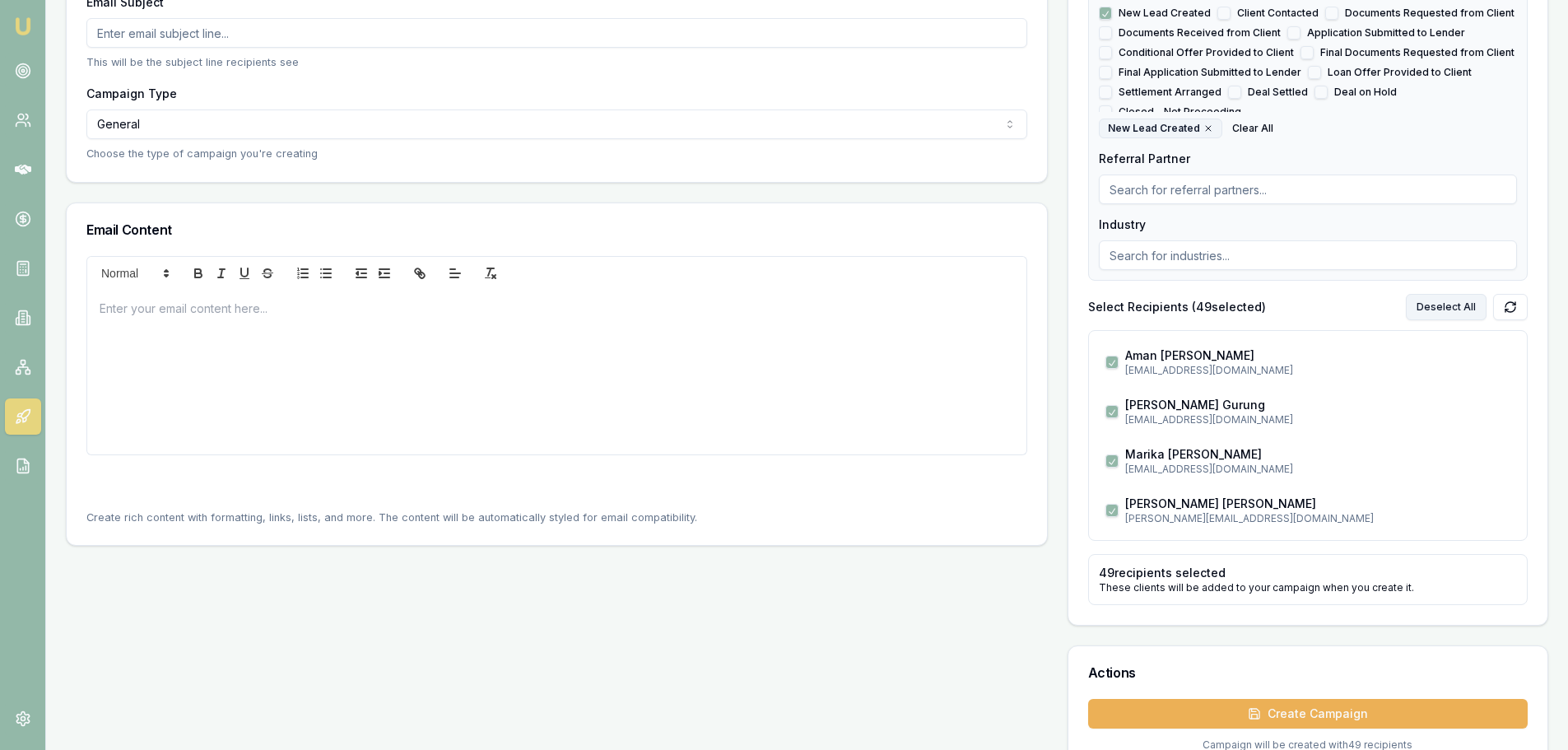
checkbox input "true"
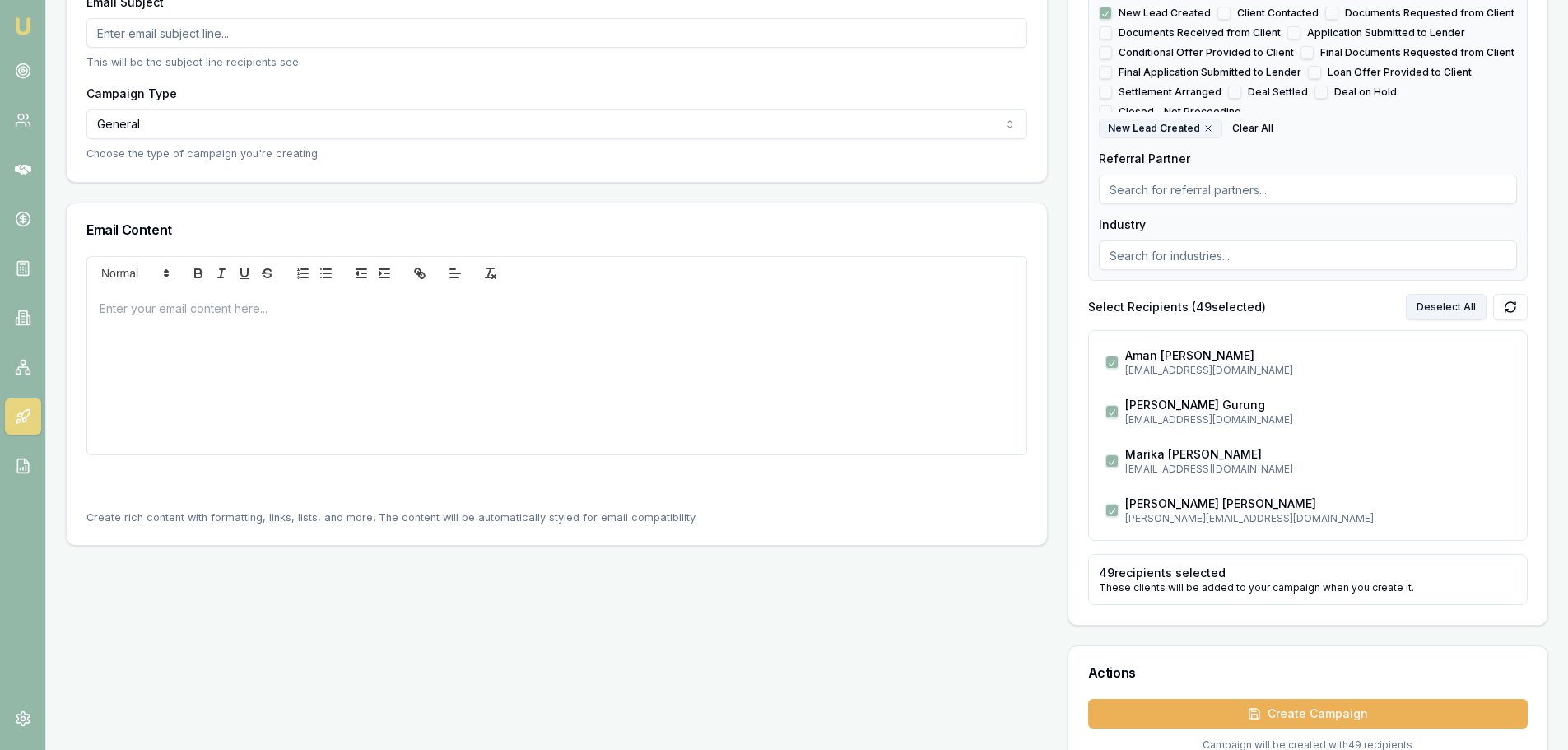
checkbox input "true"
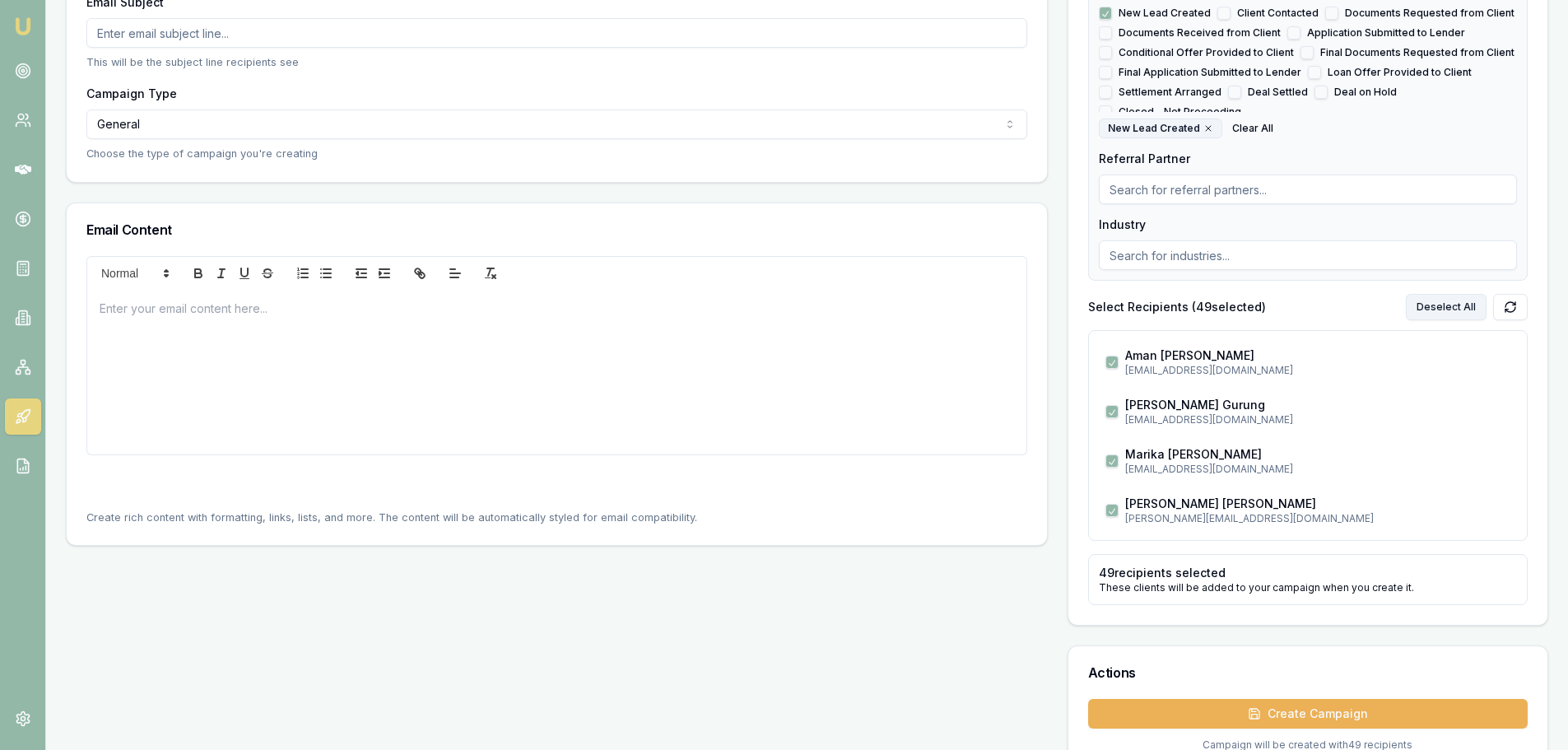
checkbox input "true"
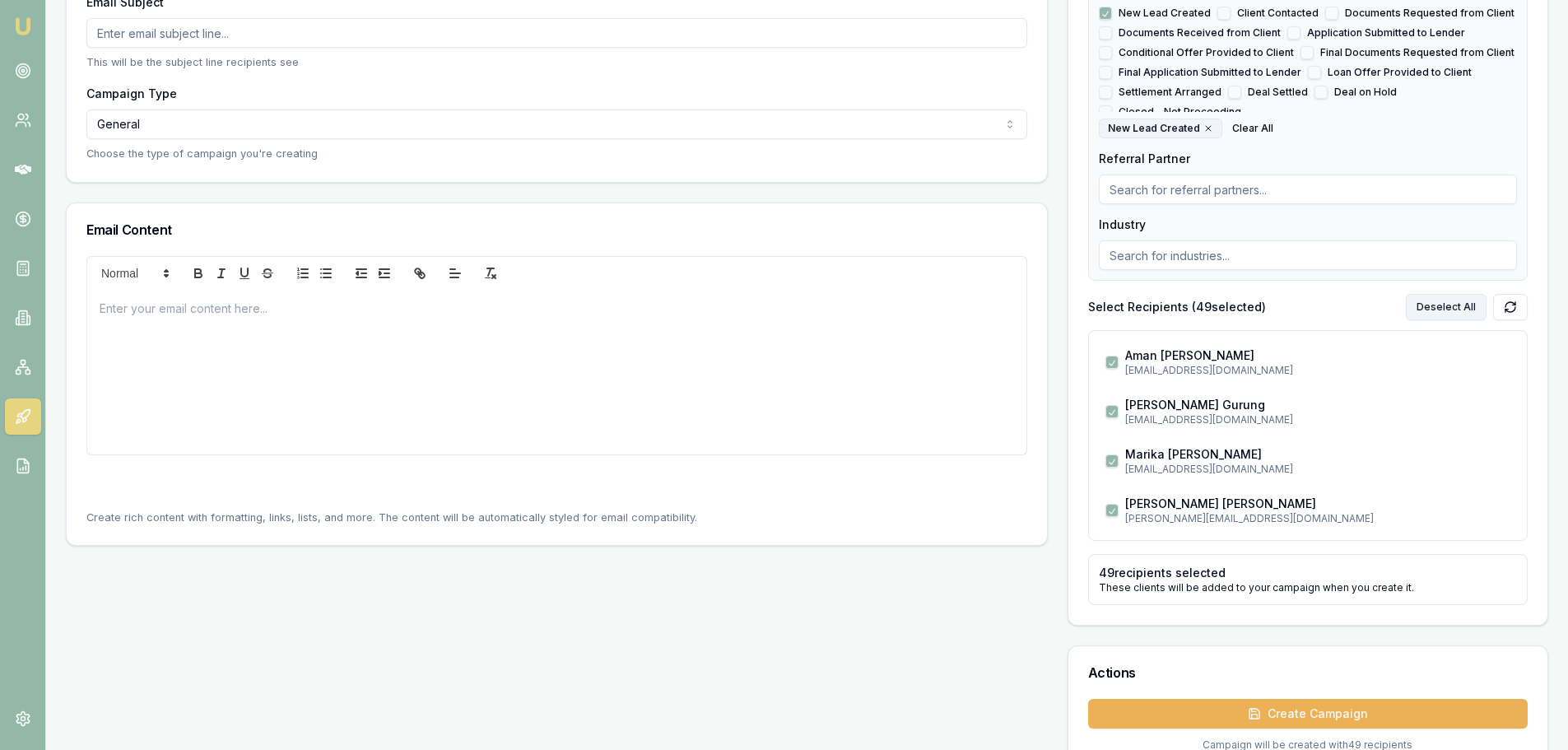
checkbox input "true"
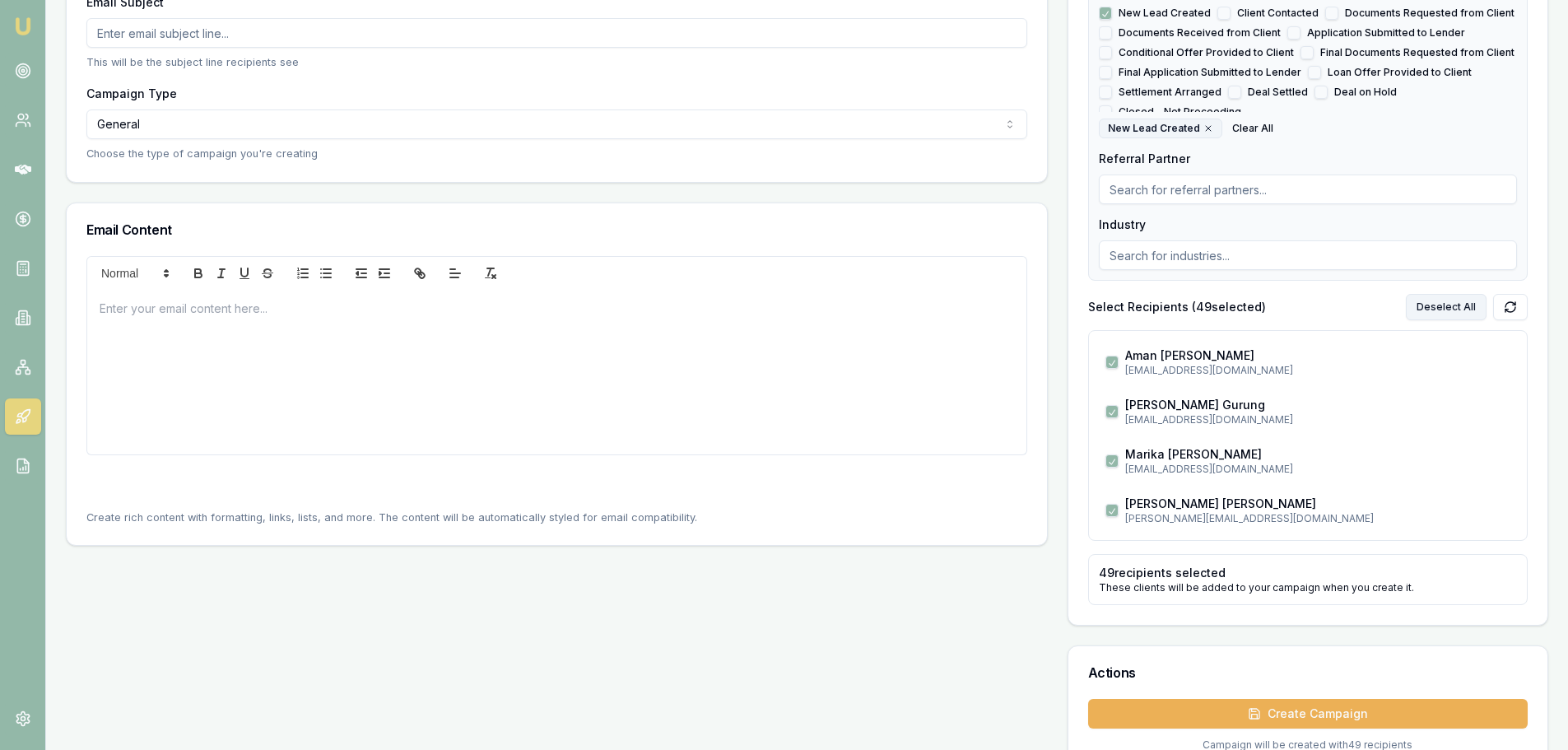
checkbox input "true"
click at [1109, 362] on button "button" at bounding box center [1111, 361] width 13 height 13
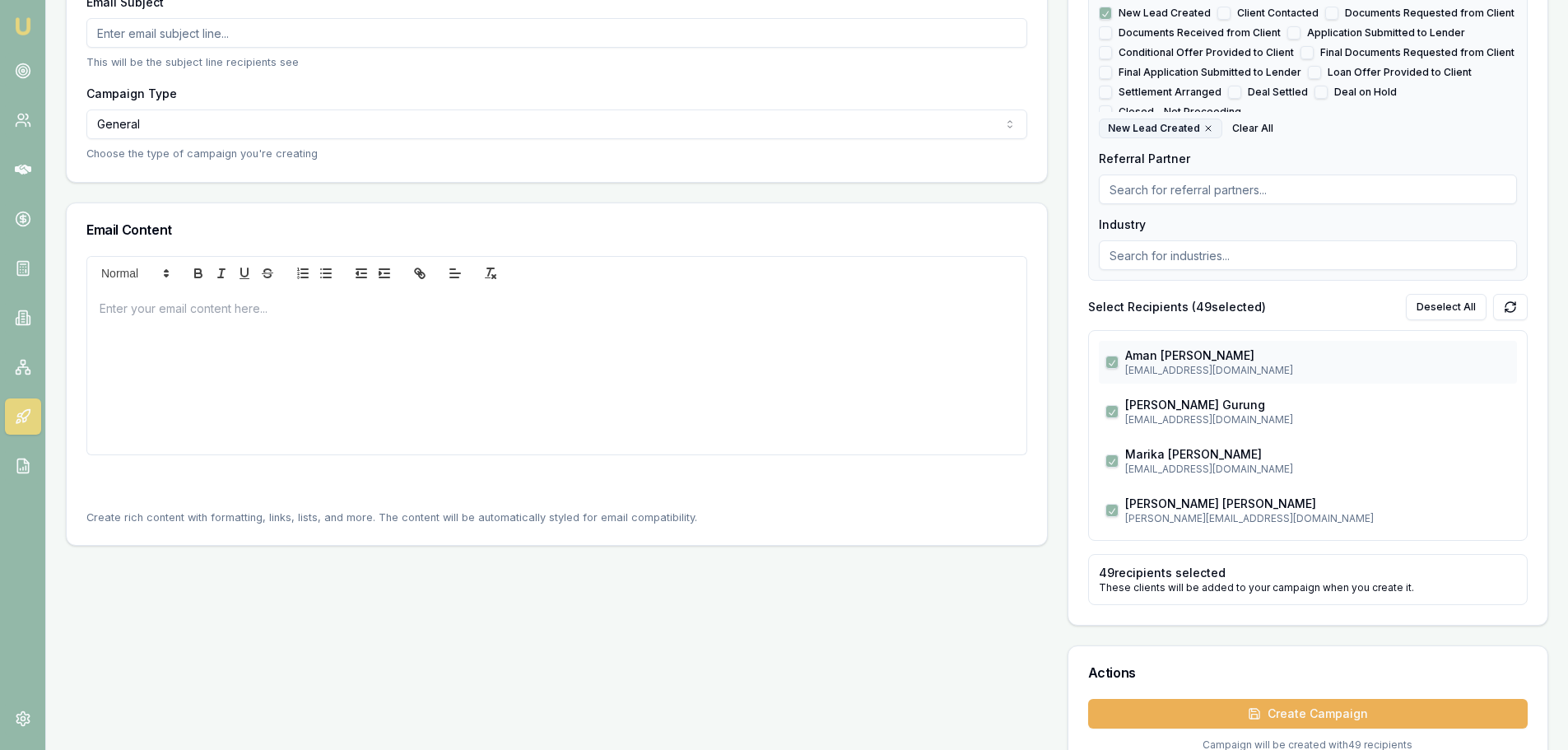
checkbox input "false"
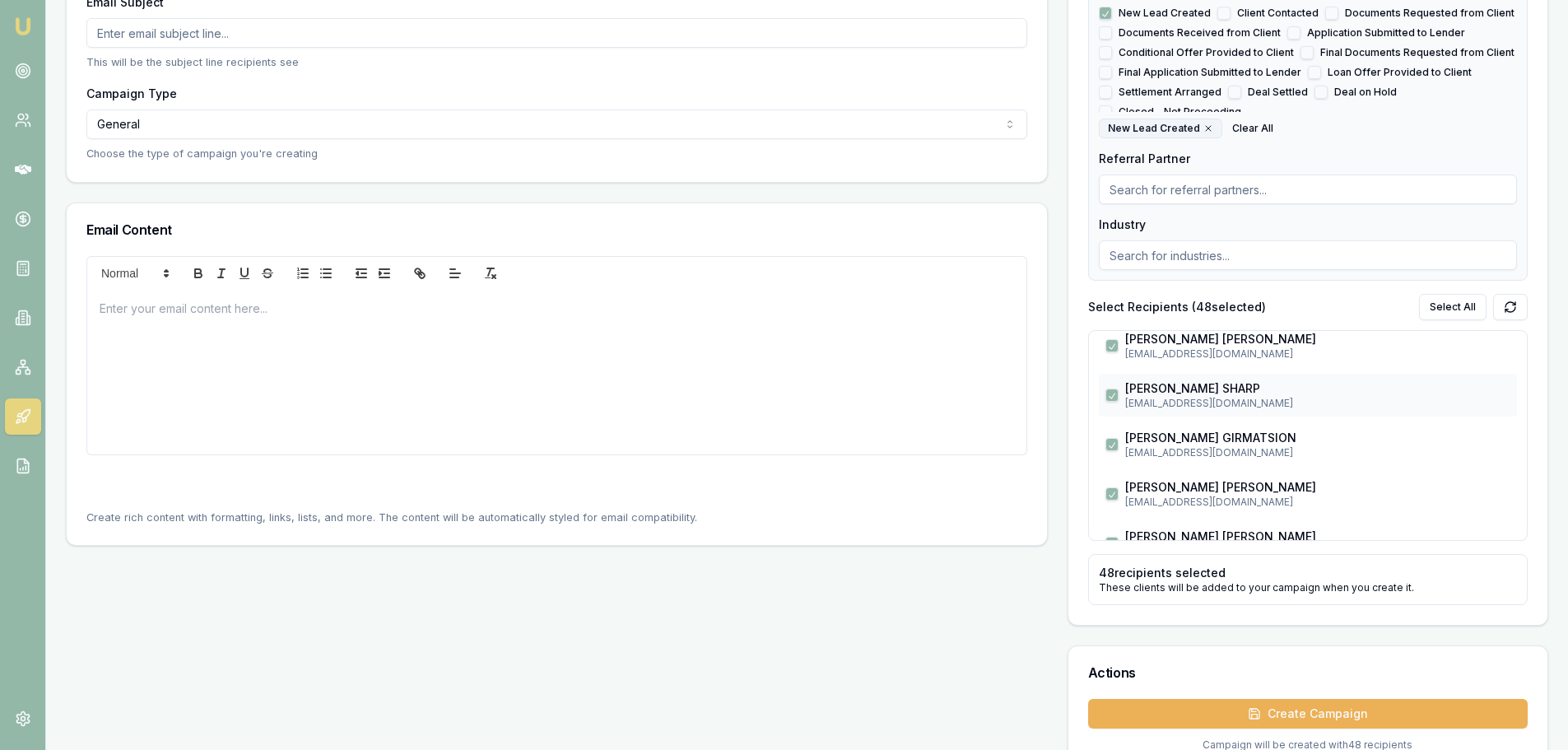
click at [1109, 391] on button "button" at bounding box center [1111, 395] width 13 height 13
click at [1106, 396] on button "button" at bounding box center [1111, 395] width 13 height 13
click at [1114, 391] on button "button" at bounding box center [1111, 395] width 13 height 13
checkbox input "false"
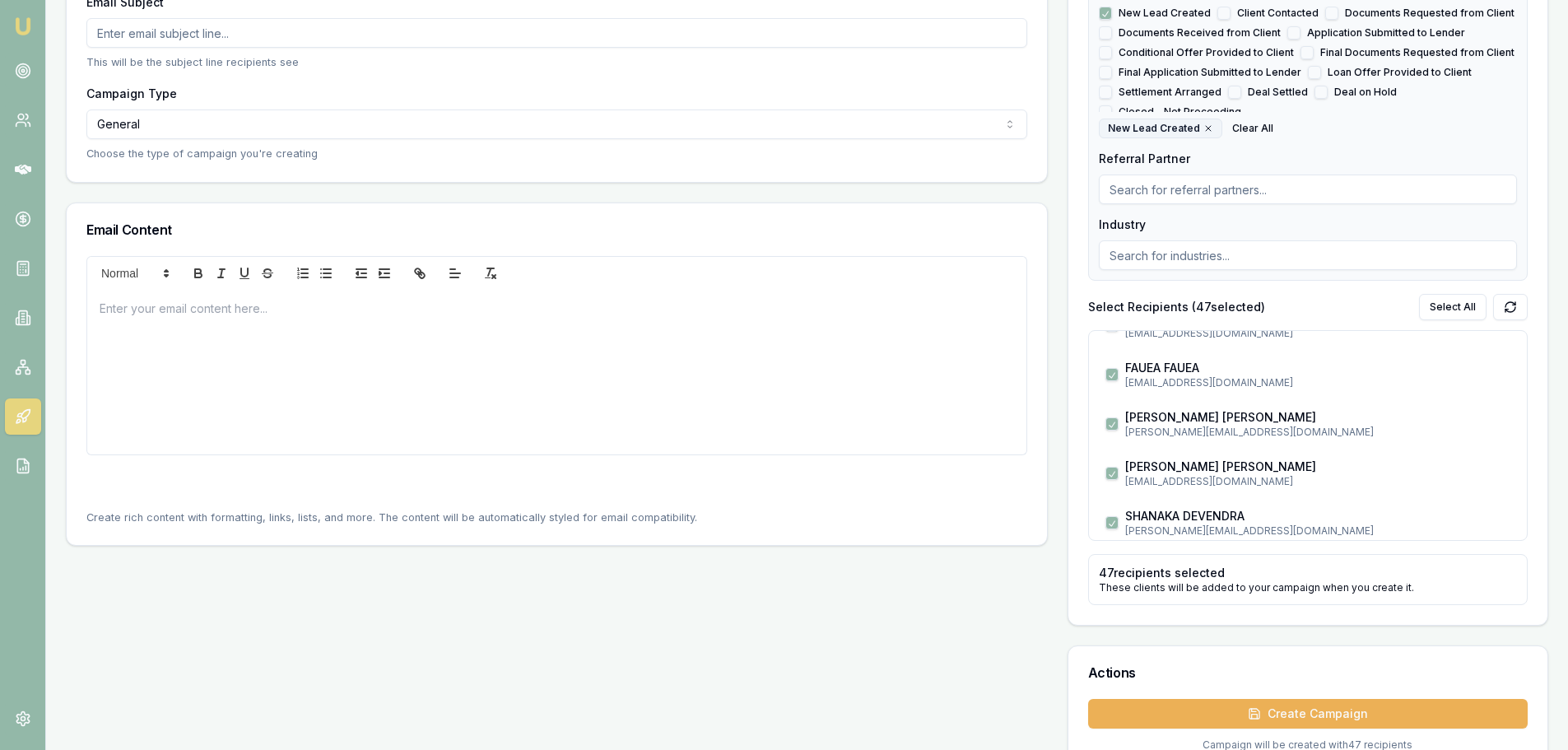
scroll to position [1646, 0]
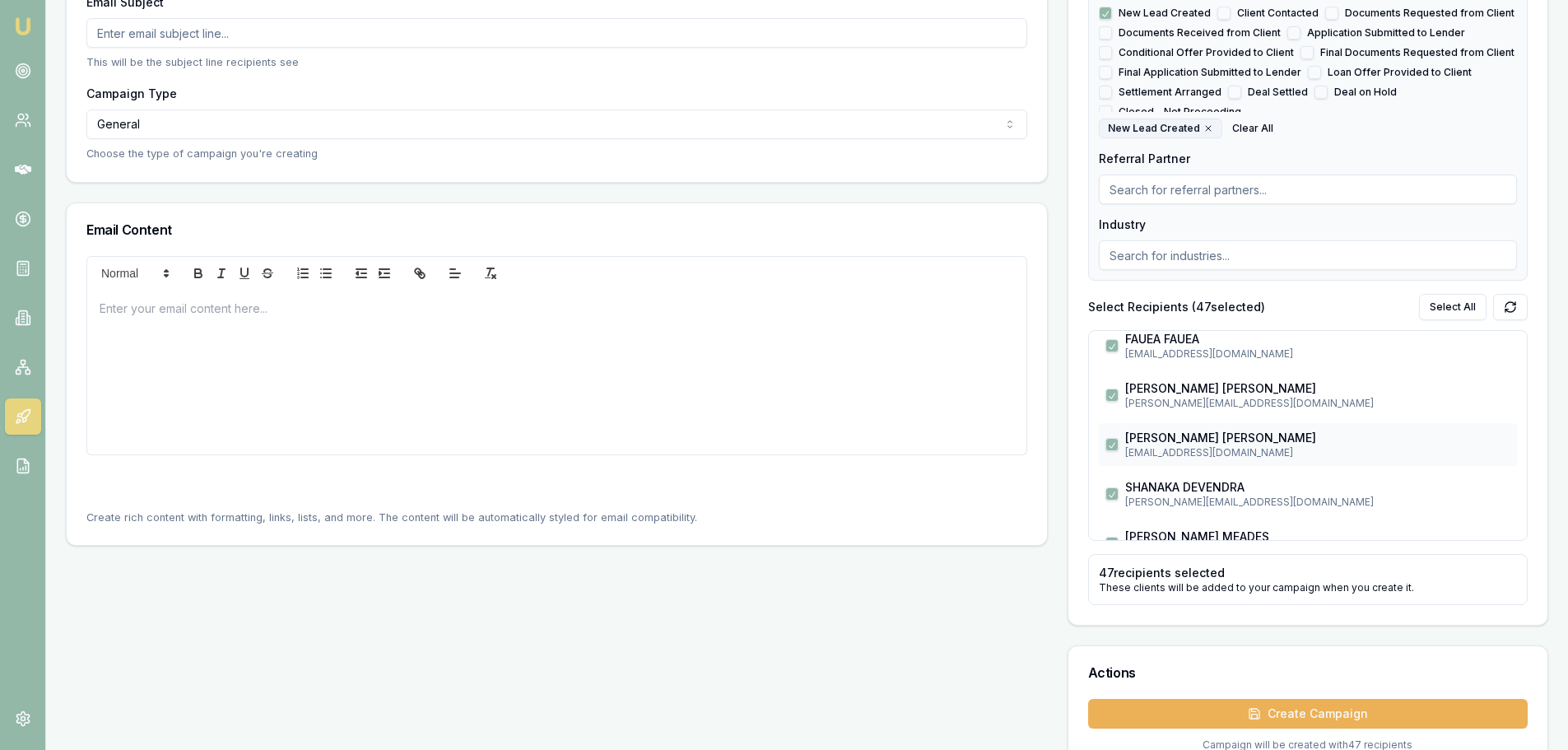
click at [1106, 446] on button "button" at bounding box center [1111, 444] width 13 height 13
checkbox input "false"
click at [1109, 496] on button "button" at bounding box center [1111, 494] width 13 height 13
checkbox input "false"
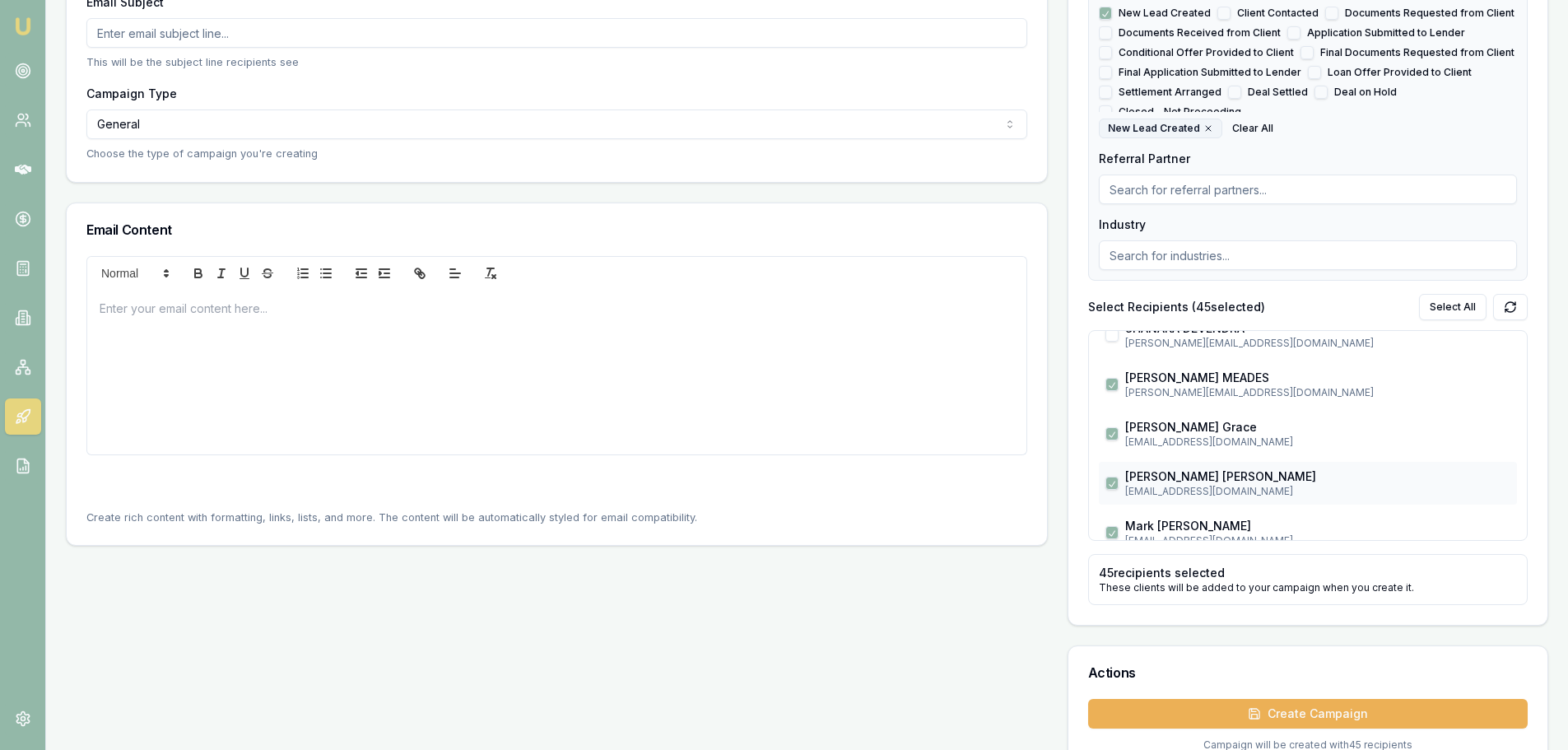
scroll to position [1811, 0]
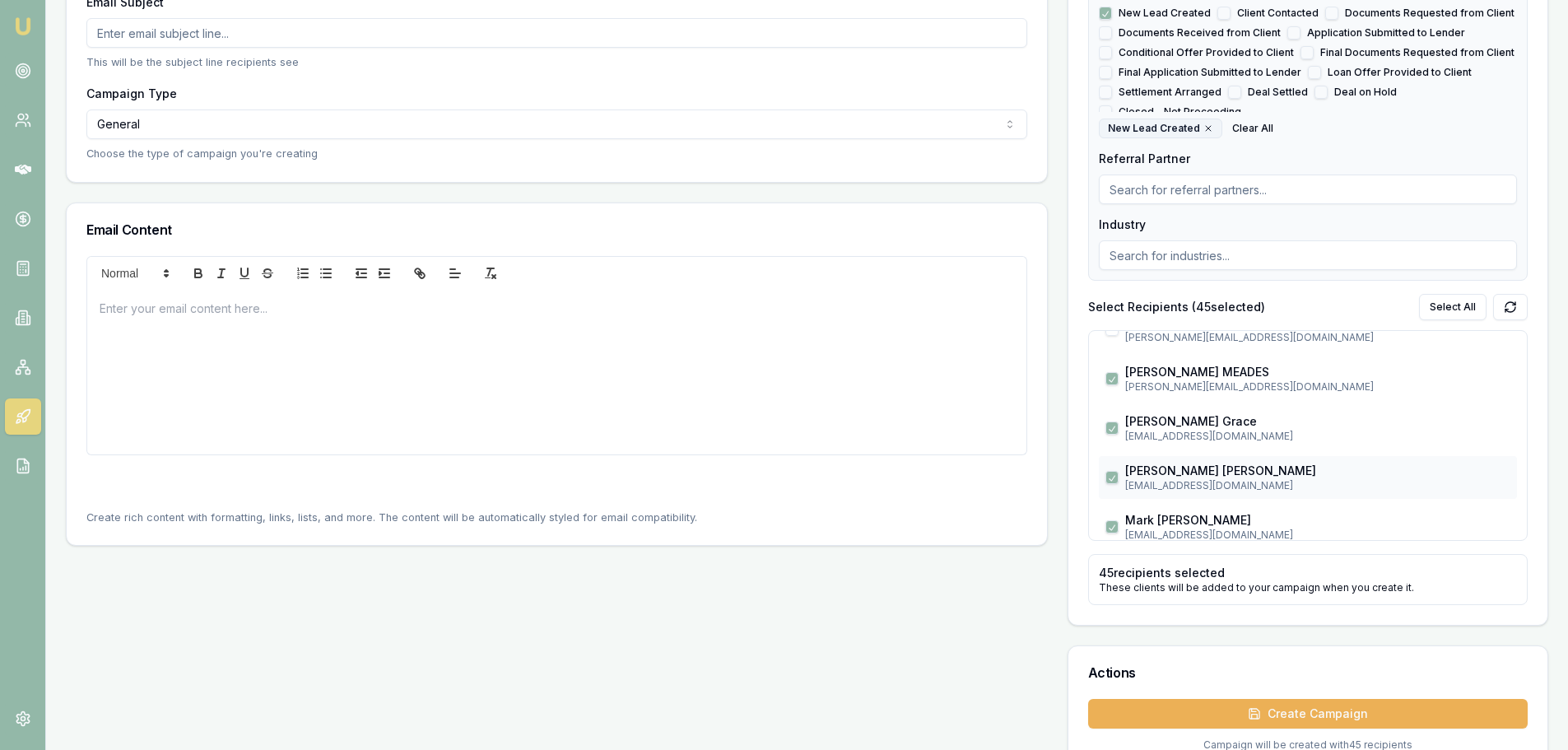
click at [1112, 479] on button "button" at bounding box center [1111, 477] width 13 height 13
checkbox input "false"
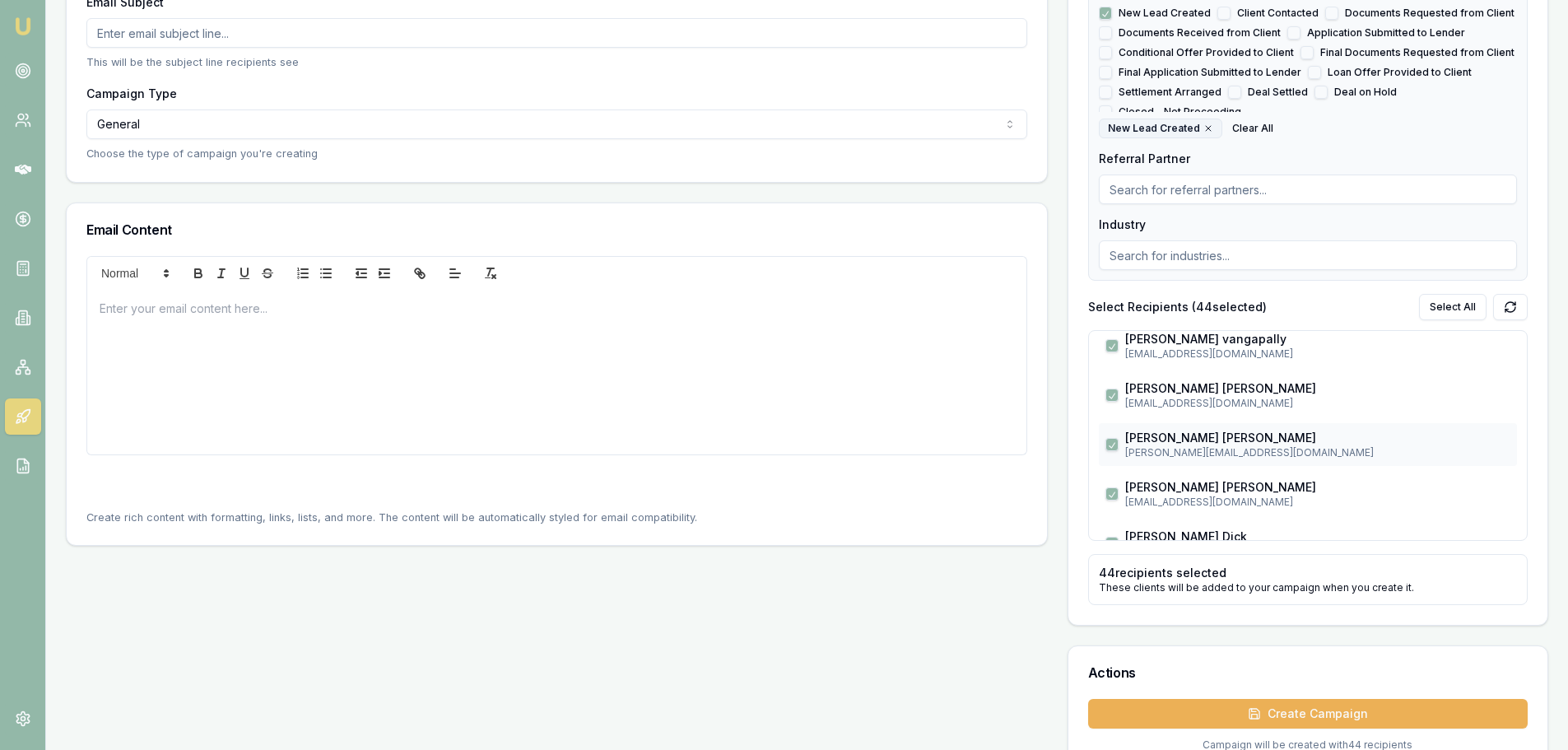
click at [1114, 446] on button "button" at bounding box center [1111, 444] width 13 height 13
checkbox input "false"
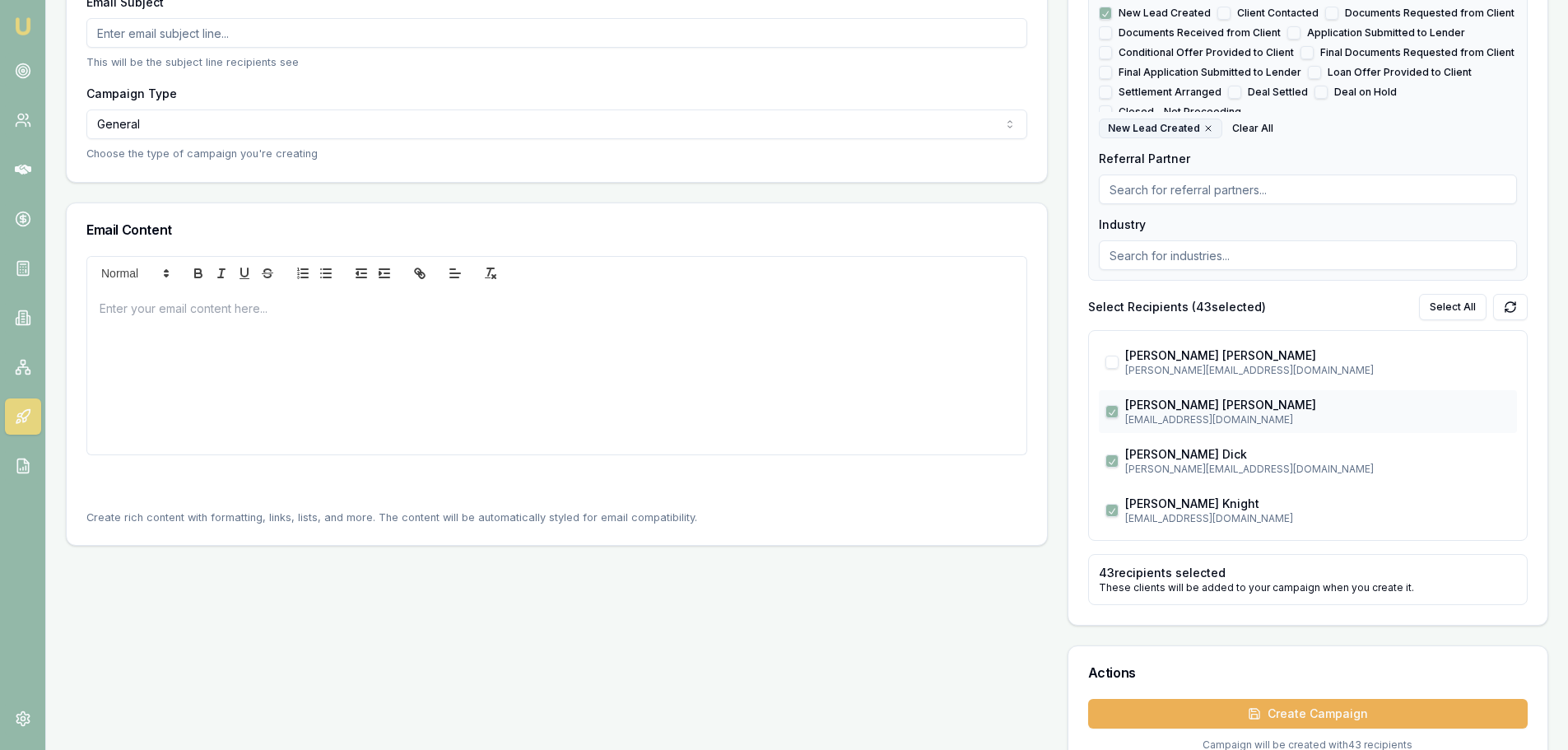
click at [1113, 417] on button "button" at bounding box center [1111, 411] width 13 height 13
checkbox input "false"
click at [1113, 462] on button "button" at bounding box center [1111, 461] width 13 height 13
checkbox input "false"
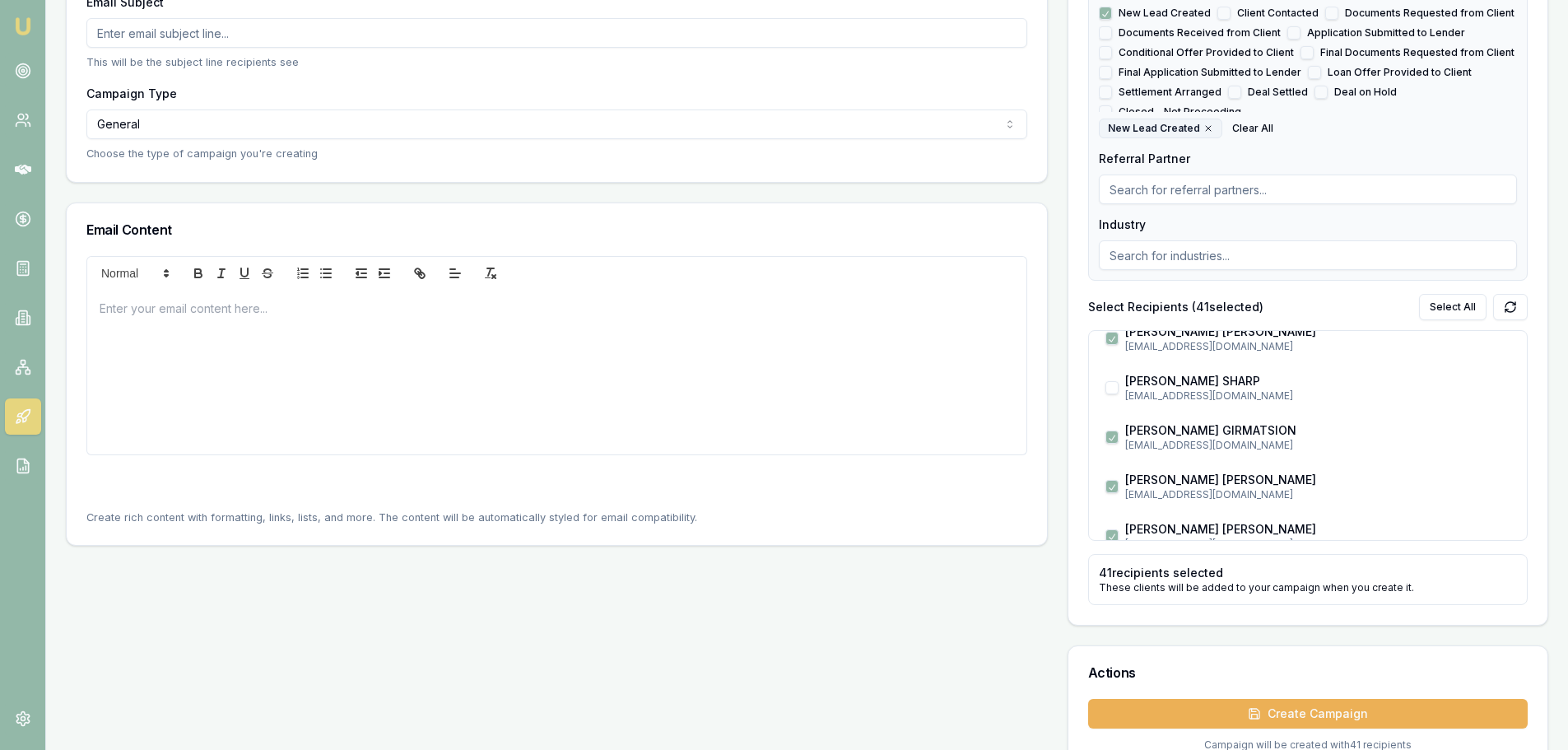
scroll to position [1399, 0]
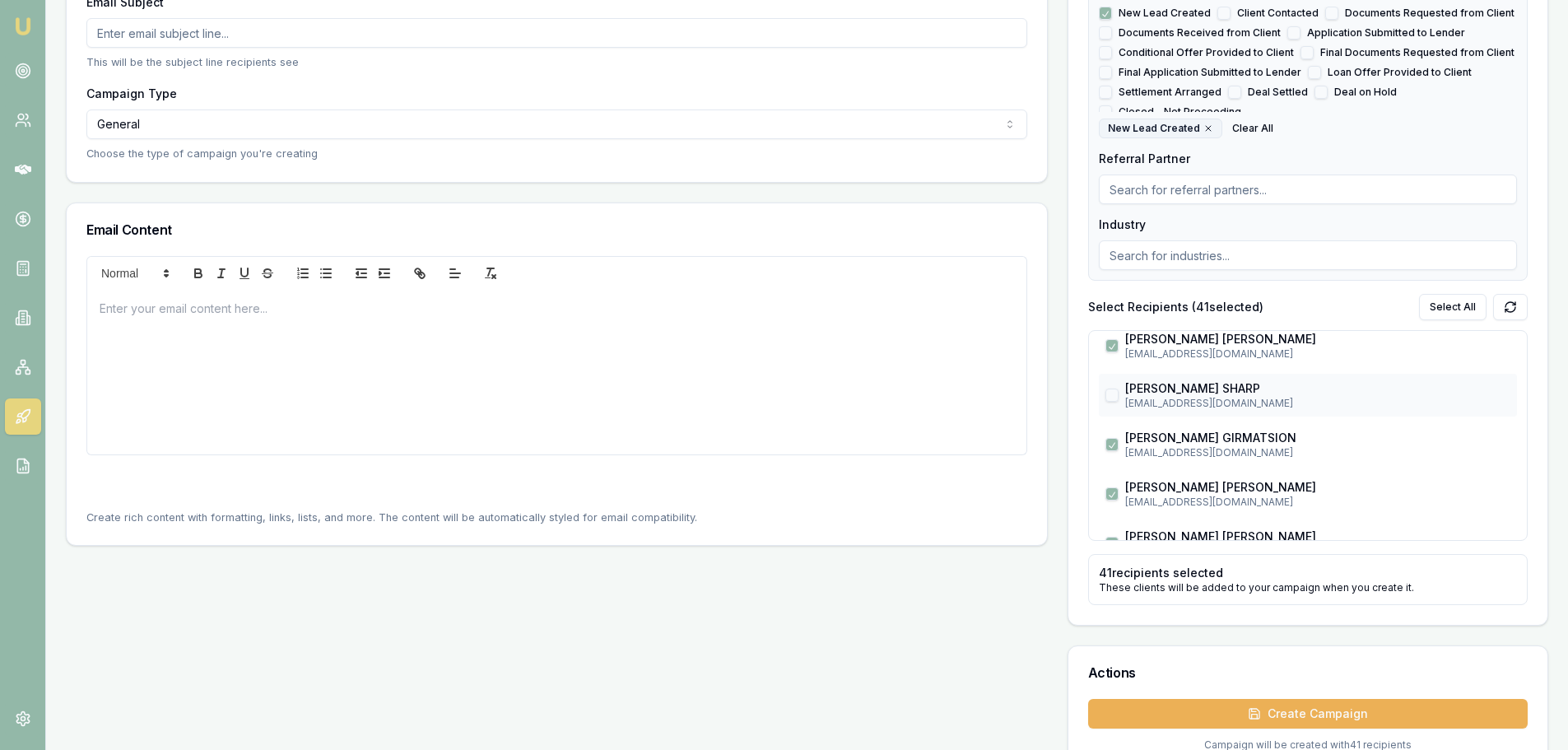
click at [1112, 399] on button "button" at bounding box center [1111, 395] width 13 height 13
checkbox input "true"
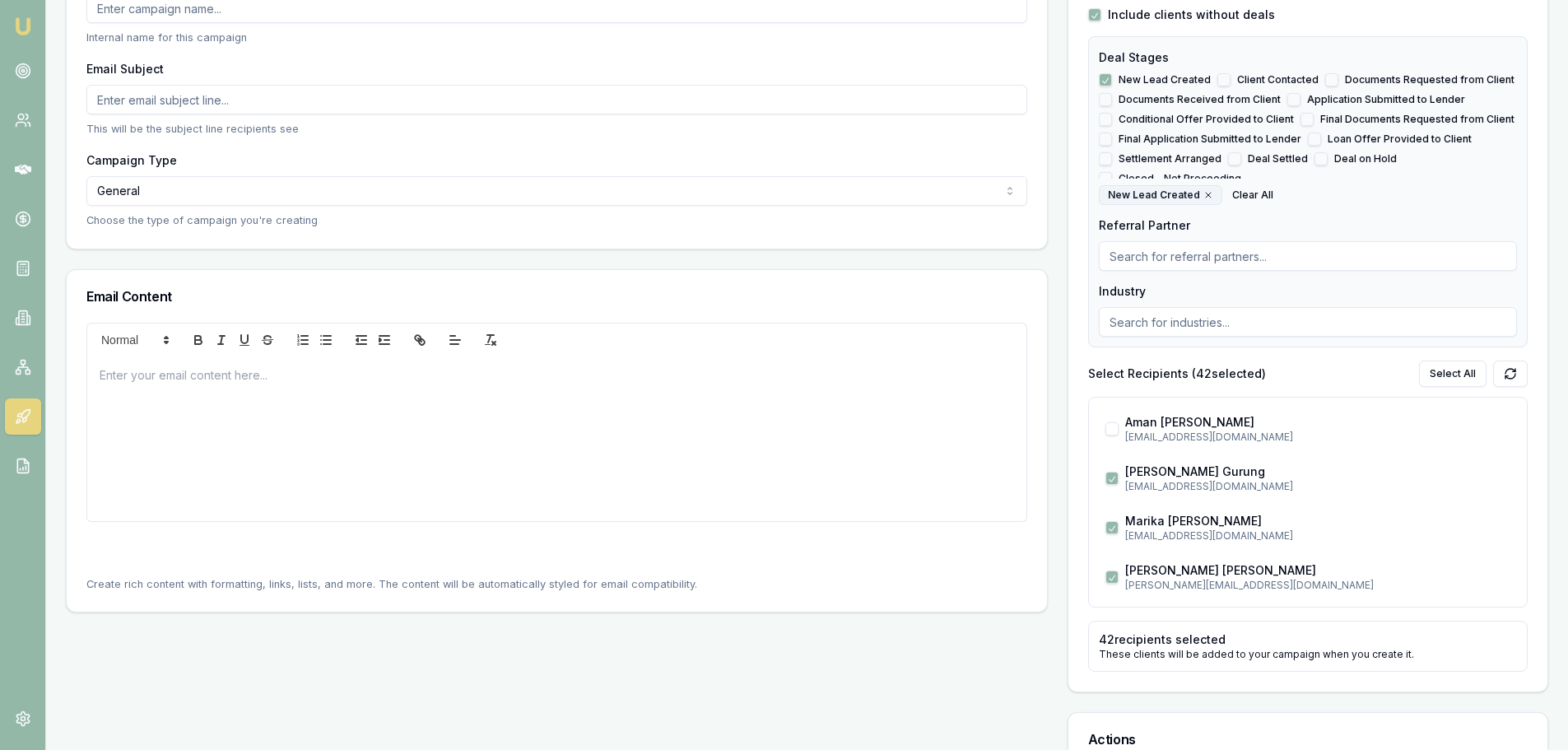
scroll to position [247, 0]
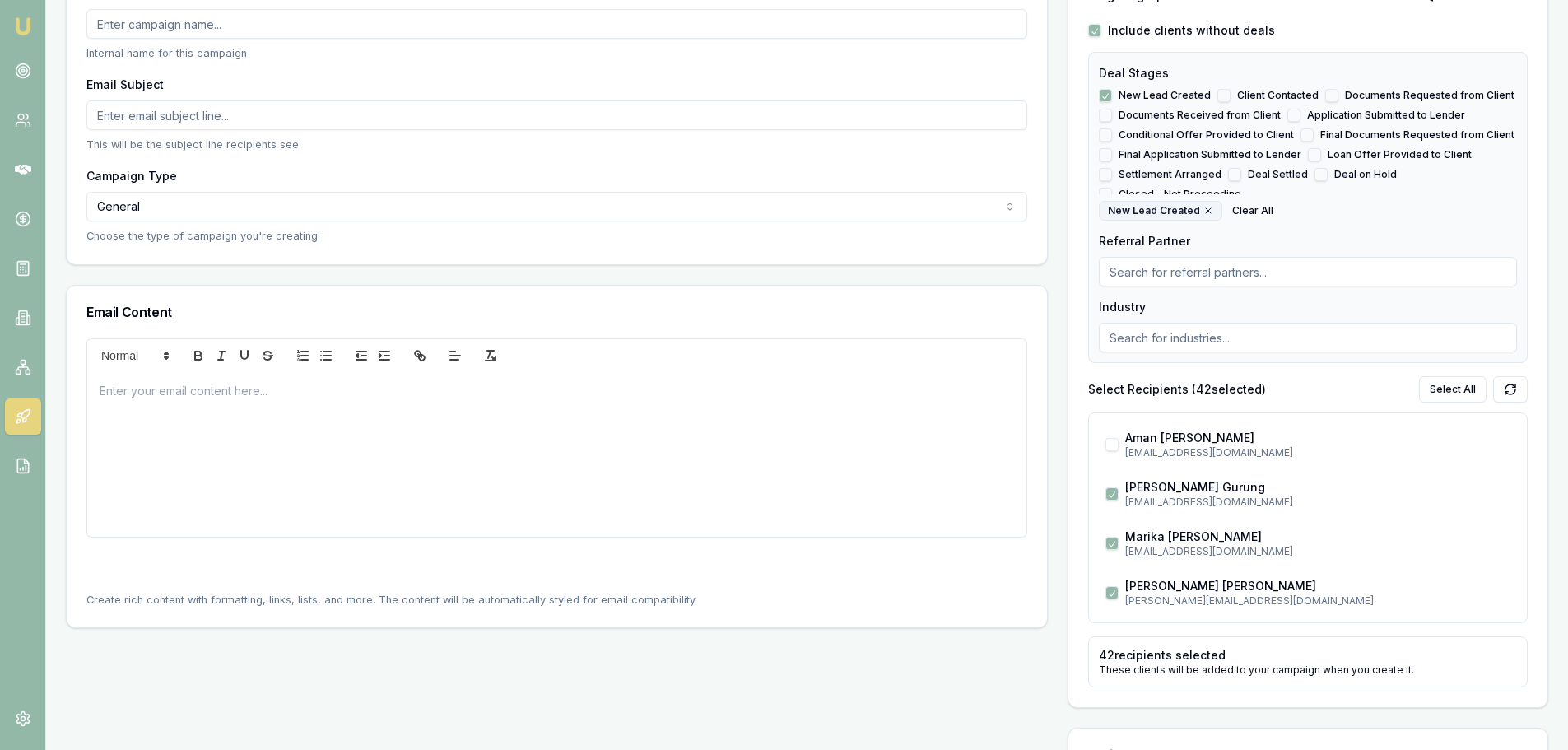
click at [352, 413] on div at bounding box center [556, 454] width 939 height 165
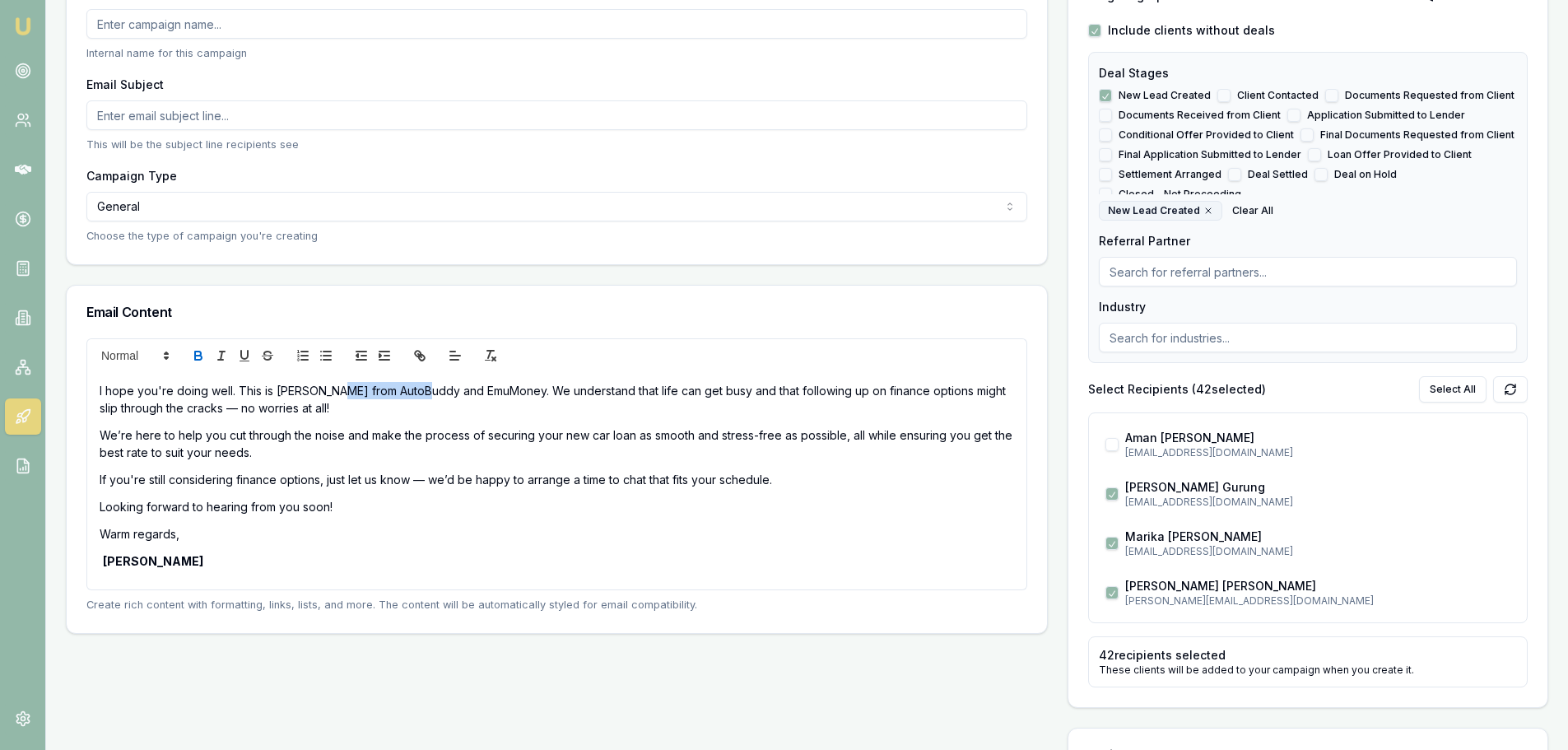
drag, startPoint x: 416, startPoint y: 393, endPoint x: 326, endPoint y: 386, distance: 90.3
click at [326, 386] on p "I hope you're doing well. This is Erin from AutoBuddy and EmuMoney. We understa…" at bounding box center [557, 398] width 915 height 34
drag, startPoint x: 394, startPoint y: 392, endPoint x: 239, endPoint y: 384, distance: 155.2
click at [239, 384] on p "I hope you're doing well. This is Erin from EmuMoney. We understand that life c…" at bounding box center [557, 398] width 915 height 34
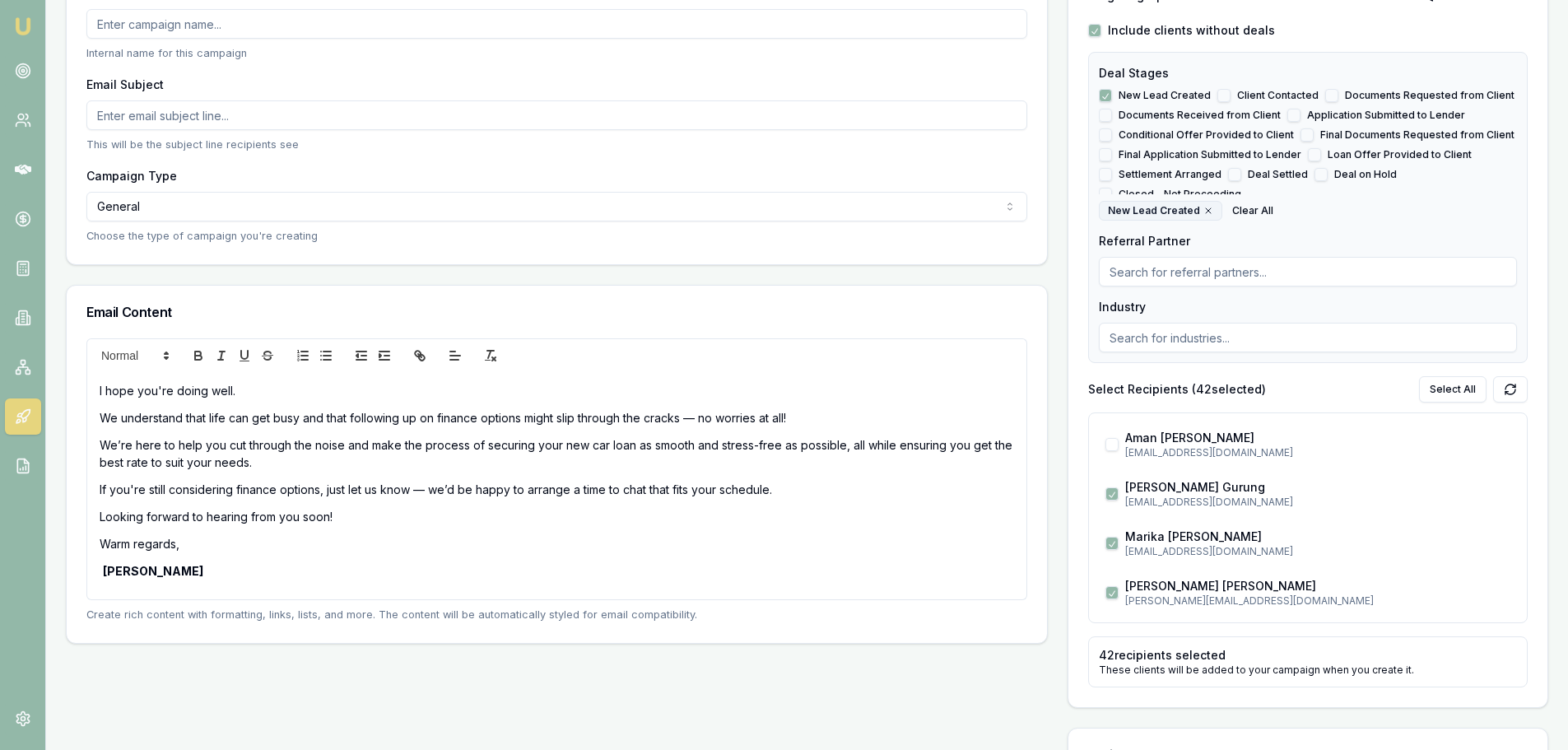
scroll to position [165, 0]
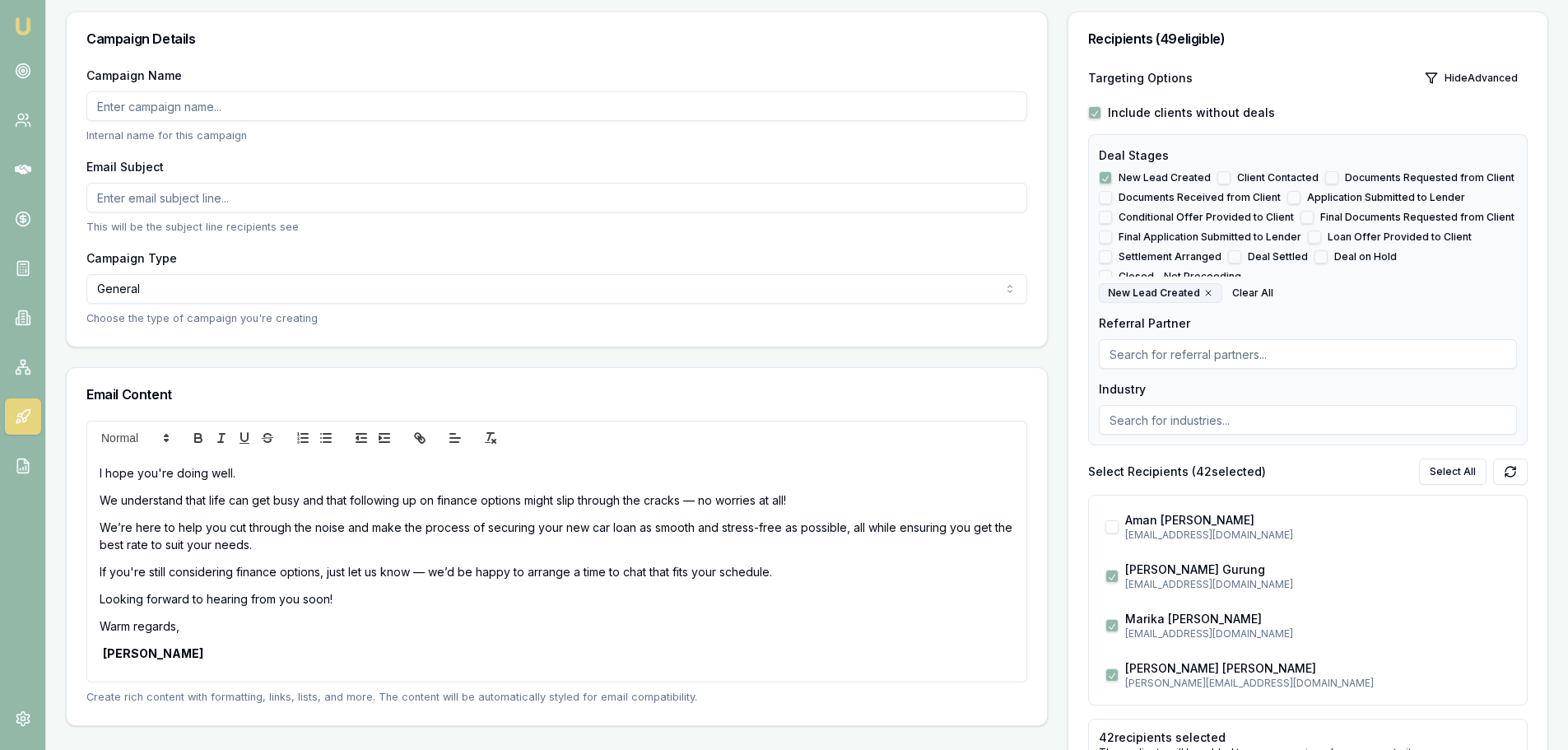
click at [701, 499] on p "We understand that life can get busy and that following up on finance options m…" at bounding box center [557, 500] width 915 height 18
click at [431, 569] on p "If you're still considering finance options, just let us know — we’d be happy t…" at bounding box center [557, 572] width 915 height 18
click at [326, 575] on p "If you're still considering finance options, just let us know we’d be happy to …" at bounding box center [557, 572] width 915 height 18
click at [408, 573] on p "If you're still considering finance options just let us know we’d be happy to a…" at bounding box center [557, 572] width 915 height 18
click at [695, 592] on p "Looking forward to hearing from you soon!" at bounding box center [557, 599] width 915 height 18
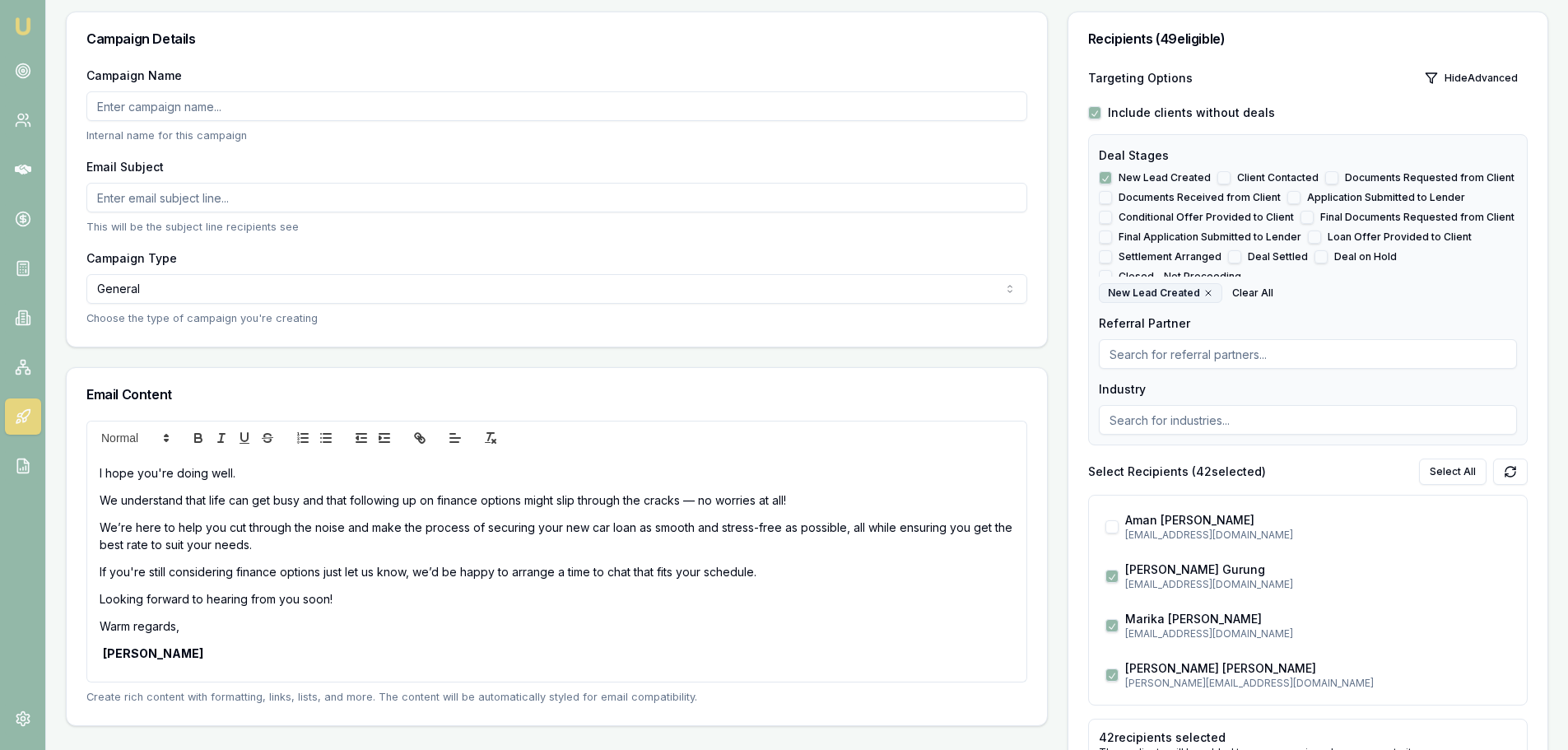
click at [795, 581] on p "If you're still considering finance options just let us know, we’d be happy to …" at bounding box center [557, 572] width 915 height 18
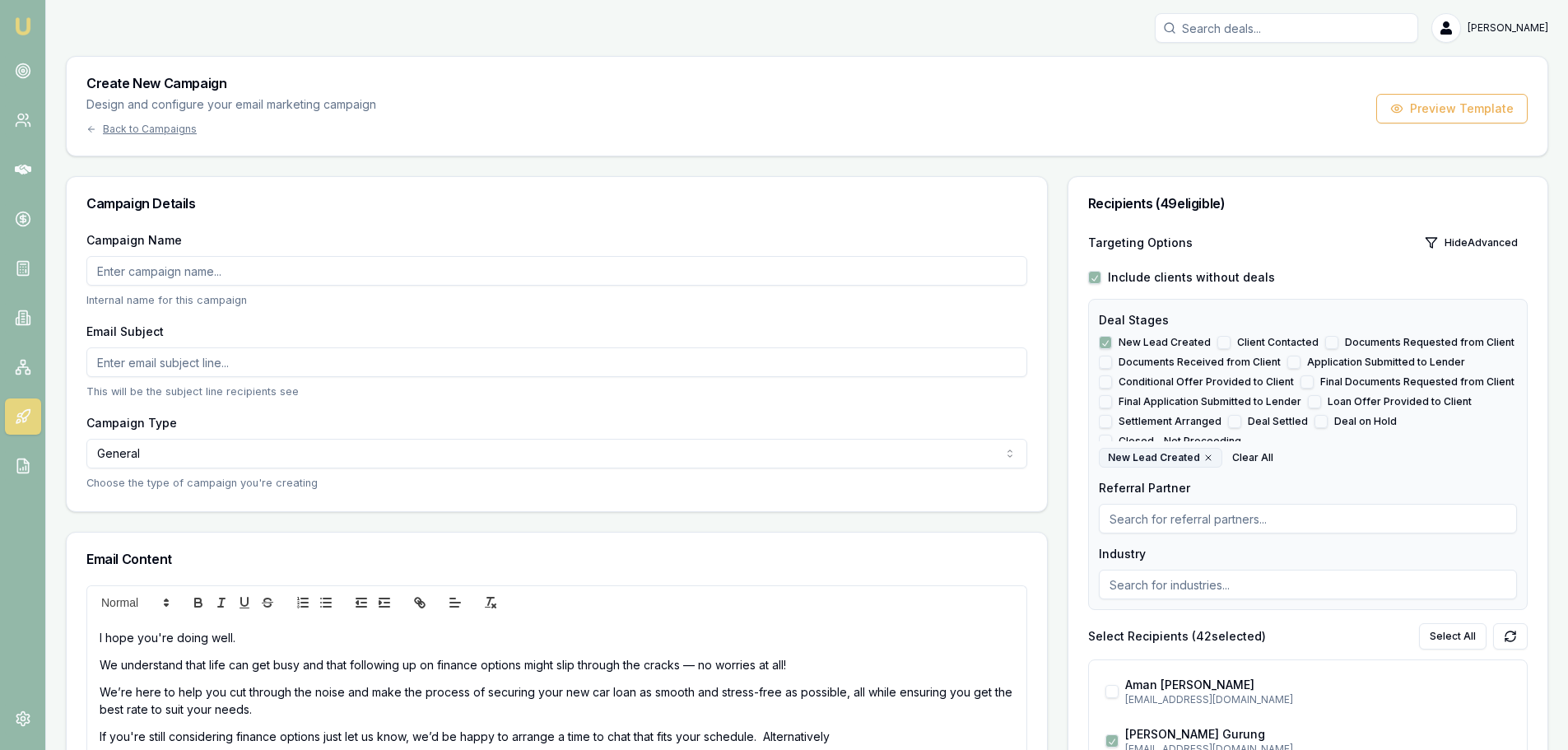
click at [307, 270] on input "Campaign Name" at bounding box center [557, 271] width 941 height 30
type input "No Contact Email"
click at [283, 363] on input "Email Subject" at bounding box center [557, 362] width 941 height 30
click at [368, 364] on input "Email Subject" at bounding box center [557, 362] width 941 height 30
paste input "Still Thinking About Car Finance? Let’s Make It Easy 🚗"
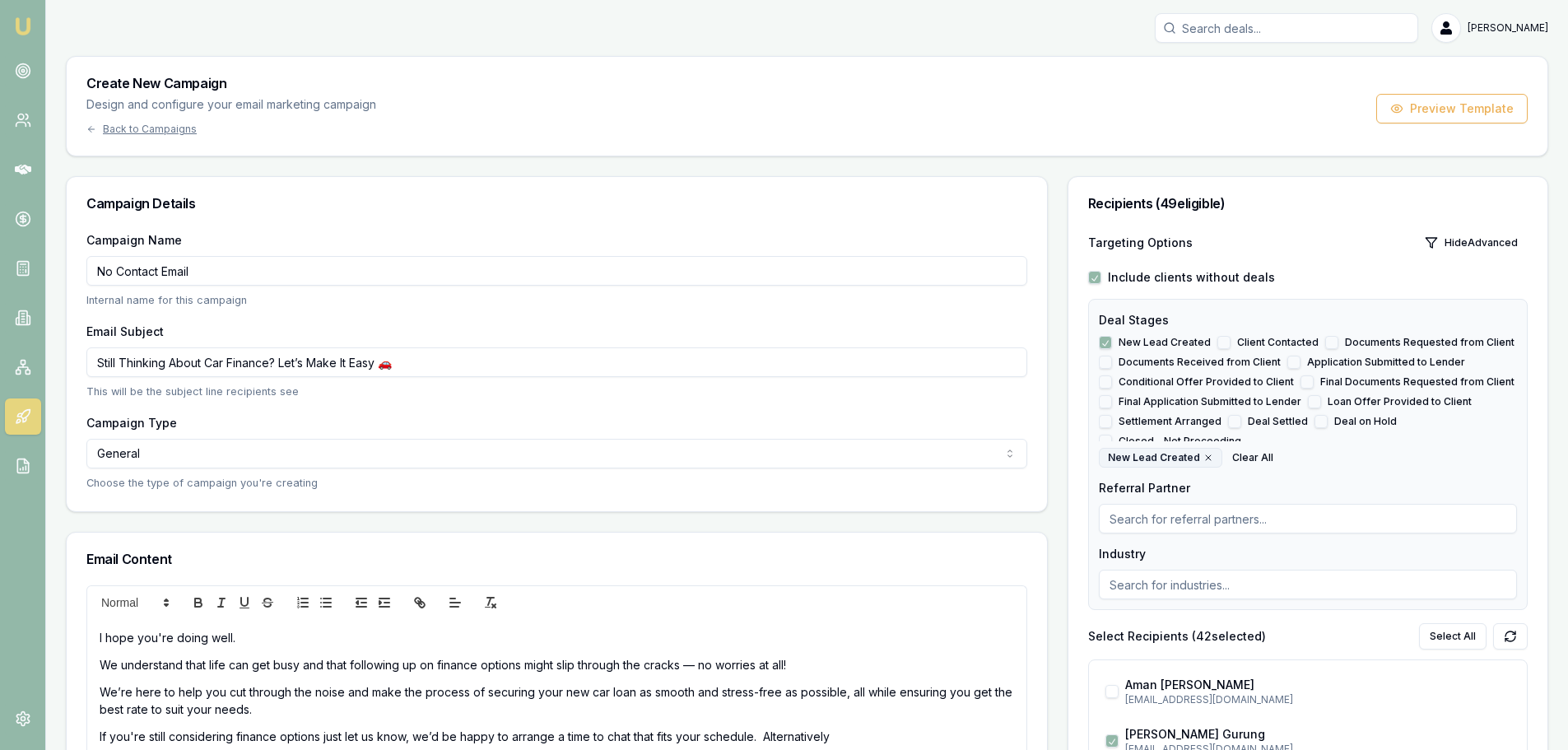
type input "Still Thinking About Car Finance? Let’s Make It Easy 🚗"
click at [555, 205] on h3 "Campaign Details" at bounding box center [557, 203] width 941 height 13
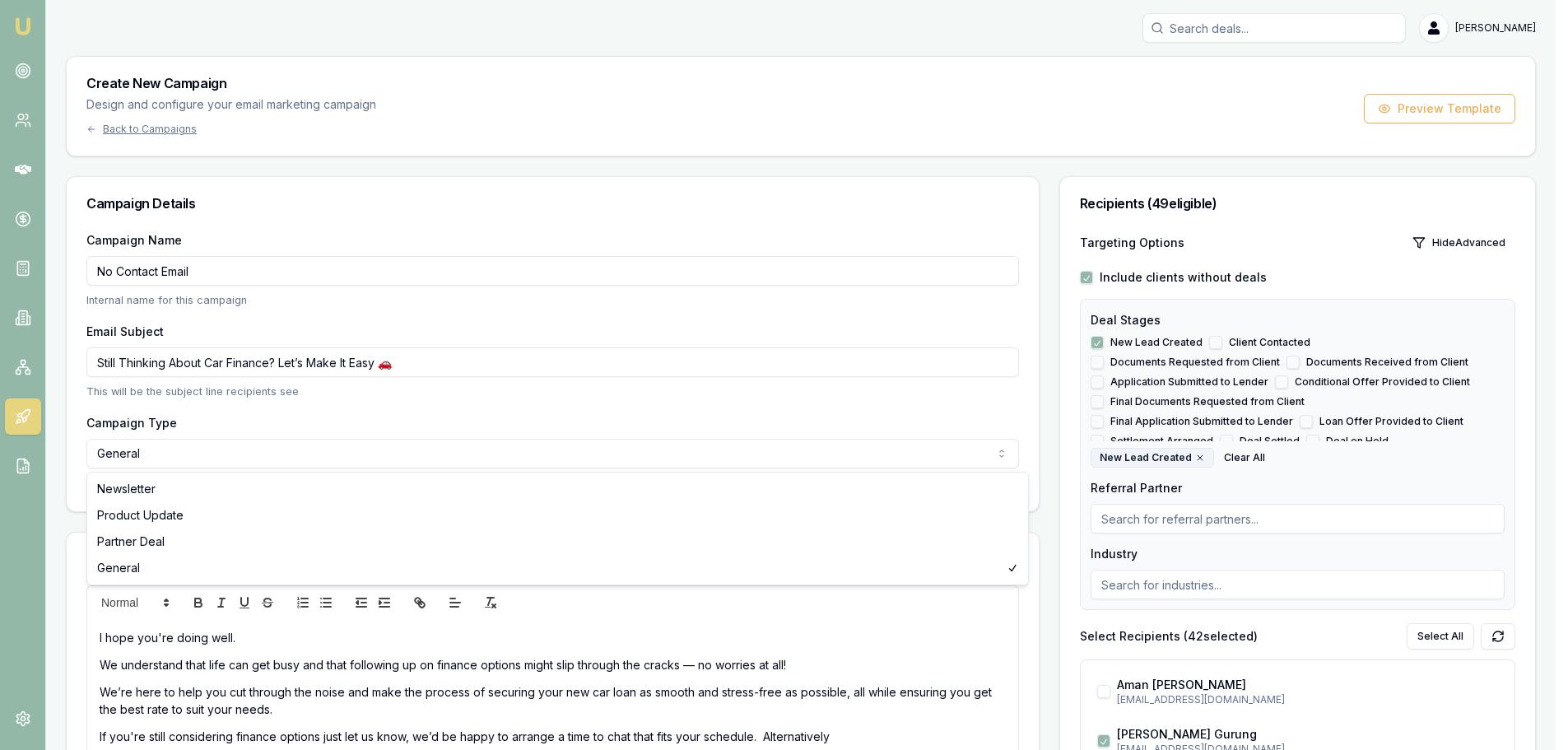
click at [173, 449] on html "Emu Broker Erin Shield Toggle Menu Create New Campaign Design and configure you…" at bounding box center [784, 375] width 1568 height 750
click at [303, 406] on html "Emu Broker Erin Shield Toggle Menu Create New Campaign Design and configure you…" at bounding box center [790, 375] width 1580 height 750
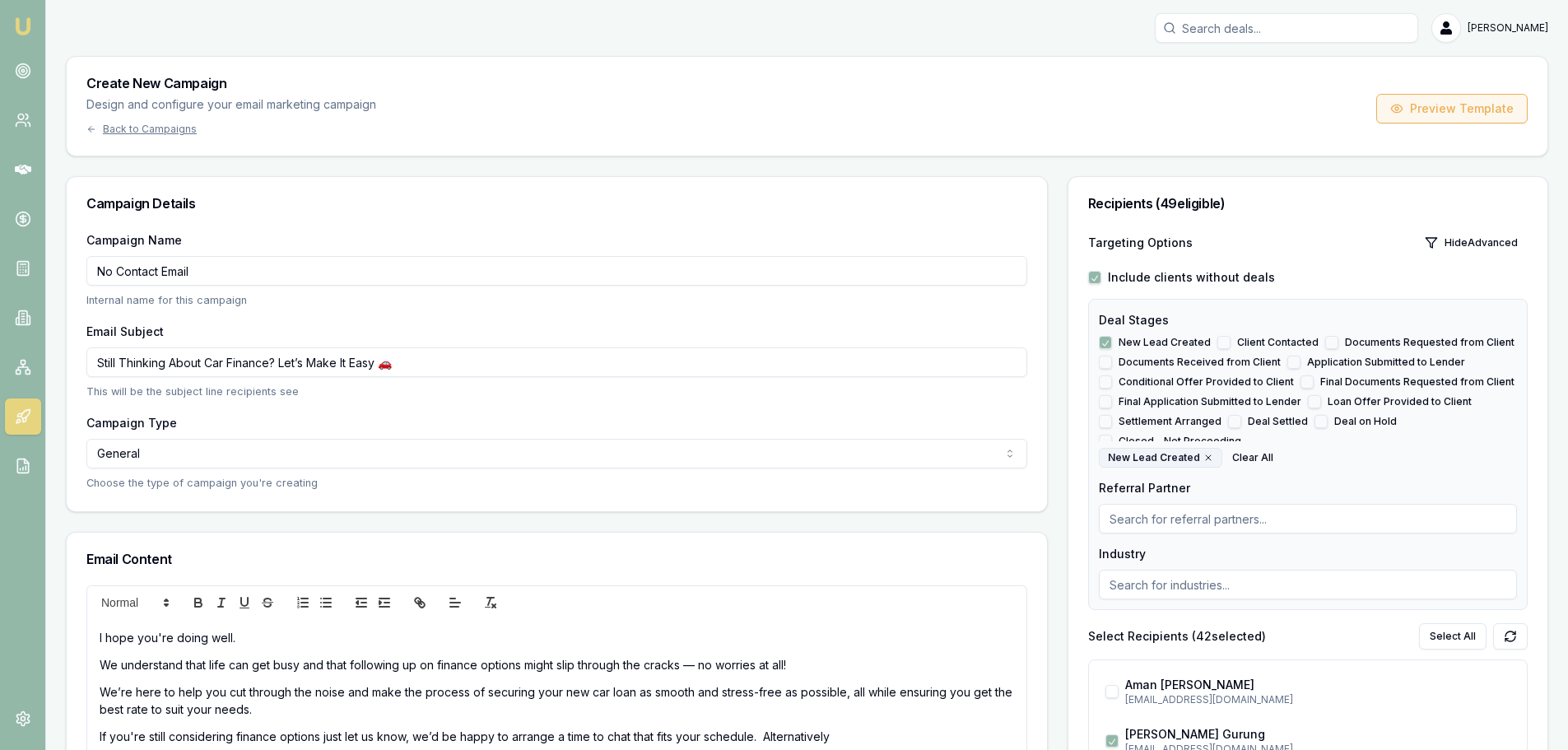
click at [1440, 106] on button "Preview Template" at bounding box center [1451, 109] width 152 height 30
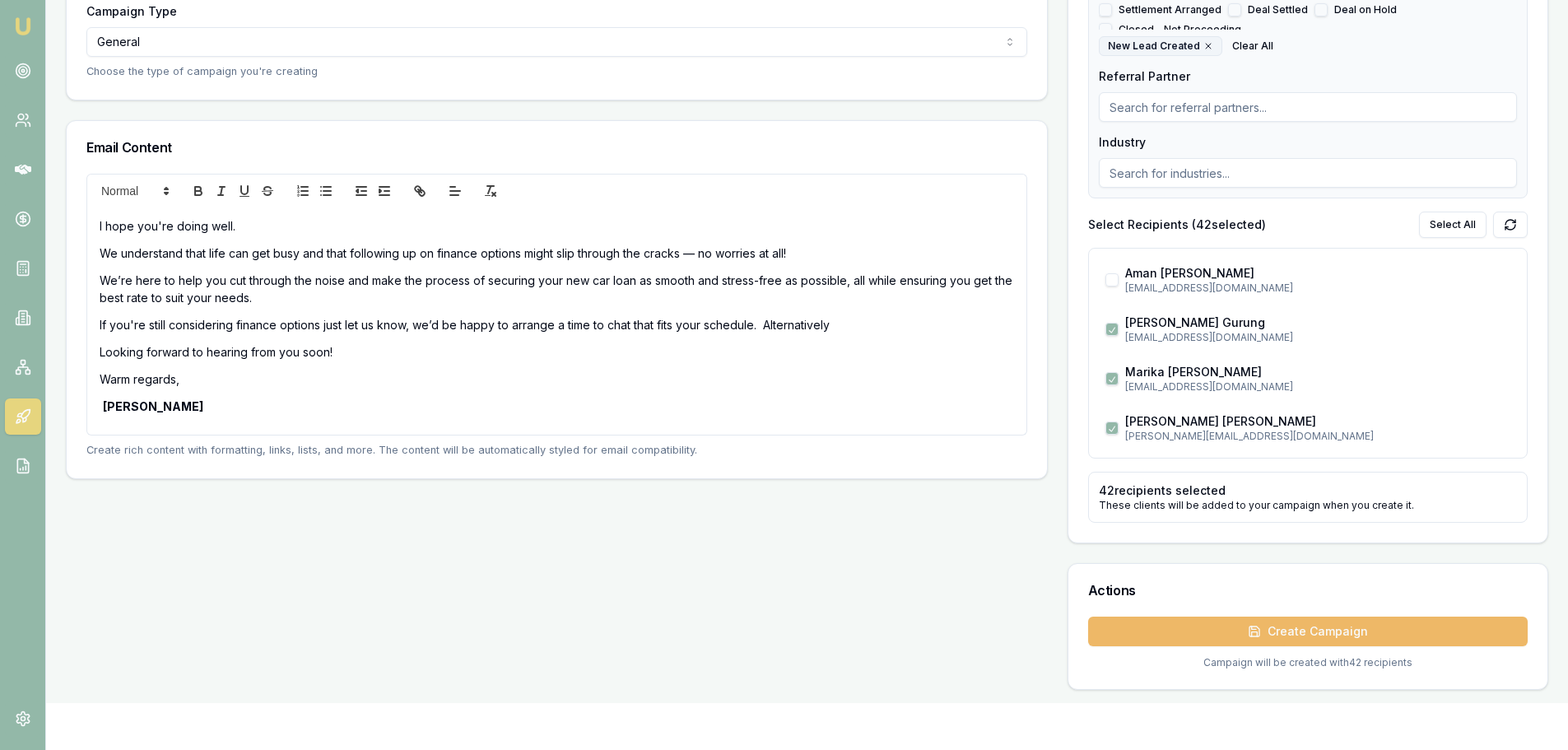
click at [1328, 630] on button "Create Campaign" at bounding box center [1308, 632] width 439 height 30
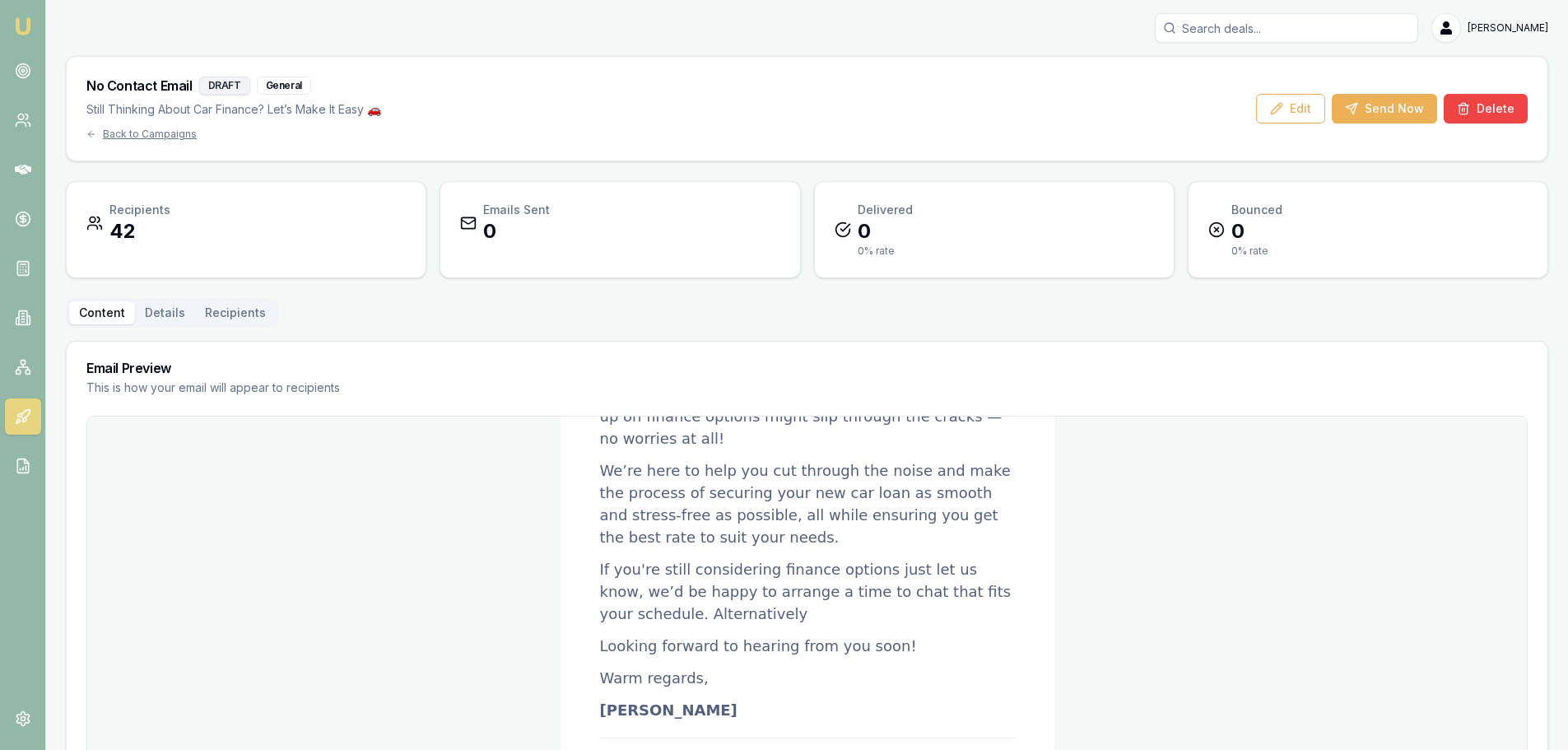
scroll to position [247, 0]
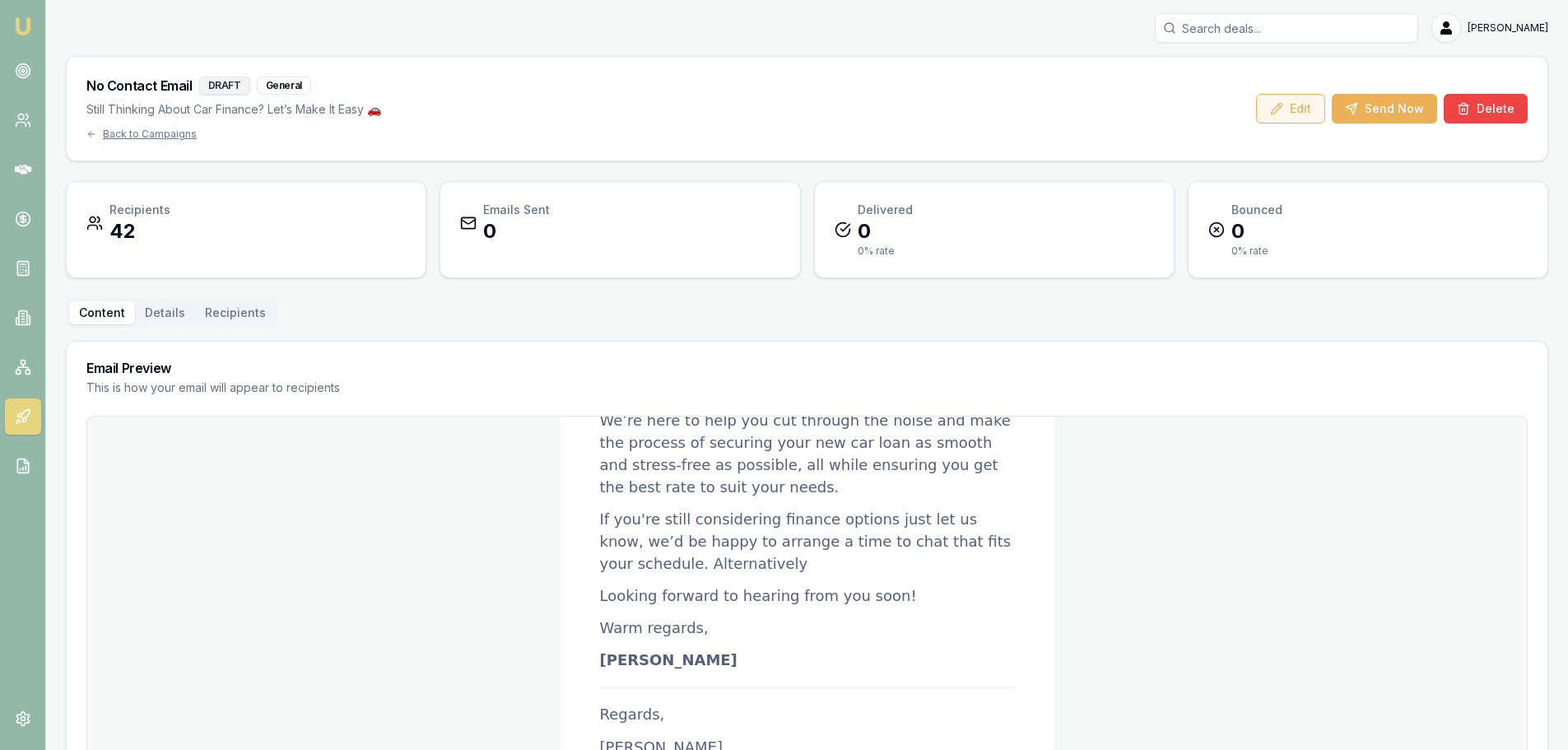
click at [1278, 118] on button "Edit" at bounding box center [1290, 109] width 69 height 30
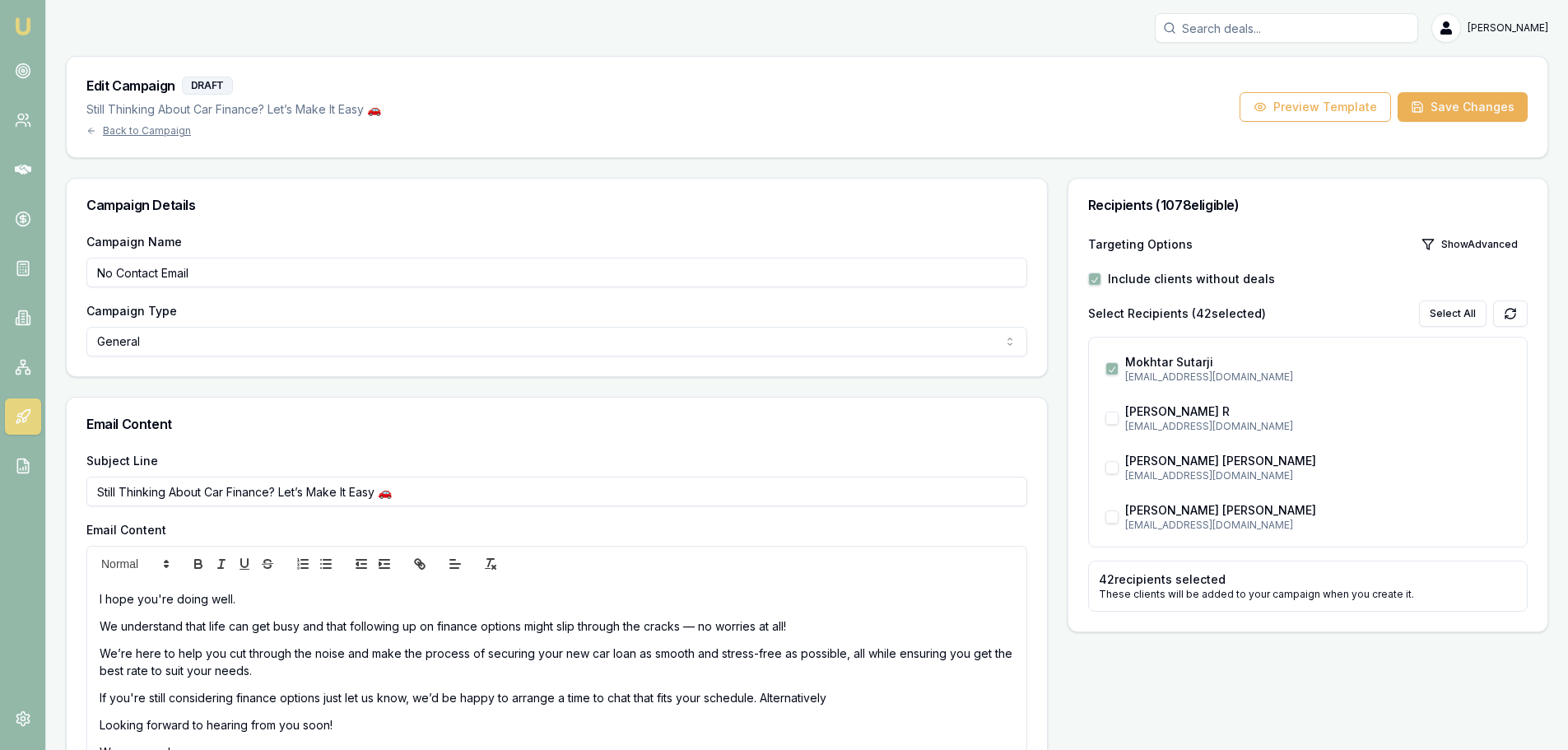
click at [872, 696] on p "If you're still considering finance options just let us know, we’d be happy to …" at bounding box center [557, 698] width 915 height 18
click at [1439, 111] on button "Save Changes" at bounding box center [1463, 107] width 130 height 30
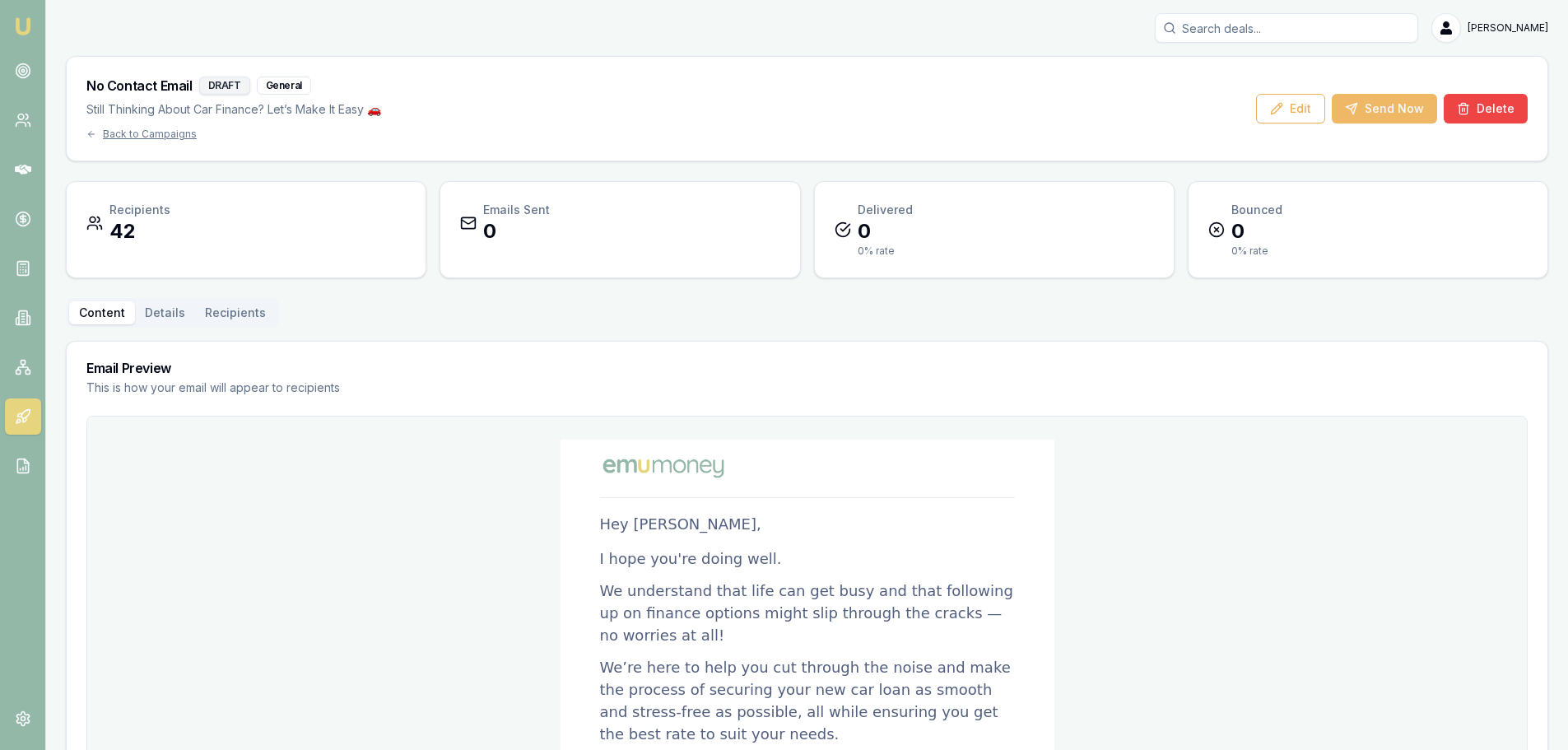
click at [1375, 114] on button "Send Now" at bounding box center [1385, 109] width 105 height 30
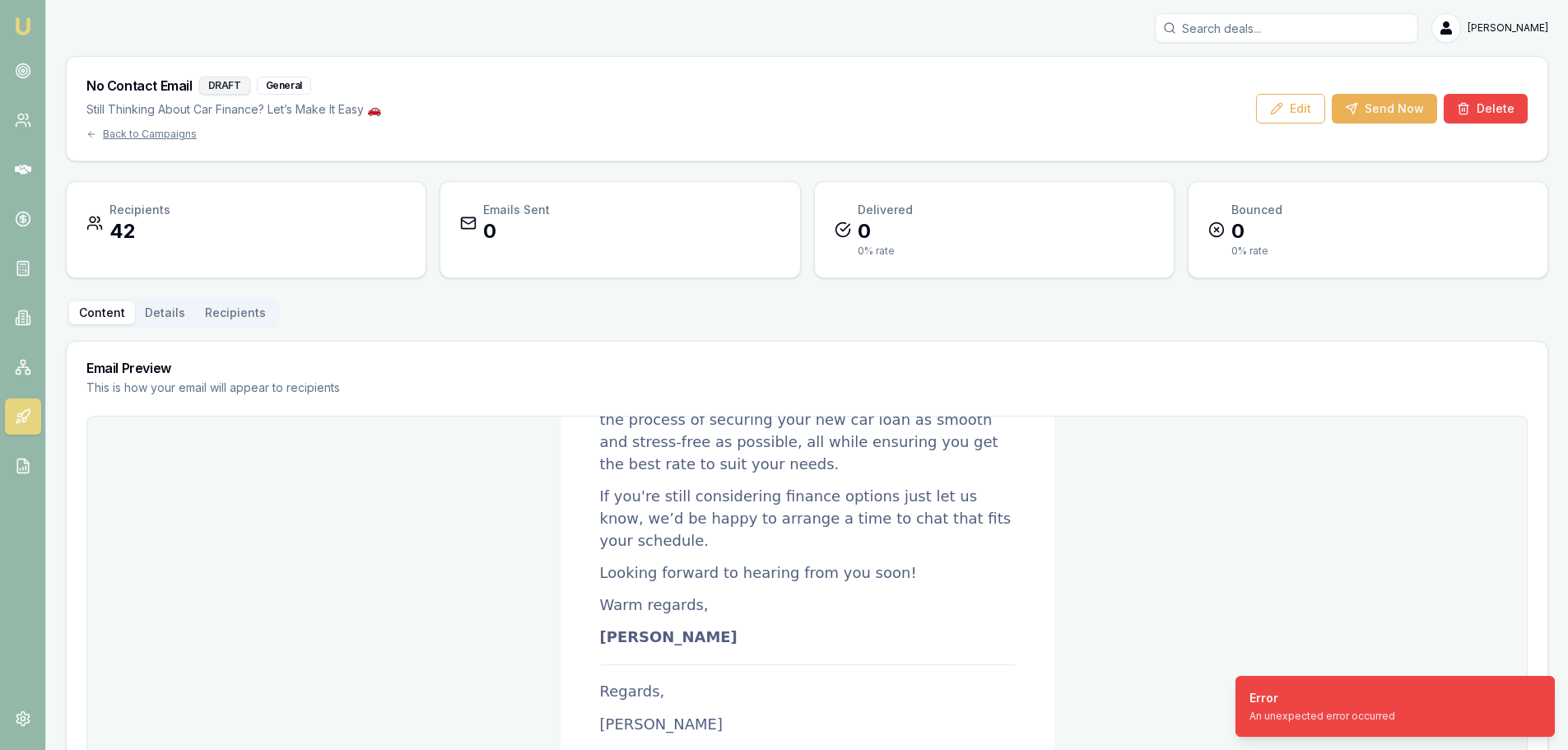
scroll to position [195, 0]
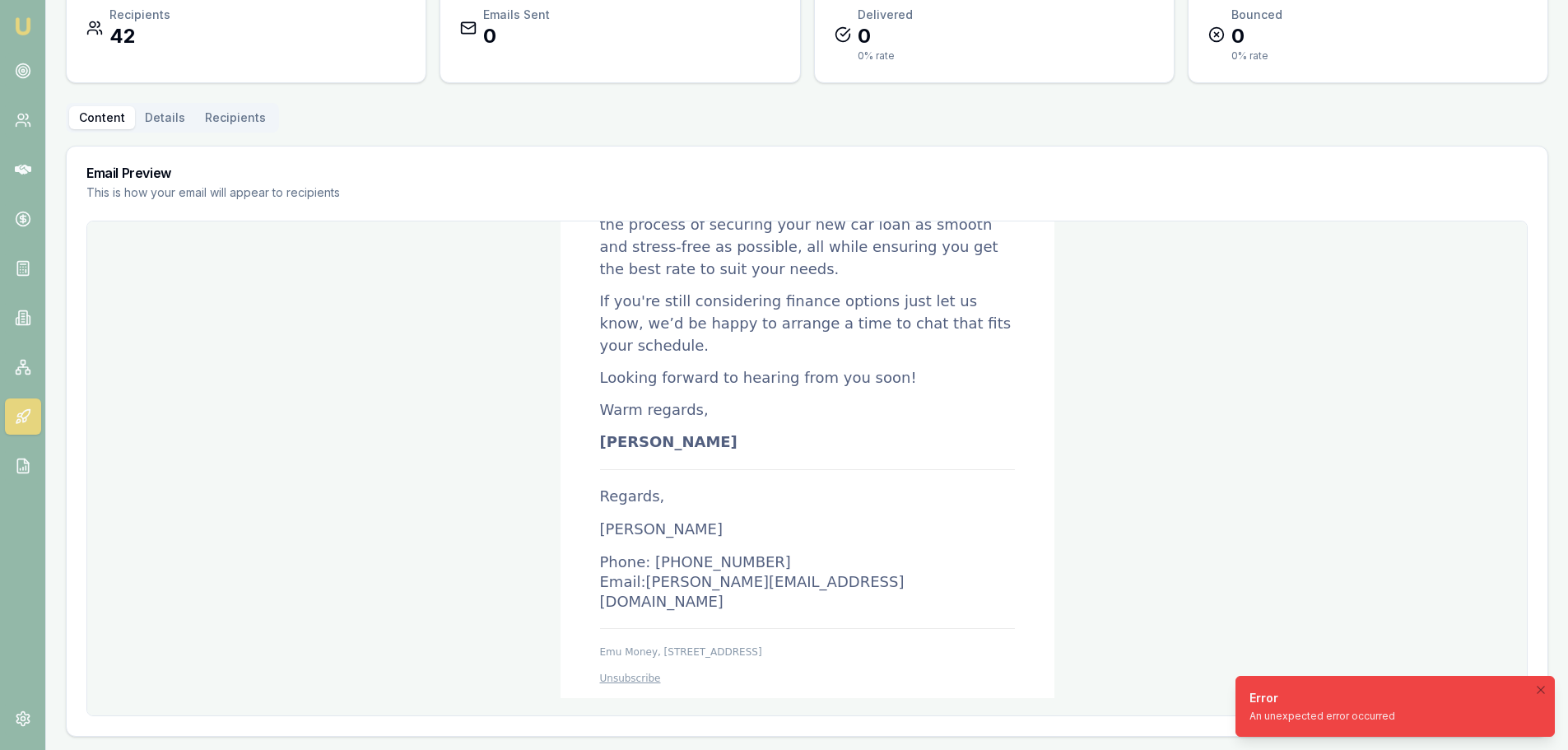
click at [1422, 695] on li "Error An unexpected error occurred" at bounding box center [1395, 706] width 319 height 61
click at [1541, 692] on icon "Notifications (F8)" at bounding box center [1540, 689] width 13 height 13
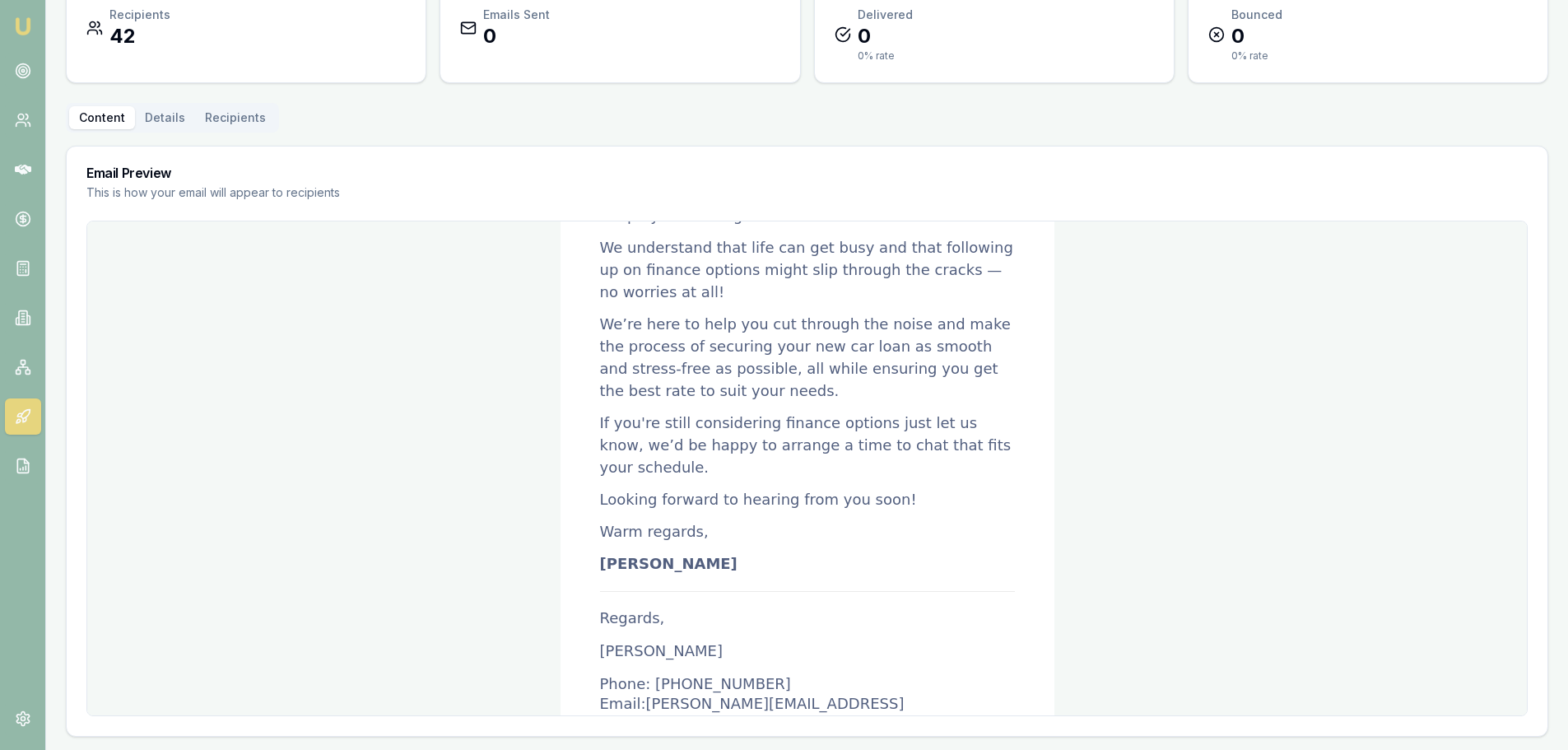
scroll to position [0, 0]
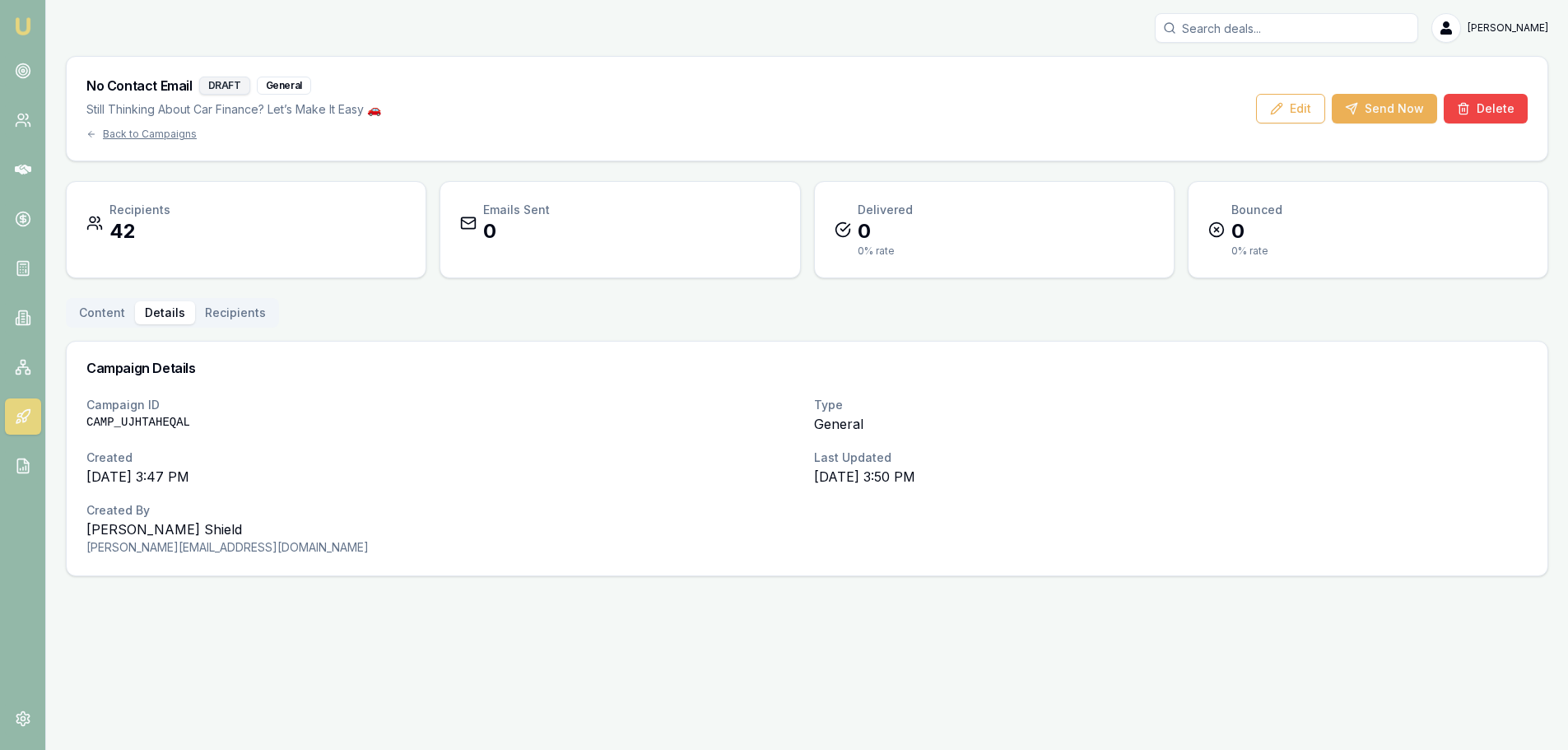
click at [157, 120] on div "No Contact Email DRAFT General Still Thinking About Car Finance? Let’s Make It …" at bounding box center [807, 316] width 1482 height 520
click at [229, 310] on button "Recipients" at bounding box center [235, 312] width 81 height 23
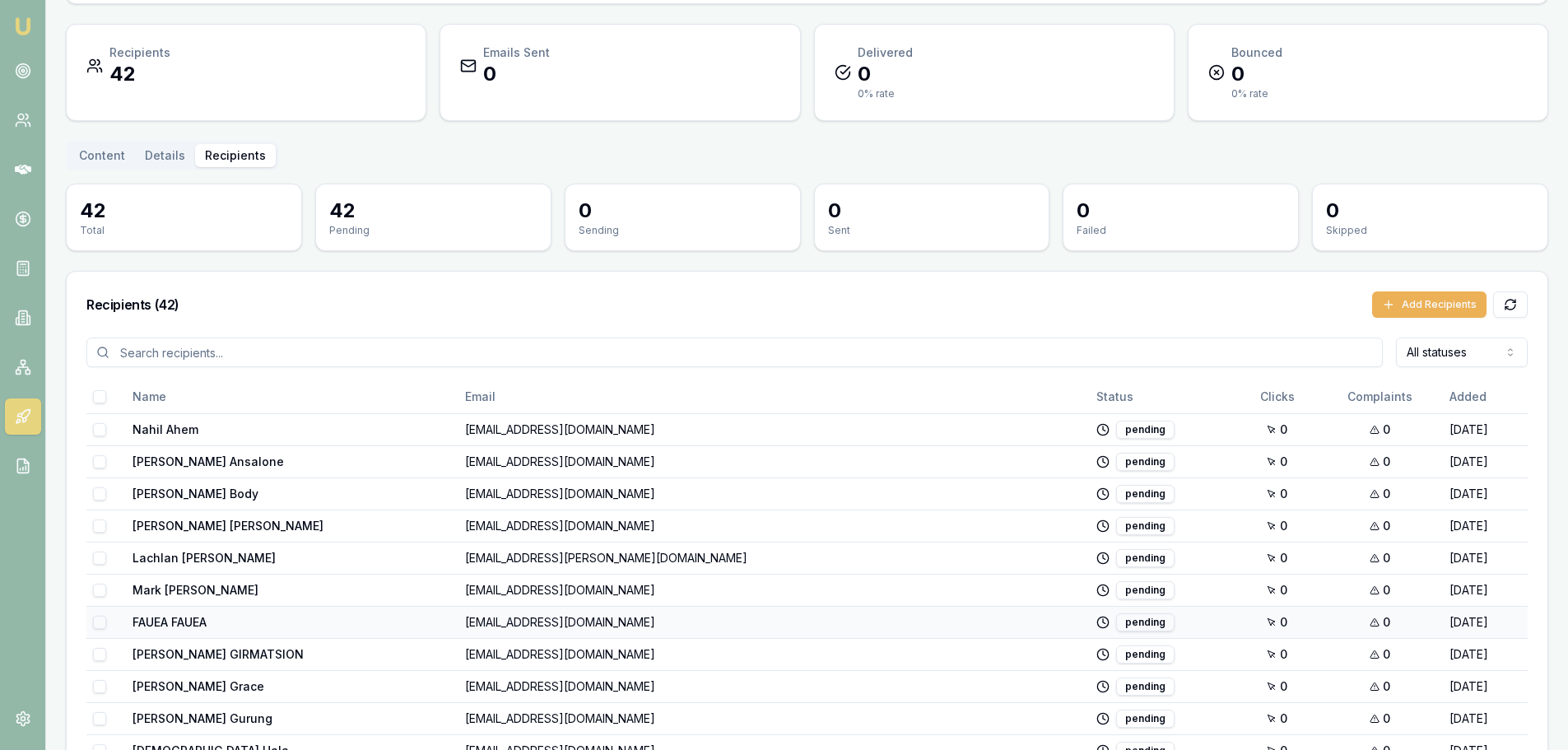
scroll to position [50, 0]
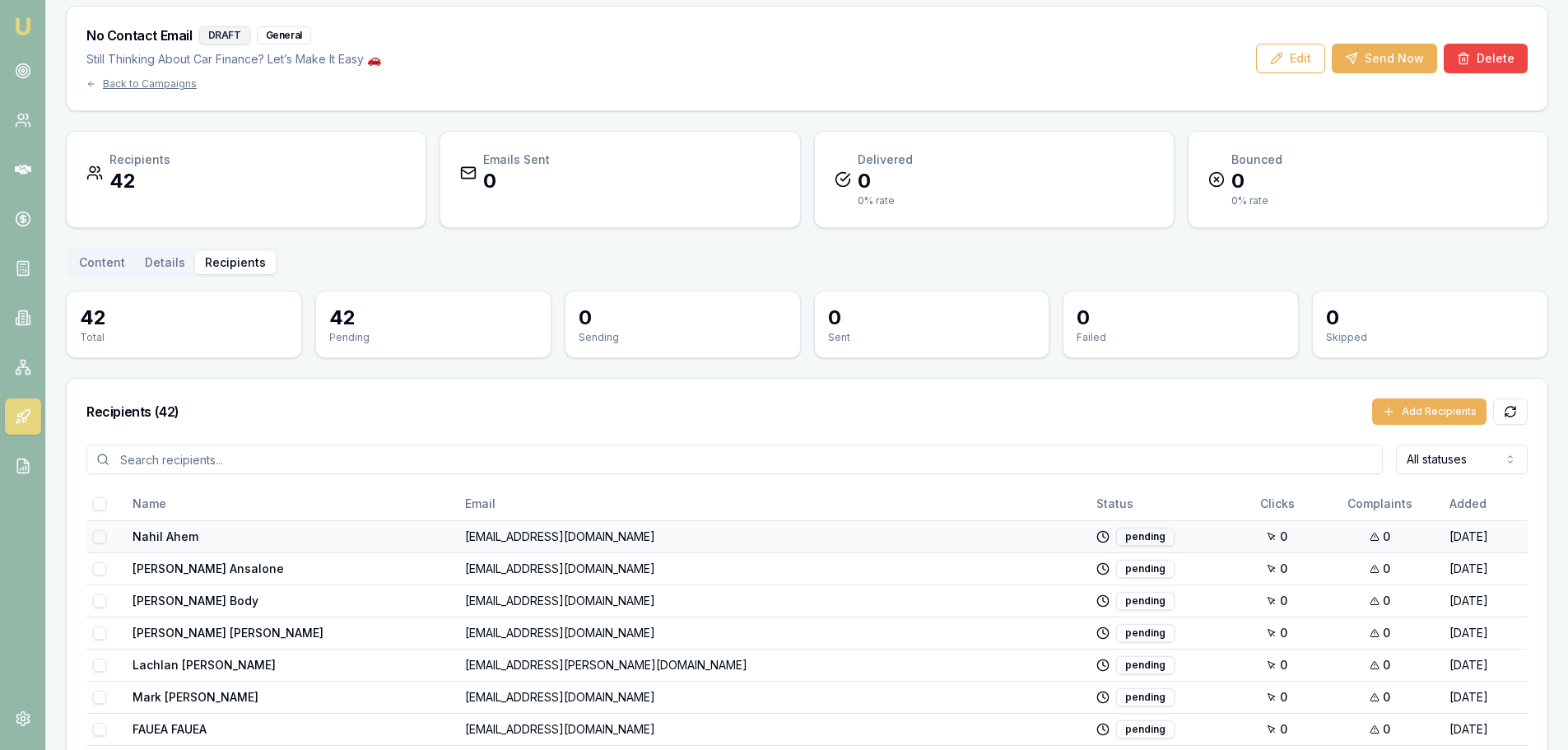
click at [100, 537] on button "button" at bounding box center [99, 536] width 13 height 13
click at [96, 535] on button "button" at bounding box center [99, 535] width 13 height 13
click at [97, 502] on button "button" at bounding box center [99, 504] width 13 height 13
click at [97, 502] on button "button" at bounding box center [99, 503] width 13 height 13
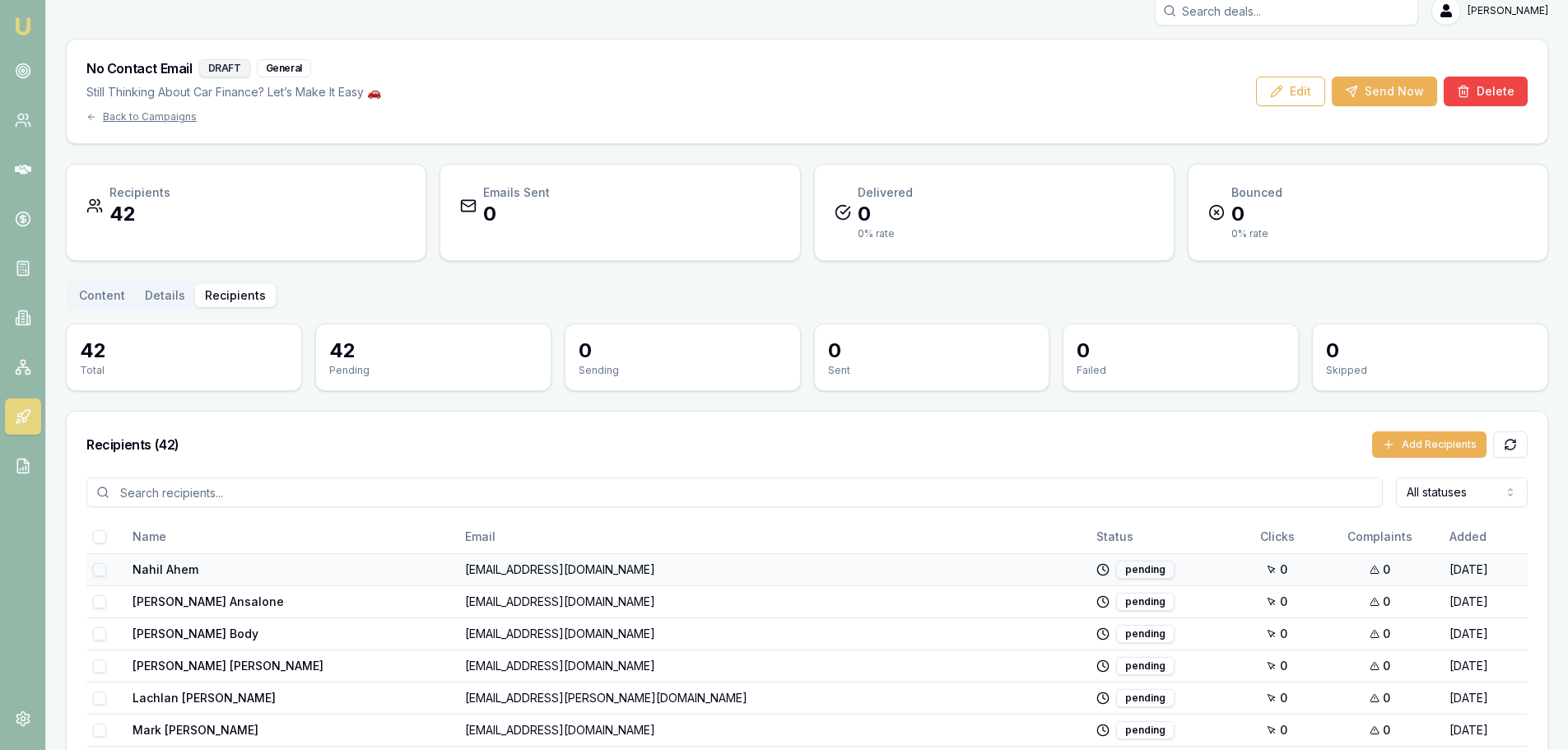
scroll to position [0, 0]
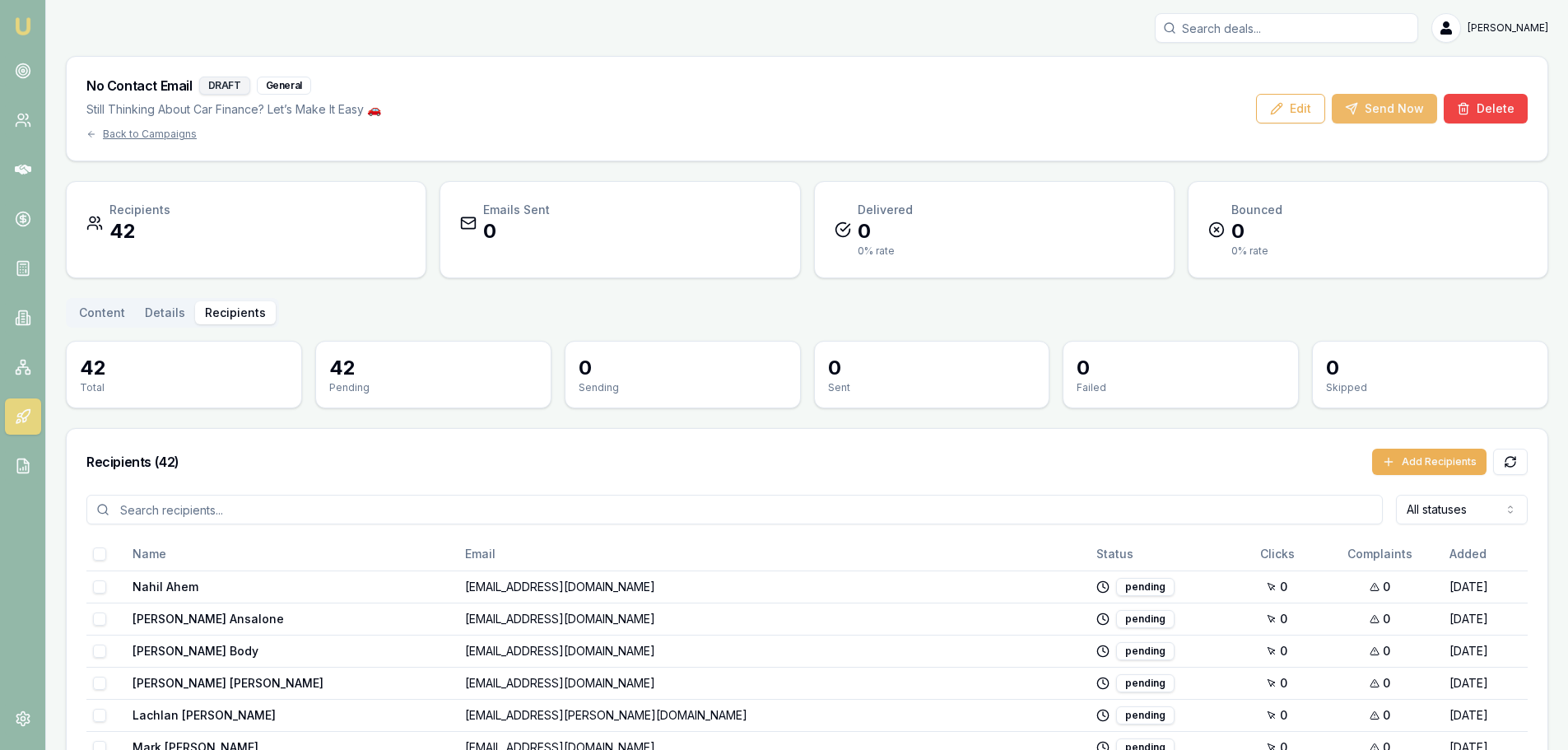
click at [1392, 104] on button "Send Now" at bounding box center [1385, 109] width 105 height 30
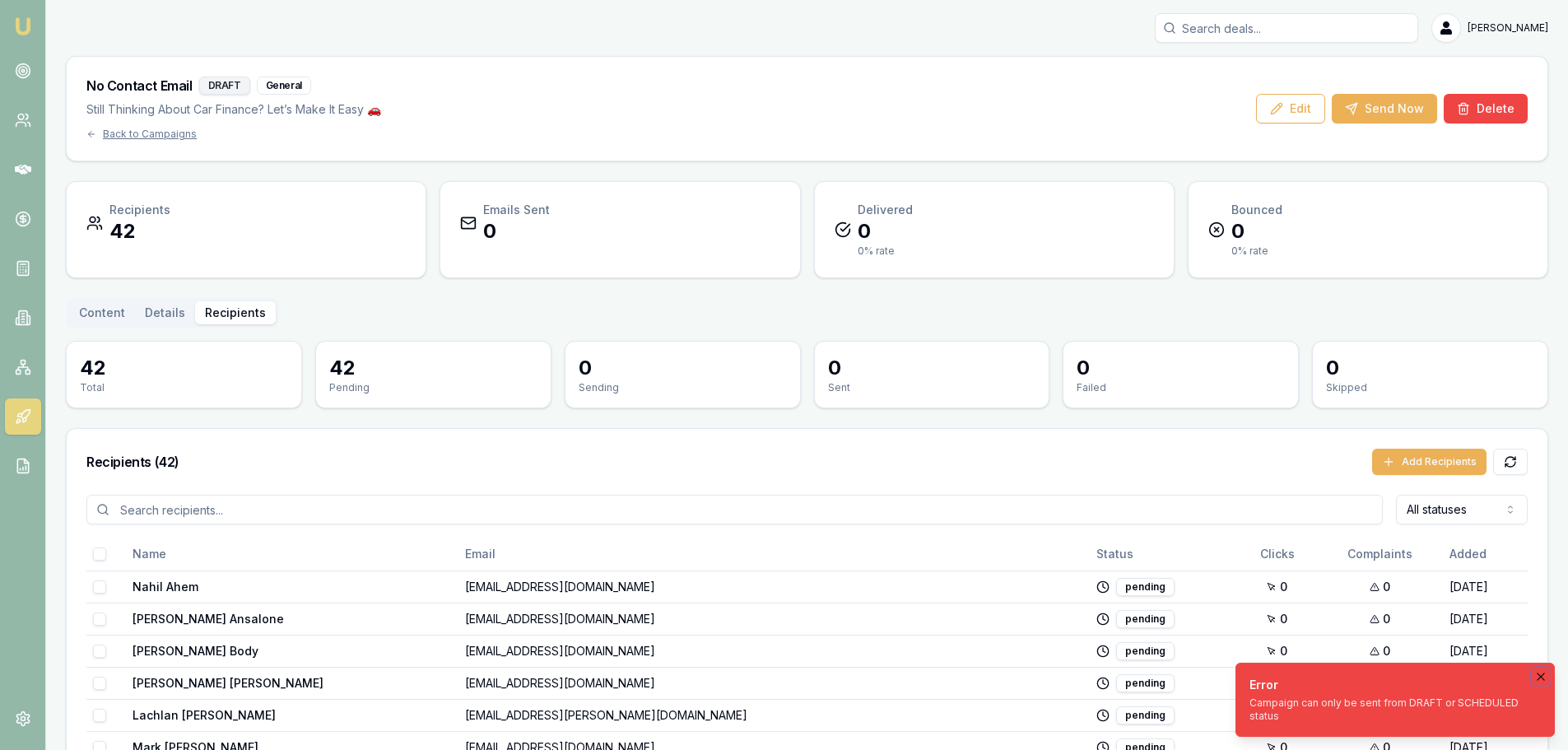
click at [1543, 674] on icon "Notifications (F8)" at bounding box center [1540, 676] width 13 height 13
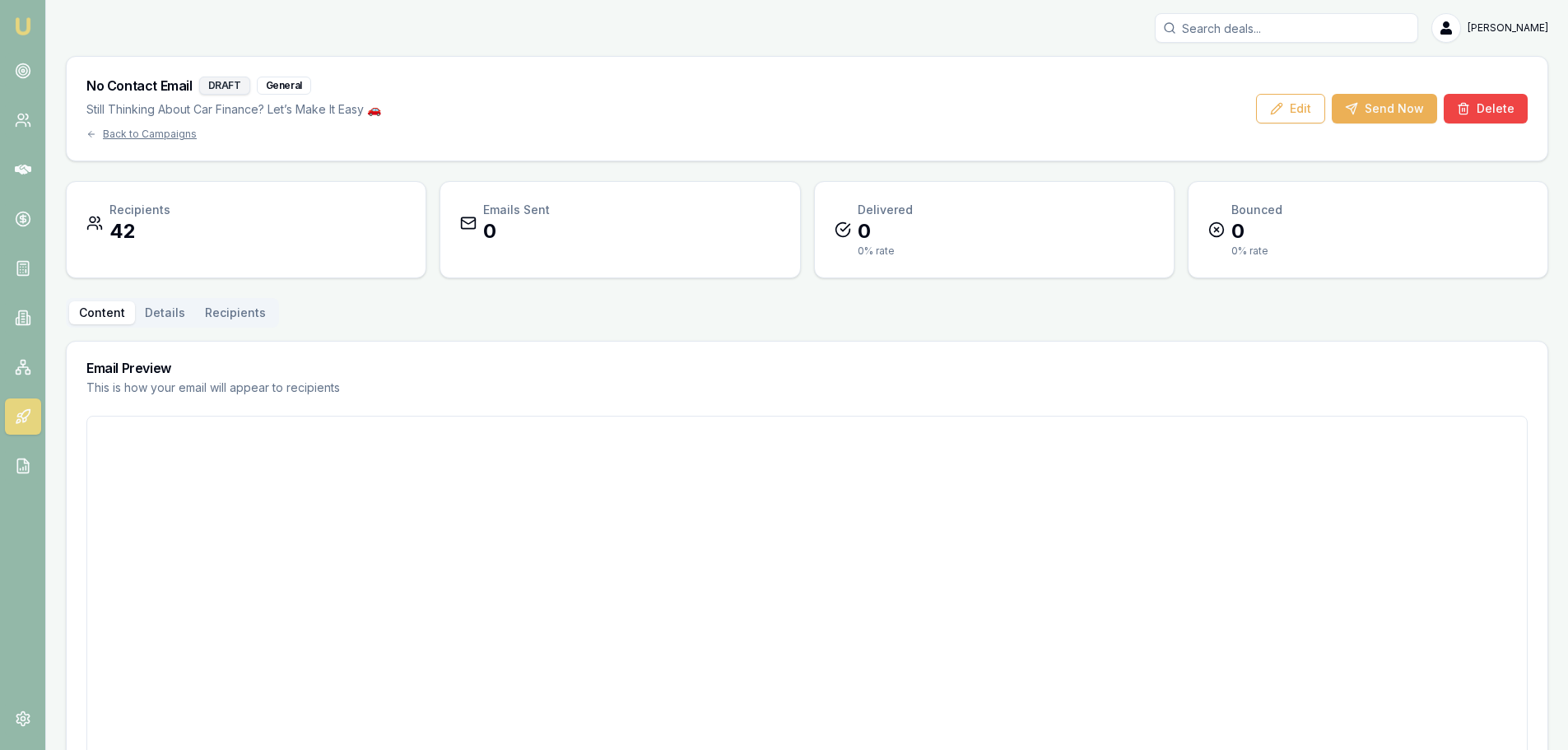
click at [111, 311] on button "Content" at bounding box center [102, 312] width 66 height 23
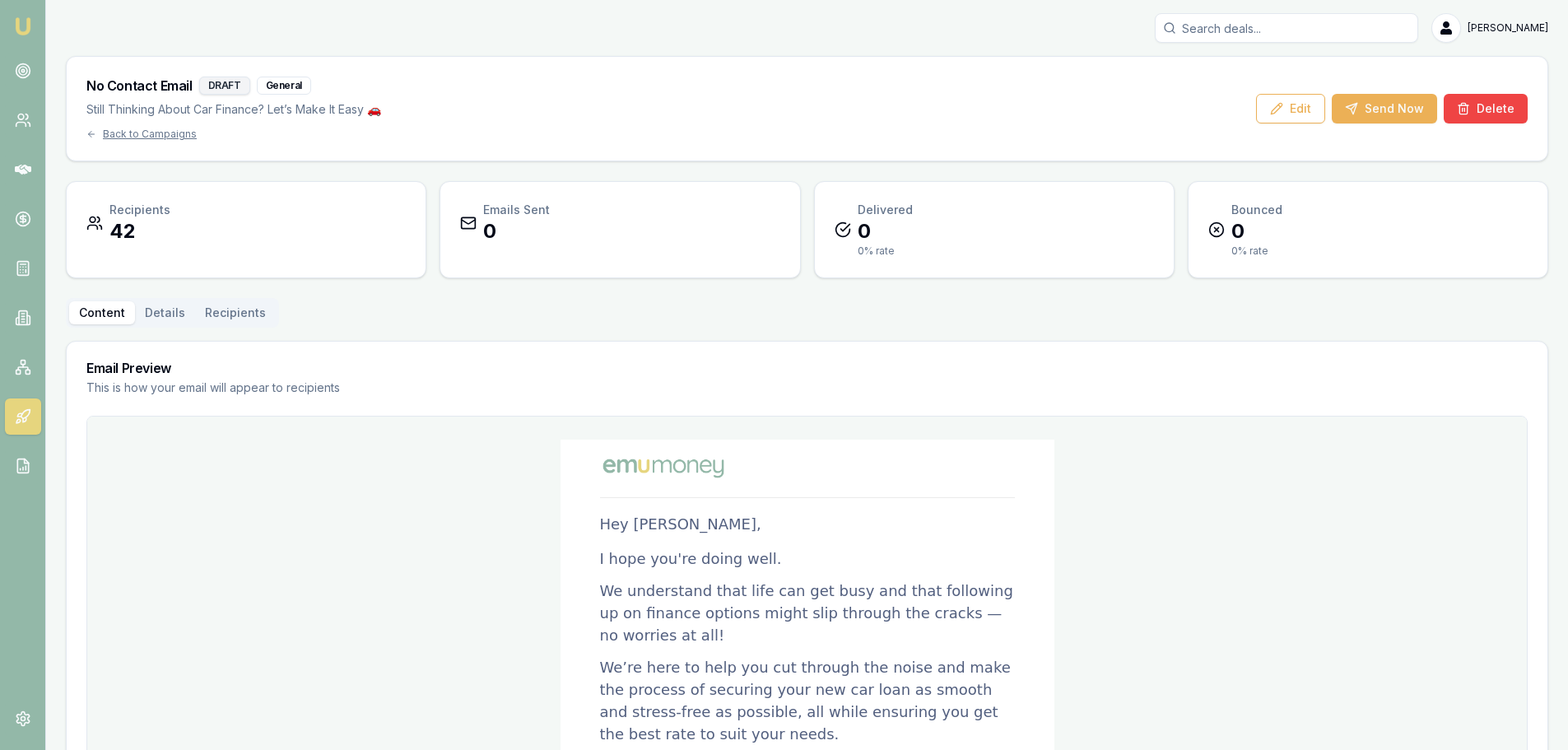
click at [149, 309] on button "Details" at bounding box center [165, 312] width 61 height 23
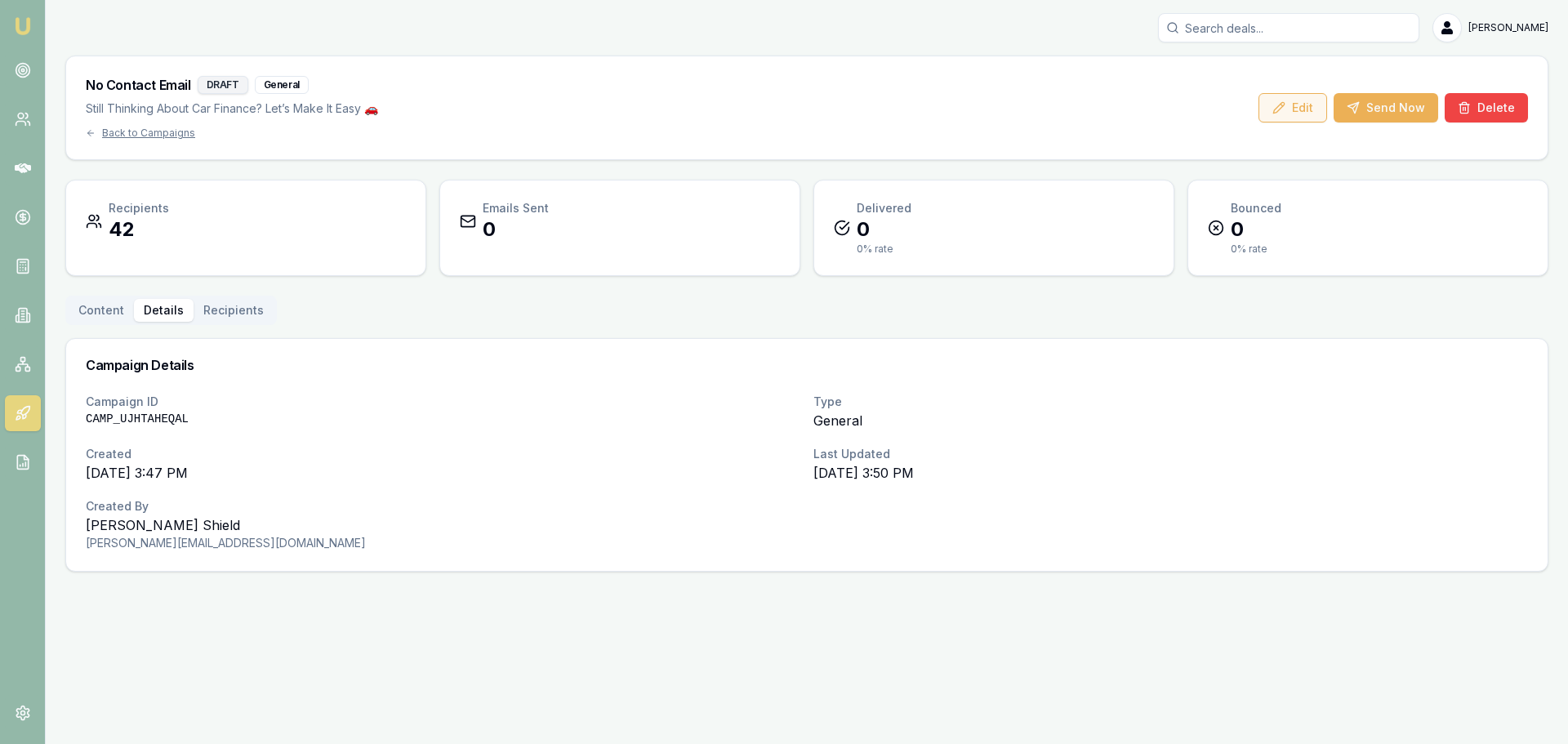
click at [1280, 112] on icon at bounding box center [1278, 107] width 10 height 10
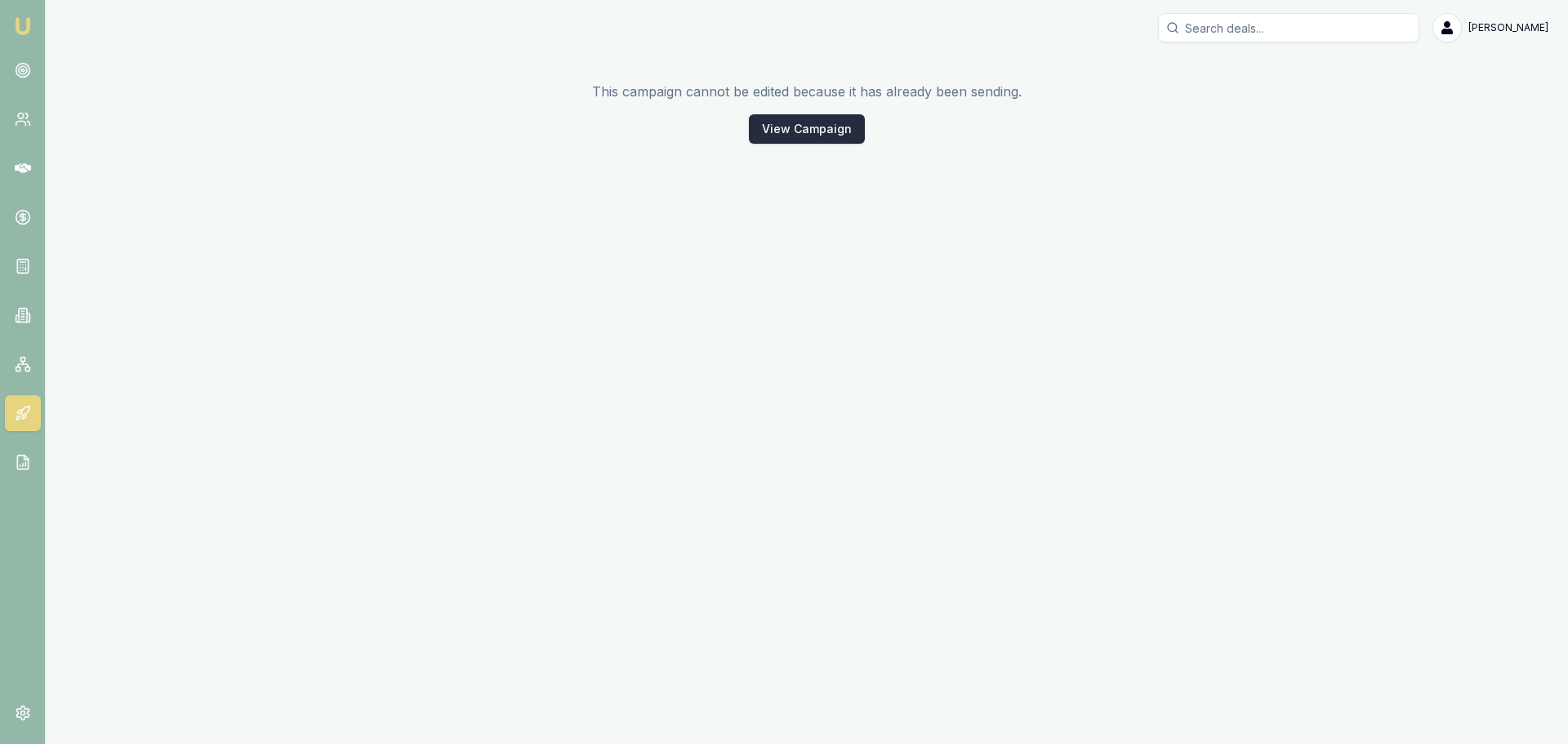
click at [813, 124] on button "View Campaign" at bounding box center [807, 129] width 116 height 30
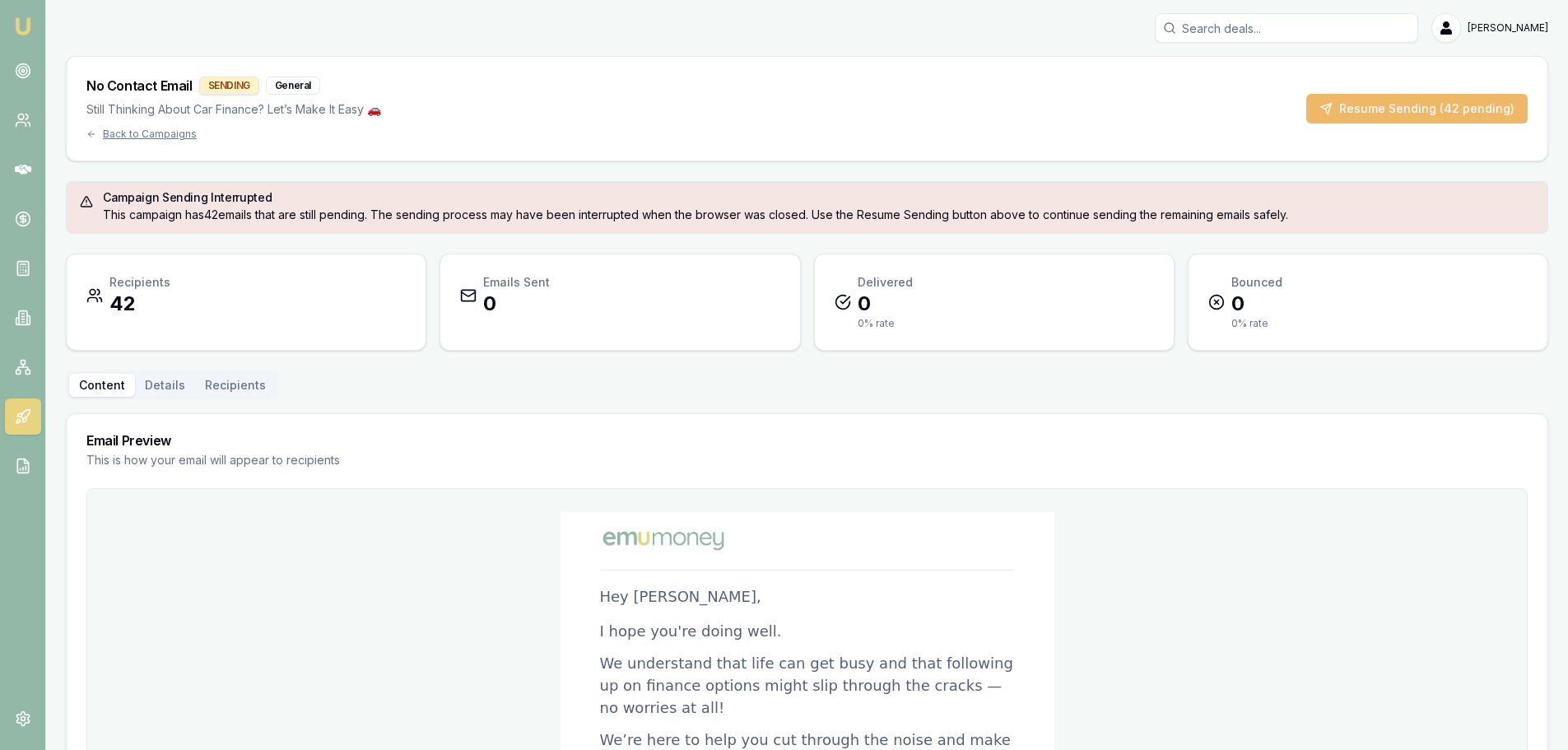
click at [1436, 109] on button "Resume Sending (42 pending)" at bounding box center [1416, 109] width 221 height 30
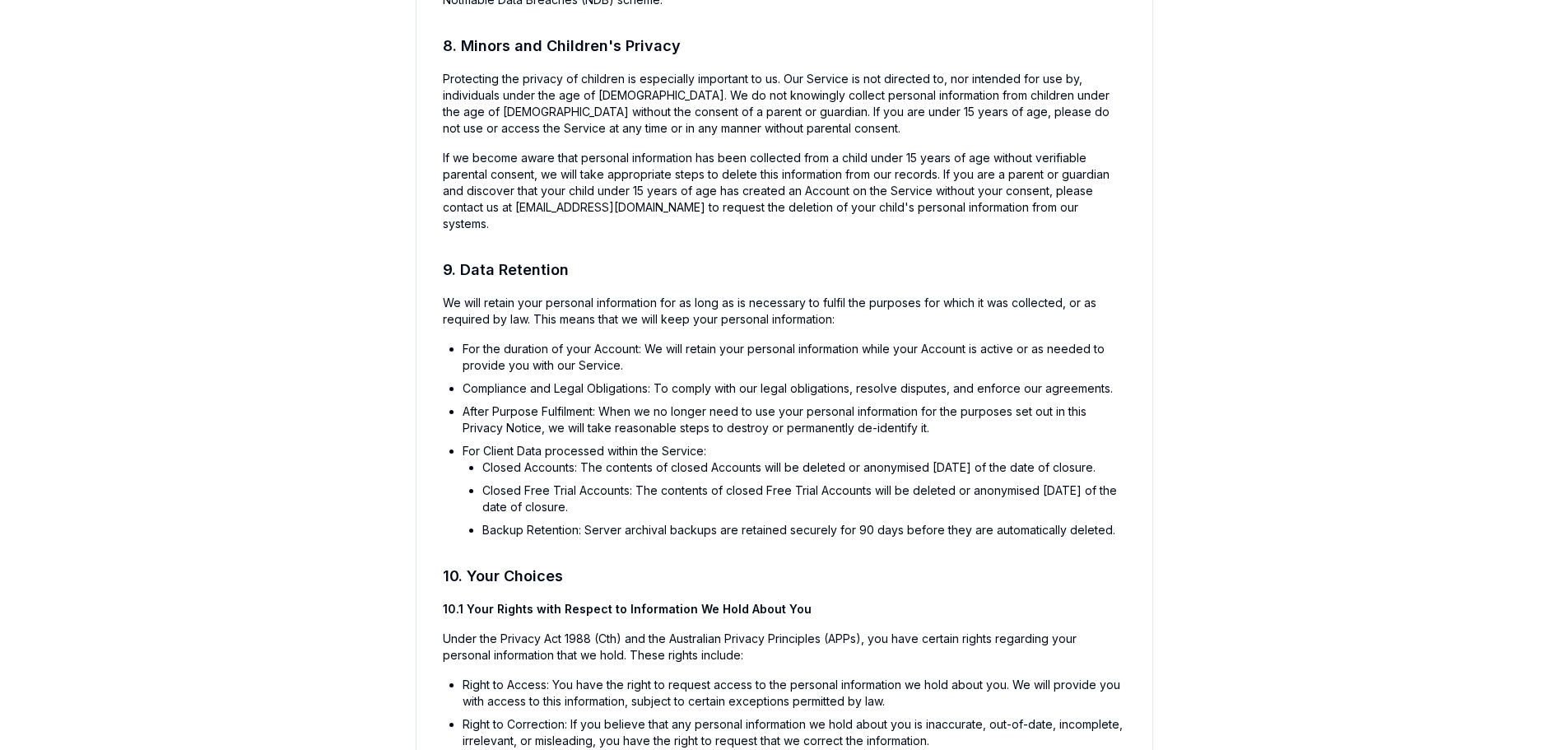
scroll to position [4135, 0]
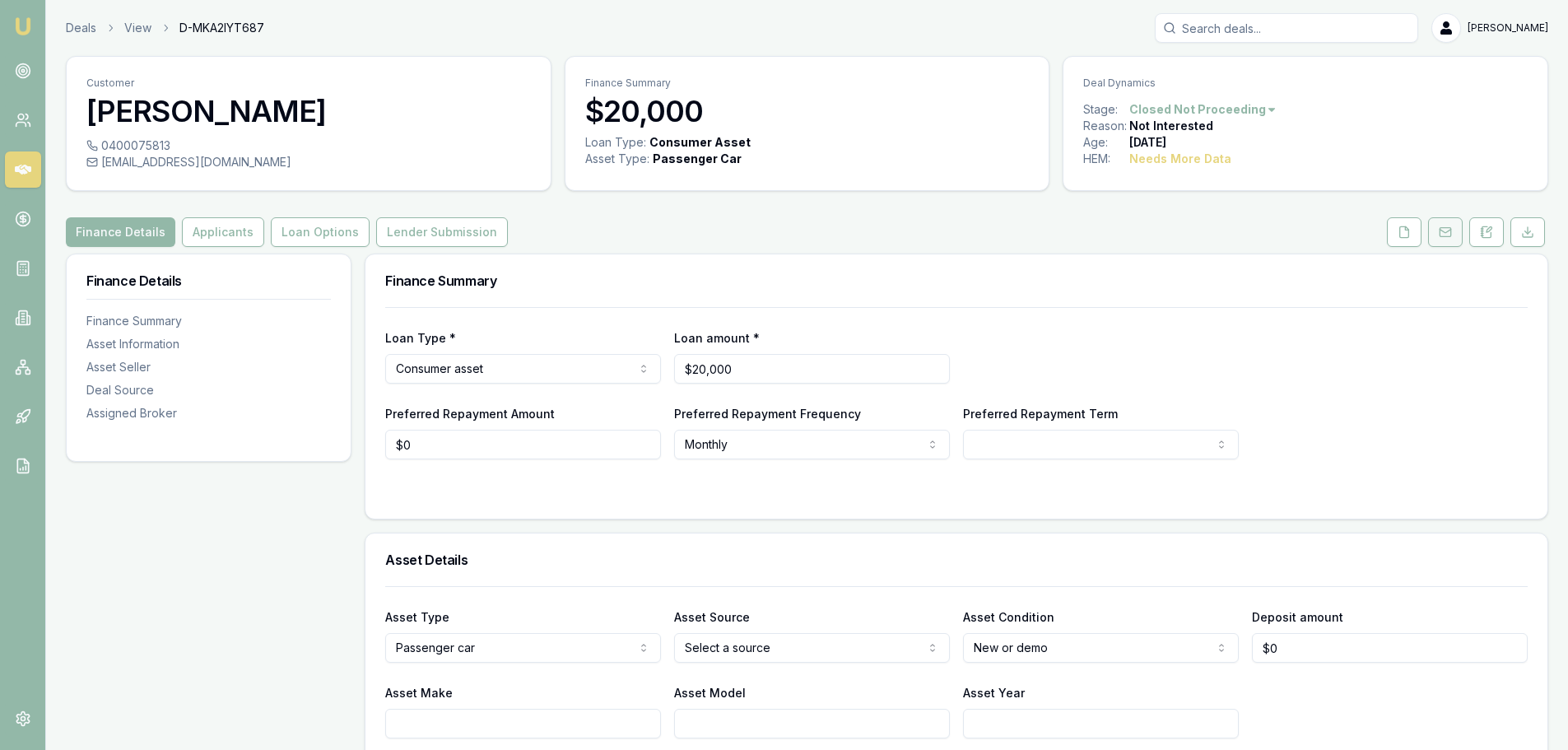
click at [1451, 227] on icon at bounding box center [1445, 232] width 13 height 13
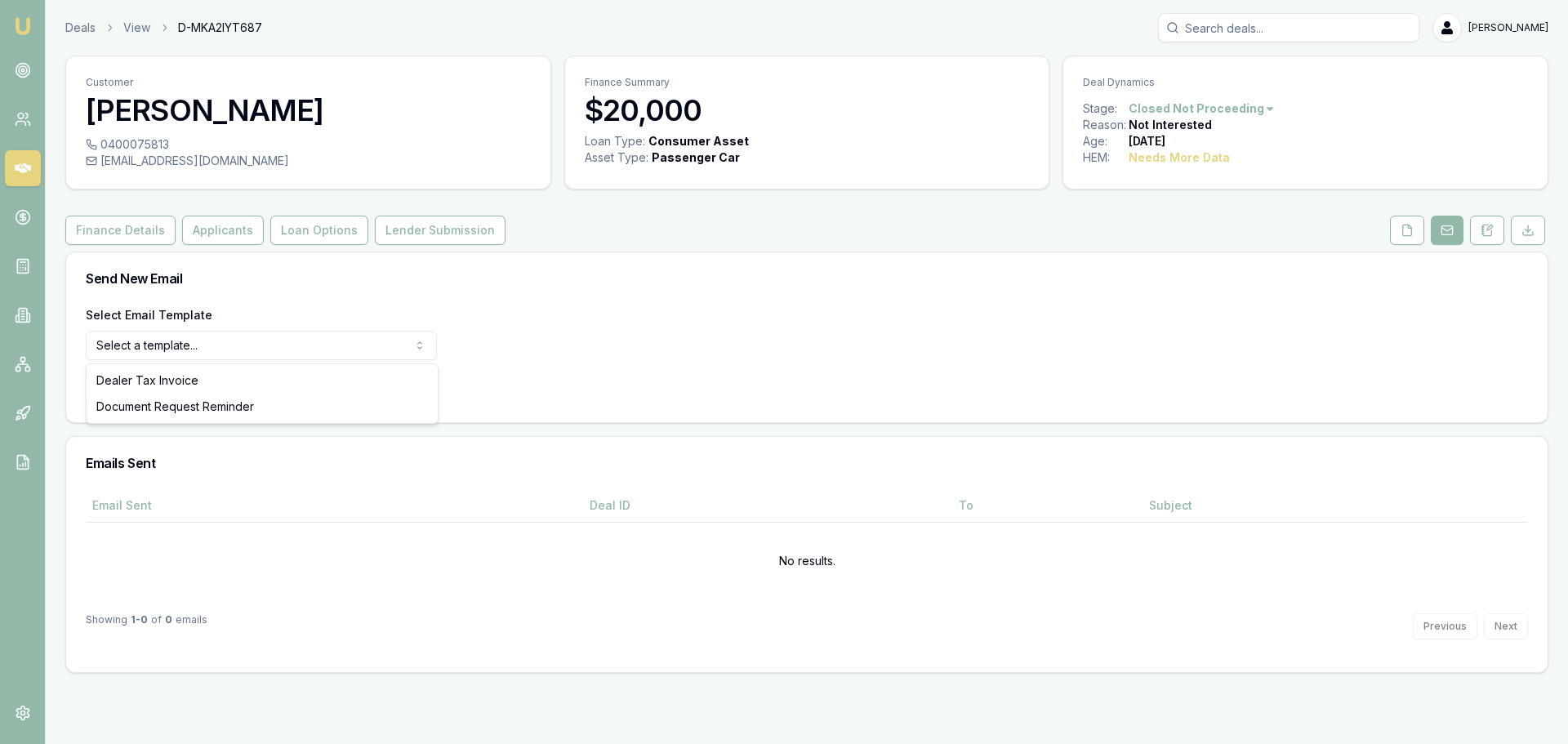
click at [400, 350] on html "Emu Broker Deals View D-MKA2IYT687 Erin Shield Toggle Menu Customer James Morri…" at bounding box center [784, 372] width 1568 height 744
select select "document-request-reminder"
click at [177, 385] on button "Use Email Template" at bounding box center [156, 388] width 139 height 30
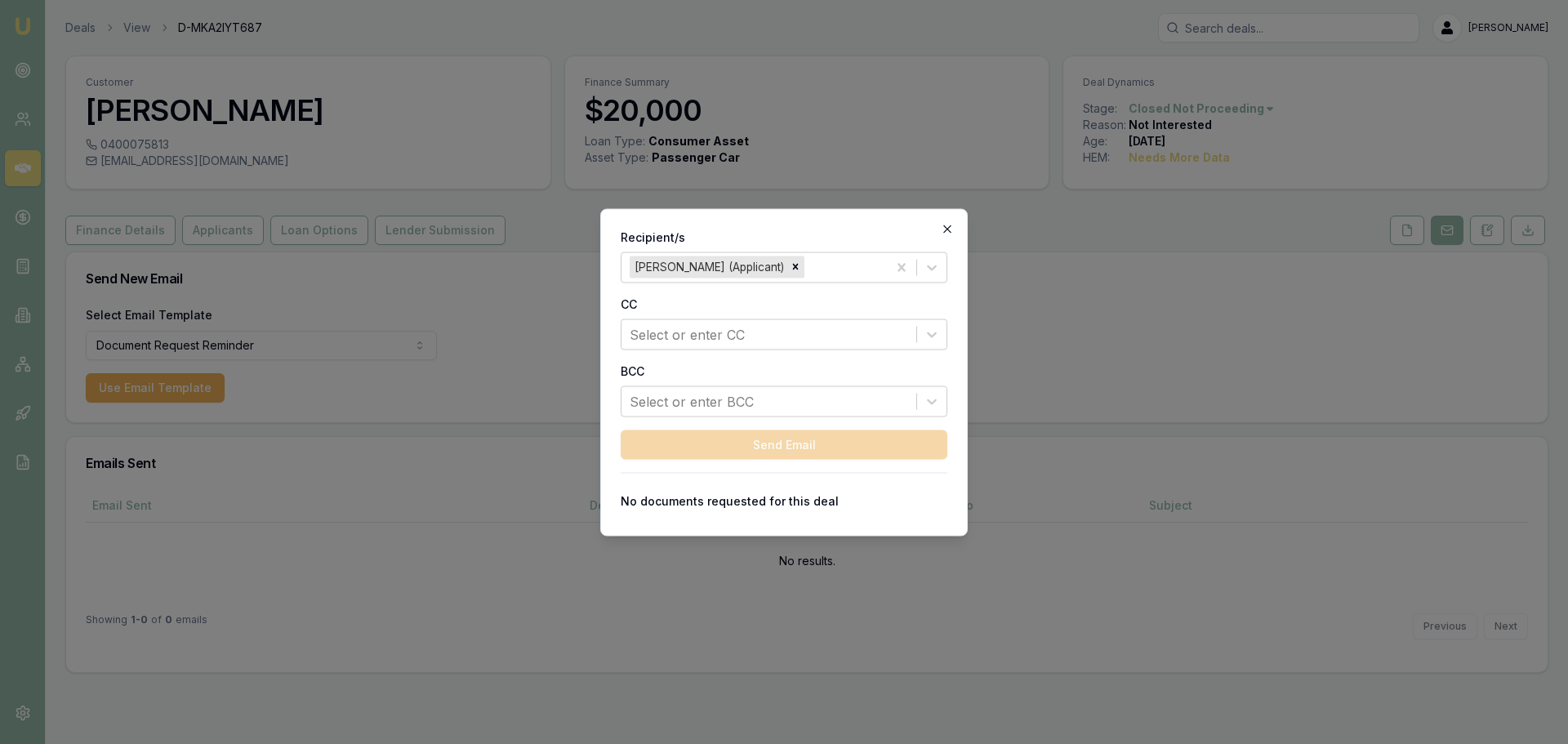
click at [949, 225] on icon "button" at bounding box center [947, 228] width 13 height 13
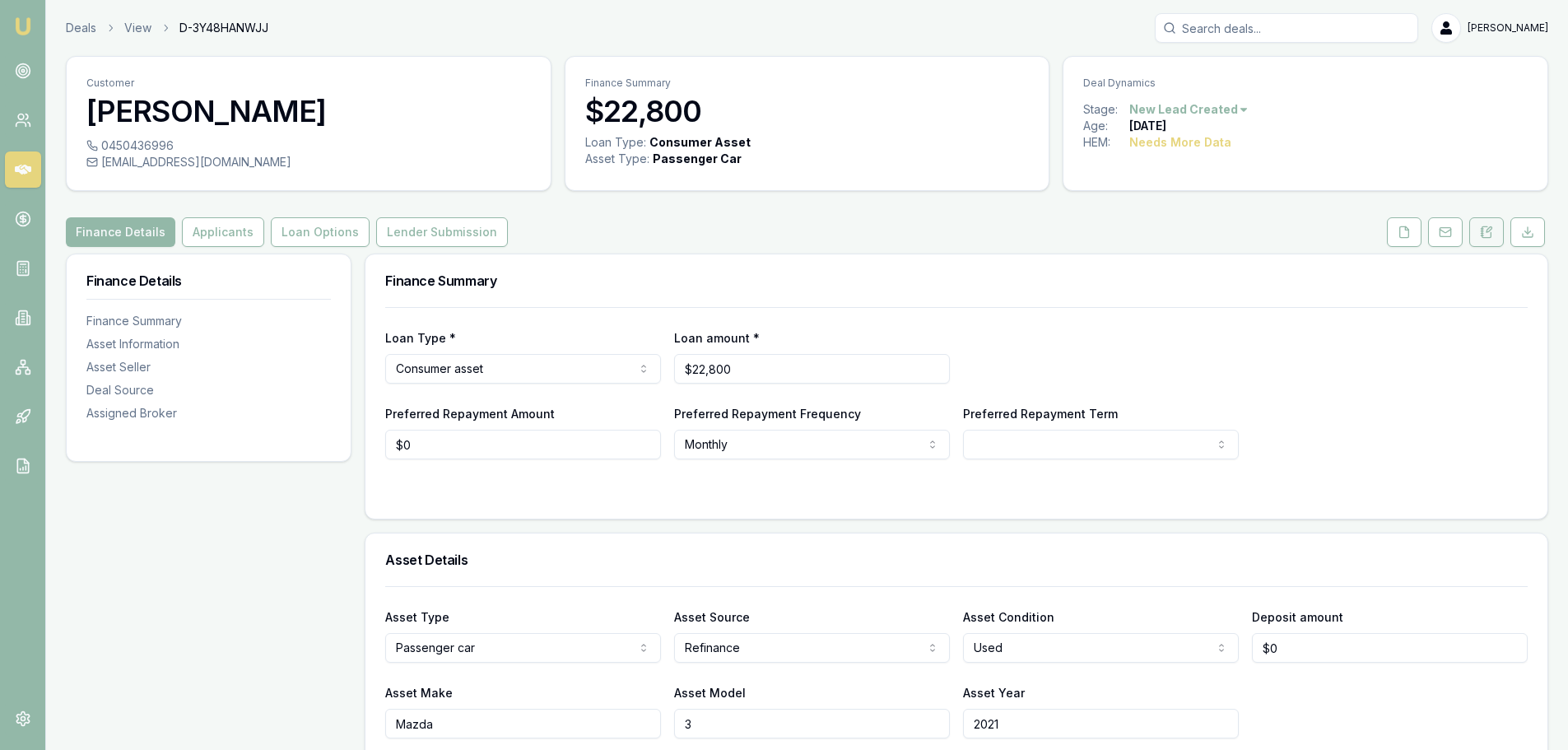
click at [1493, 234] on icon at bounding box center [1486, 232] width 13 height 13
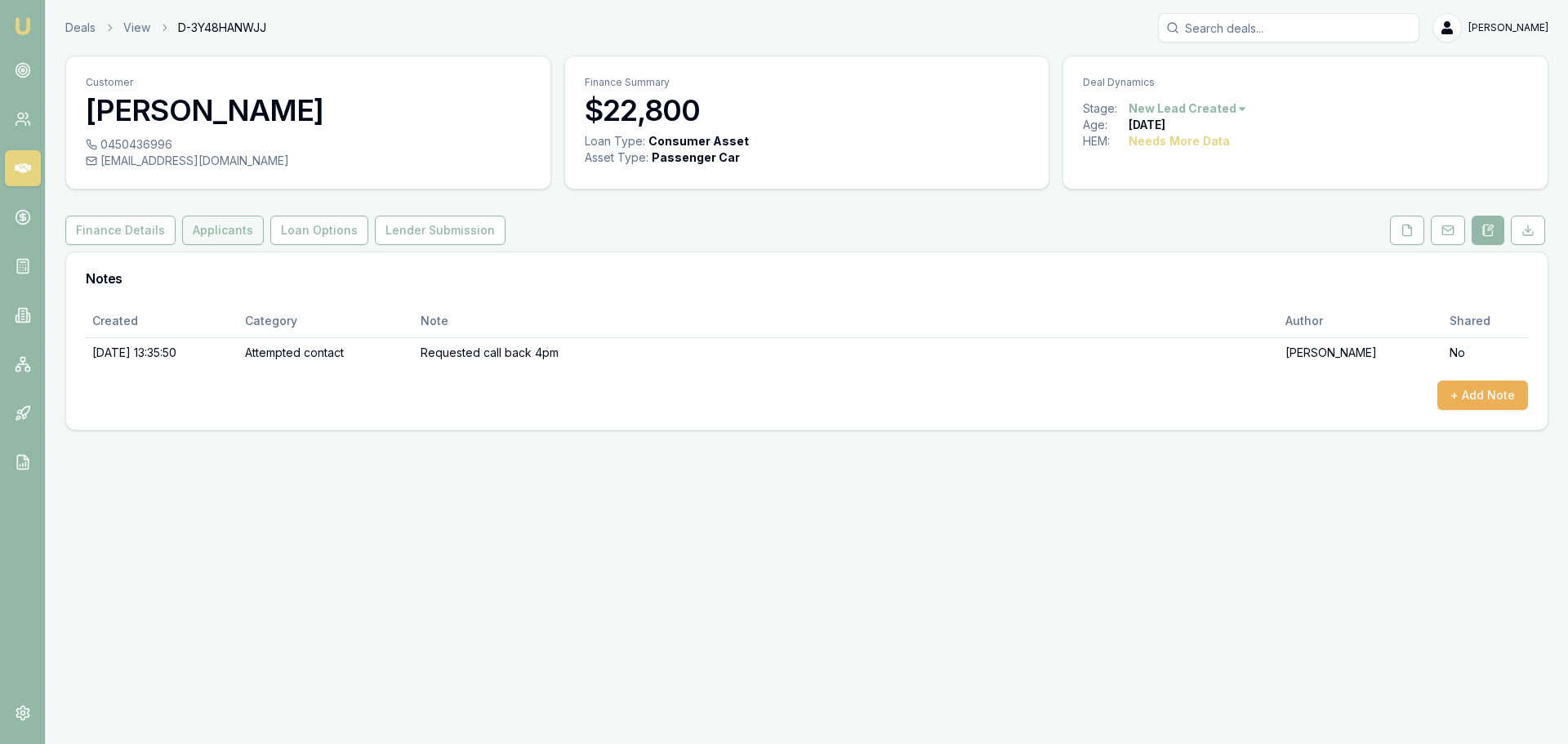
click at [206, 225] on button "Applicants" at bounding box center [223, 231] width 82 height 30
